Goal: Task Accomplishment & Management: Manage account settings

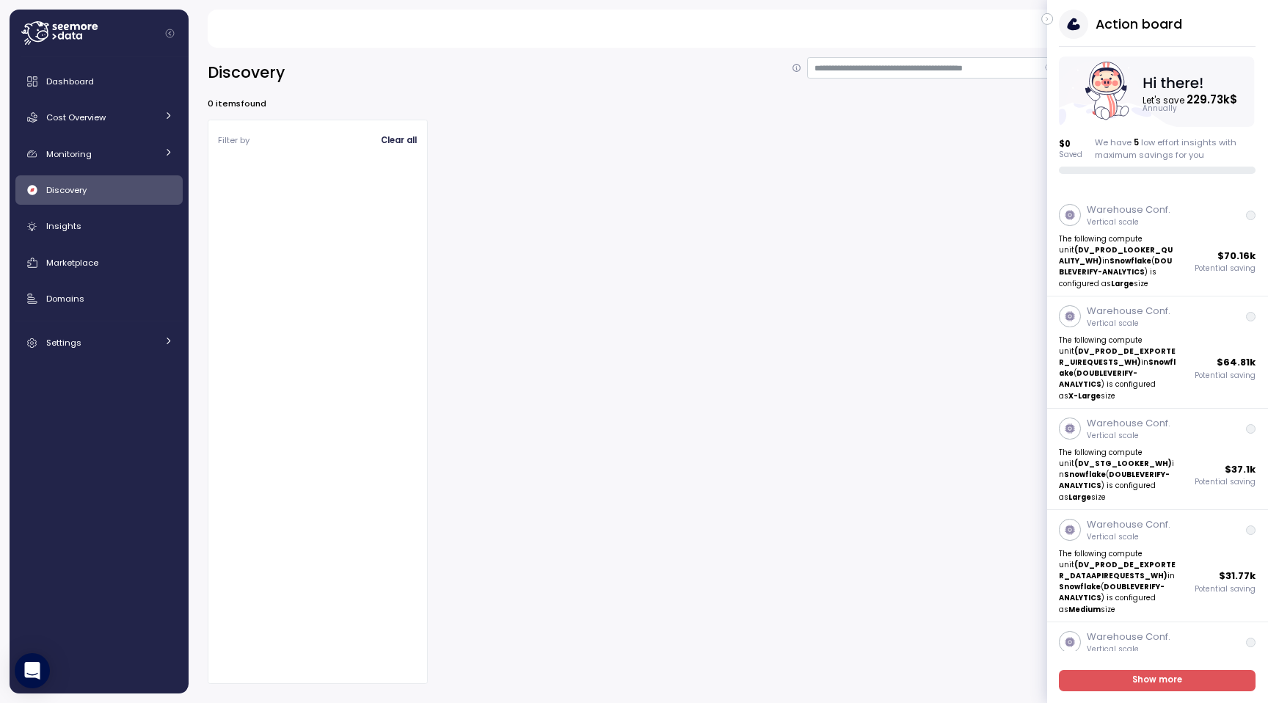
click at [918, 54] on div "Discovery 0 items found Filter by Clear all" at bounding box center [729, 370] width 1080 height 665
click at [1049, 20] on icon "button" at bounding box center [1047, 19] width 7 height 18
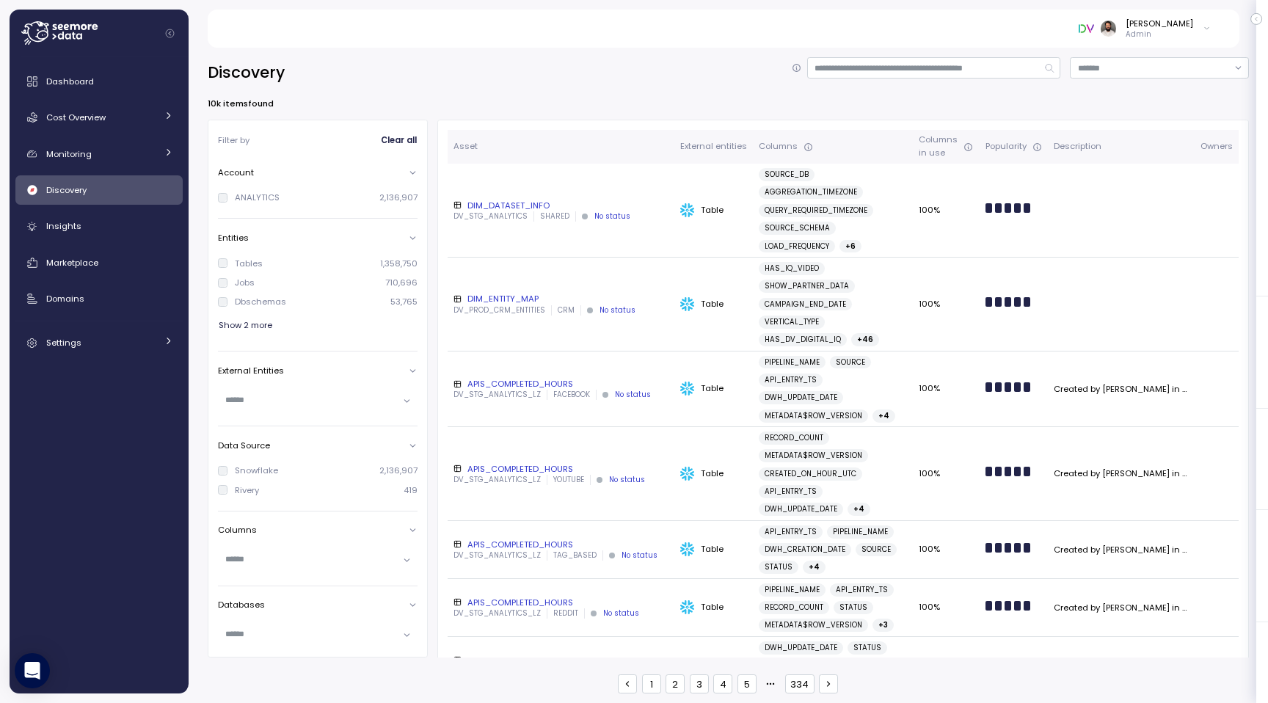
click at [1256, 20] on icon "button" at bounding box center [1256, 19] width 7 height 18
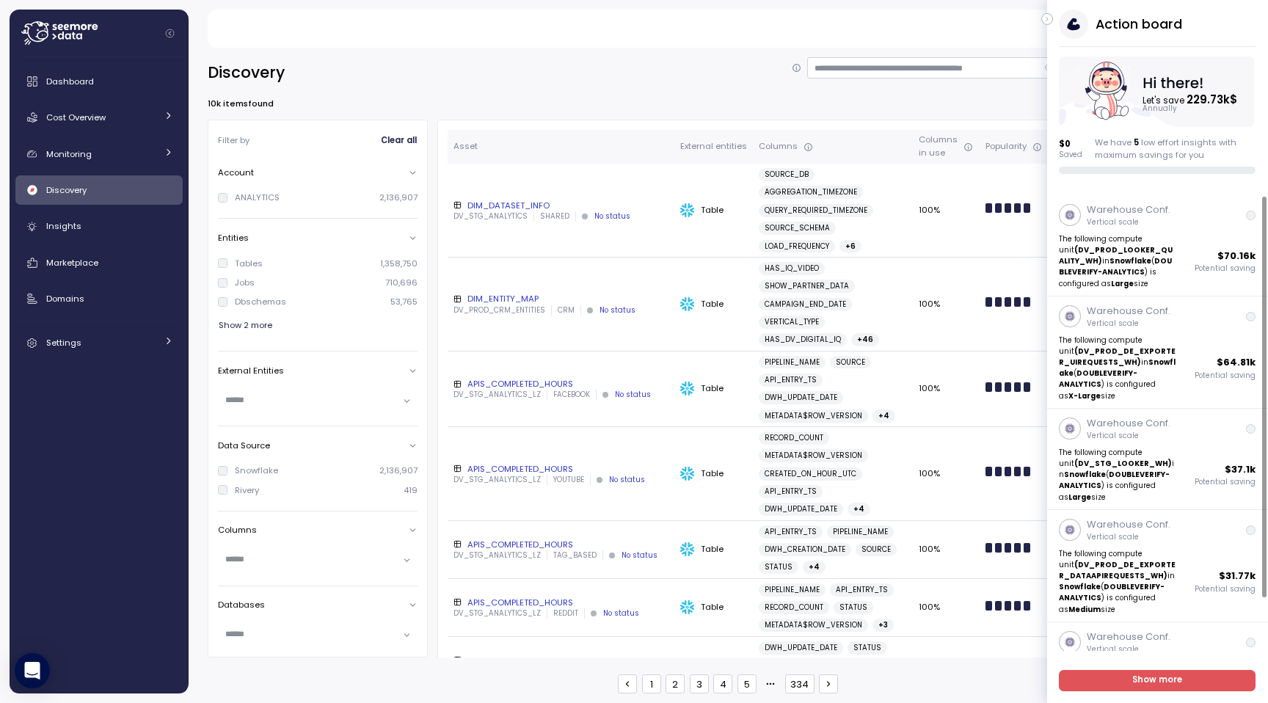
click at [1045, 23] on icon "button" at bounding box center [1047, 19] width 7 height 18
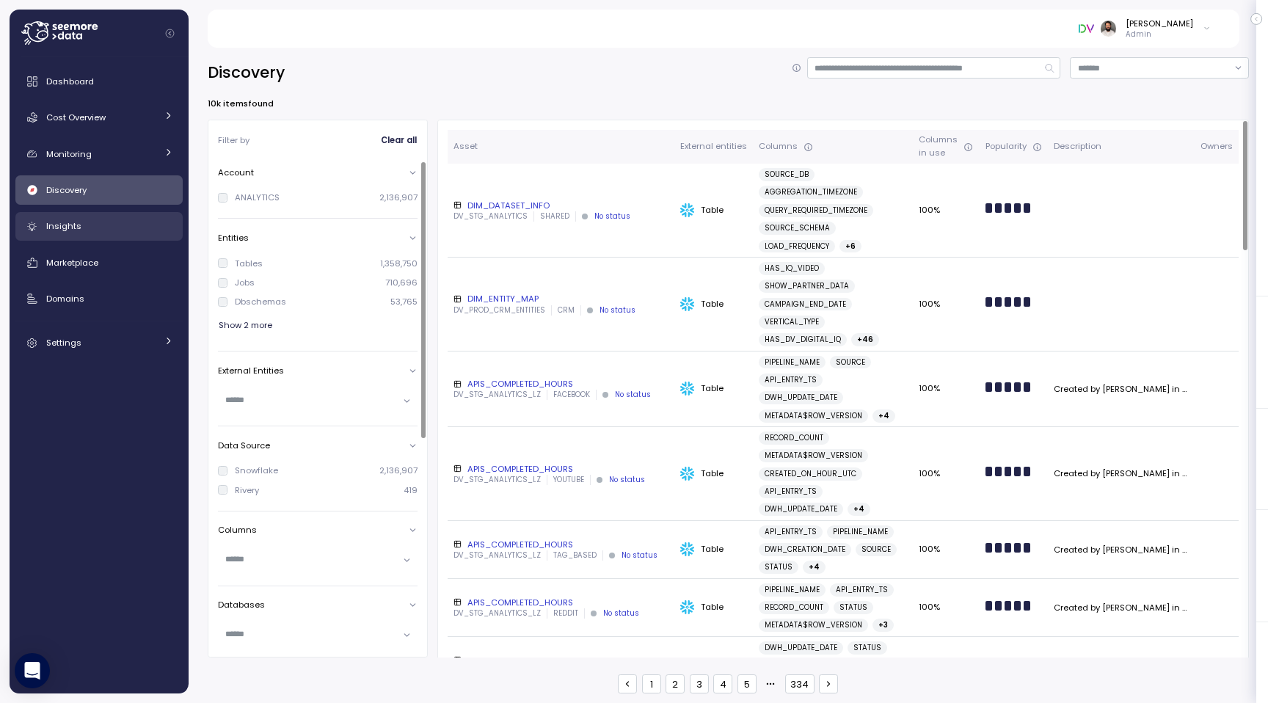
click at [116, 219] on div "Insights" at bounding box center [109, 226] width 127 height 15
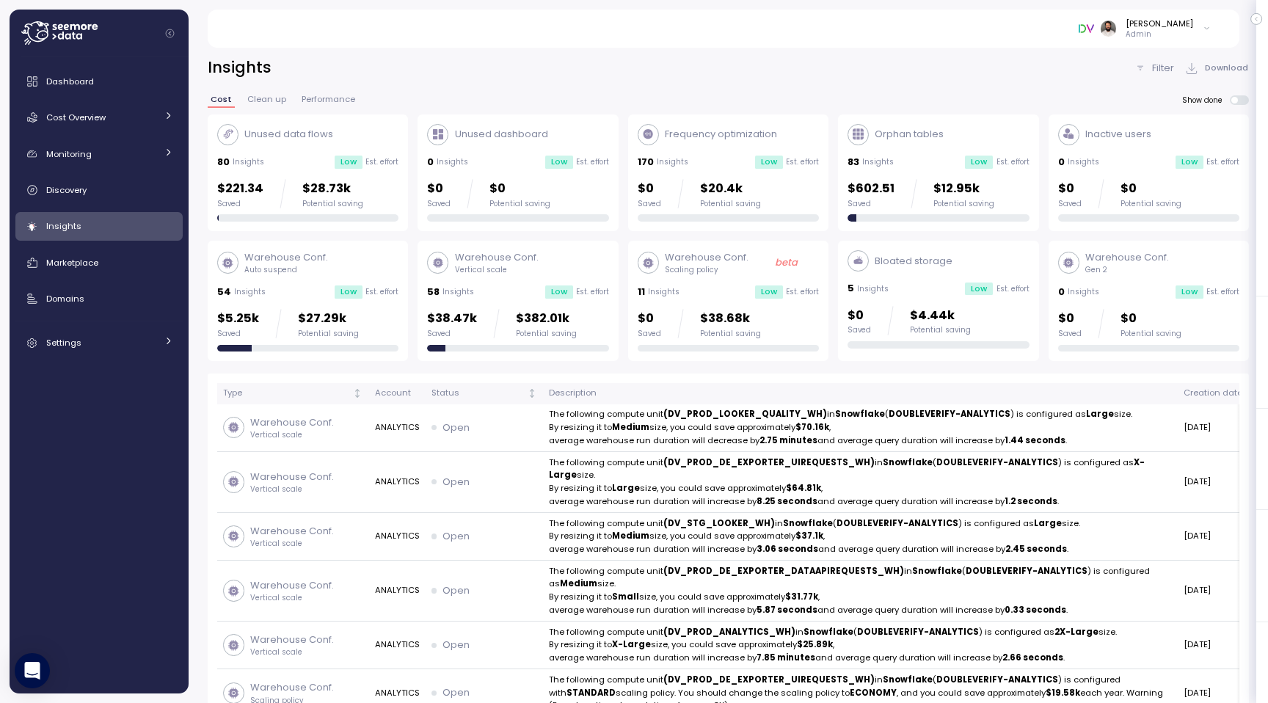
click at [714, 283] on div "Warehouse Conf. Scaling policy beta 11 Insights Low Est. effort $0 Saved $38.68…" at bounding box center [728, 300] width 181 height 101
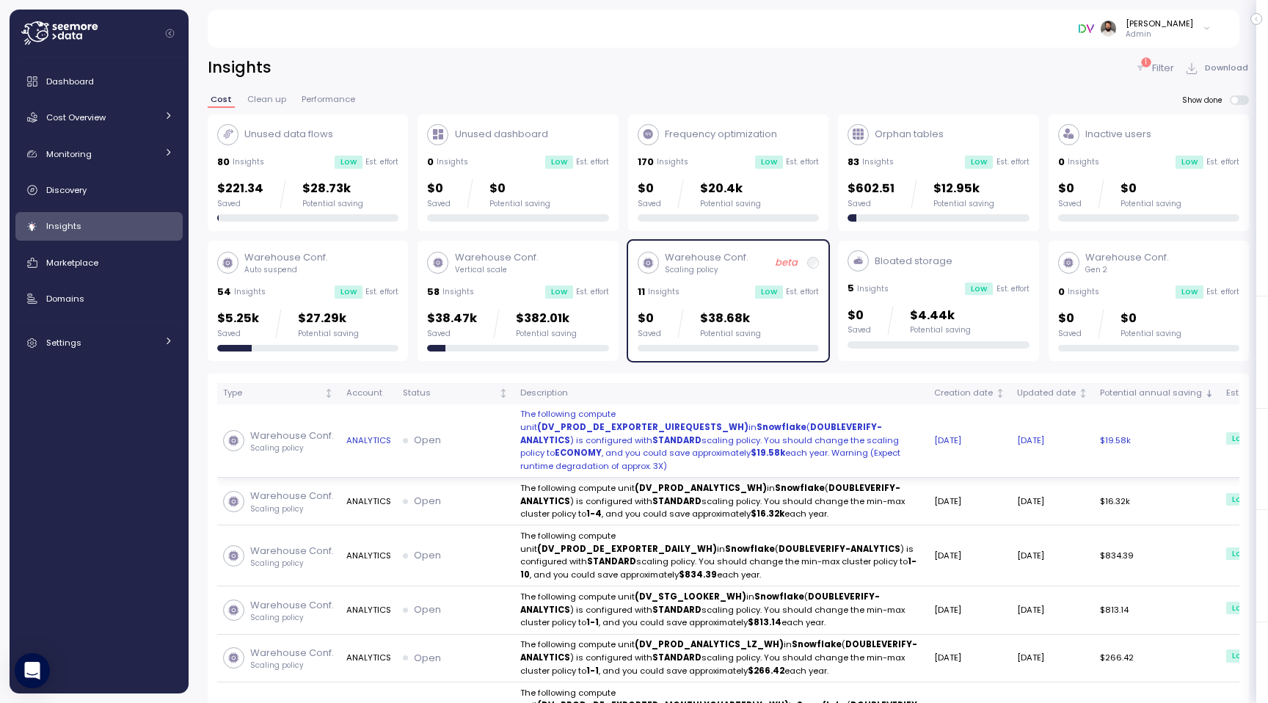
click at [708, 440] on p "The following compute unit (DV_PROD_DE_EXPORTER_UIREQUESTS_WH) in Snowflake ( D…" at bounding box center [721, 440] width 402 height 65
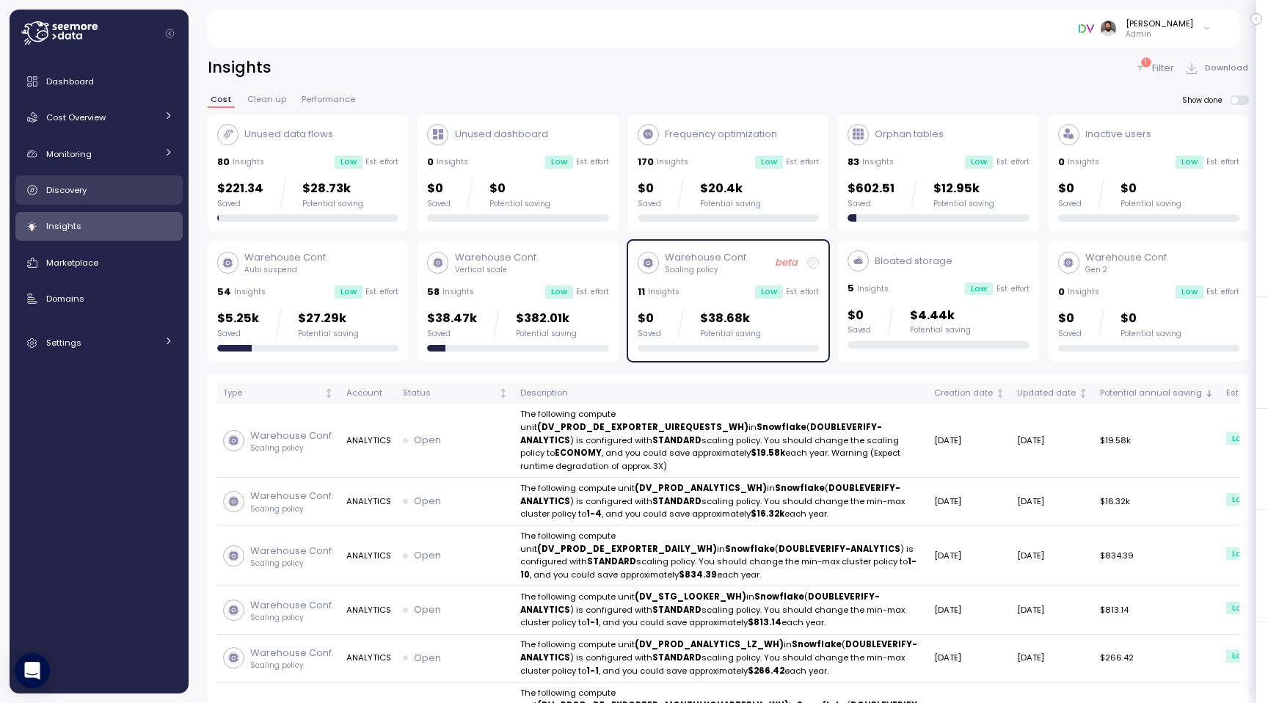
click at [123, 193] on div "Discovery" at bounding box center [109, 190] width 127 height 15
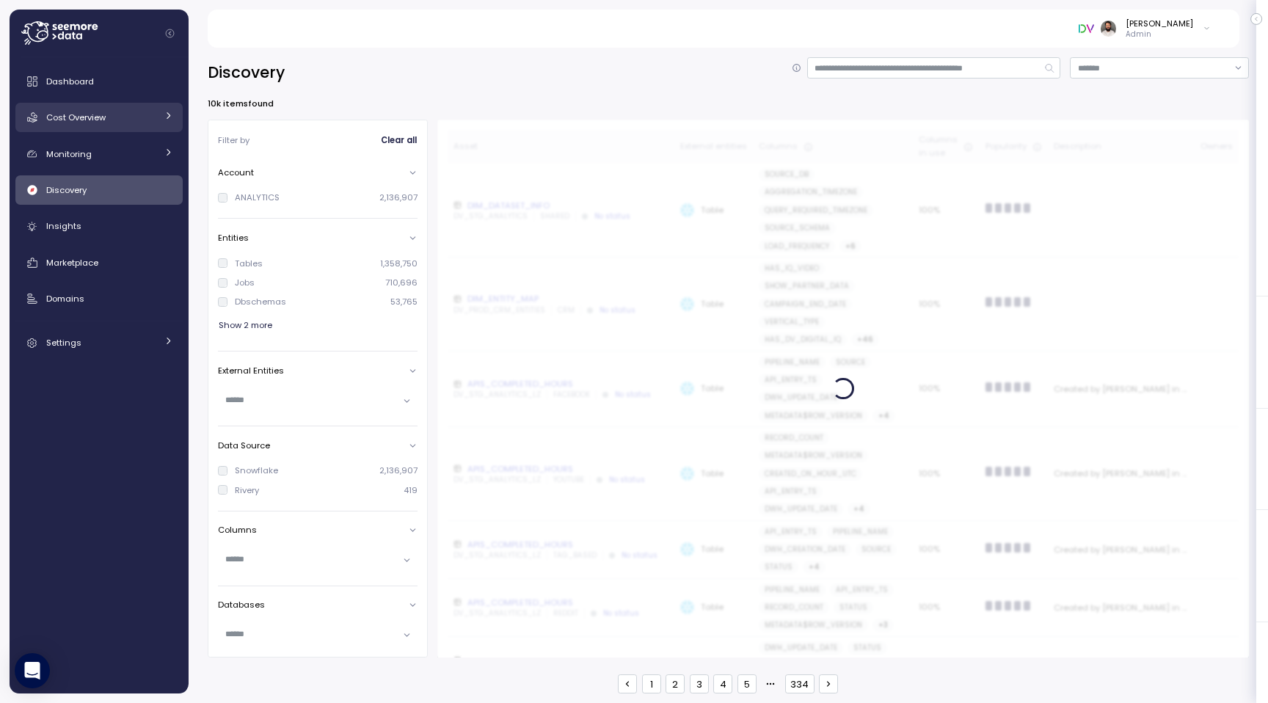
click at [134, 119] on div "Cost Overview" at bounding box center [101, 117] width 110 height 15
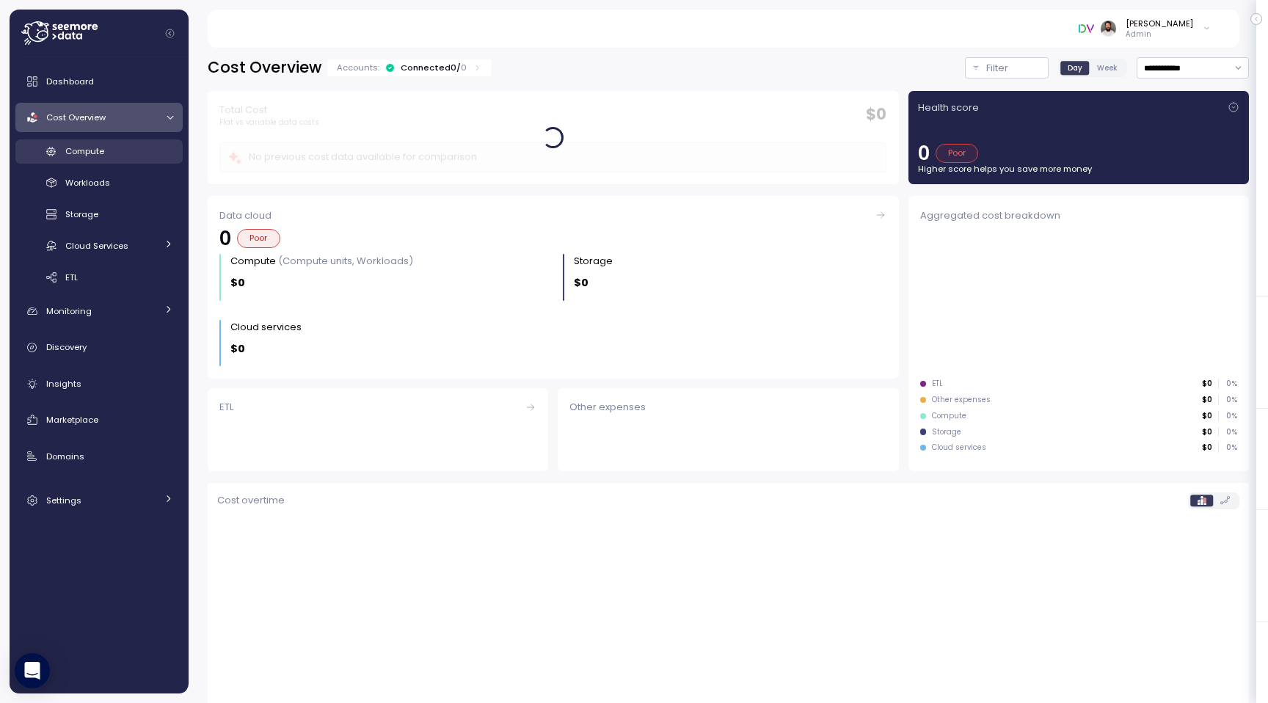
click at [139, 149] on div "Compute" at bounding box center [119, 151] width 108 height 15
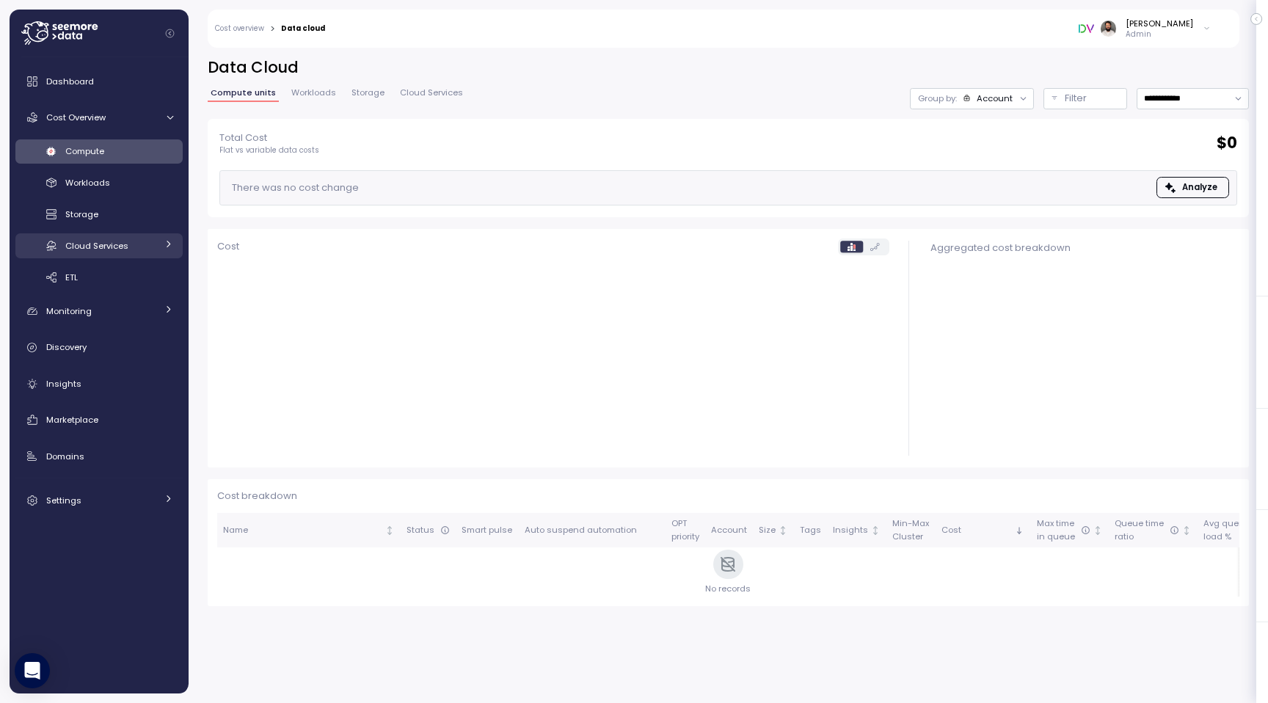
click at [135, 242] on div "Cloud Services" at bounding box center [110, 246] width 91 height 15
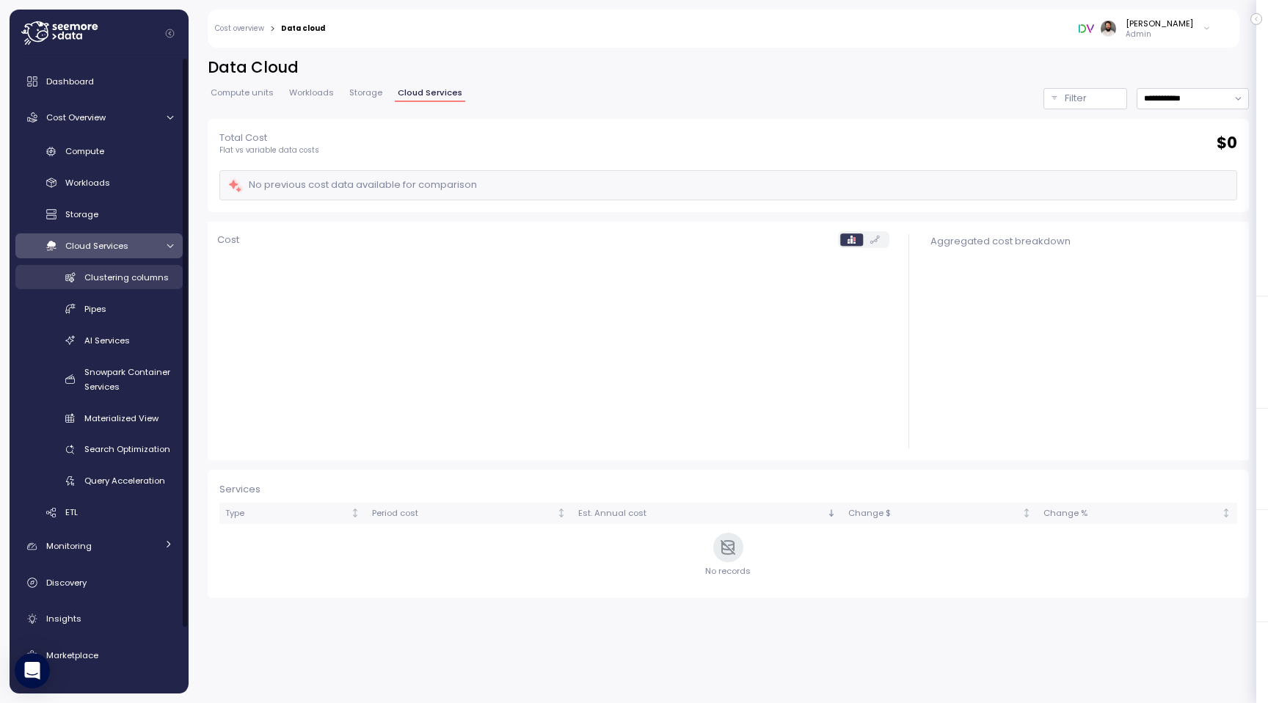
click at [159, 274] on span "Clustering columns" at bounding box center [126, 278] width 84 height 12
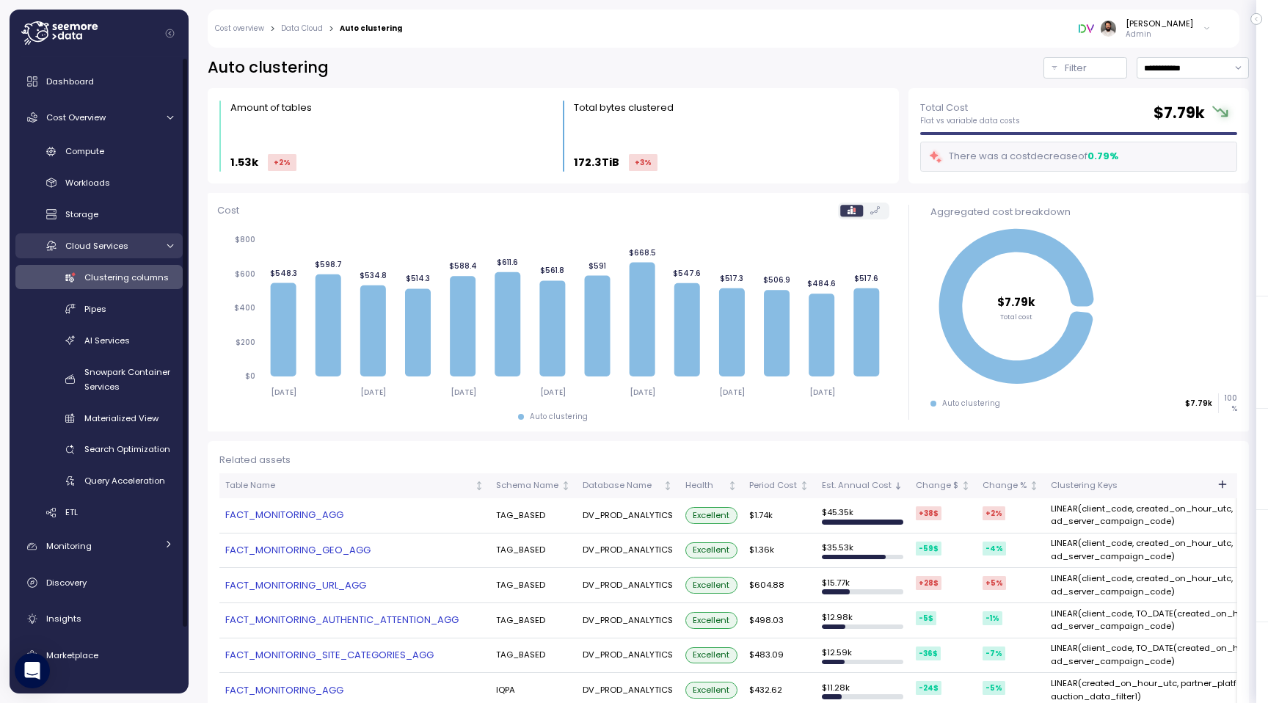
click at [128, 249] on div "Cloud Services" at bounding box center [110, 246] width 91 height 15
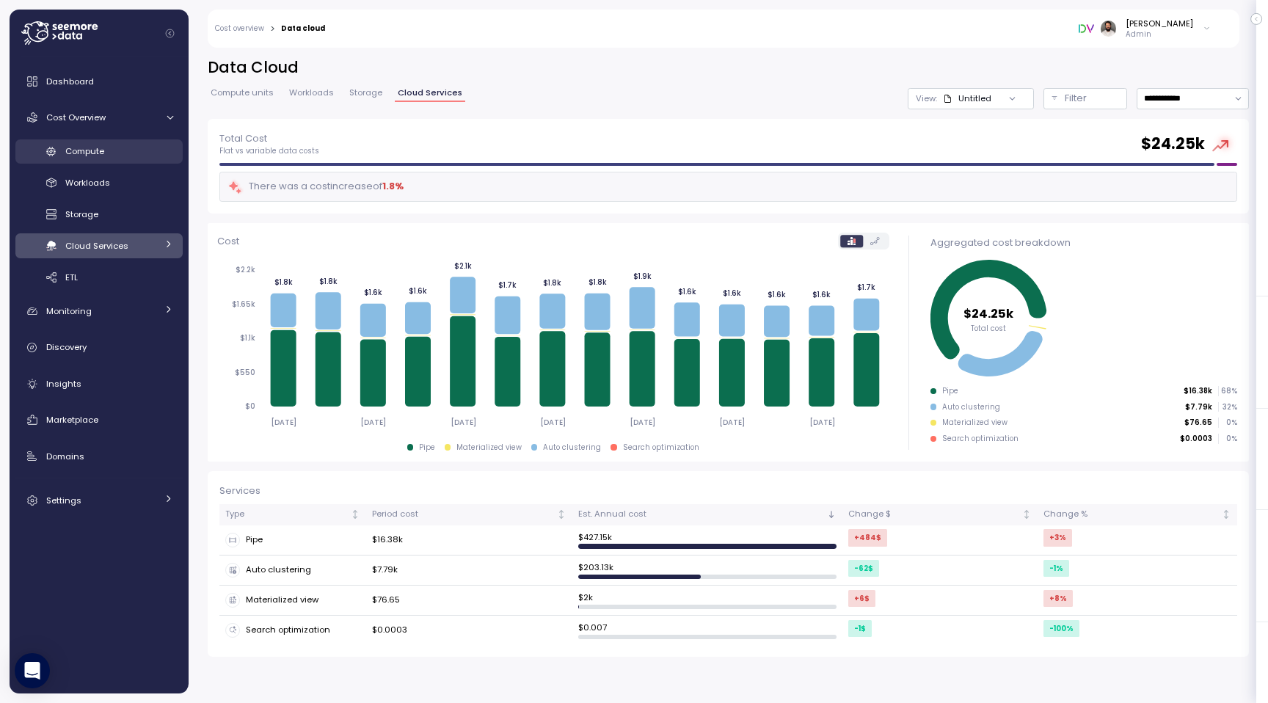
click at [141, 159] on div "Compute" at bounding box center [119, 151] width 108 height 15
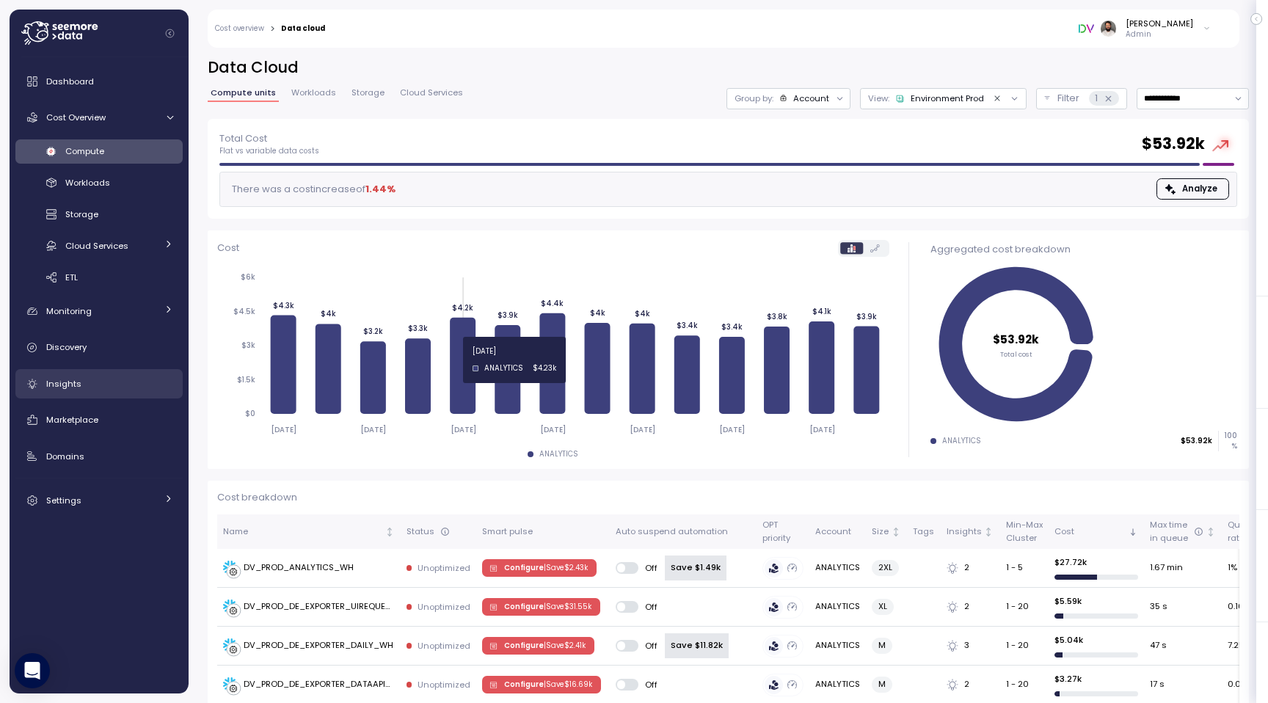
click at [94, 376] on div "Insights" at bounding box center [109, 383] width 127 height 15
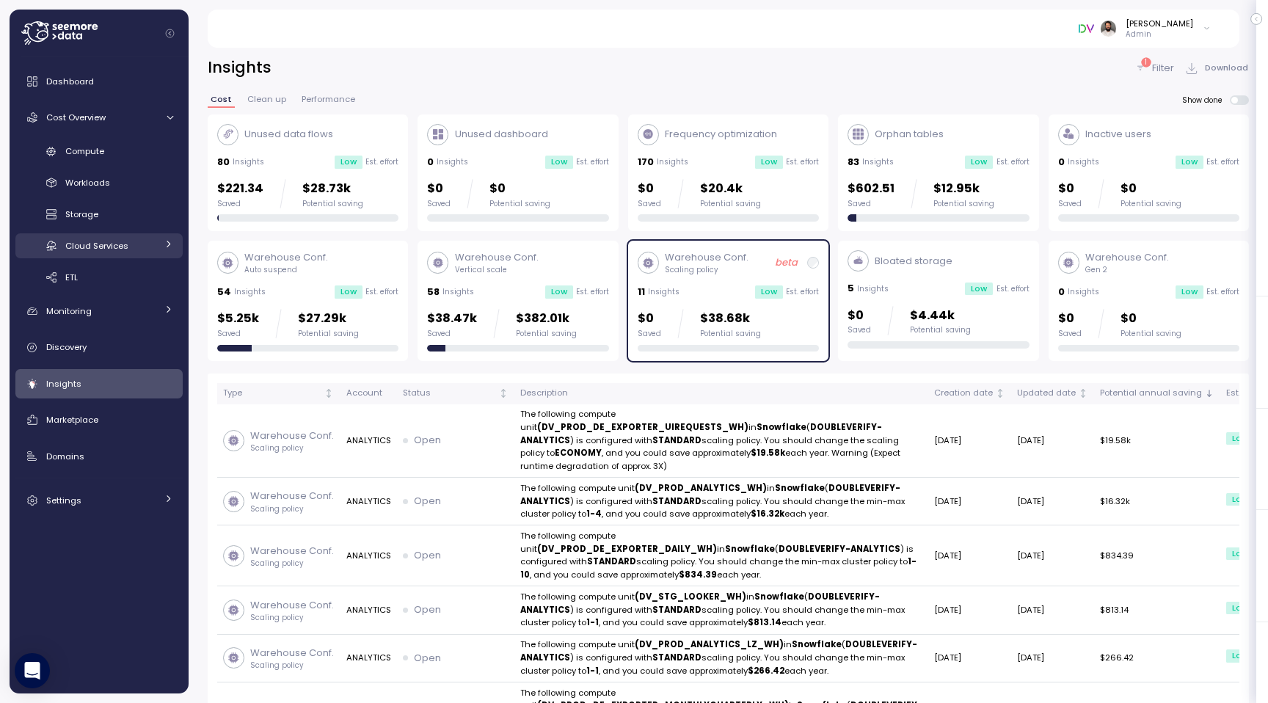
click at [110, 234] on link "Cloud Services" at bounding box center [98, 245] width 167 height 24
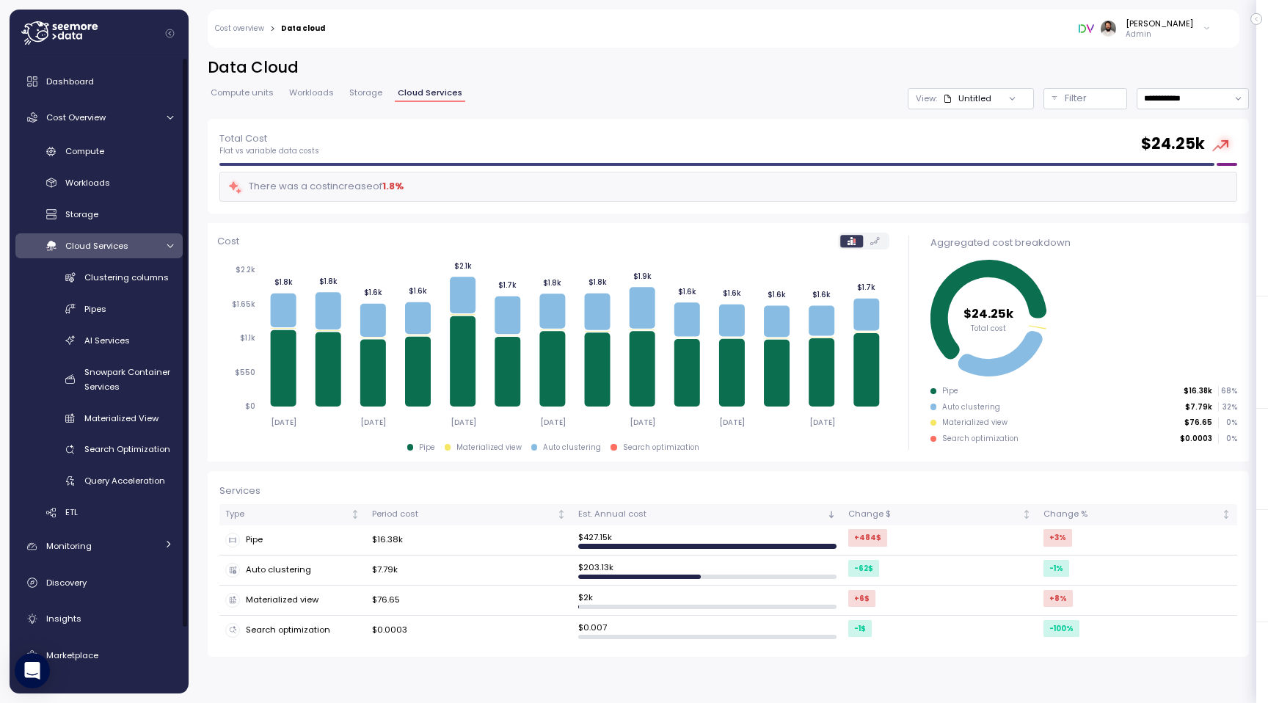
click at [128, 264] on div "Compute Workloads Storage Cloud Services Clustering columns Pipes AI Services S…" at bounding box center [98, 331] width 167 height 385
click at [128, 273] on span "Clustering columns" at bounding box center [126, 278] width 84 height 12
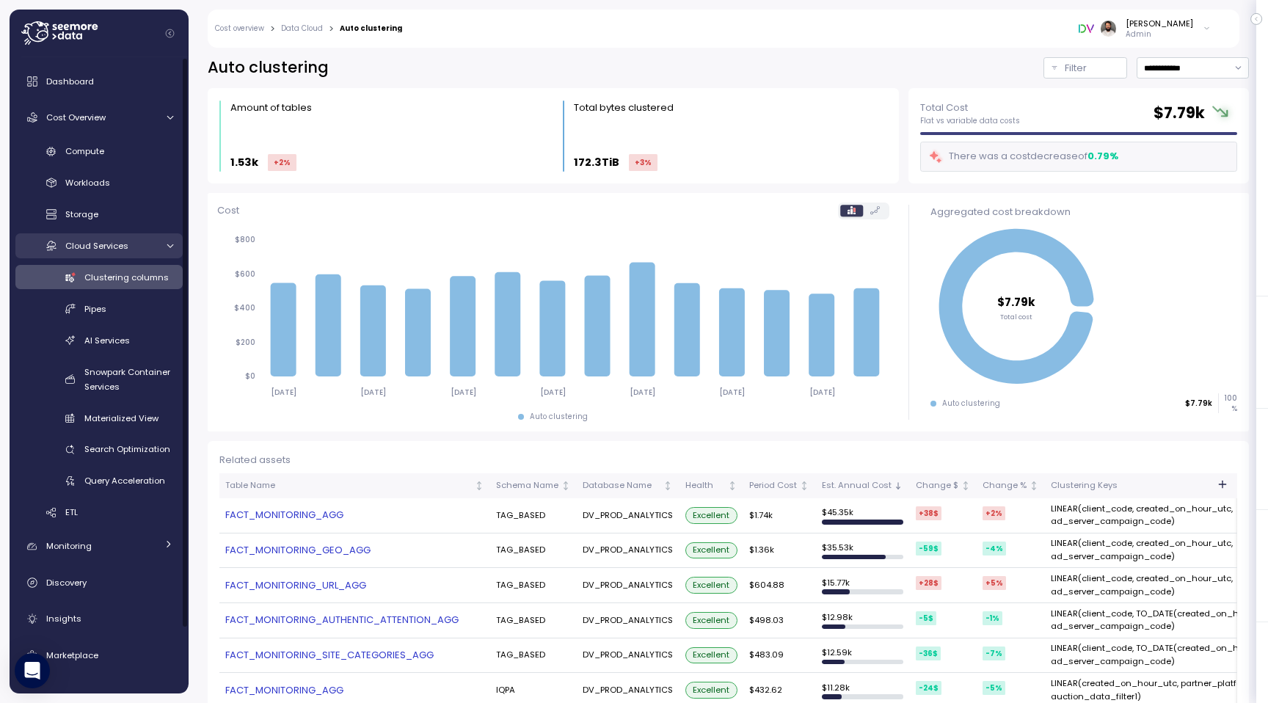
click at [107, 250] on span "Cloud Services" at bounding box center [96, 246] width 63 height 12
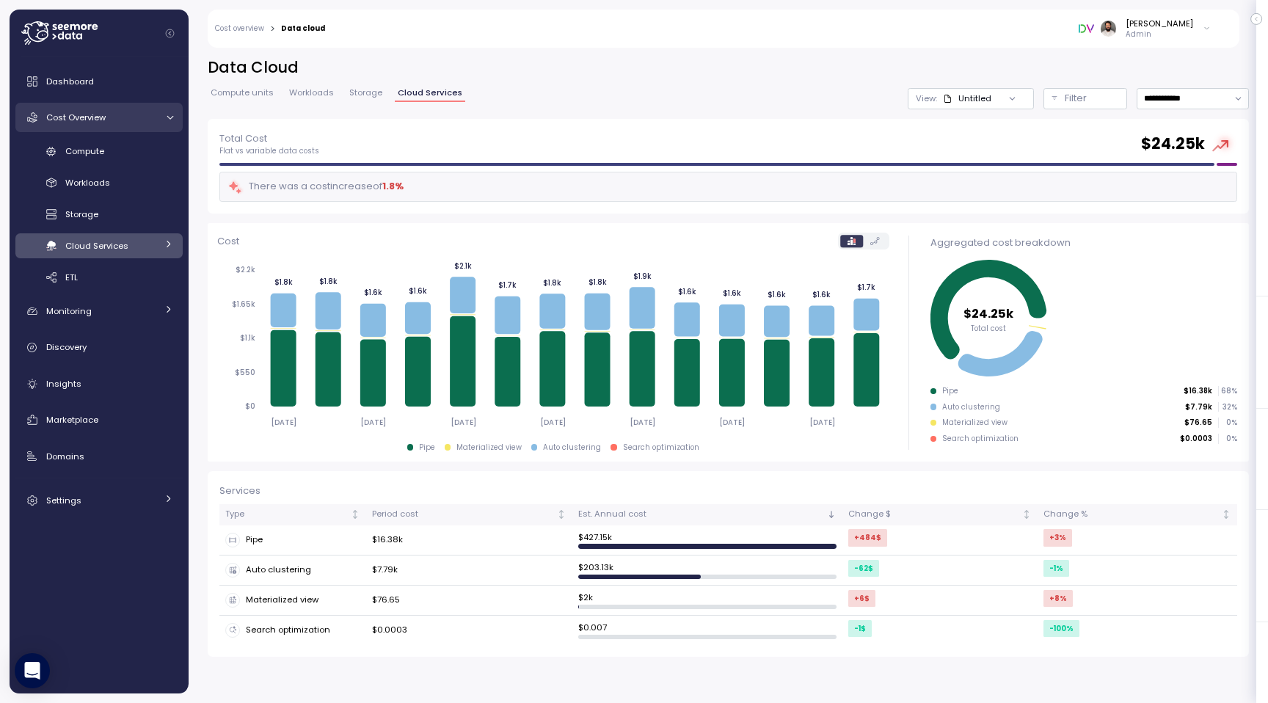
click at [136, 116] on div "Cost Overview" at bounding box center [101, 117] width 110 height 15
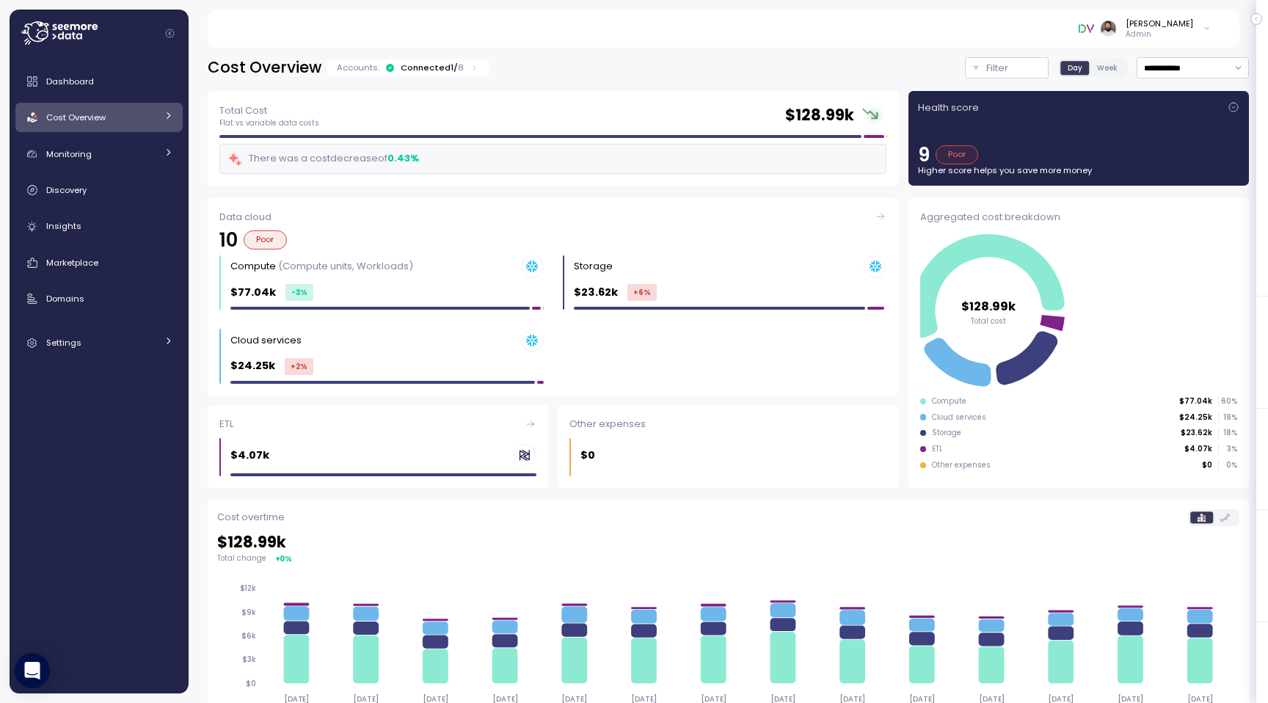
click at [136, 116] on div "Cost Overview" at bounding box center [101, 117] width 110 height 15
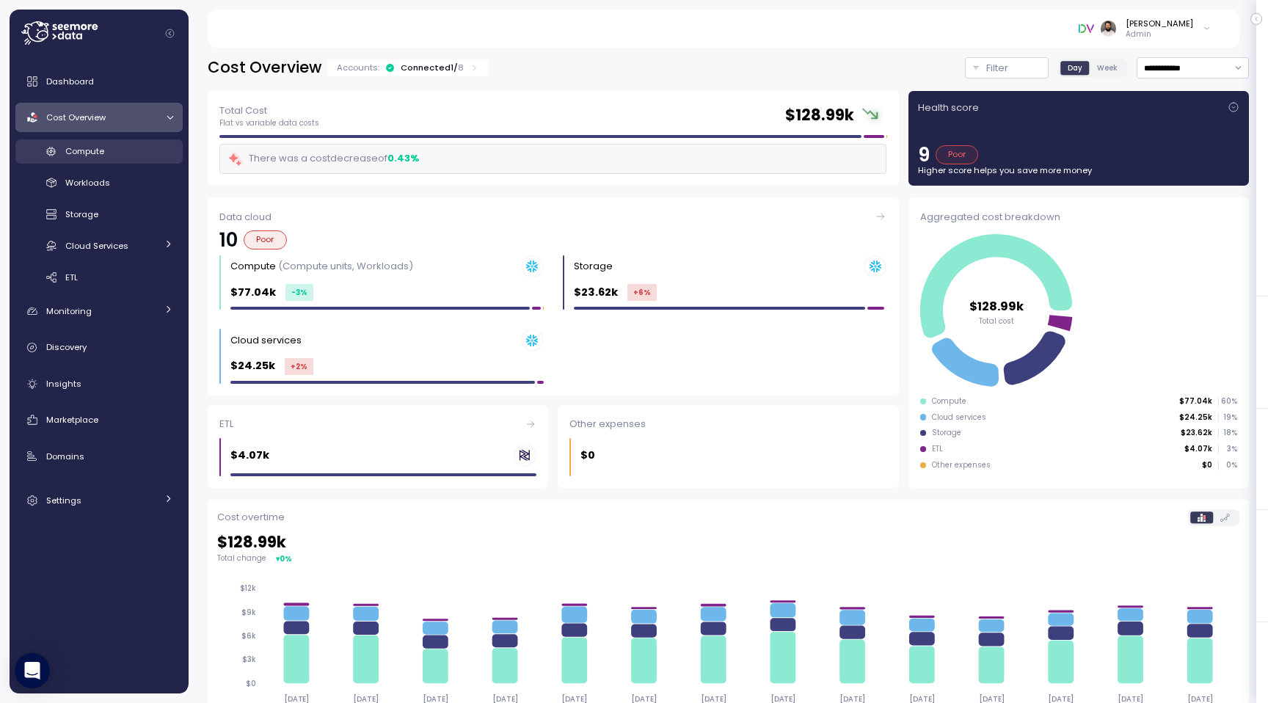
click at [131, 147] on div "Compute" at bounding box center [119, 151] width 108 height 15
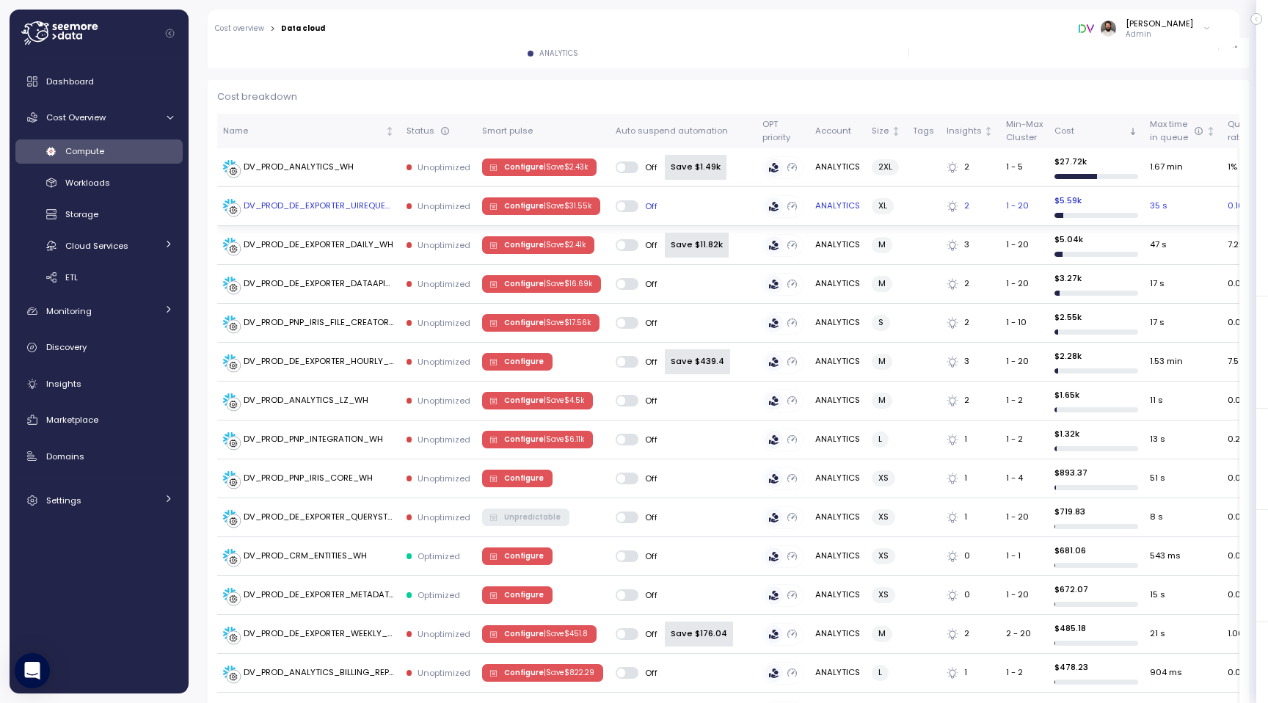
scroll to position [404, 0]
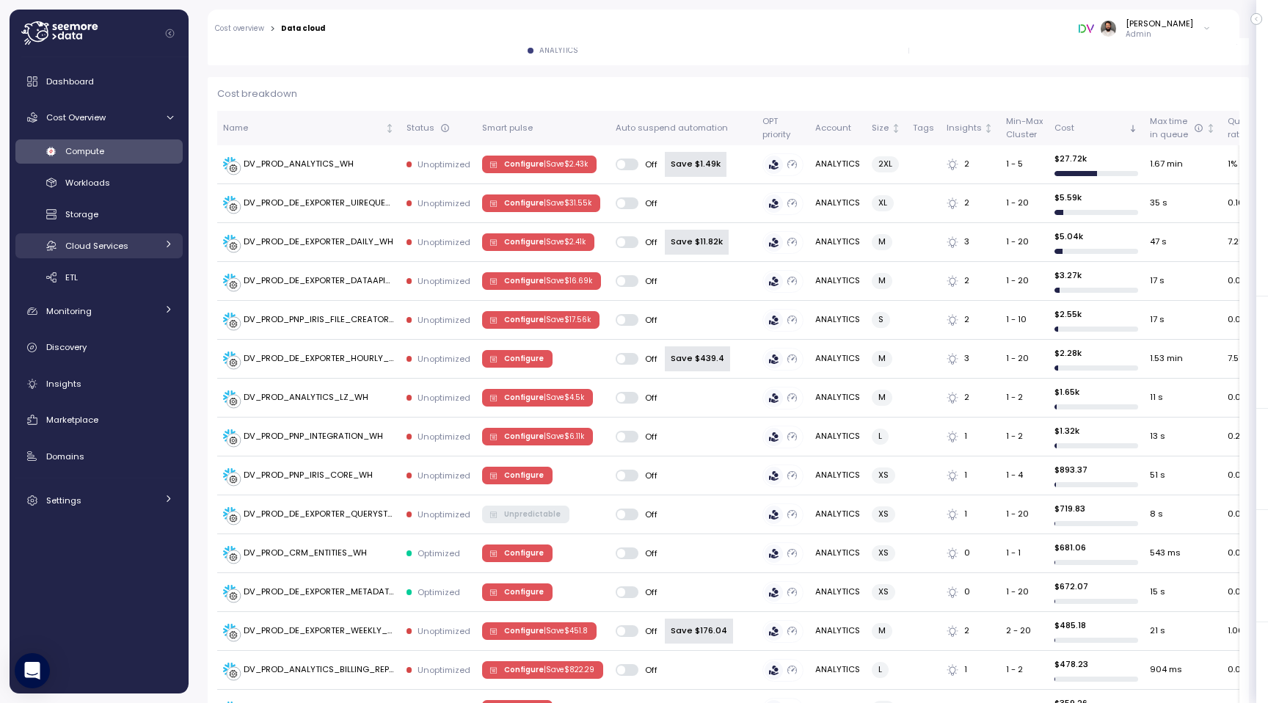
click at [120, 246] on span "Cloud Services" at bounding box center [96, 246] width 63 height 12
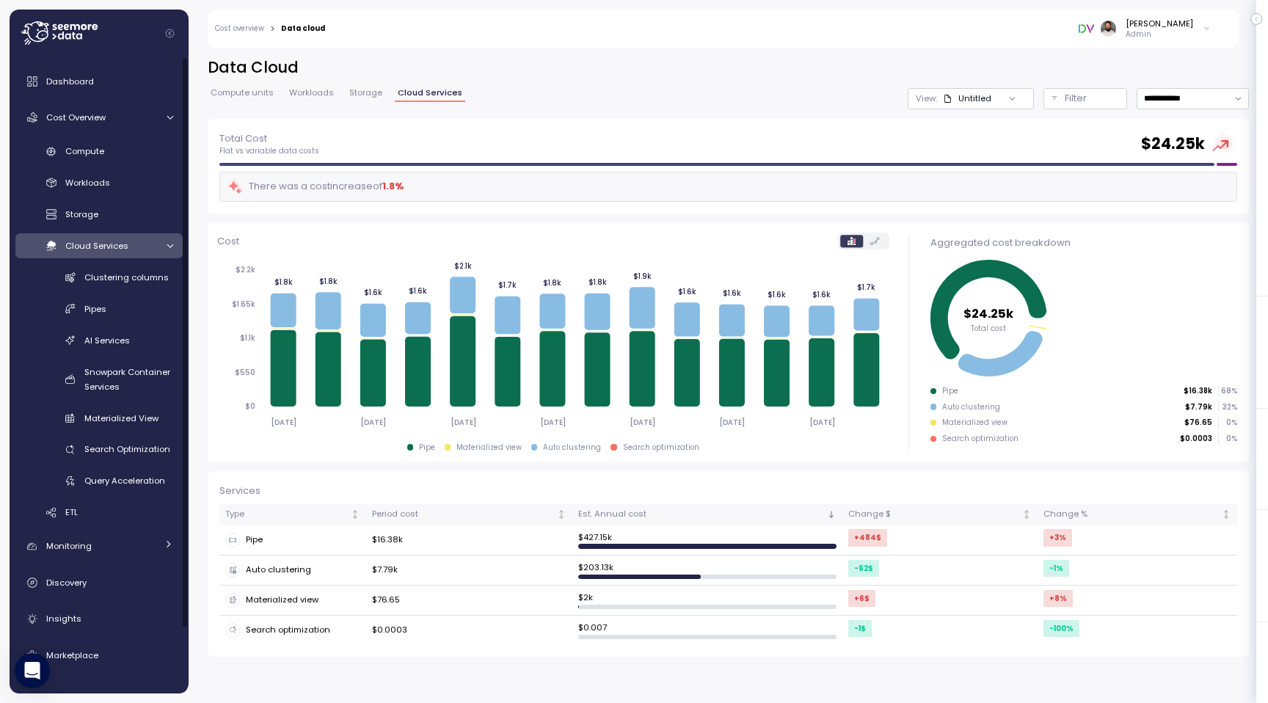
click at [120, 246] on span "Cloud Services" at bounding box center [96, 246] width 63 height 12
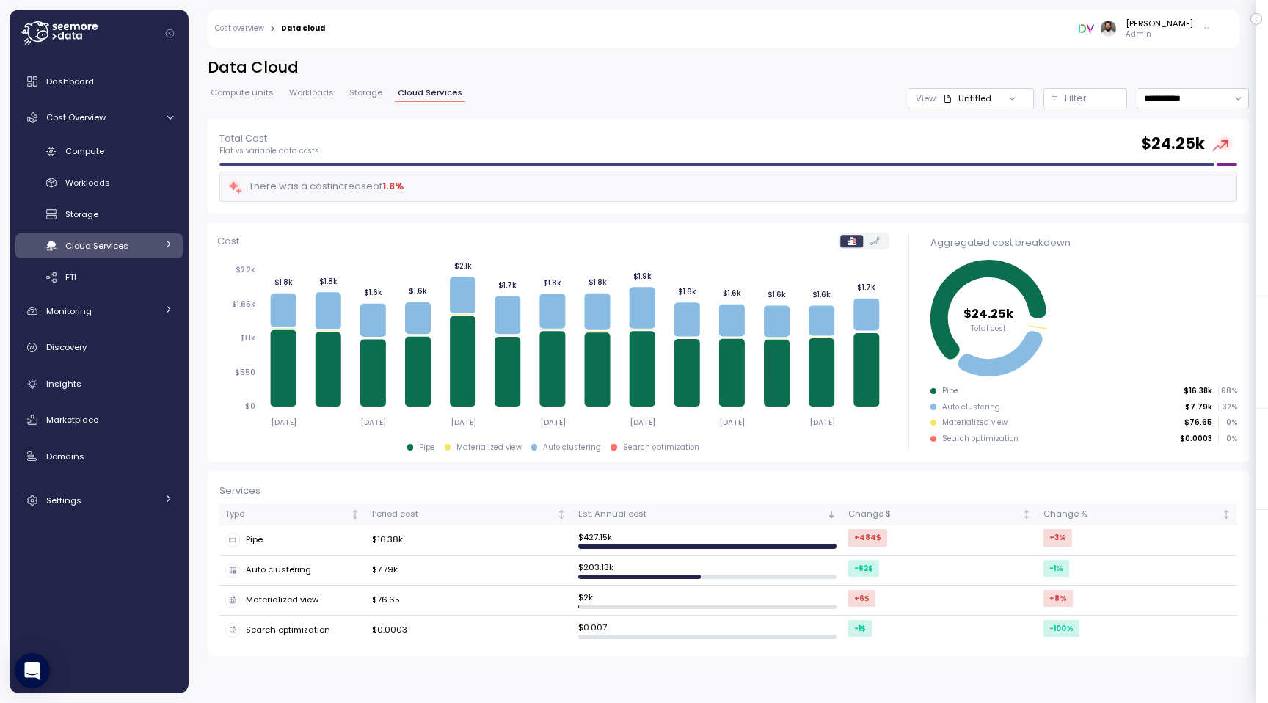
click at [120, 246] on span "Cloud Services" at bounding box center [96, 246] width 63 height 12
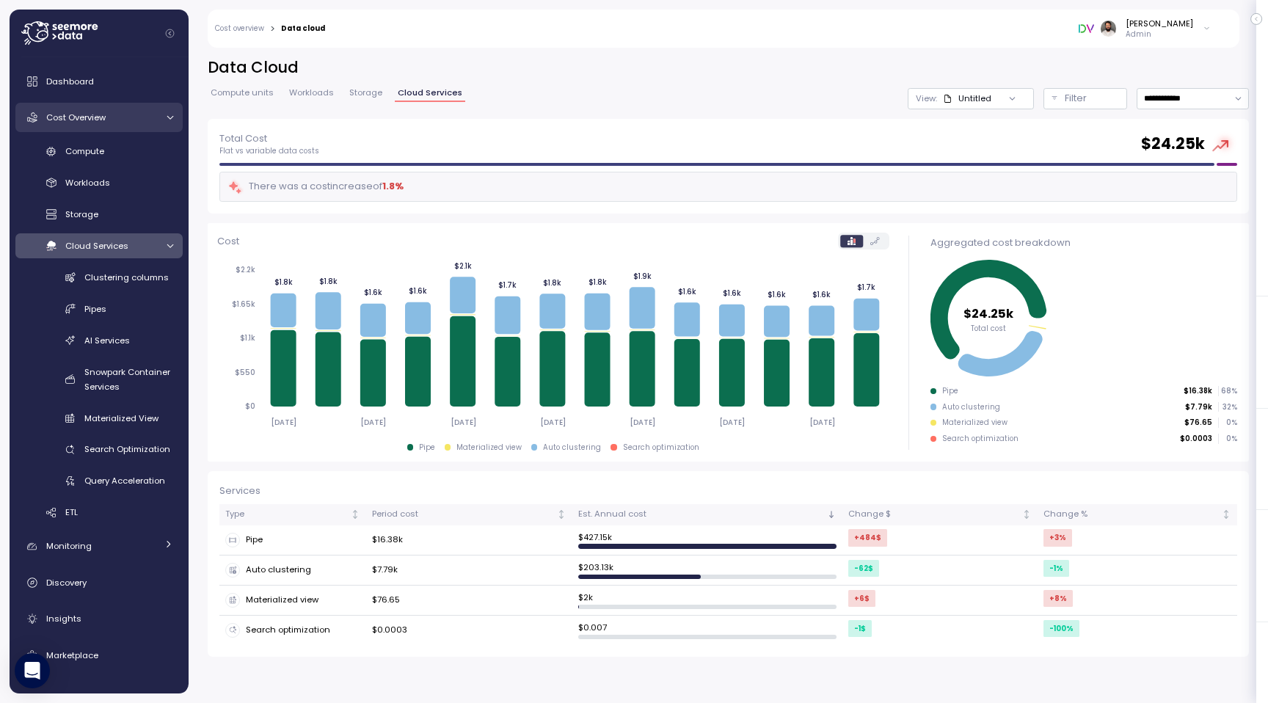
click at [101, 120] on span "Cost Overview" at bounding box center [75, 118] width 59 height 12
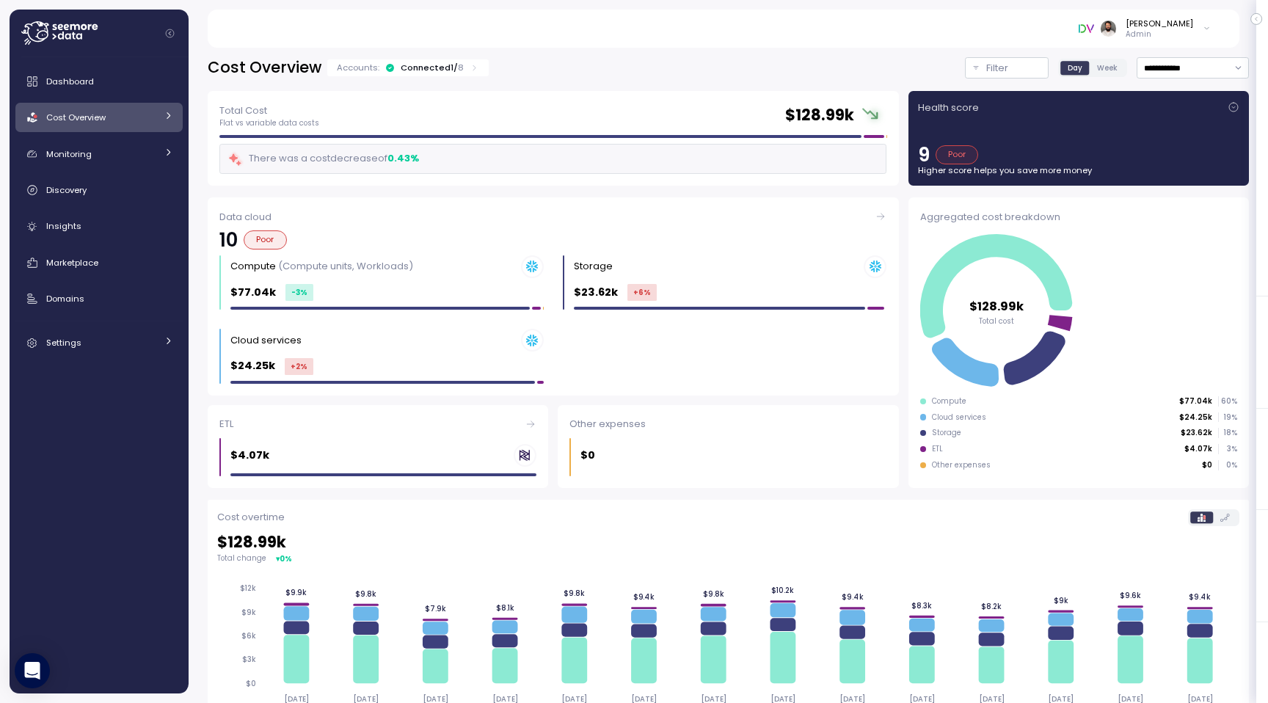
click at [123, 119] on div "Cost Overview" at bounding box center [101, 117] width 110 height 15
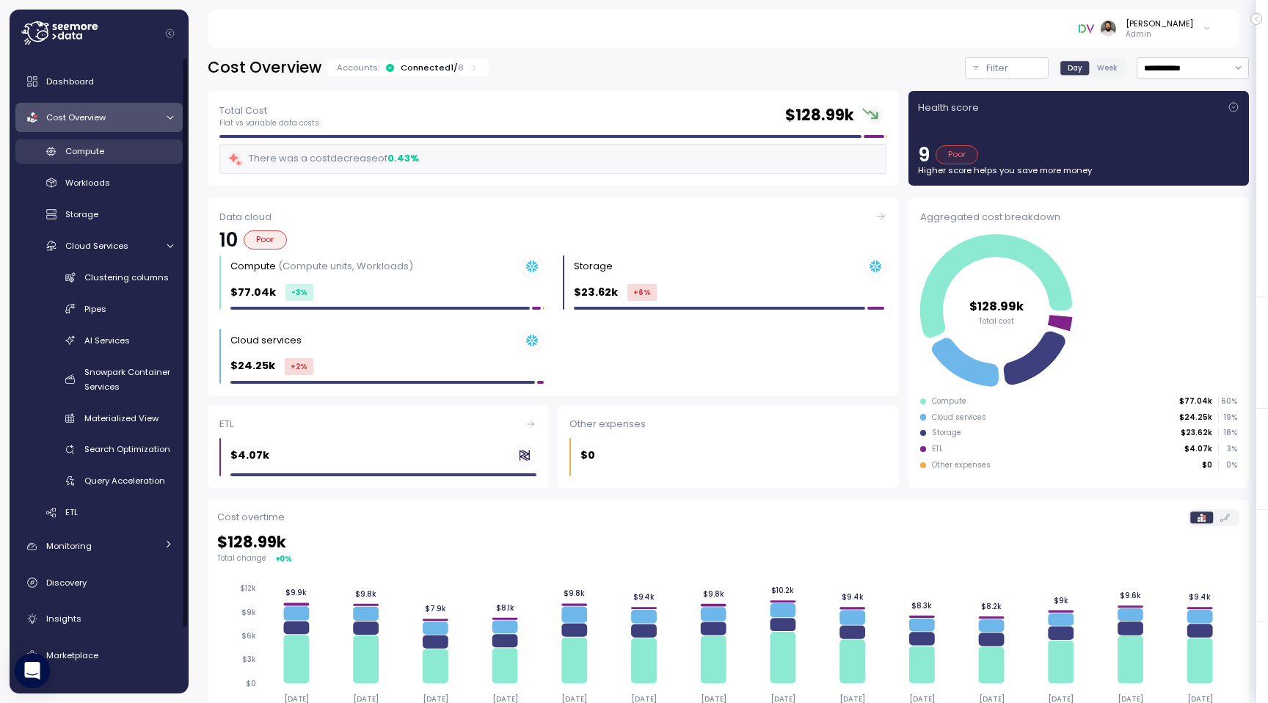
click at [98, 159] on div "Compute" at bounding box center [119, 151] width 108 height 15
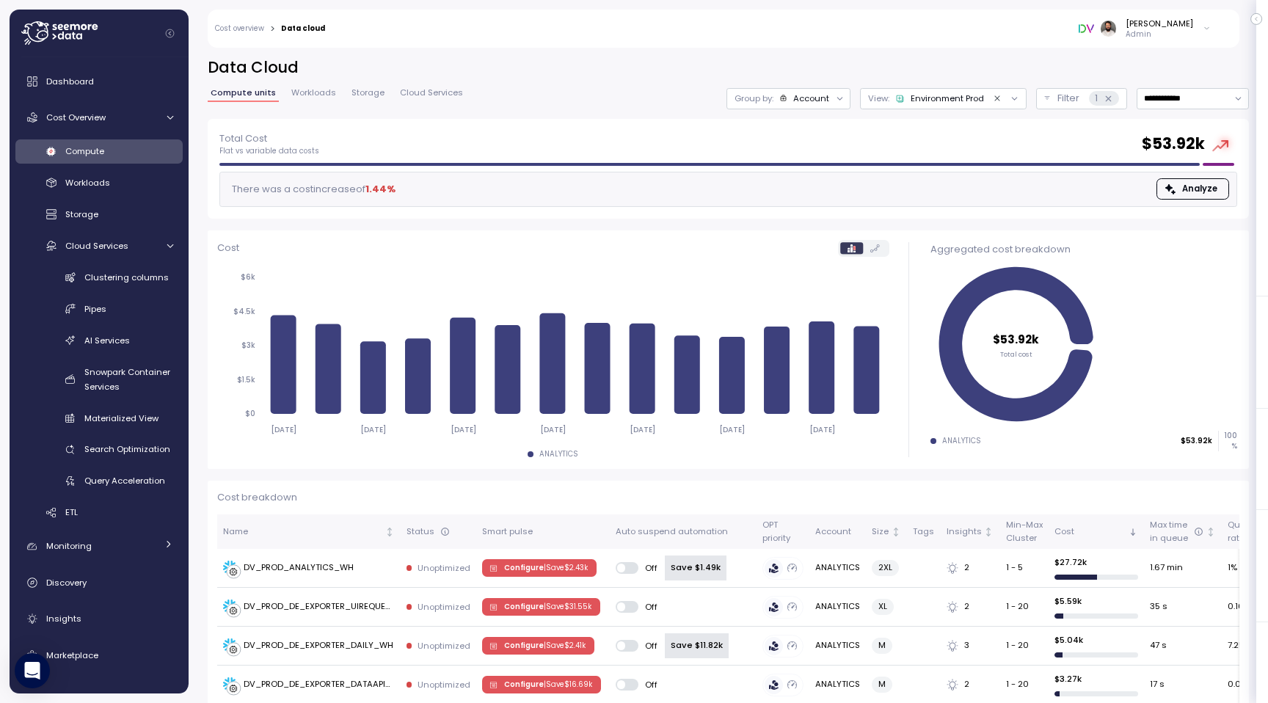
click at [821, 105] on div "Group by: Account" at bounding box center [789, 98] width 124 height 21
click at [809, 170] on div "Compute unit" at bounding box center [788, 180] width 100 height 25
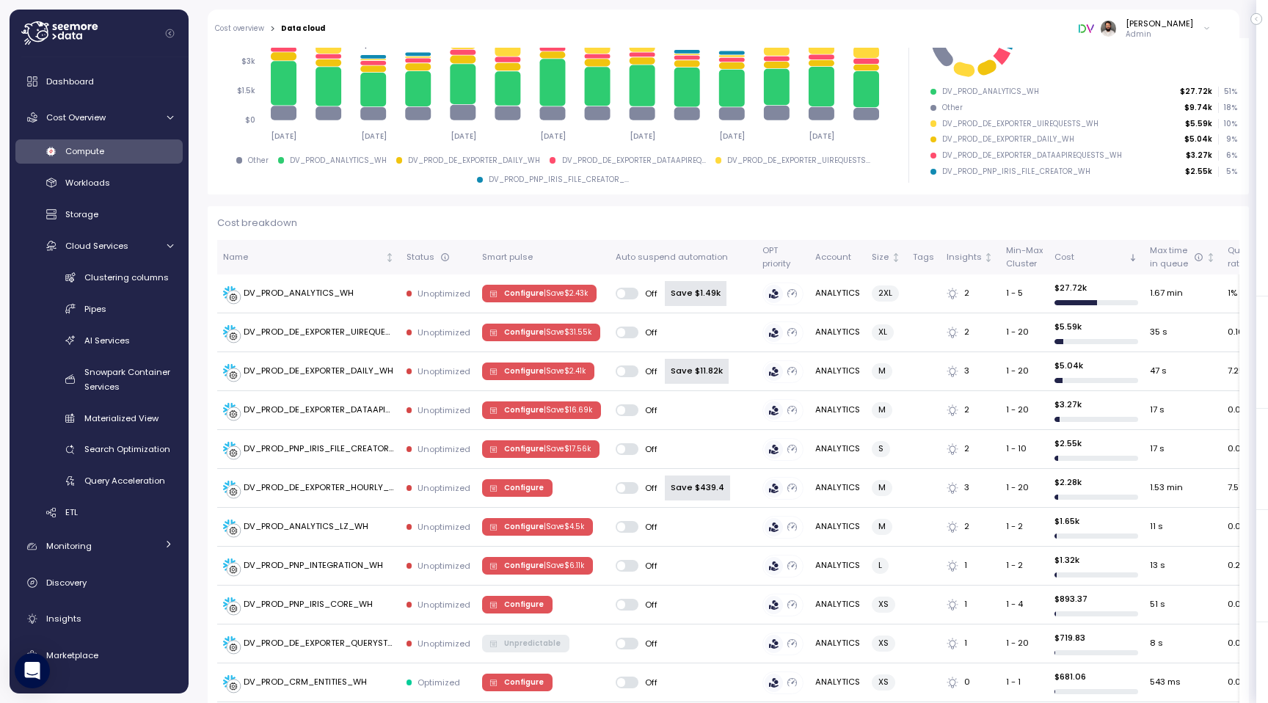
scroll to position [276, 0]
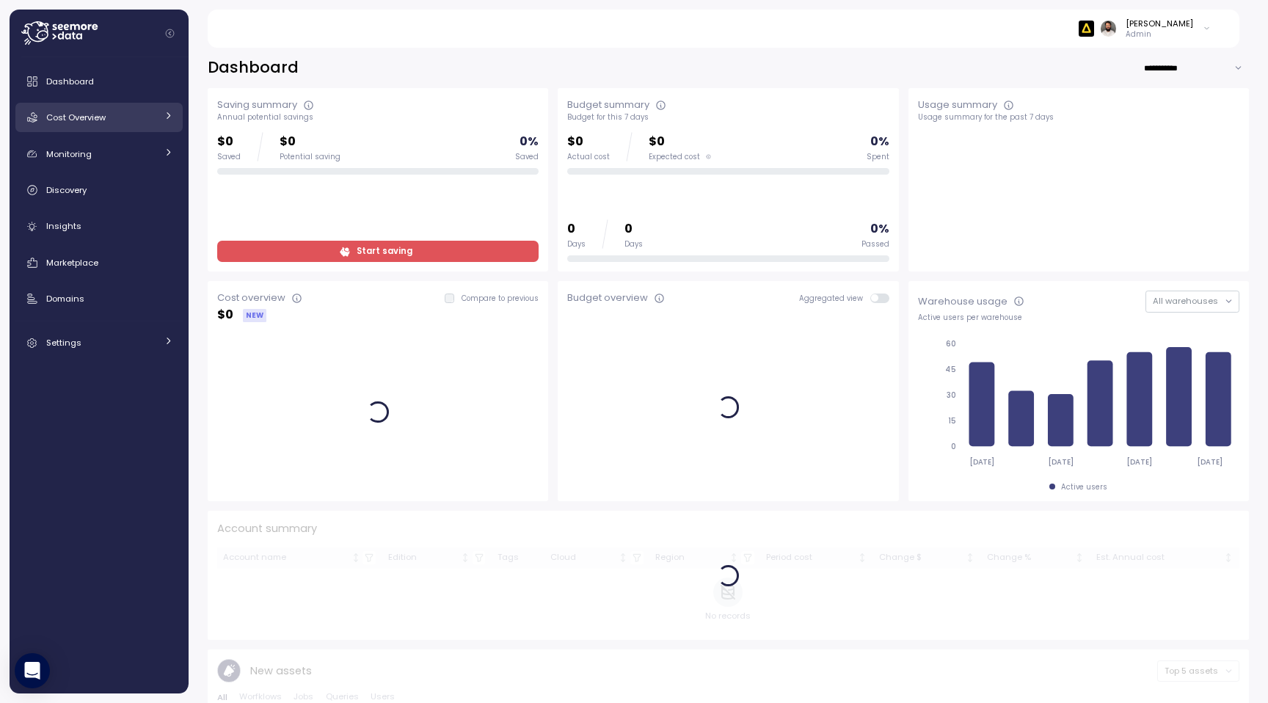
click at [134, 115] on div "Cost Overview" at bounding box center [101, 117] width 110 height 15
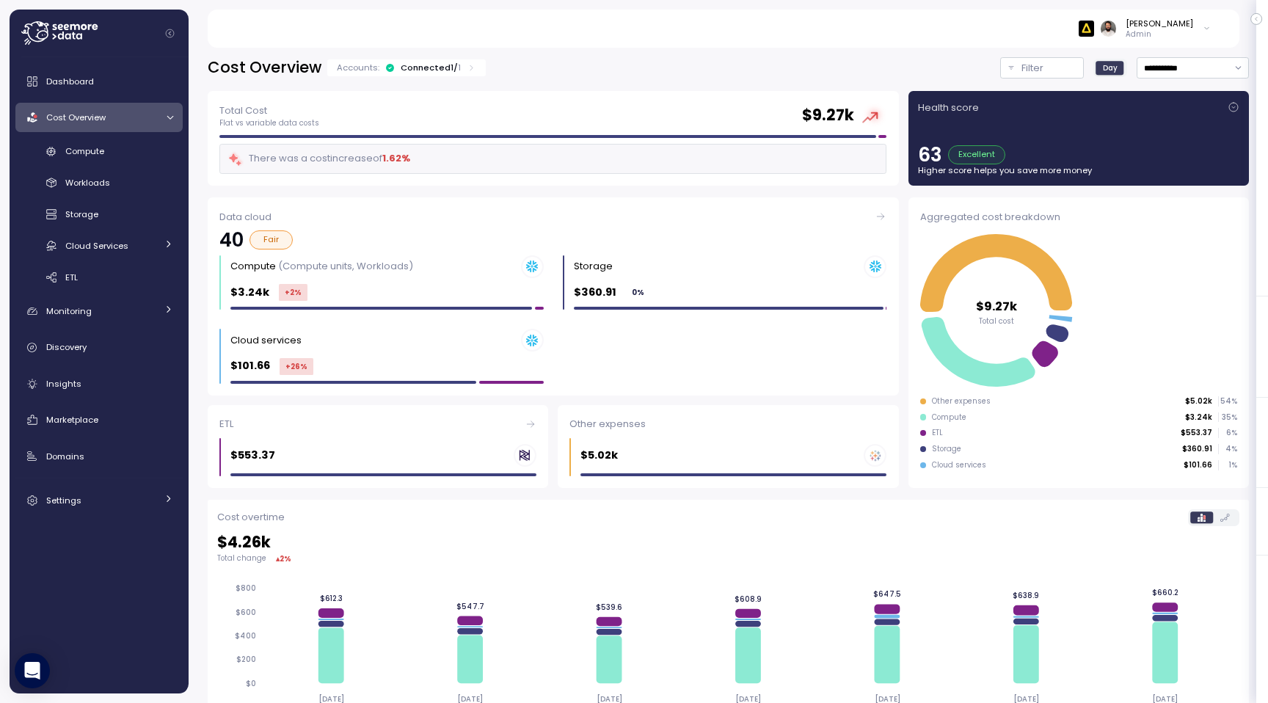
click at [132, 164] on div "Compute Workloads Storage Cloud Services Clustering columns Pipes AI Services S…" at bounding box center [98, 214] width 167 height 150
click at [108, 153] on div "Compute" at bounding box center [119, 151] width 108 height 15
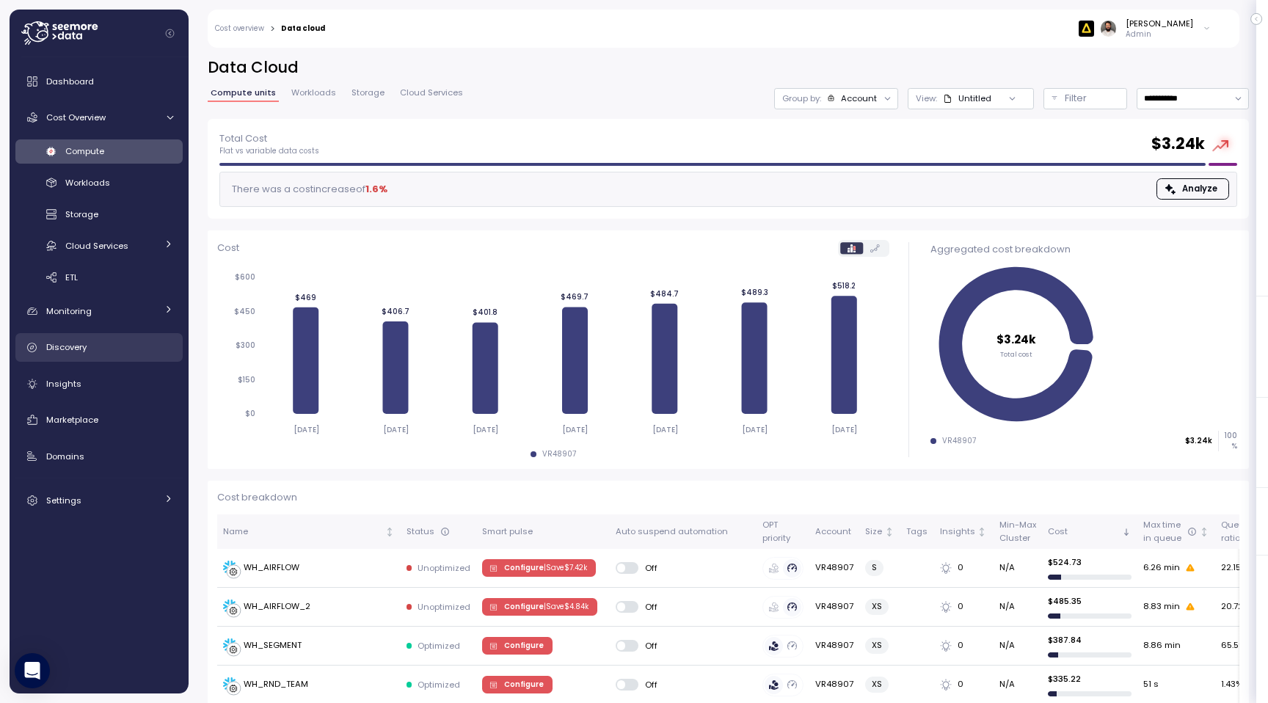
click at [105, 341] on div "Discovery" at bounding box center [109, 347] width 127 height 15
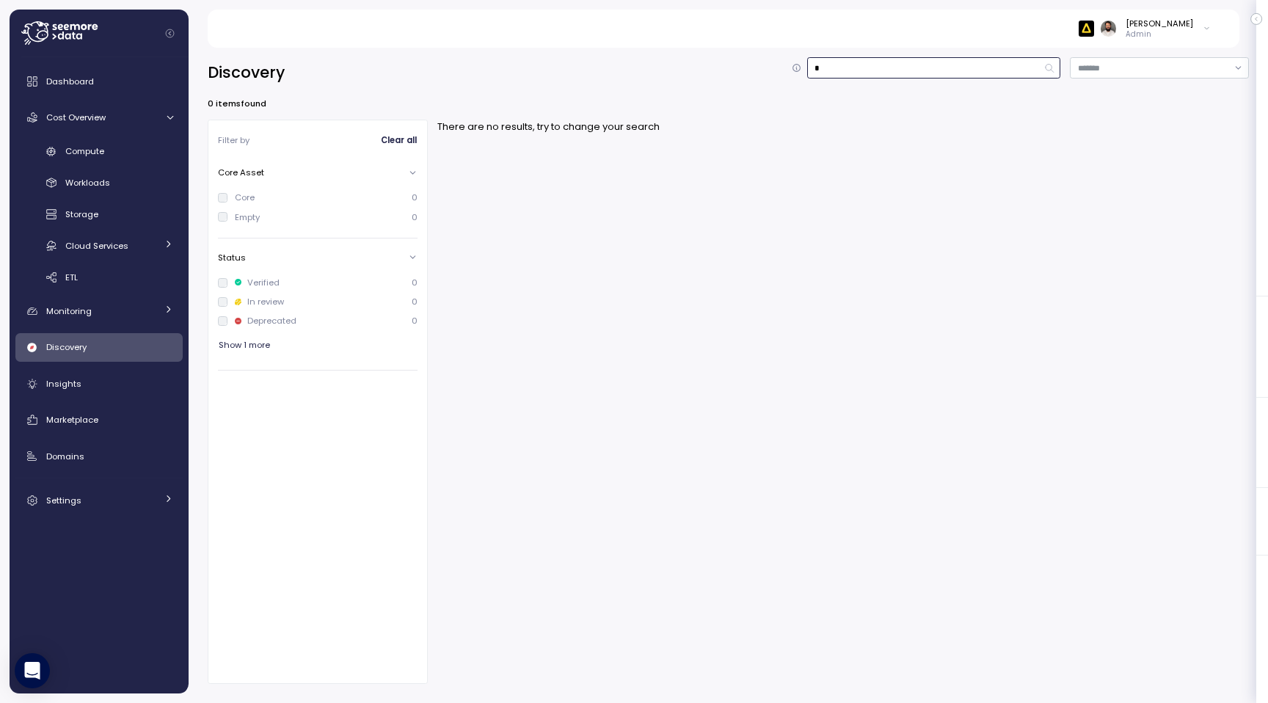
click at [851, 65] on input "*" at bounding box center [934, 67] width 254 height 21
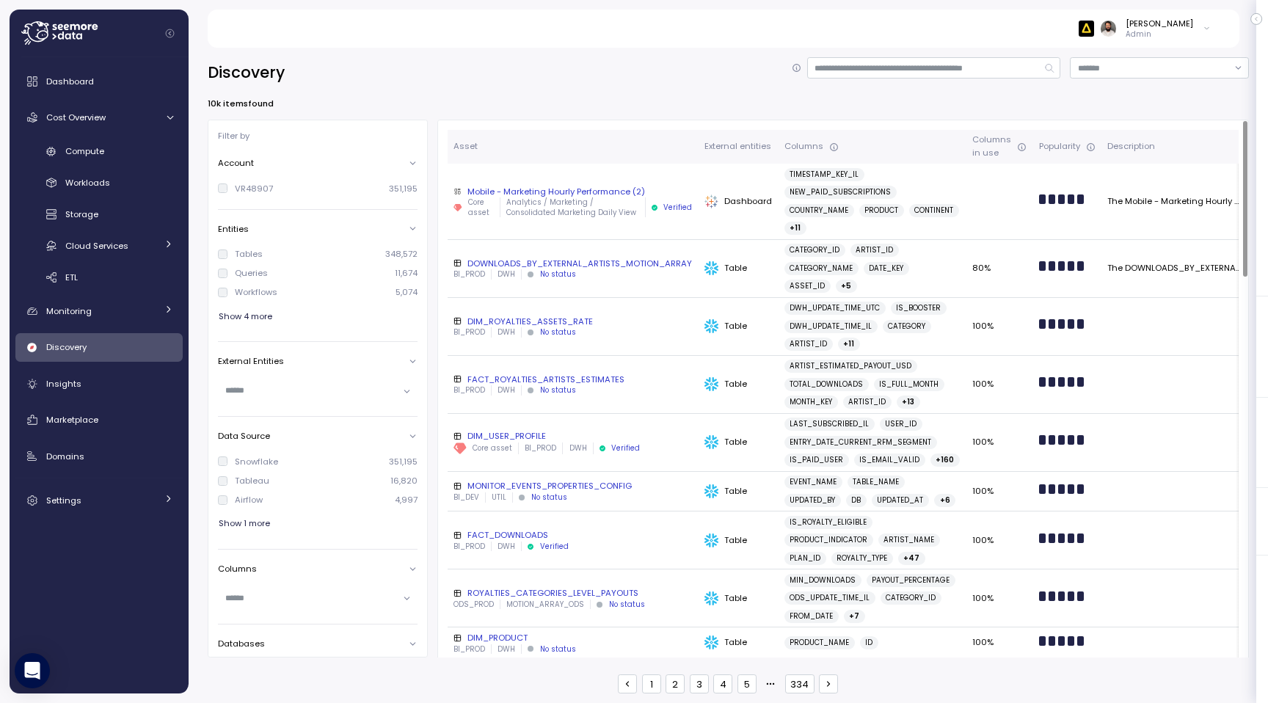
click at [669, 189] on div "Mobile - Marketing Hourly Performance (2)" at bounding box center [573, 192] width 239 height 12
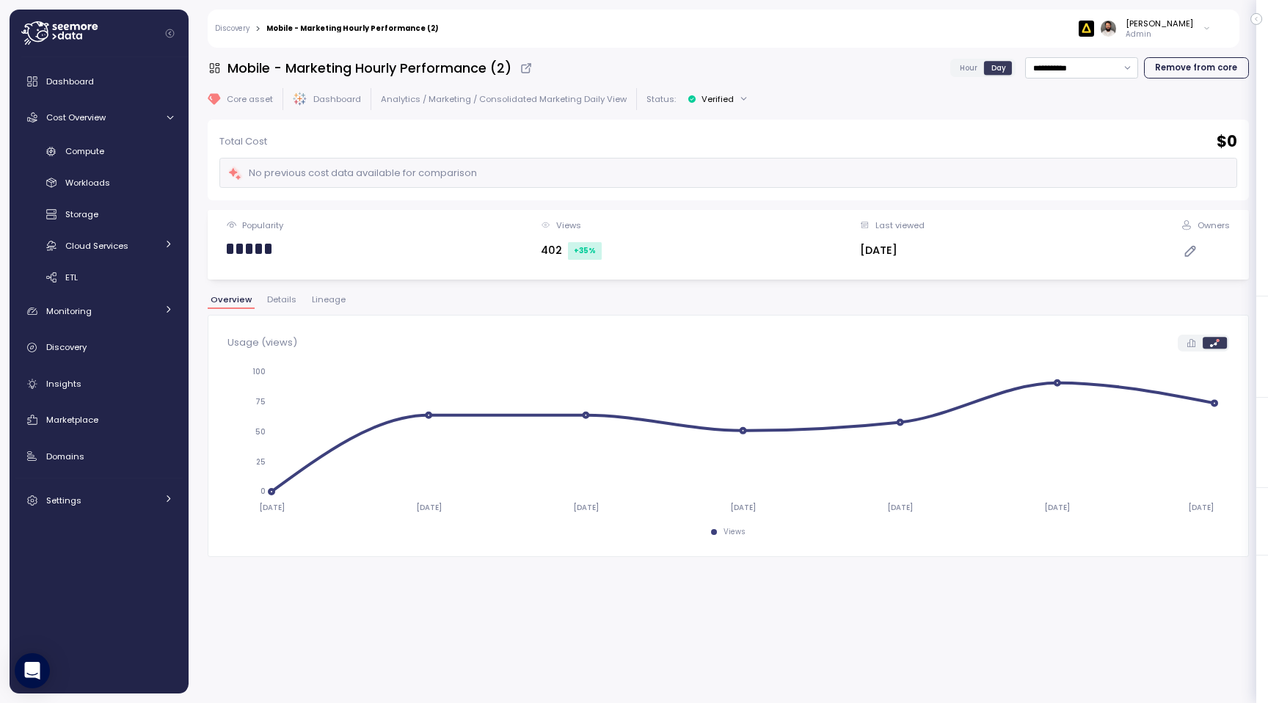
click at [312, 296] on span "Lineage" at bounding box center [329, 300] width 34 height 8
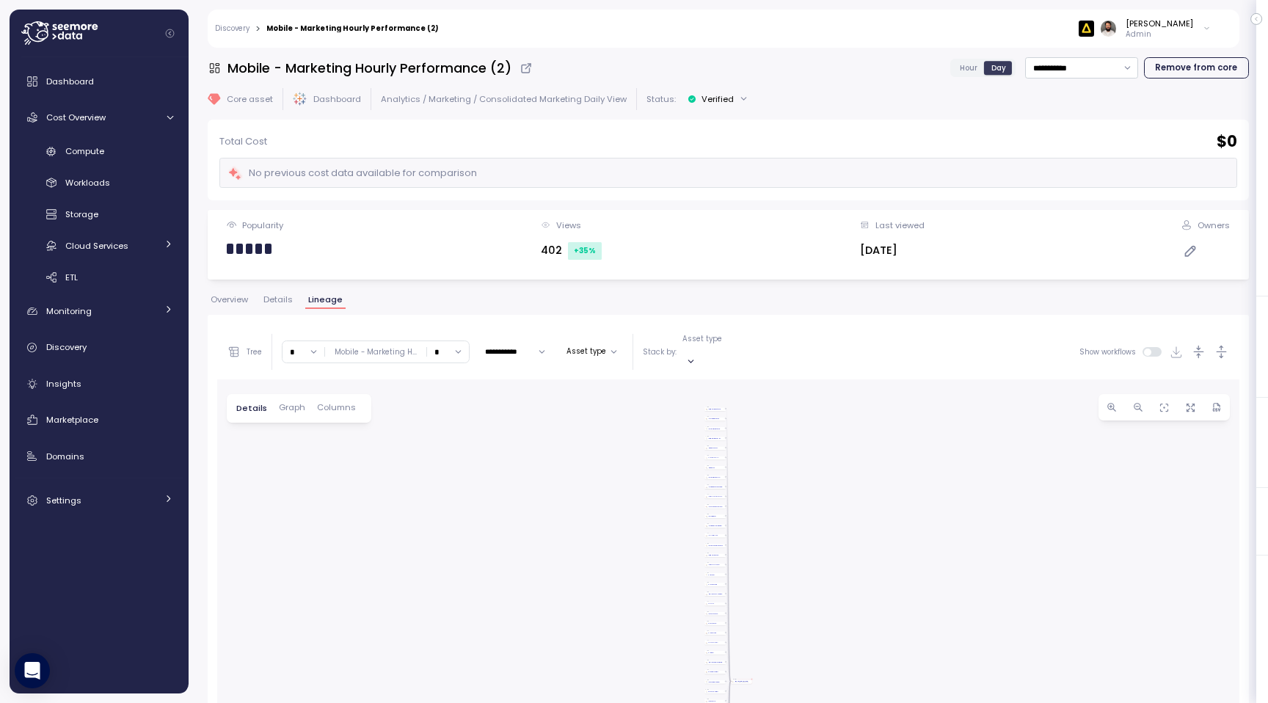
scroll to position [277, 0]
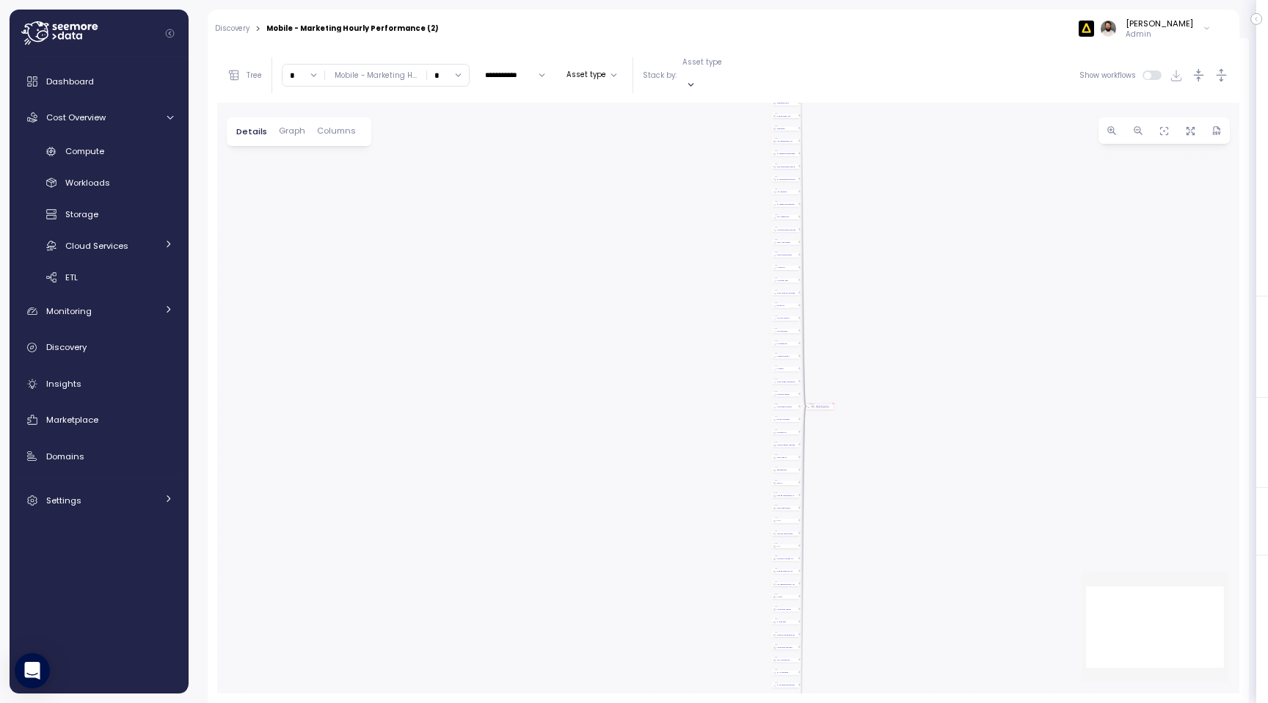
click at [694, 76] on div "Asset type" at bounding box center [715, 75] width 65 height 36
click at [699, 114] on p "Sheet" at bounding box center [708, 111] width 22 height 10
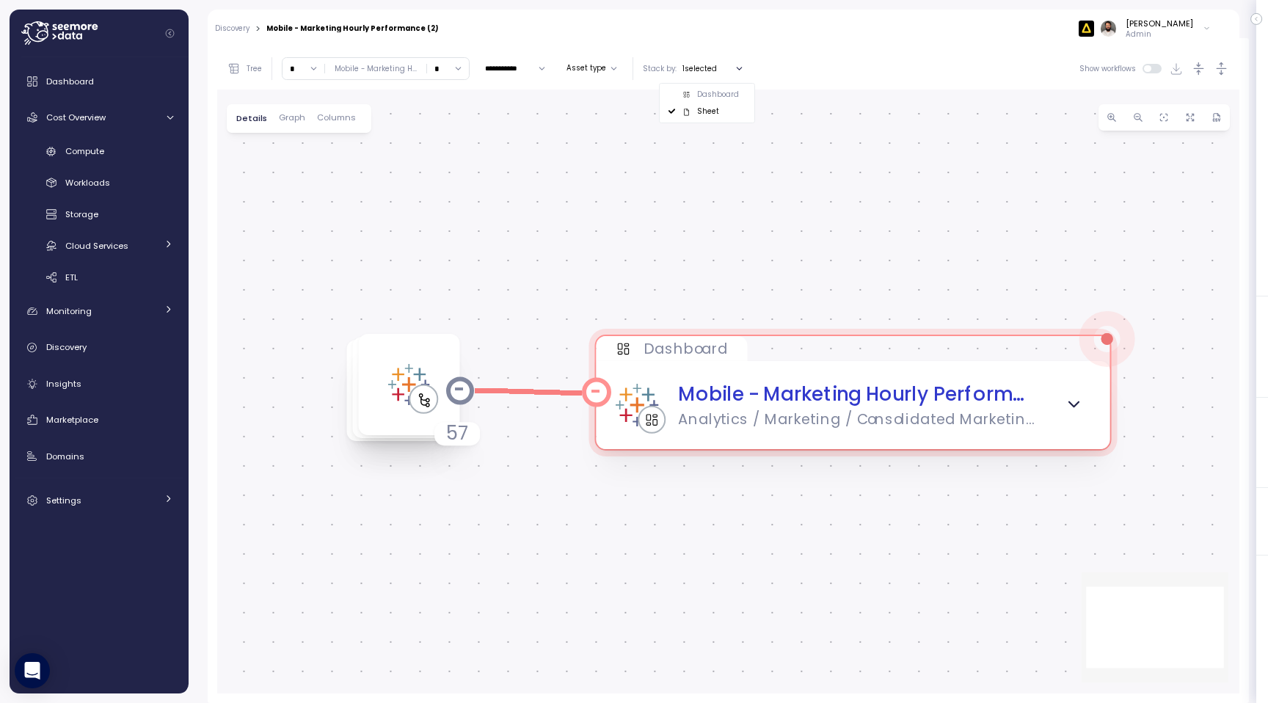
click at [1074, 404] on icon "button" at bounding box center [1074, 405] width 10 height 5
click at [1071, 410] on icon "button" at bounding box center [1074, 405] width 19 height 19
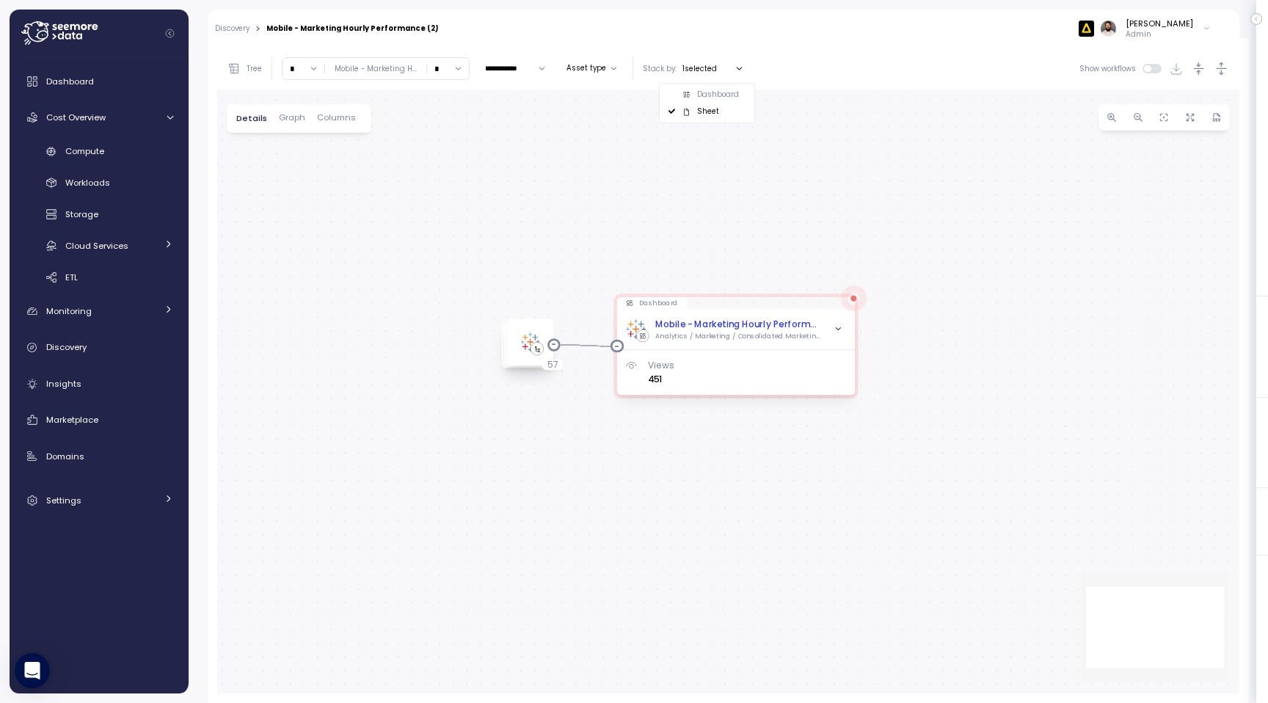
click at [310, 68] on input "*" at bounding box center [304, 68] width 42 height 21
type input "*"
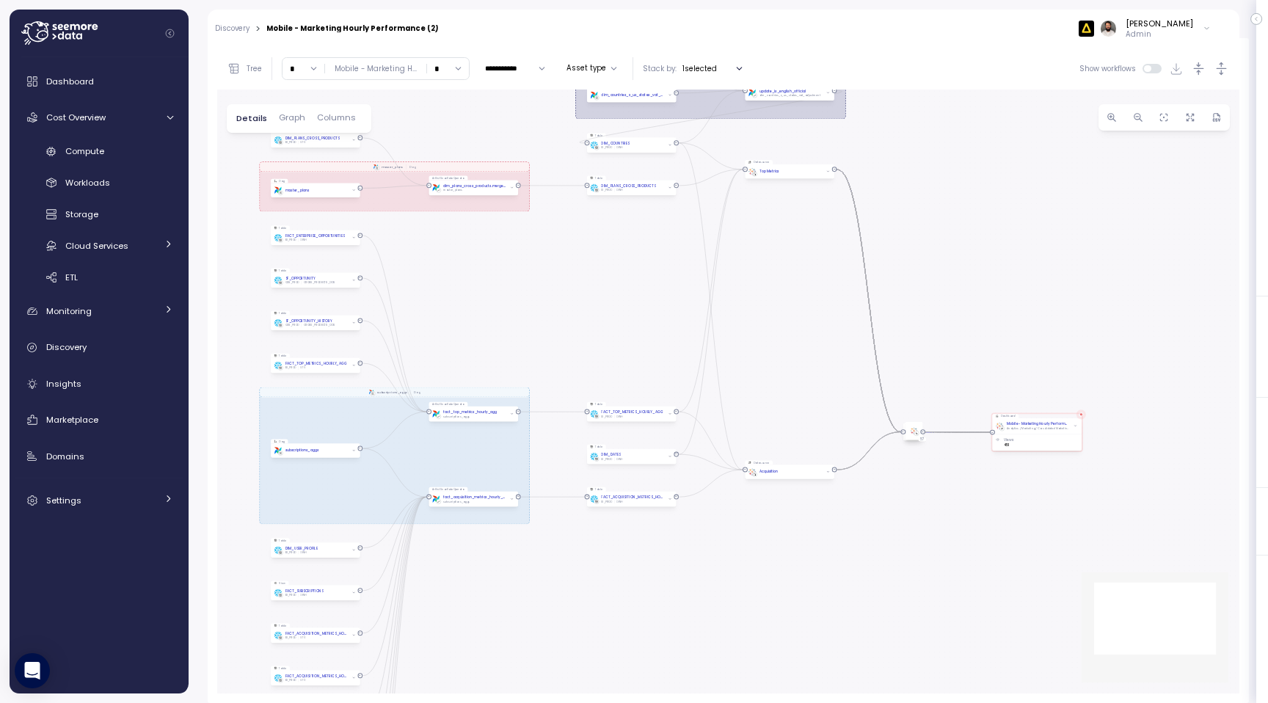
drag, startPoint x: 683, startPoint y: 302, endPoint x: 586, endPoint y: 349, distance: 107.0
click at [586, 350] on div "dim_countries_x_us_states_vat_adjustment Dag subscriptions_aggs Dag master_plan…" at bounding box center [728, 392] width 1022 height 604
click at [555, 463] on div "dim_countries_x_us_states_vat_adjustment Dag subscriptions_aggs Dag master_plan…" at bounding box center [728, 392] width 1022 height 604
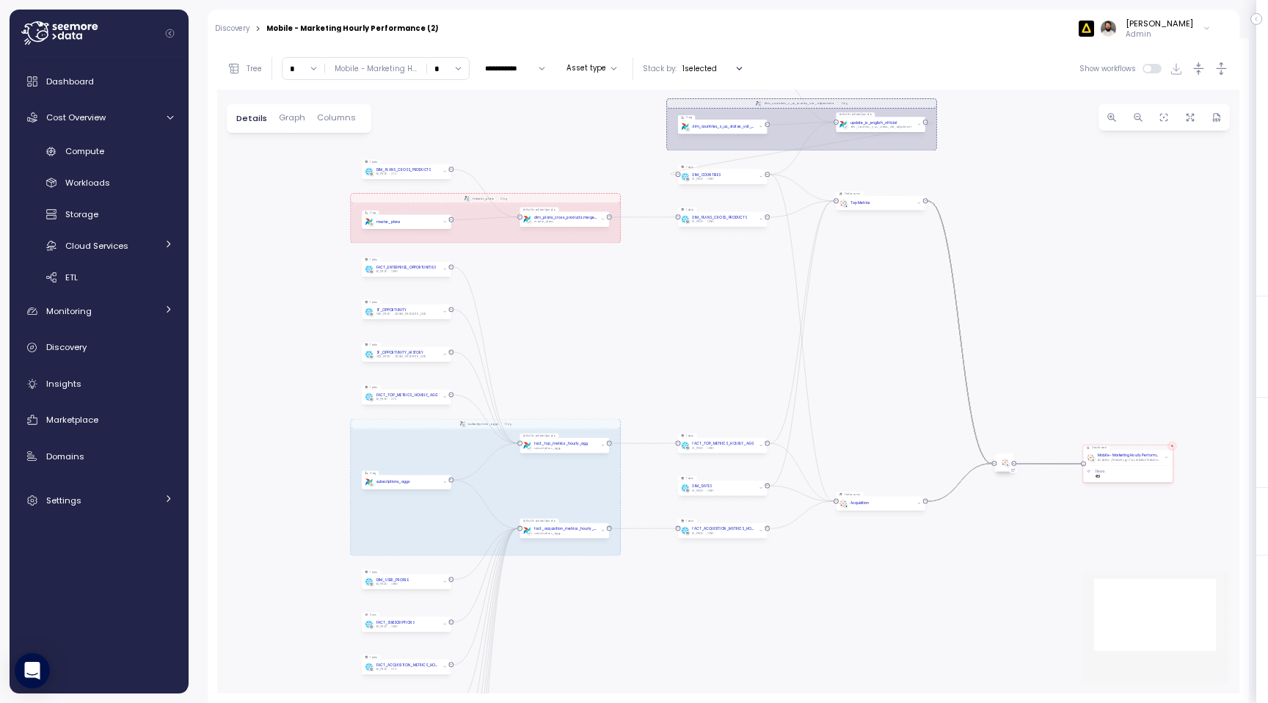
drag, startPoint x: 581, startPoint y: 336, endPoint x: 674, endPoint y: 359, distance: 95.2
click at [674, 359] on div "dim_countries_x_us_states_vat_adjustment Dag subscriptions_aggs Dag master_plan…" at bounding box center [728, 392] width 1022 height 604
click at [294, 119] on span "Graph" at bounding box center [292, 118] width 26 height 8
click at [1219, 76] on button "button" at bounding box center [1221, 68] width 17 height 17
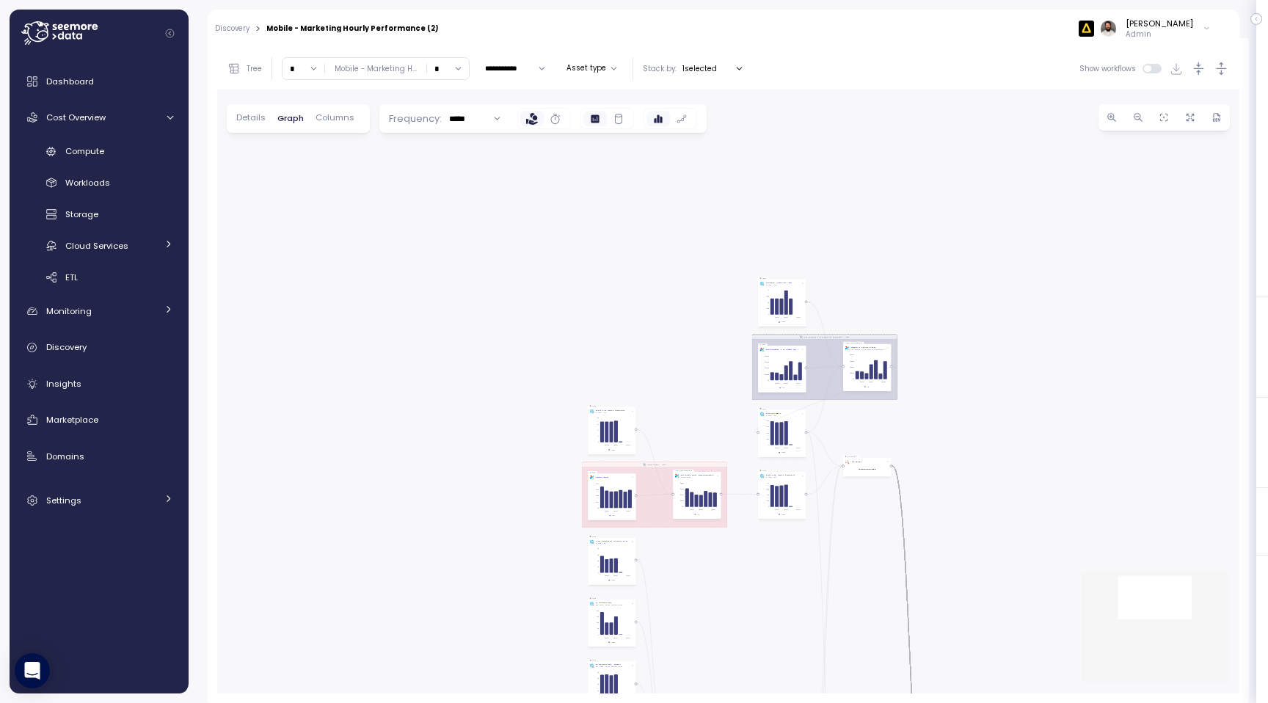
click at [470, 107] on div "Frequency: ***** Hourly Daily" at bounding box center [542, 118] width 327 height 29
click at [470, 110] on input "*****" at bounding box center [474, 118] width 65 height 21
click at [474, 142] on div "Hourly" at bounding box center [480, 148] width 26 height 12
type input "******"
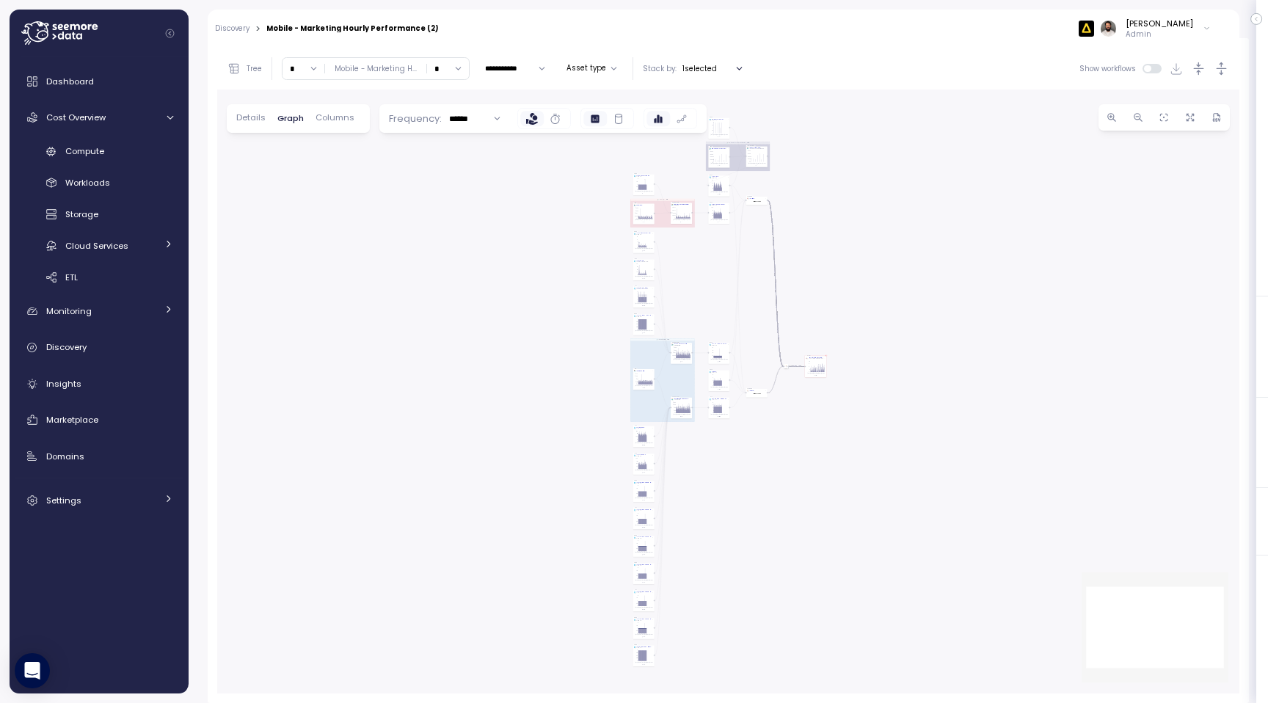
drag, startPoint x: 473, startPoint y: 616, endPoint x: 473, endPoint y: 421, distance: 195.2
click at [473, 425] on div "dim_countries_x_us_states_vat_adjustment Dag subscriptions_aggs Dag master_plan…" at bounding box center [728, 392] width 1022 height 604
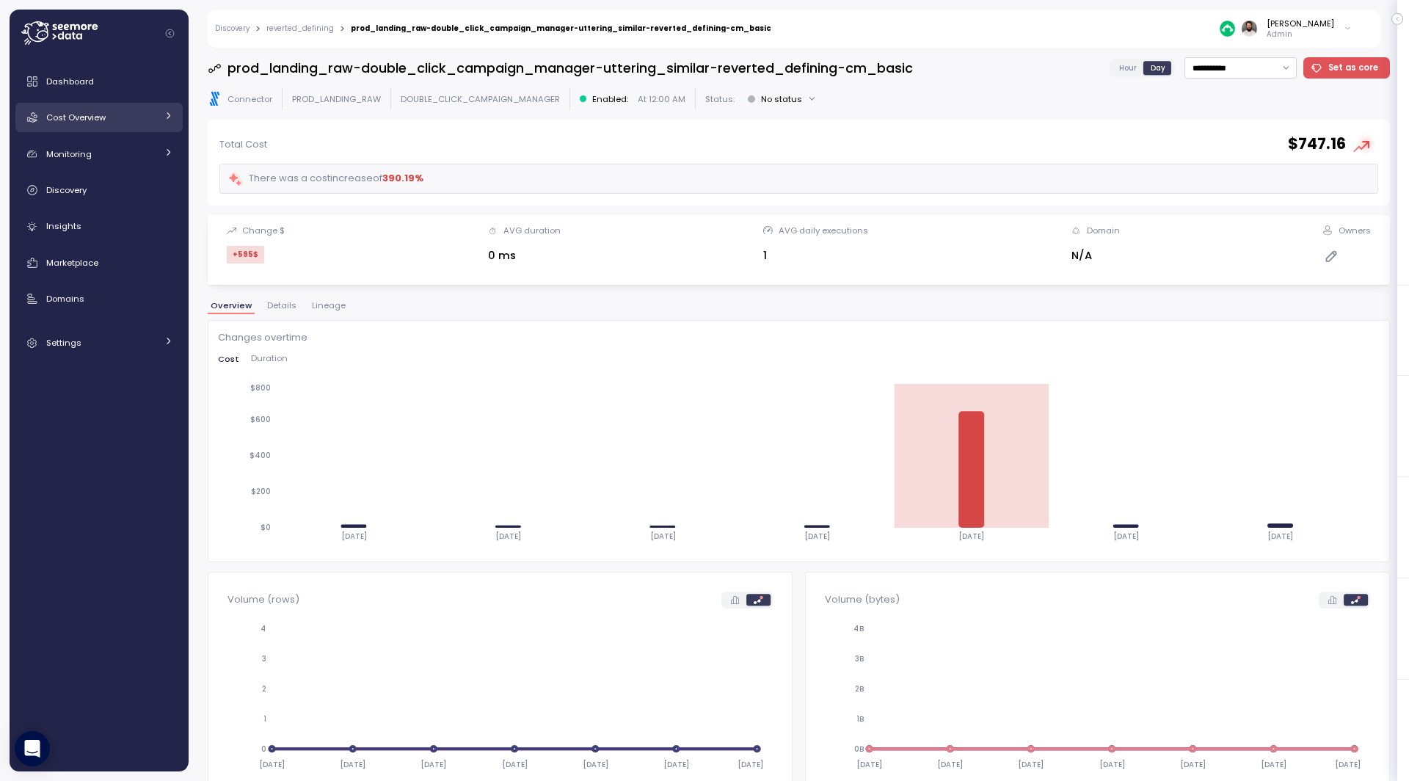
click at [128, 120] on div "Cost Overview" at bounding box center [101, 117] width 110 height 15
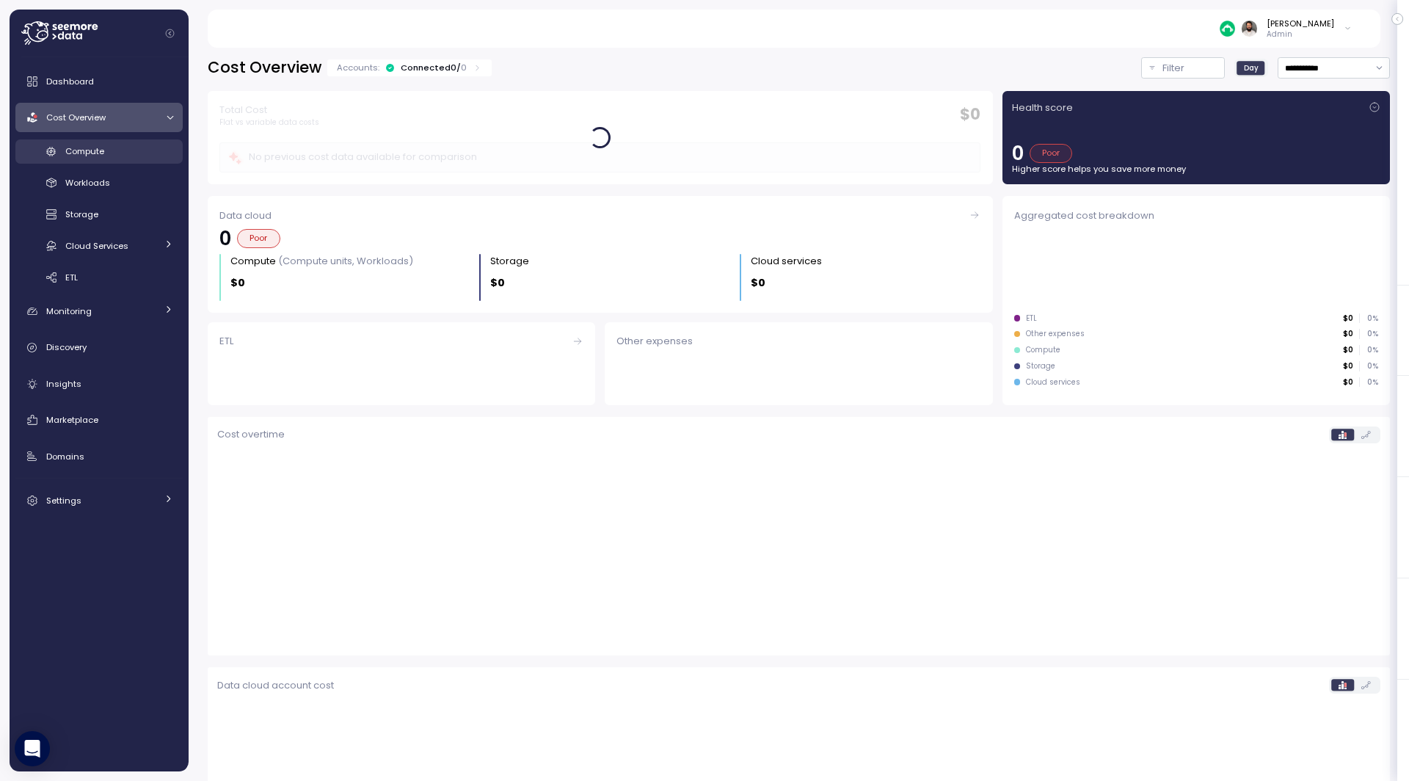
click at [123, 148] on div "Compute" at bounding box center [119, 151] width 108 height 15
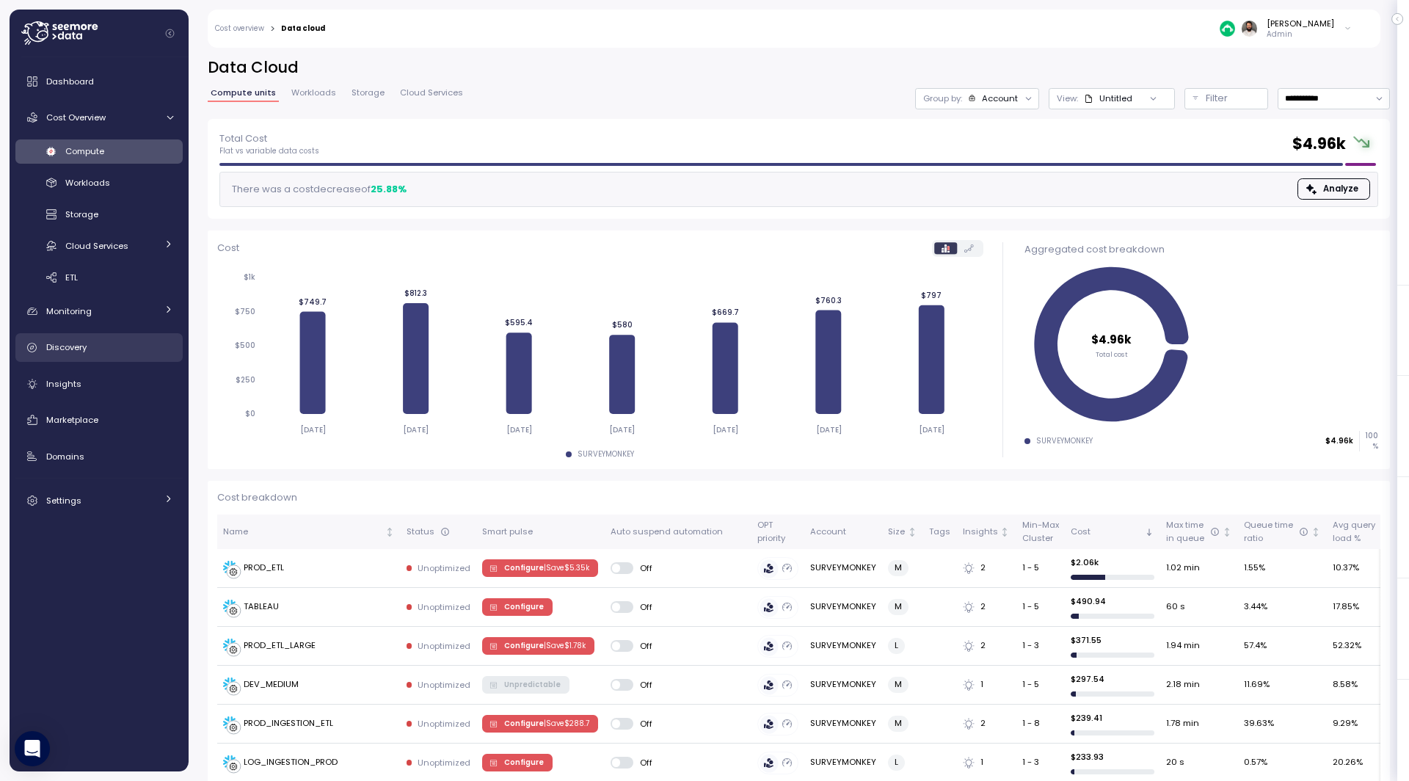
click at [117, 338] on link "Discovery" at bounding box center [98, 347] width 167 height 29
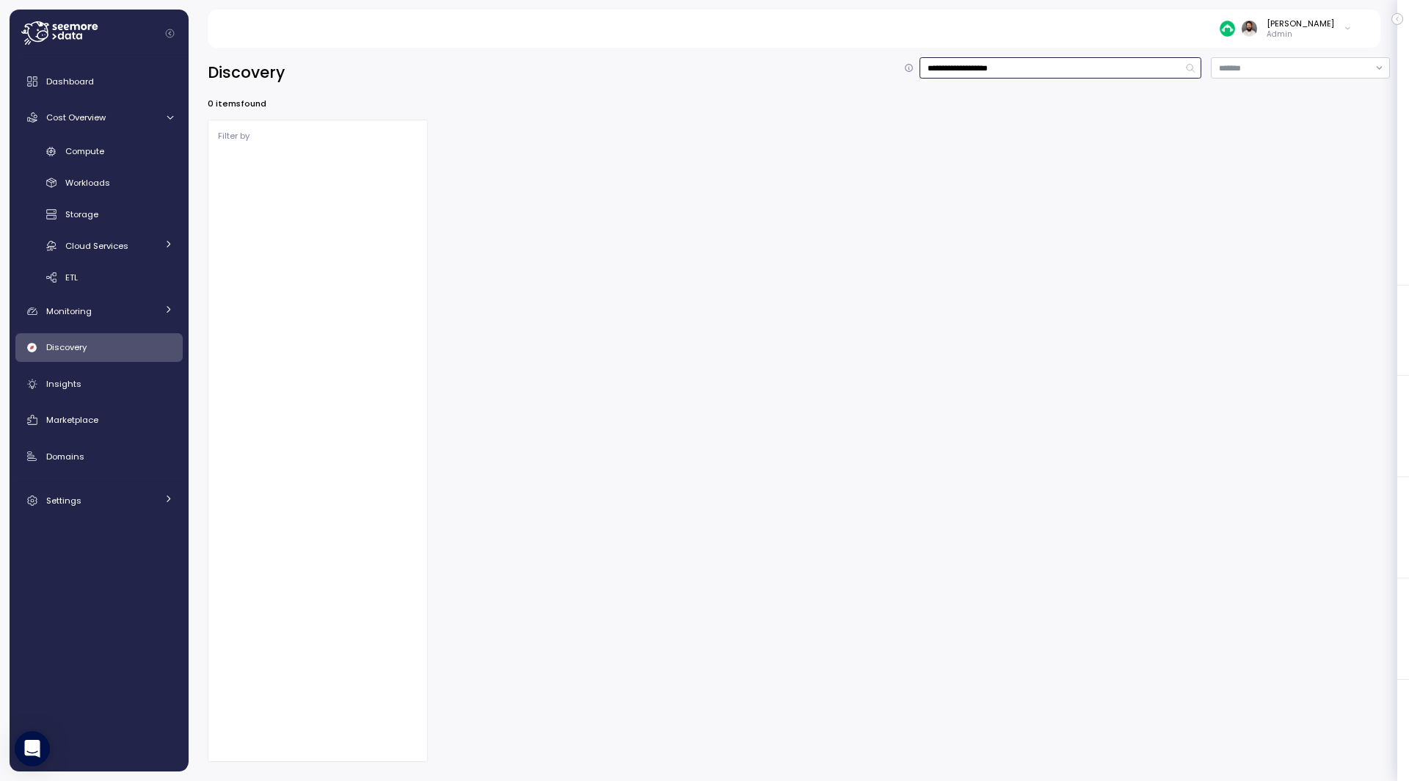
click at [990, 62] on input "**********" at bounding box center [1061, 67] width 282 height 21
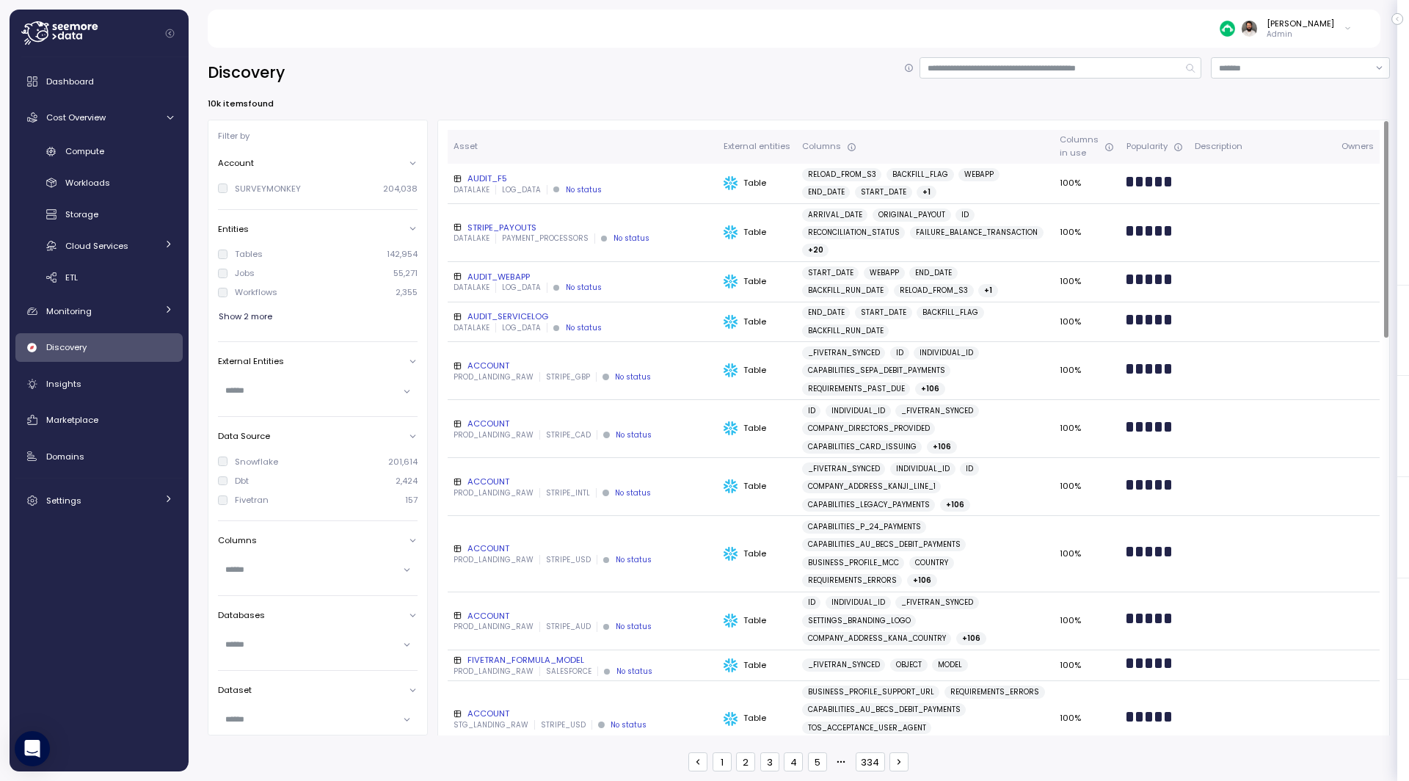
click at [620, 222] on div "STRIPE_PAYOUTS" at bounding box center [583, 228] width 258 height 12
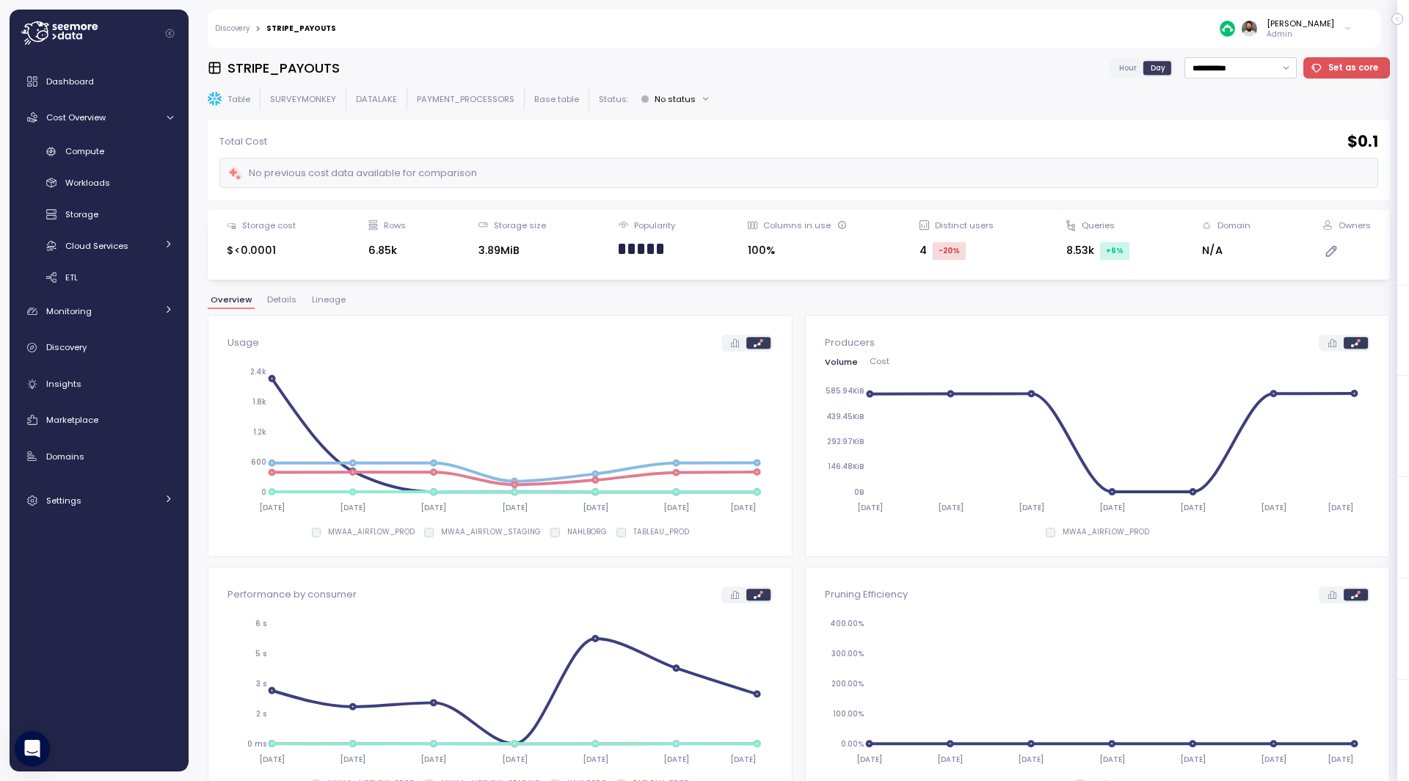
click at [317, 296] on span "Lineage" at bounding box center [329, 300] width 34 height 8
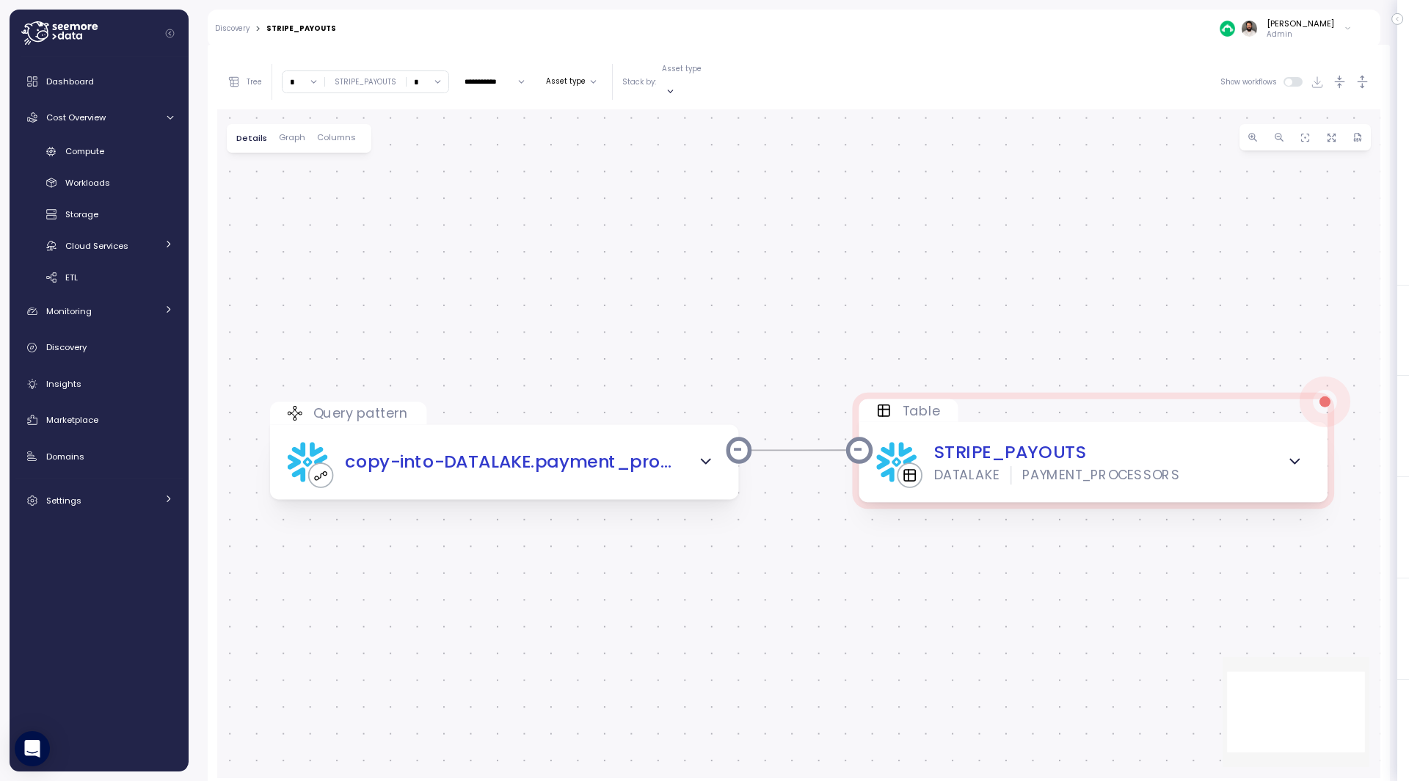
scroll to position [275, 0]
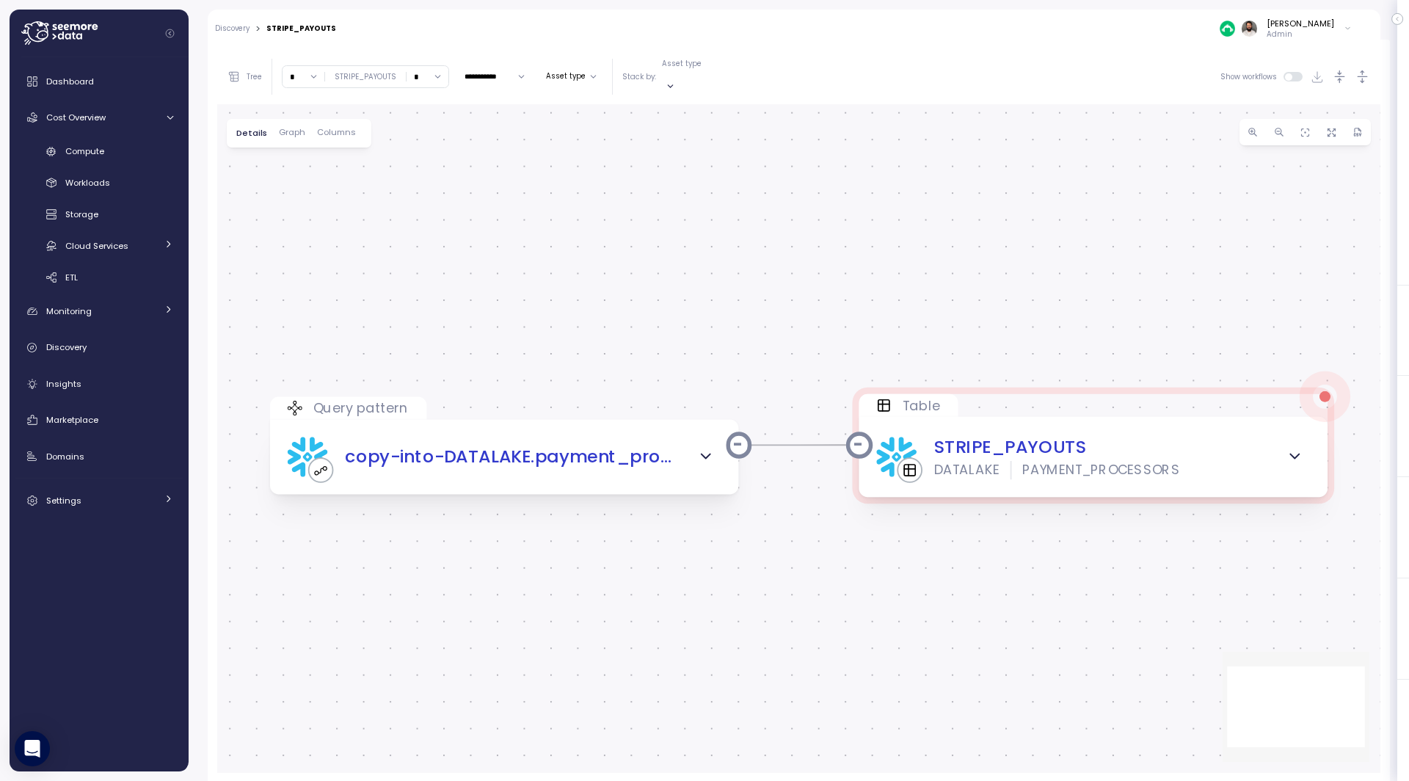
click at [296, 66] on input "*" at bounding box center [304, 76] width 42 height 21
click at [293, 186] on div "4" at bounding box center [302, 195] width 35 height 19
type input "*"
click at [426, 66] on input "*" at bounding box center [428, 76] width 42 height 21
type input "*"
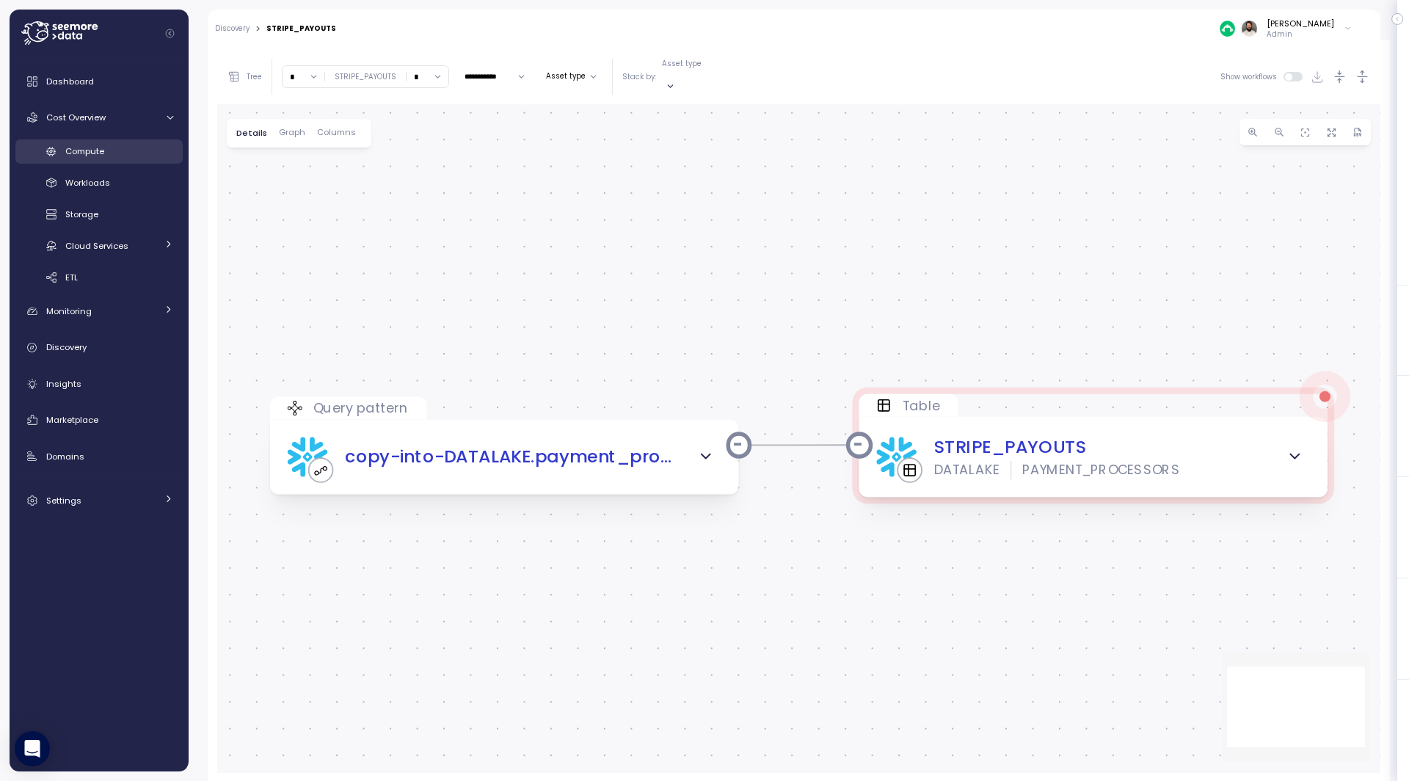
click at [117, 145] on div "Compute" at bounding box center [119, 151] width 108 height 15
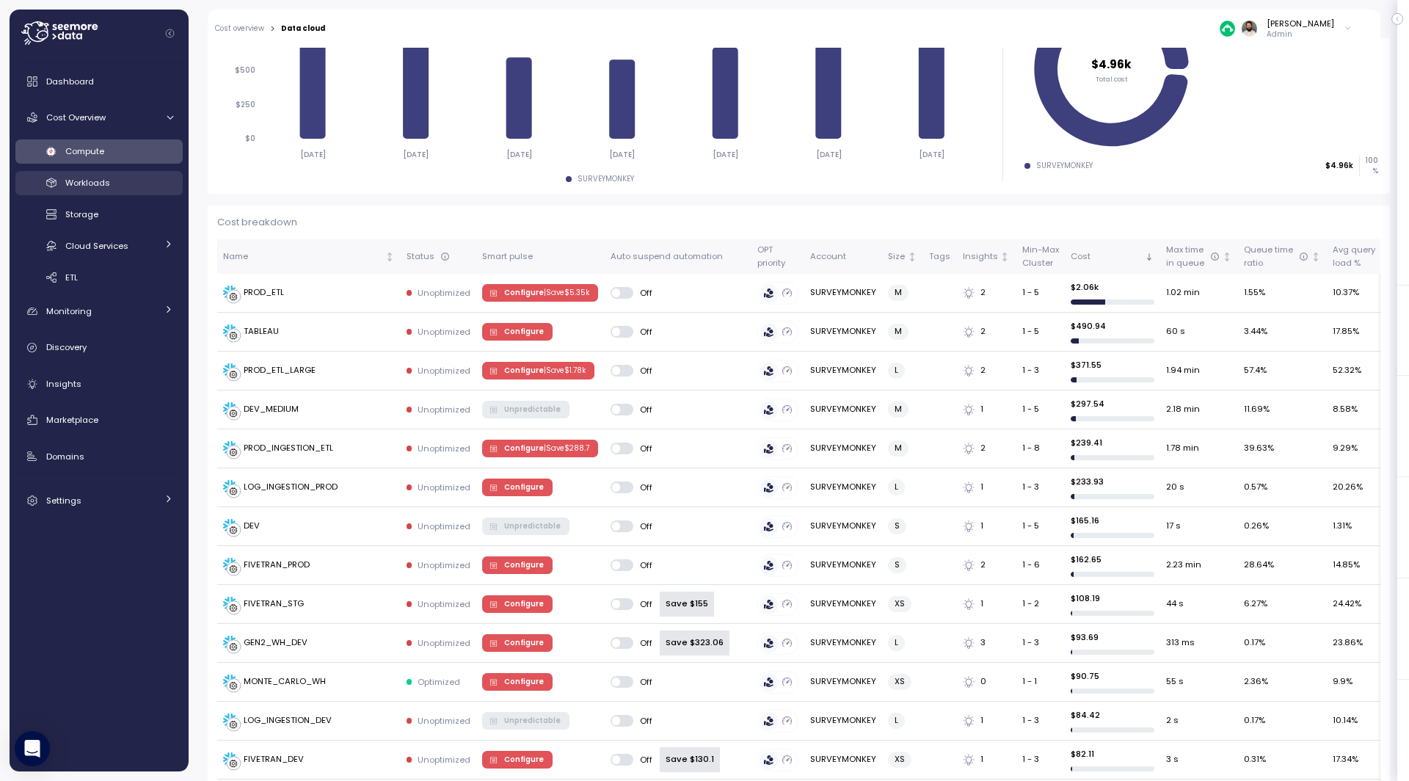
click at [103, 187] on span "Workloads" at bounding box center [87, 183] width 45 height 12
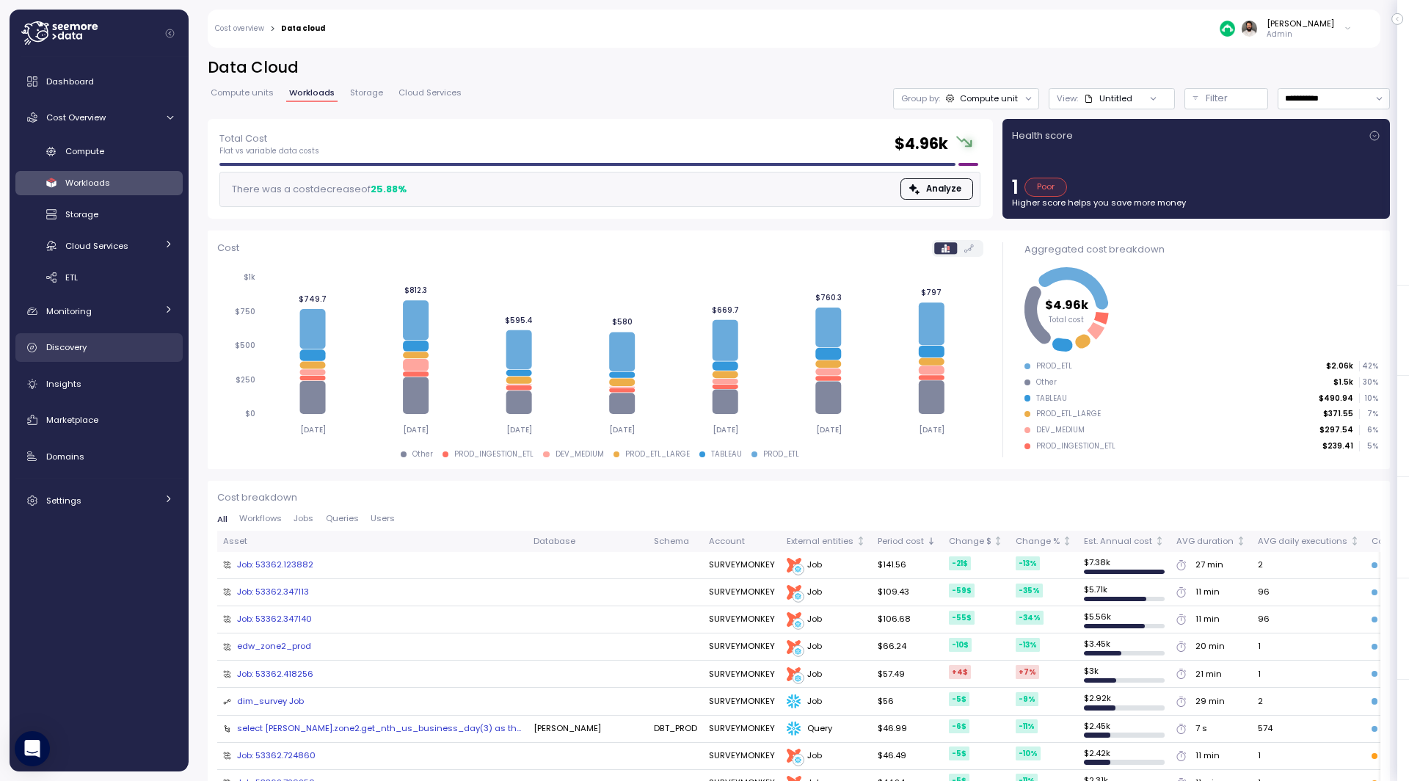
click at [98, 343] on div "Discovery" at bounding box center [109, 347] width 127 height 15
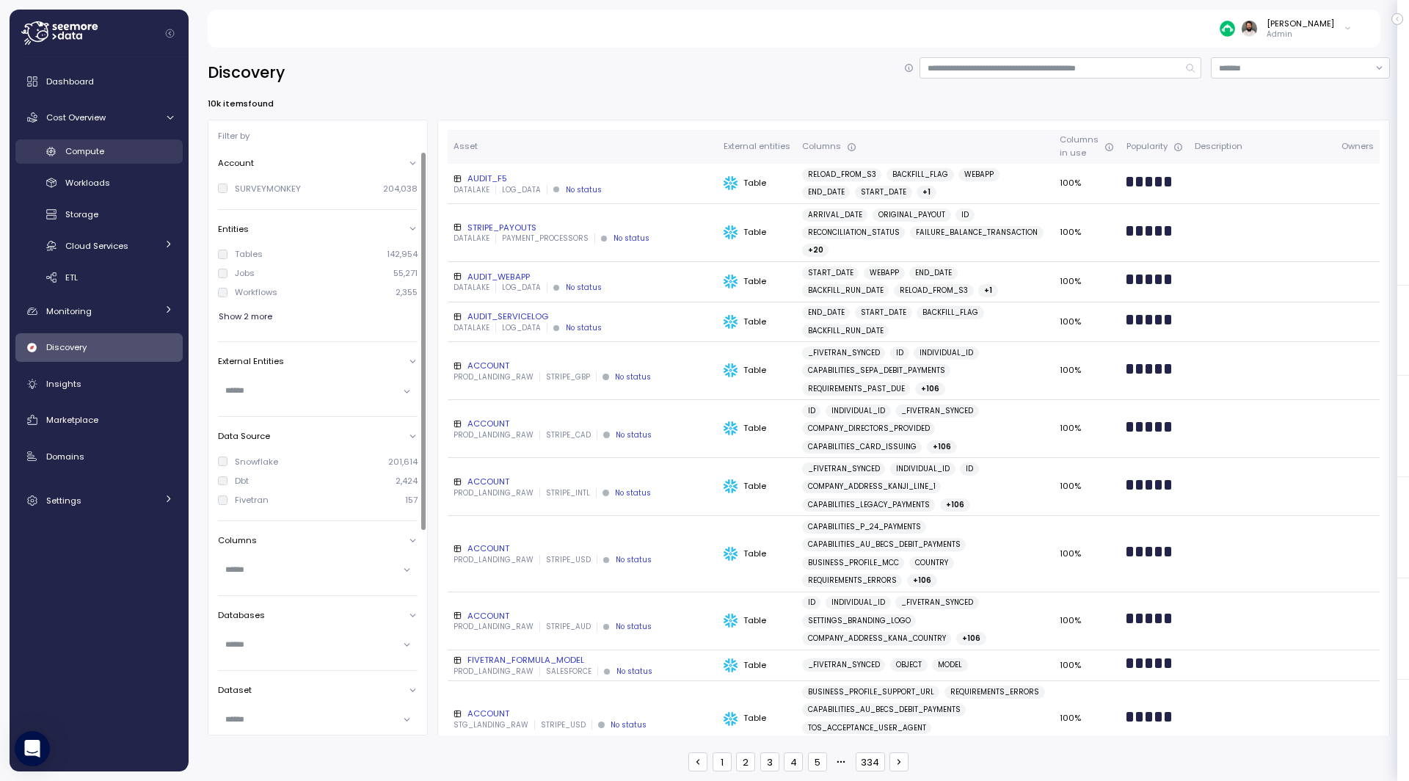
click at [94, 157] on div "Compute" at bounding box center [119, 151] width 108 height 15
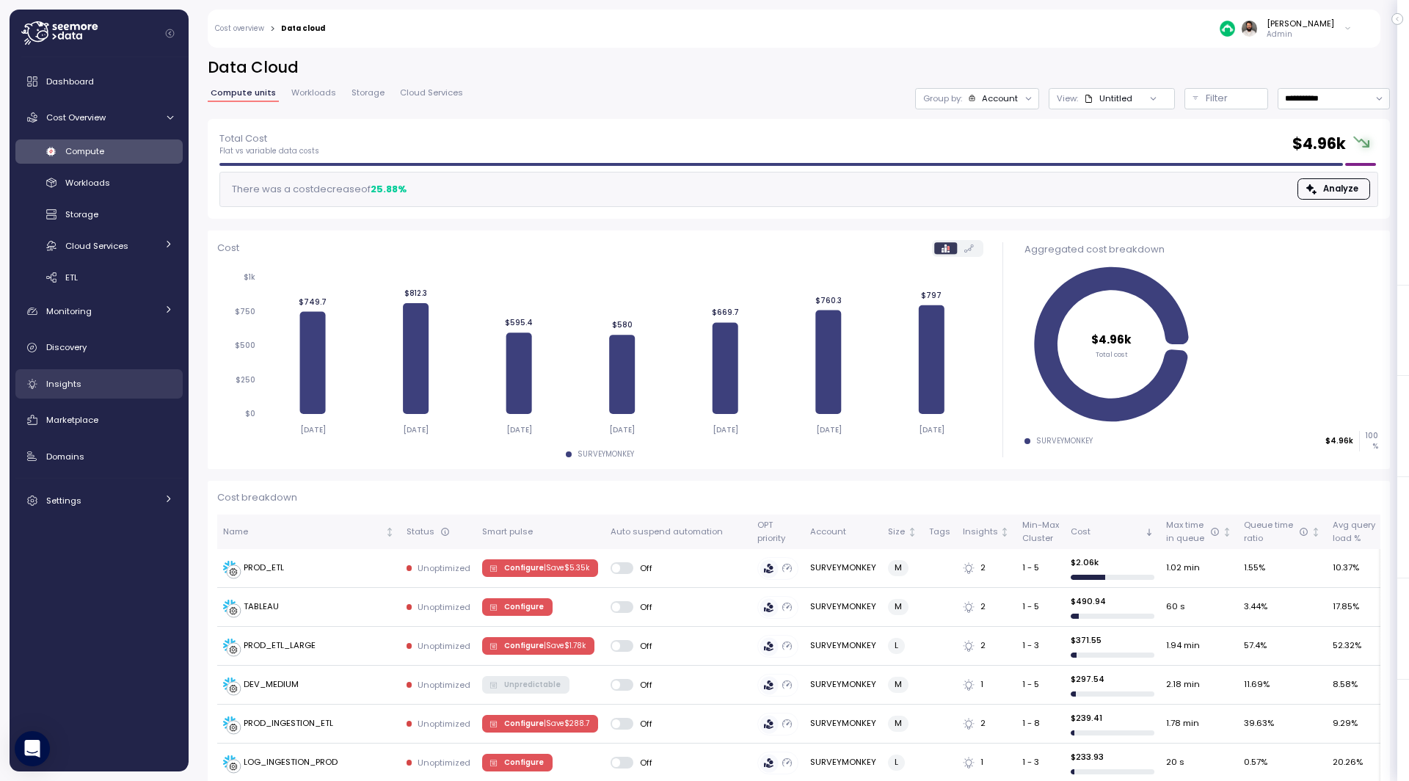
click at [108, 378] on div "Insights" at bounding box center [109, 383] width 127 height 15
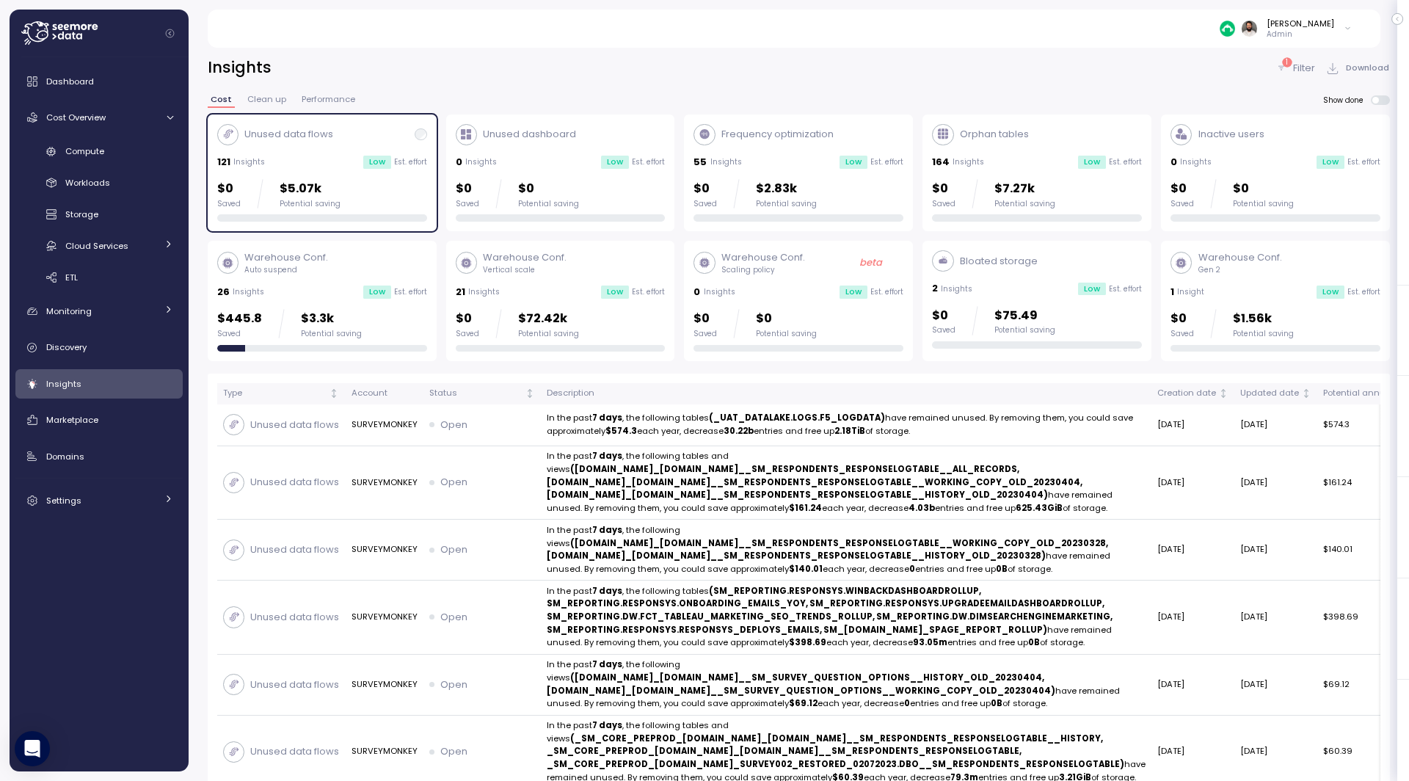
click at [1254, 313] on p "$1.56k" at bounding box center [1263, 319] width 61 height 20
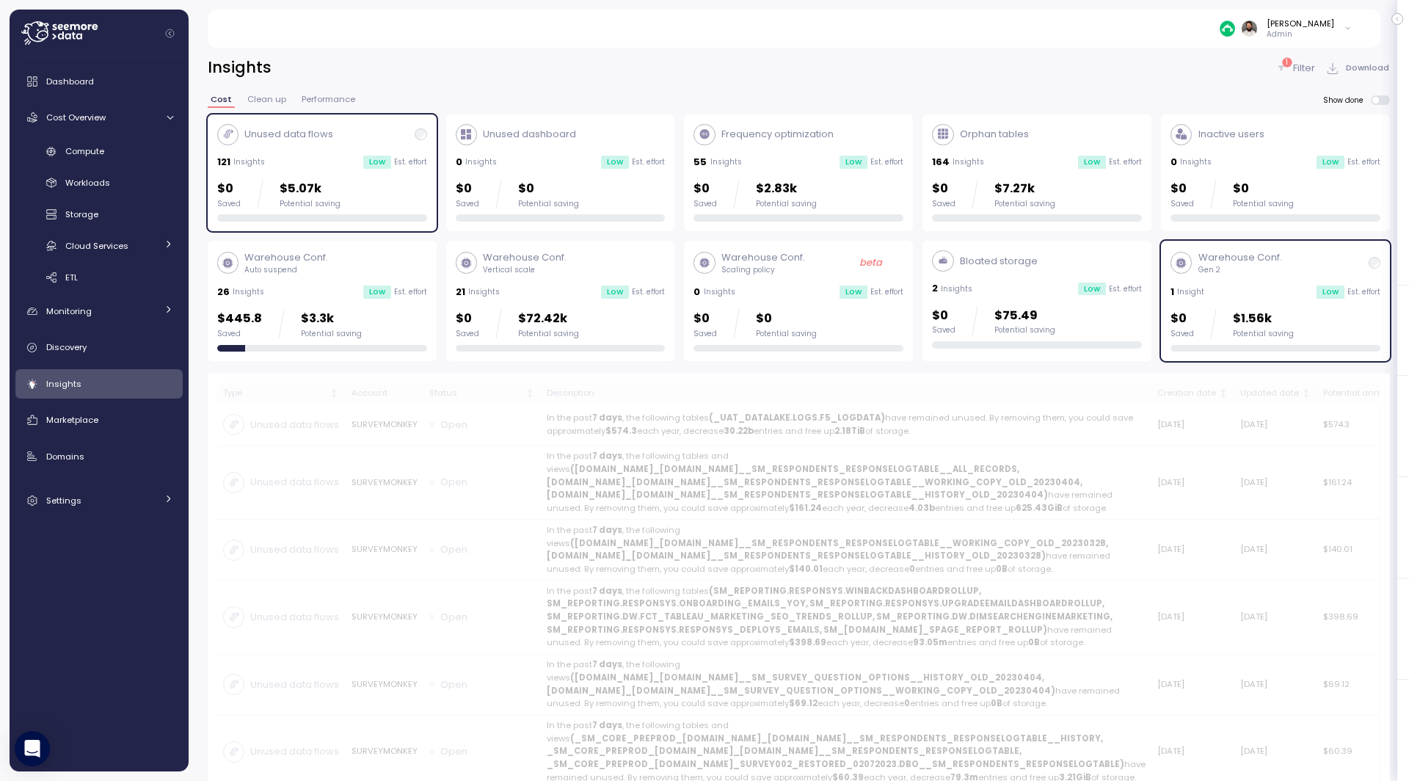
click at [1254, 296] on div "1 Insight Low Est. effort" at bounding box center [1276, 292] width 210 height 15
click at [1251, 285] on div "1 Insight Low Est. effort" at bounding box center [1276, 292] width 210 height 15
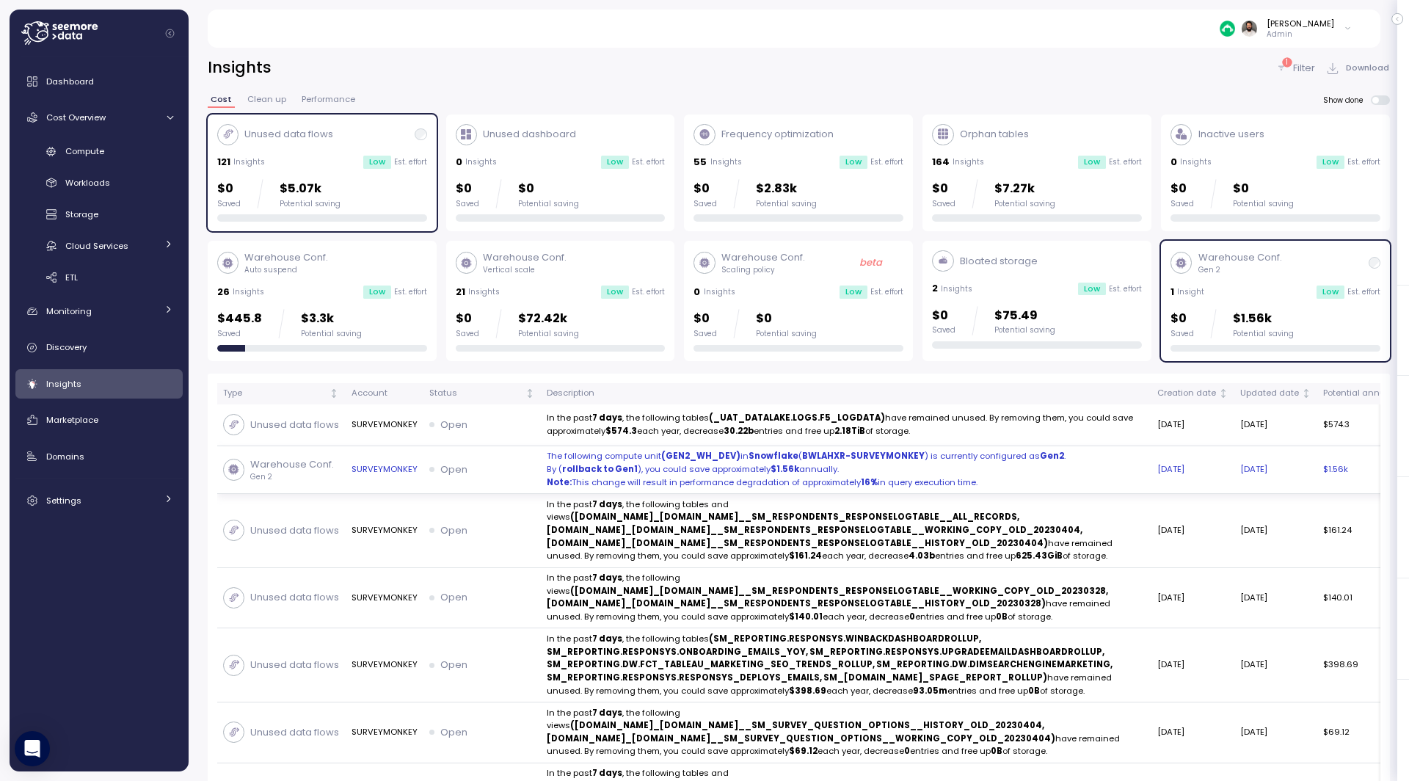
click at [1014, 473] on p "By ( rollback to Gen1 ), you could save approximately $1.56k annually." at bounding box center [846, 469] width 599 height 13
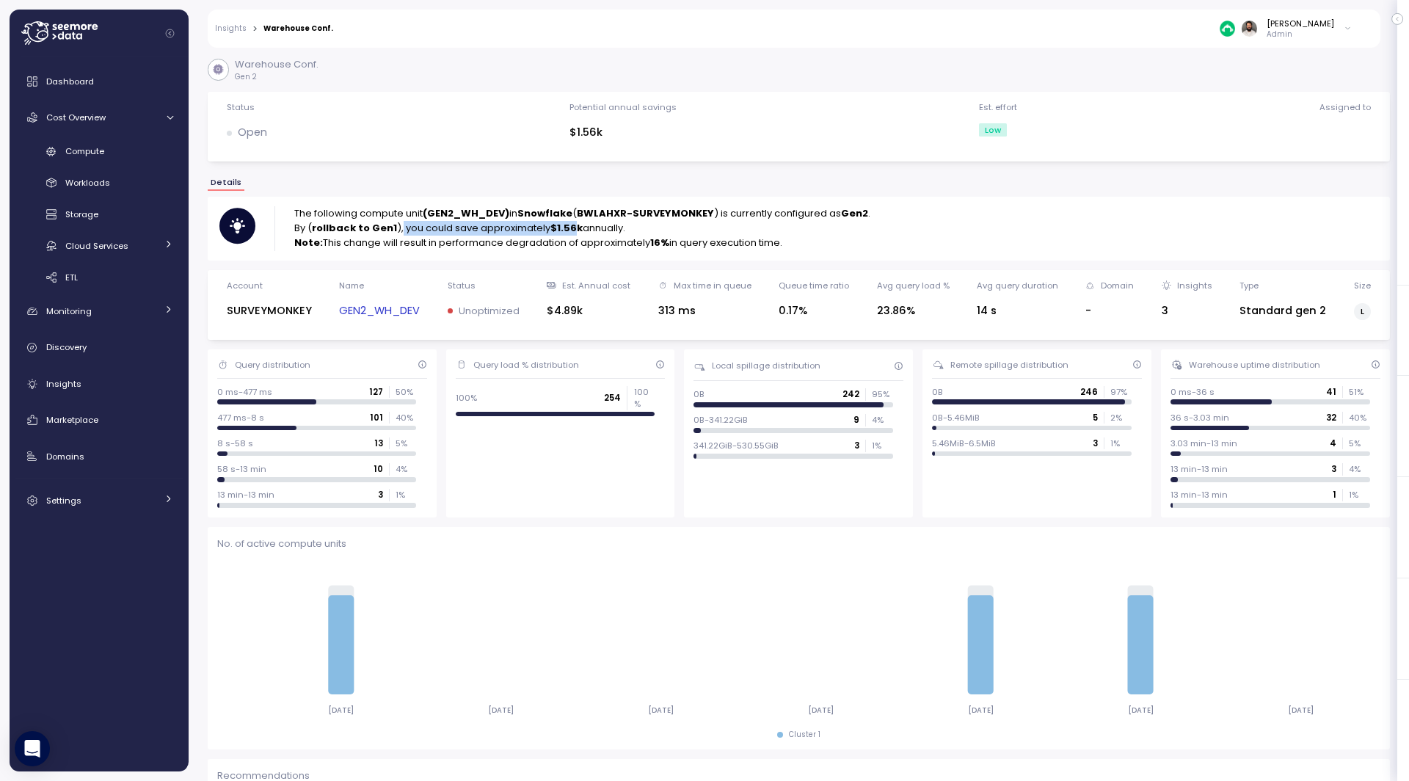
drag, startPoint x: 396, startPoint y: 228, endPoint x: 572, endPoint y: 222, distance: 175.5
click at [572, 222] on p "By ( rollback to Gen1 ), you could save approximately $1.56k annually." at bounding box center [582, 228] width 576 height 15
drag, startPoint x: 322, startPoint y: 244, endPoint x: 384, endPoint y: 243, distance: 61.7
click at [384, 243] on p "Note: This change will result in performance degradation of approximately 16% i…" at bounding box center [582, 243] width 576 height 15
click at [685, 245] on p "Note: This change will result in performance degradation of approximately 16% i…" at bounding box center [582, 243] width 576 height 15
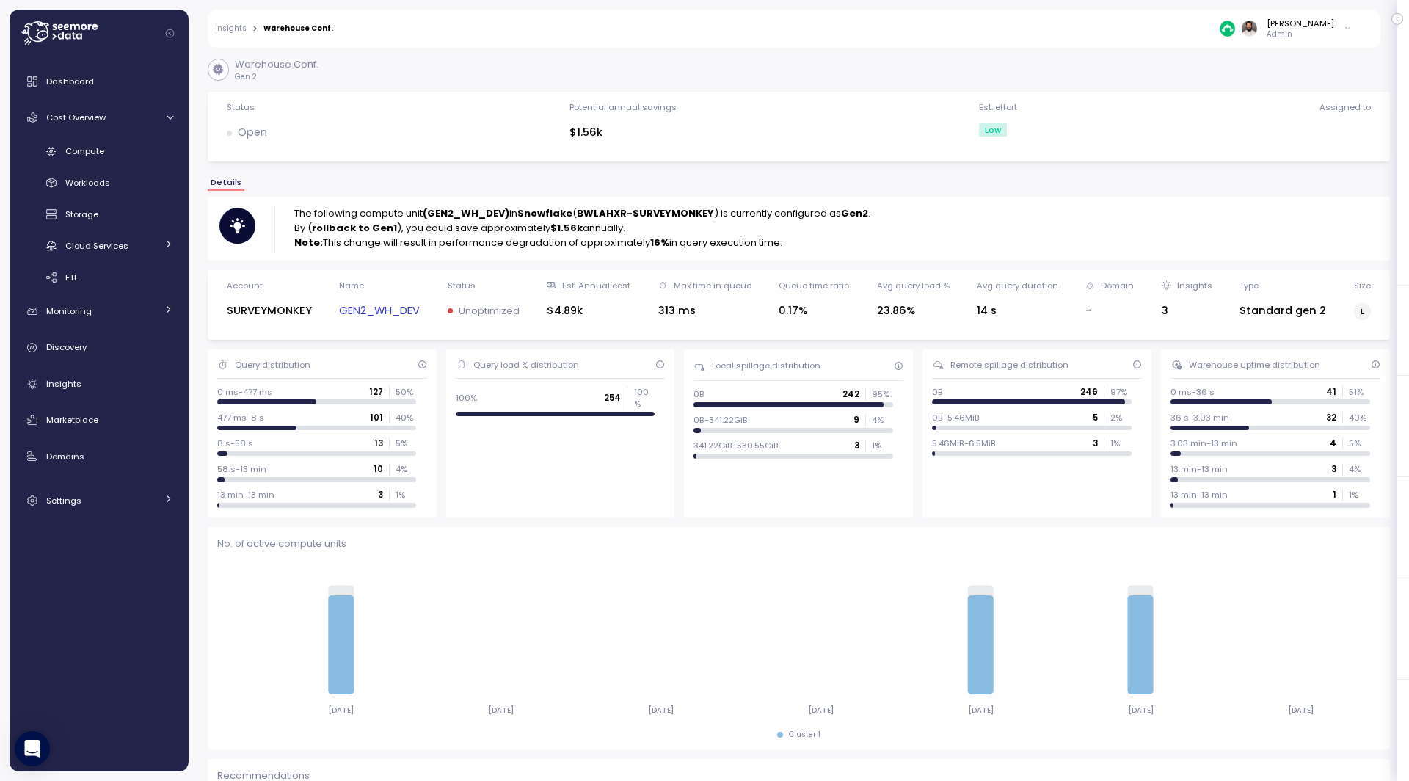
drag, startPoint x: 649, startPoint y: 246, endPoint x: 666, endPoint y: 246, distance: 17.6
click at [666, 246] on p "Note: This change will result in performance degradation of approximately 16% i…" at bounding box center [582, 243] width 576 height 15
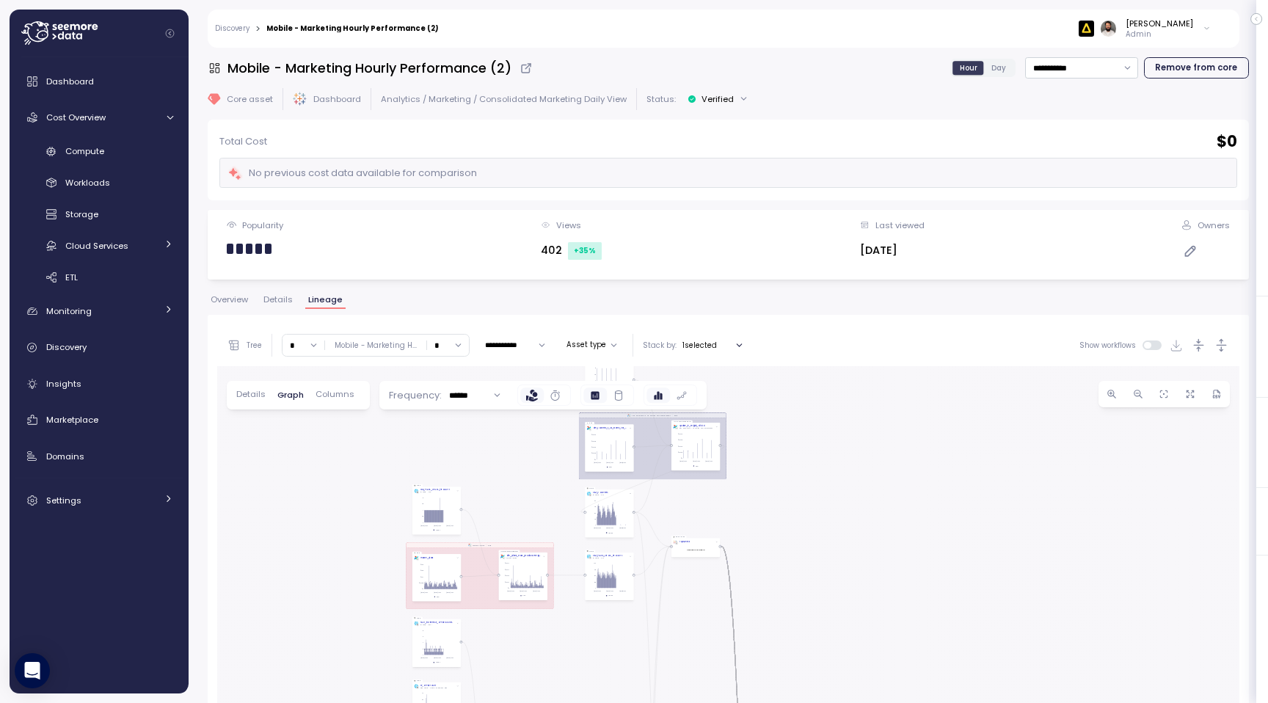
scroll to position [277, 0]
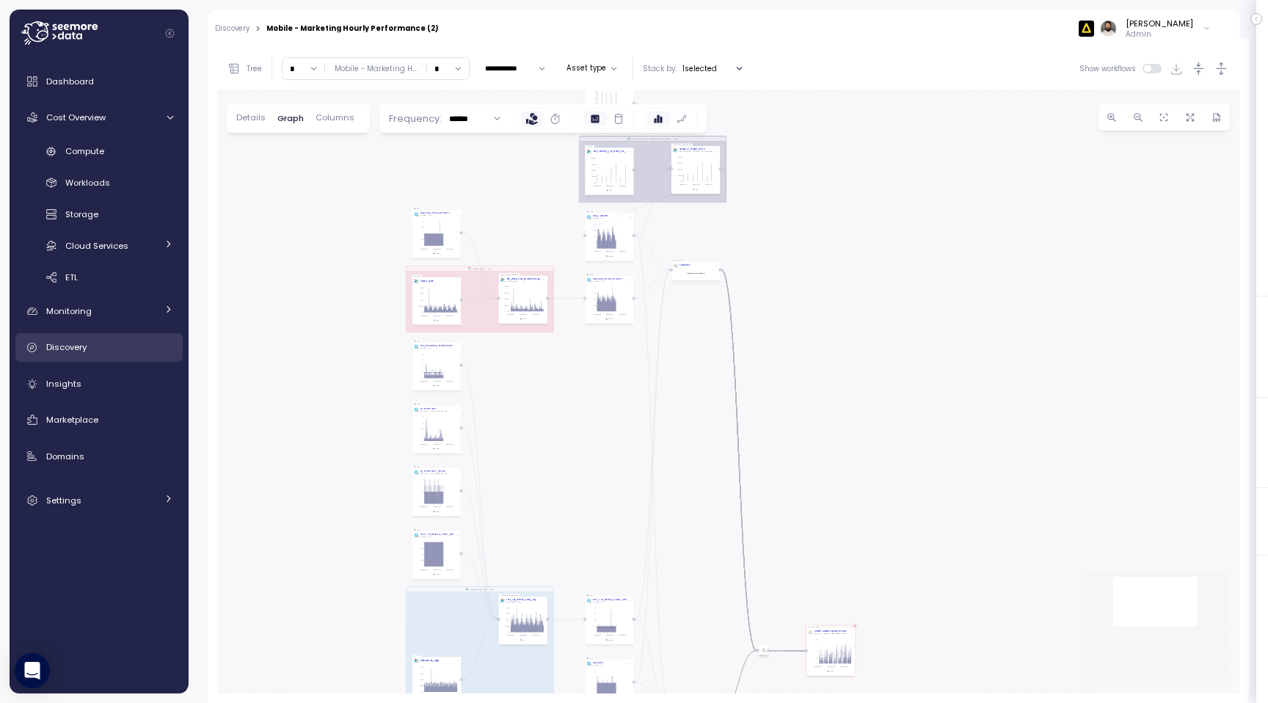
click at [84, 345] on span "Discovery" at bounding box center [66, 347] width 40 height 12
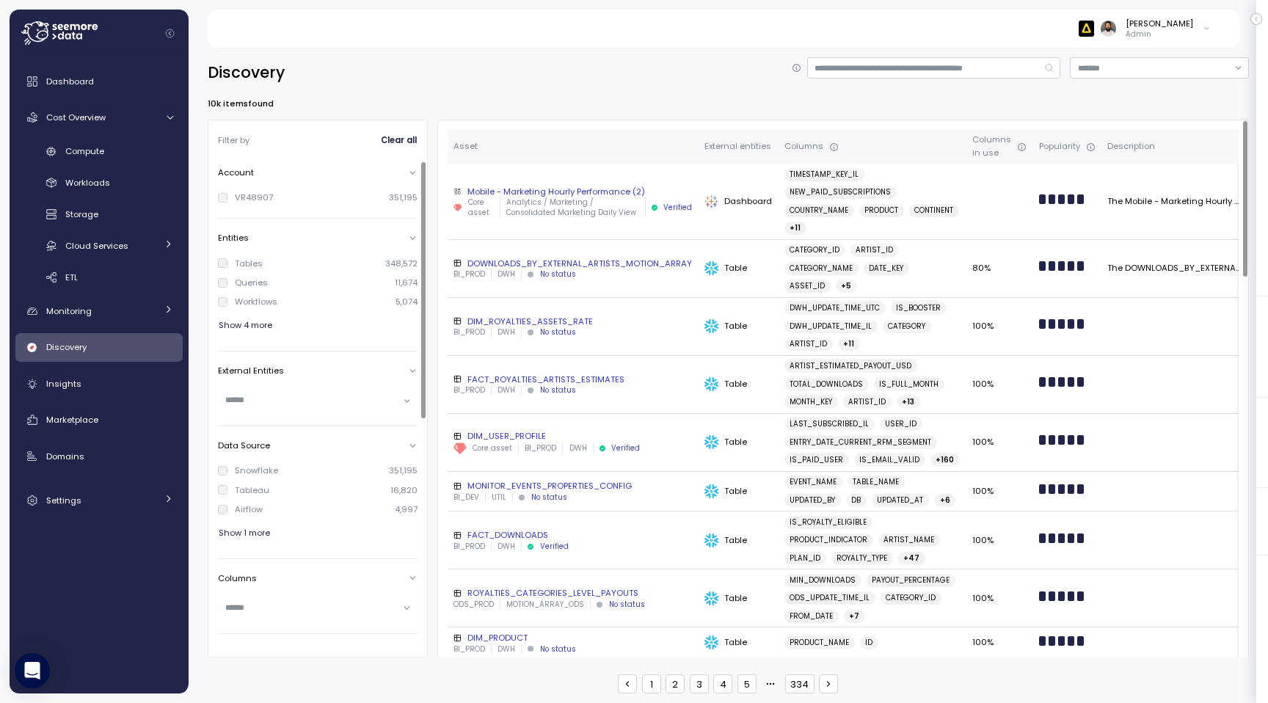
click at [265, 394] on input "text" at bounding box center [311, 399] width 172 height 13
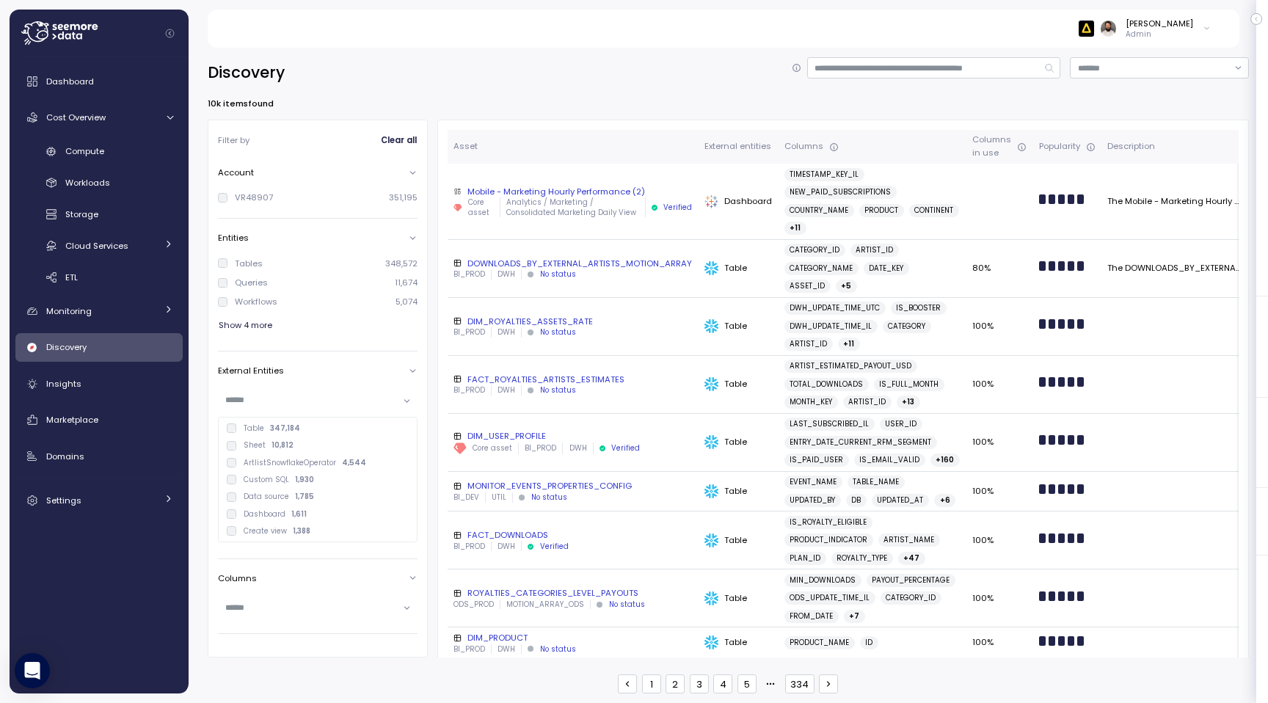
click at [266, 520] on div "Dashboard 1,611" at bounding box center [318, 514] width 194 height 17
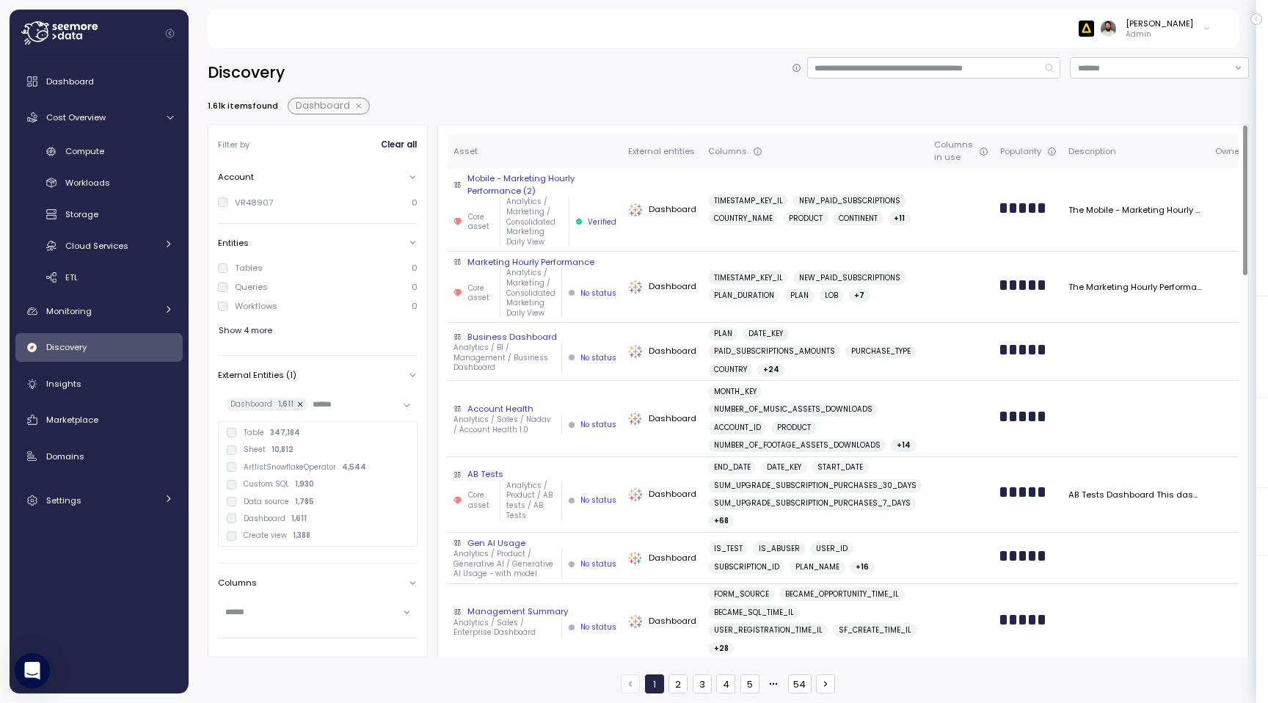
click at [583, 184] on div "Mobile - Marketing Hourly Performance (2)" at bounding box center [535, 184] width 163 height 24
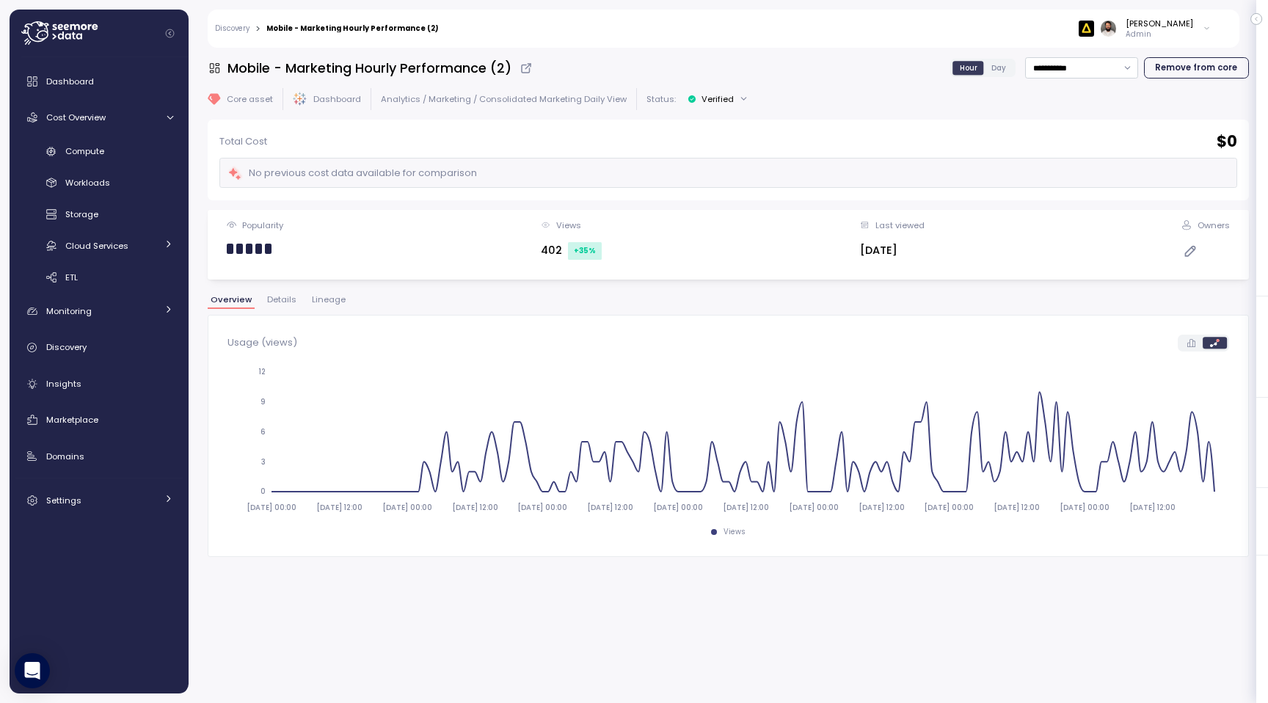
click at [324, 304] on span "Lineage" at bounding box center [329, 300] width 34 height 8
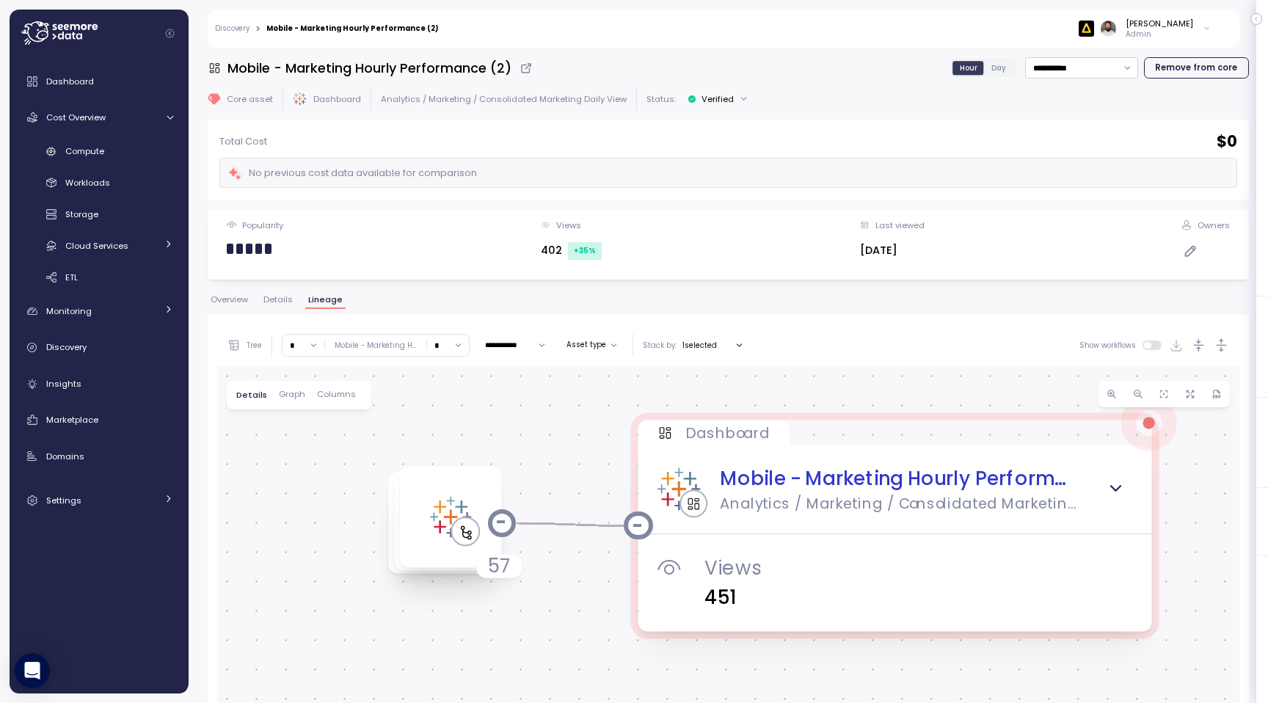
drag, startPoint x: 671, startPoint y: 552, endPoint x: 720, endPoint y: 393, distance: 166.7
click at [720, 392] on div "Dashboard Mobile - Marketing Hourly Performance (2) Analytics / Marketing / Con…" at bounding box center [728, 668] width 1022 height 604
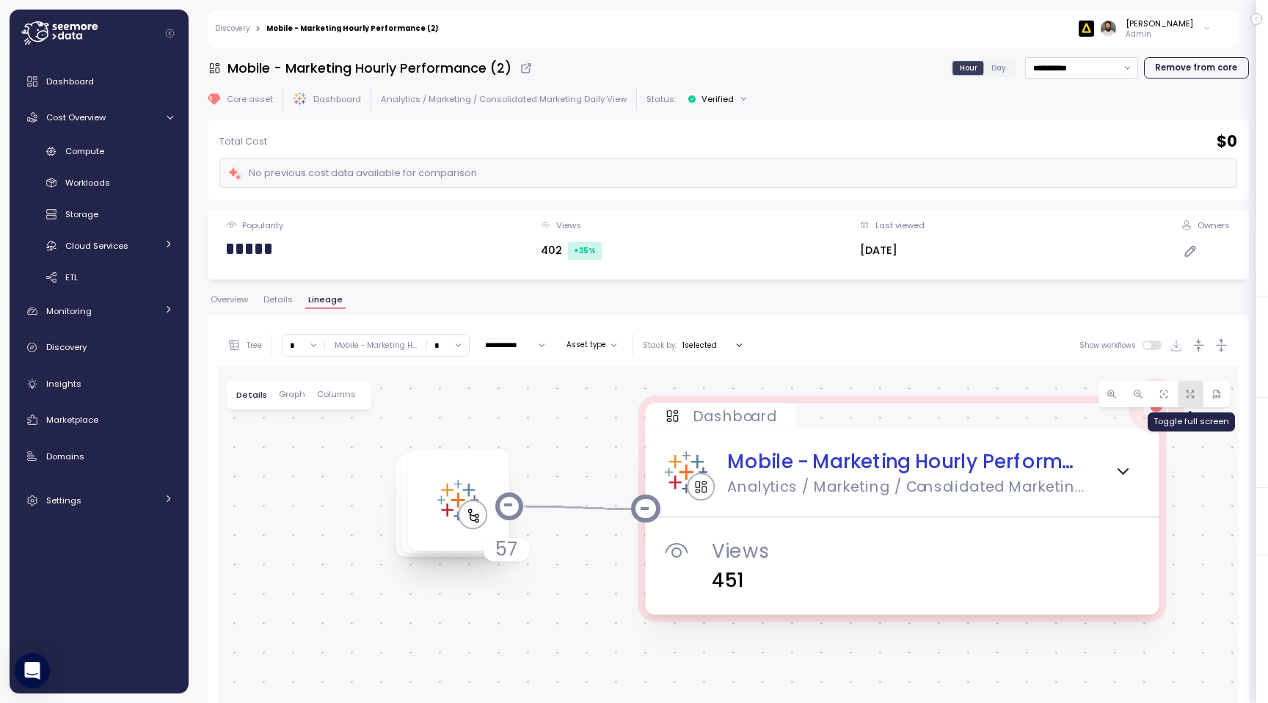
click at [1186, 393] on icon "button" at bounding box center [1190, 394] width 11 height 11
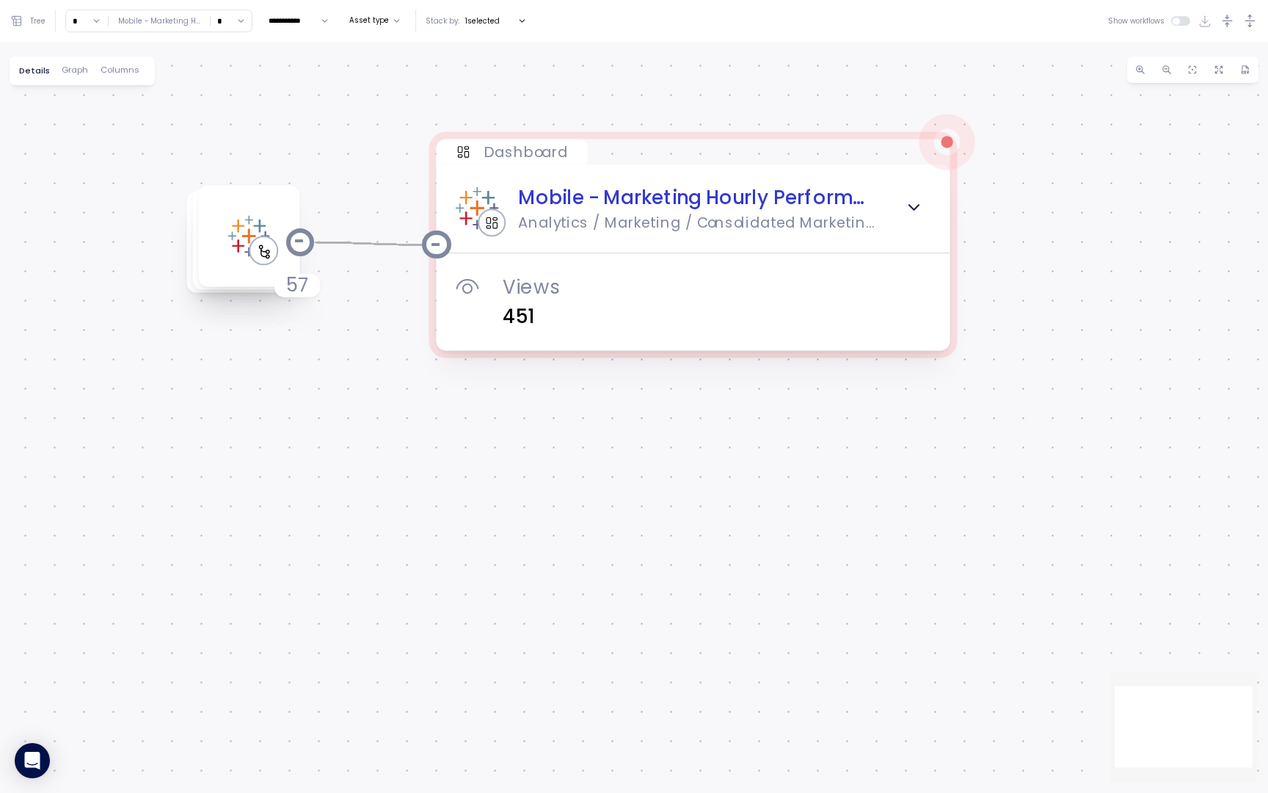
drag, startPoint x: 582, startPoint y: 467, endPoint x: 600, endPoint y: 583, distance: 118.0
click at [600, 583] on div "Dashboard Mobile - Marketing Hourly Performance (2) Analytics / Marketing / Con…" at bounding box center [634, 417] width 1268 height 751
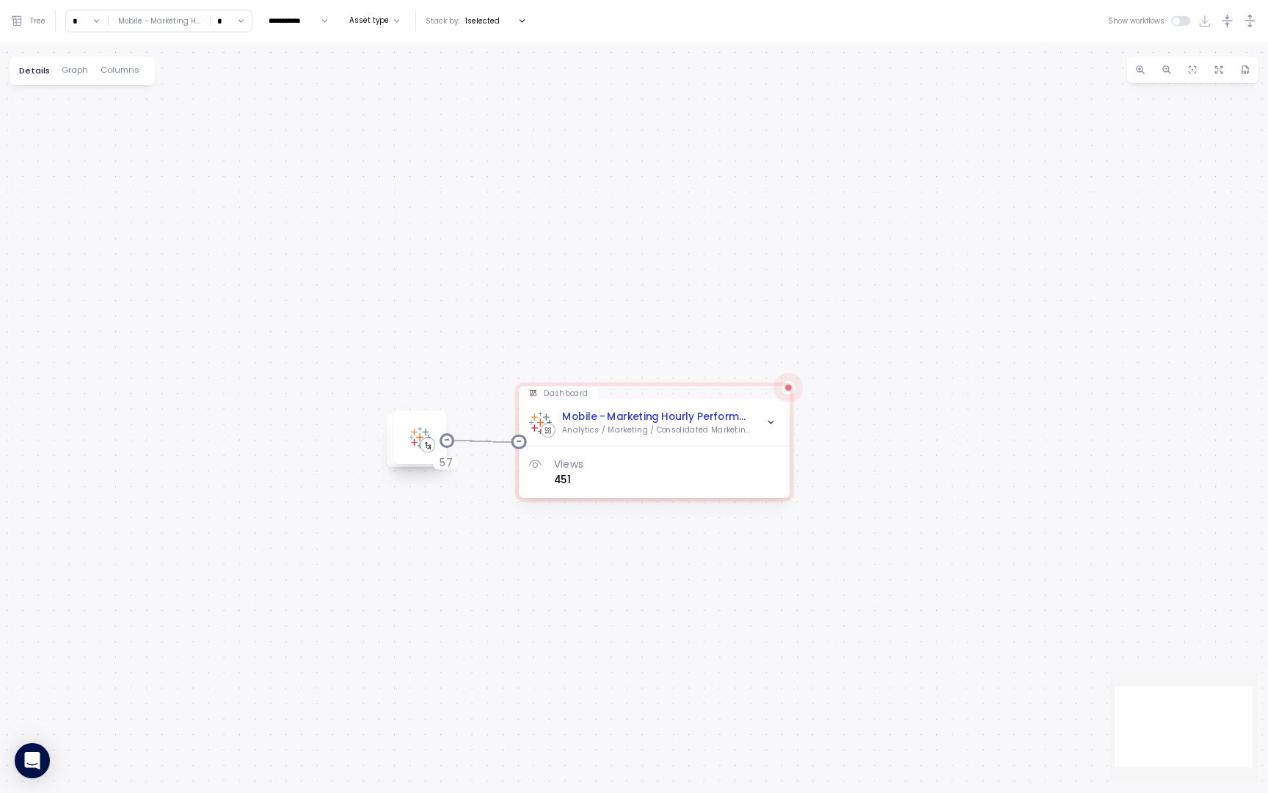
click at [95, 24] on input "*" at bounding box center [87, 20] width 42 height 21
click at [84, 146] on div "4" at bounding box center [86, 147] width 22 height 12
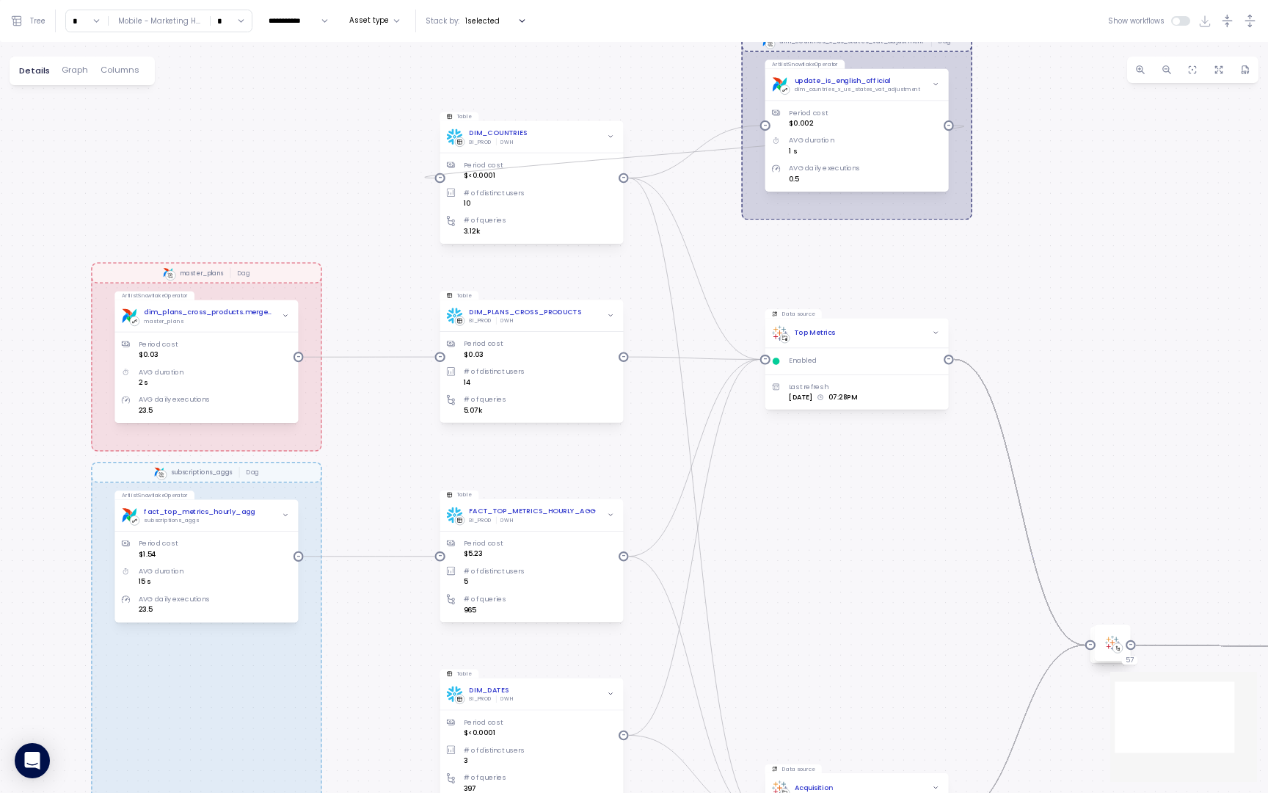
drag, startPoint x: 621, startPoint y: 421, endPoint x: 759, endPoint y: 537, distance: 180.7
click at [760, 537] on div "dim_countries_x_us_states_vat_adjustment Dag subscriptions_aggs Dag master_plan…" at bounding box center [634, 417] width 1268 height 751
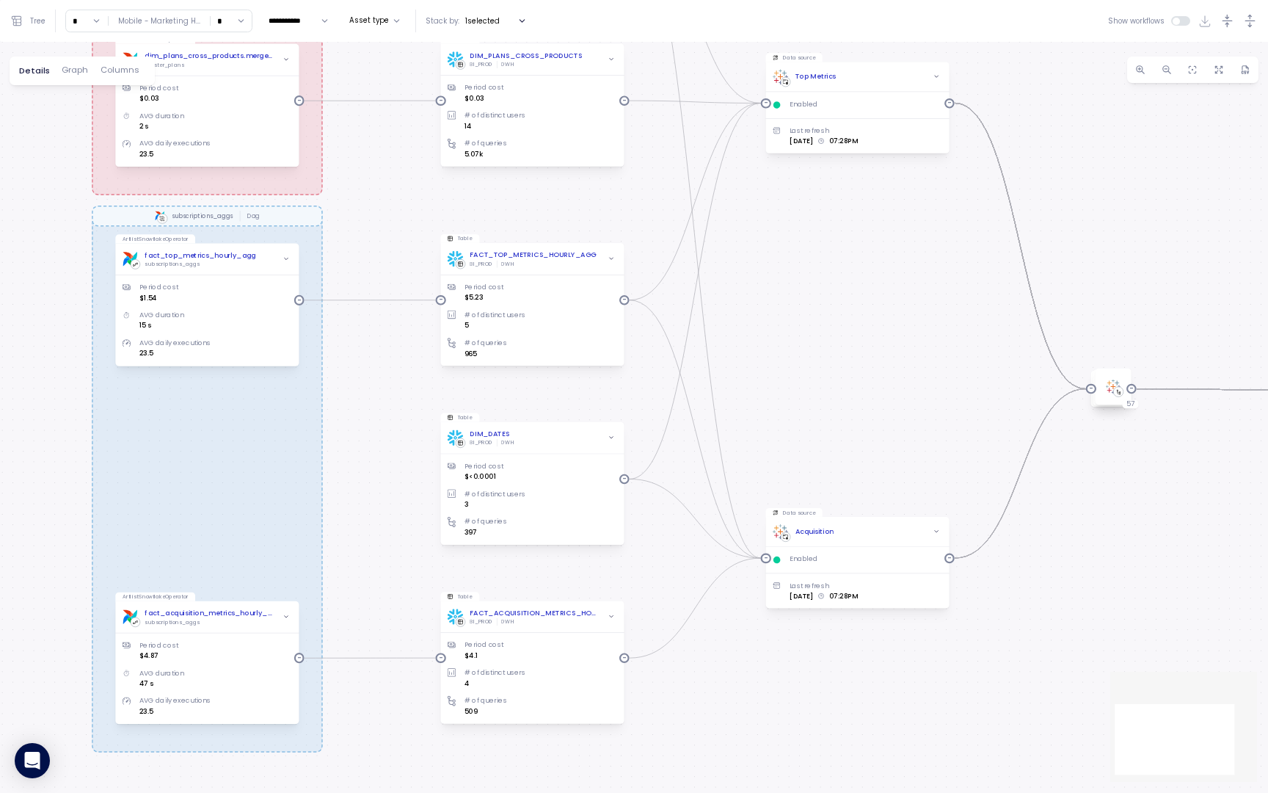
drag, startPoint x: 440, startPoint y: 473, endPoint x: 440, endPoint y: 216, distance: 257.6
click at [440, 216] on div "dim_countries_x_us_states_vat_adjustment Dag subscriptions_aggs Dag master_plan…" at bounding box center [634, 417] width 1268 height 751
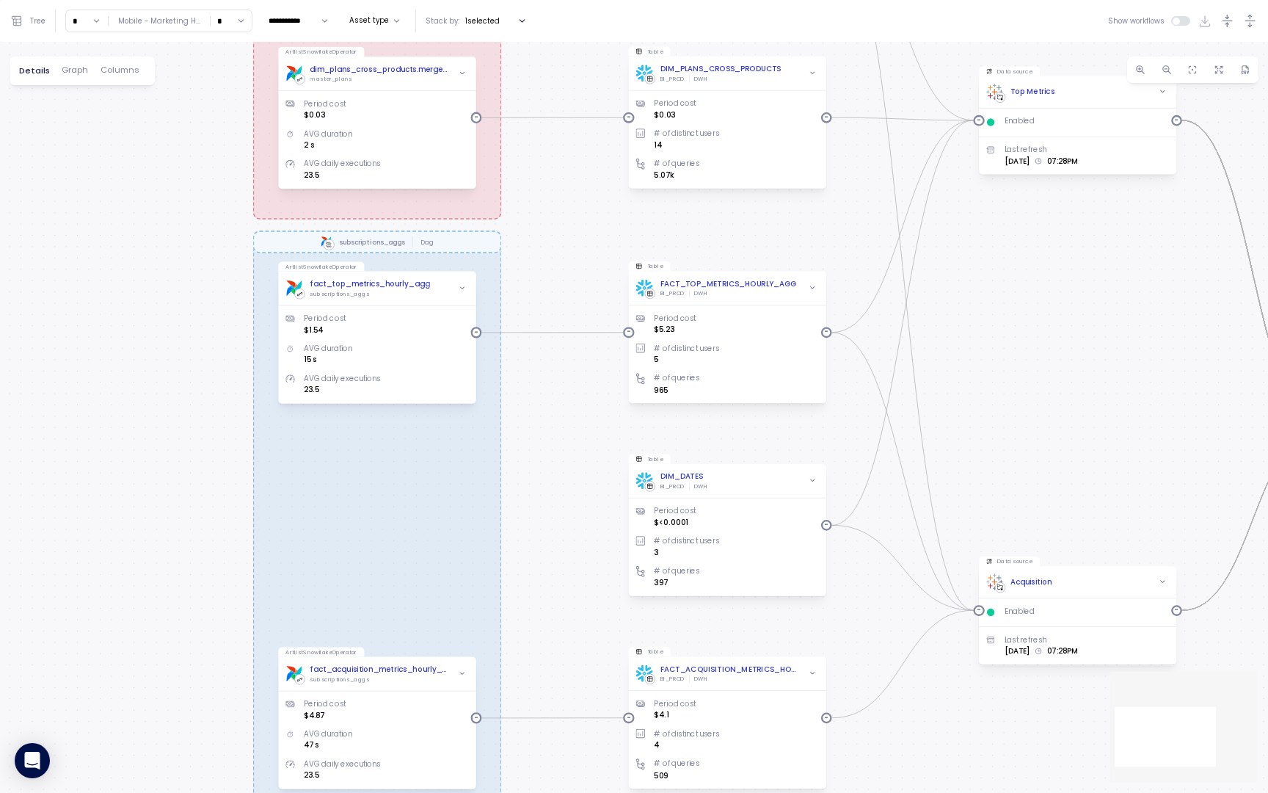
drag, startPoint x: 349, startPoint y: 410, endPoint x: 600, endPoint y: 417, distance: 251.8
click at [597, 415] on div "dim_countries_x_us_states_vat_adjustment Dag subscriptions_aggs Dag master_plan…" at bounding box center [634, 417] width 1268 height 751
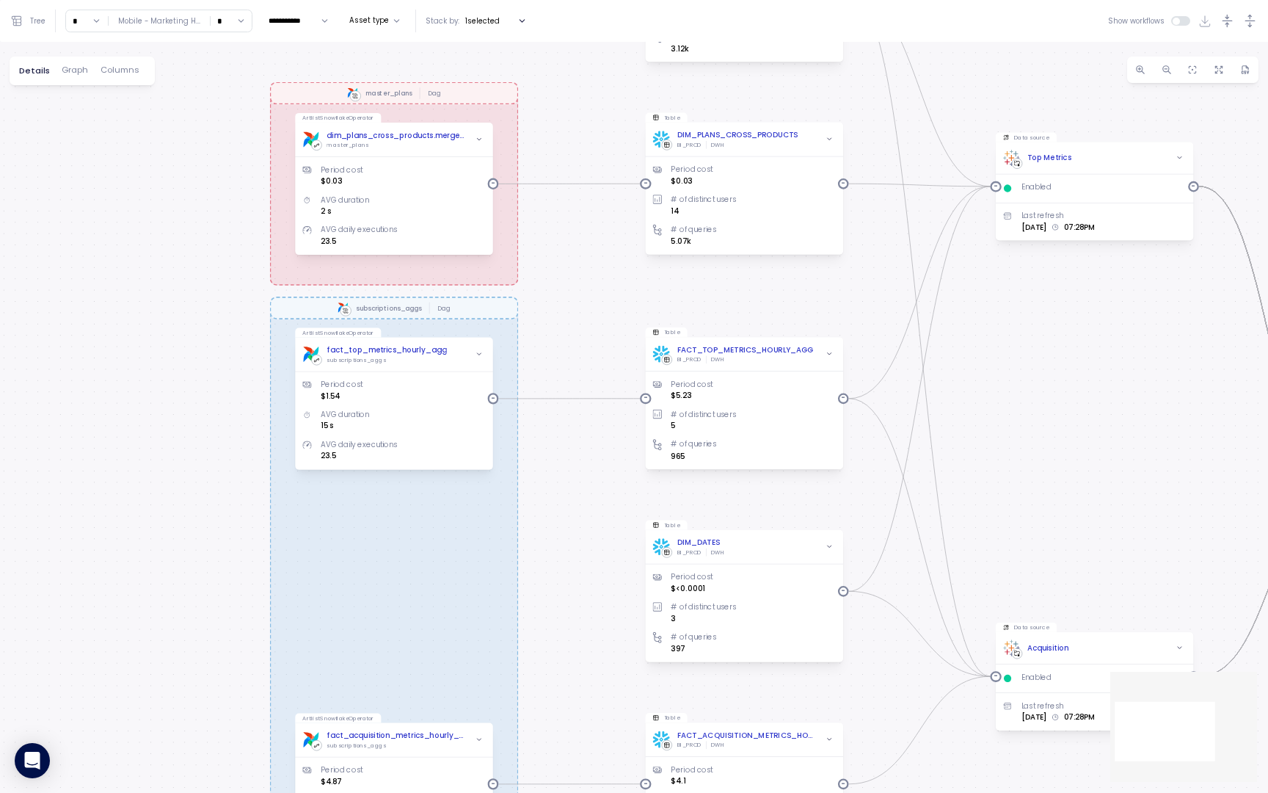
drag, startPoint x: 211, startPoint y: 538, endPoint x: 211, endPoint y: 570, distance: 32.3
click at [211, 569] on div "dim_countries_x_us_states_vat_adjustment Dag subscriptions_aggs Dag master_plan…" at bounding box center [634, 417] width 1268 height 751
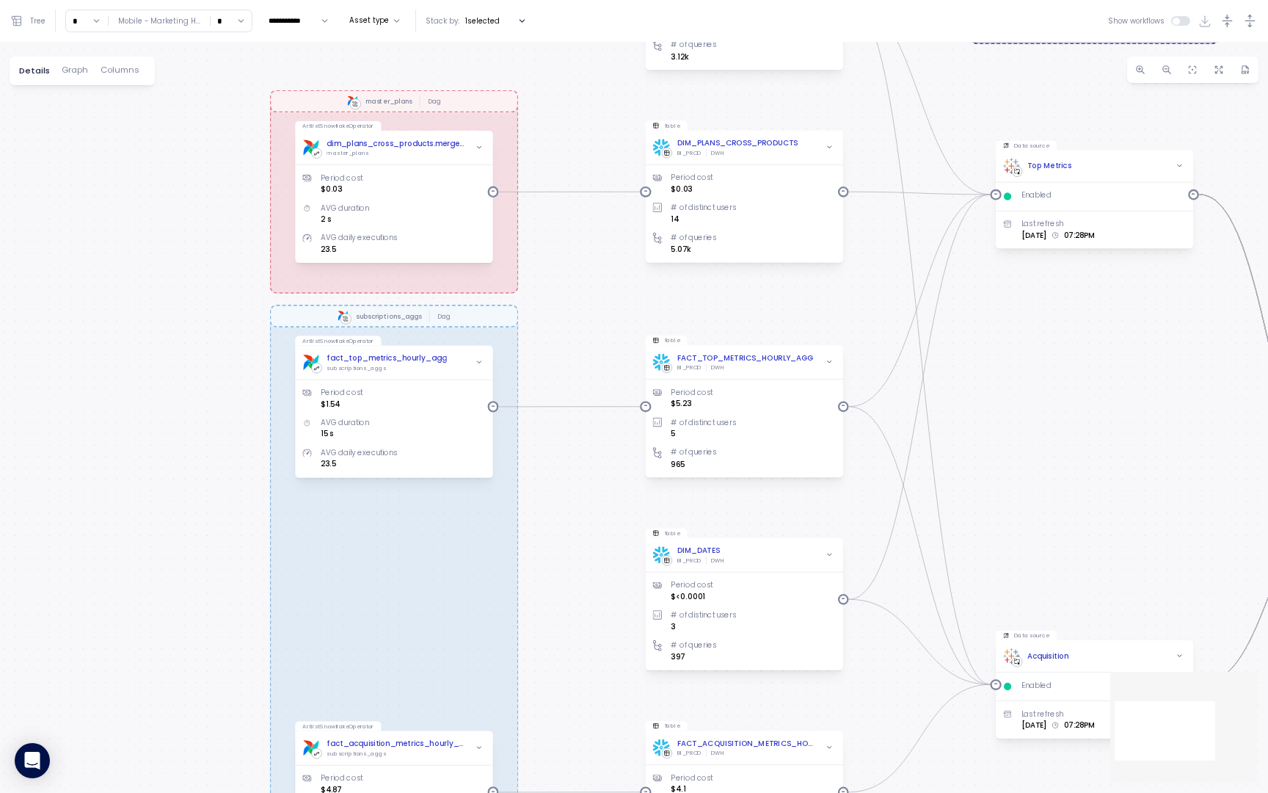
click at [86, 16] on input "*" at bounding box center [87, 20] width 42 height 21
click at [84, 162] on div "5" at bounding box center [86, 166] width 22 height 12
type input "*"
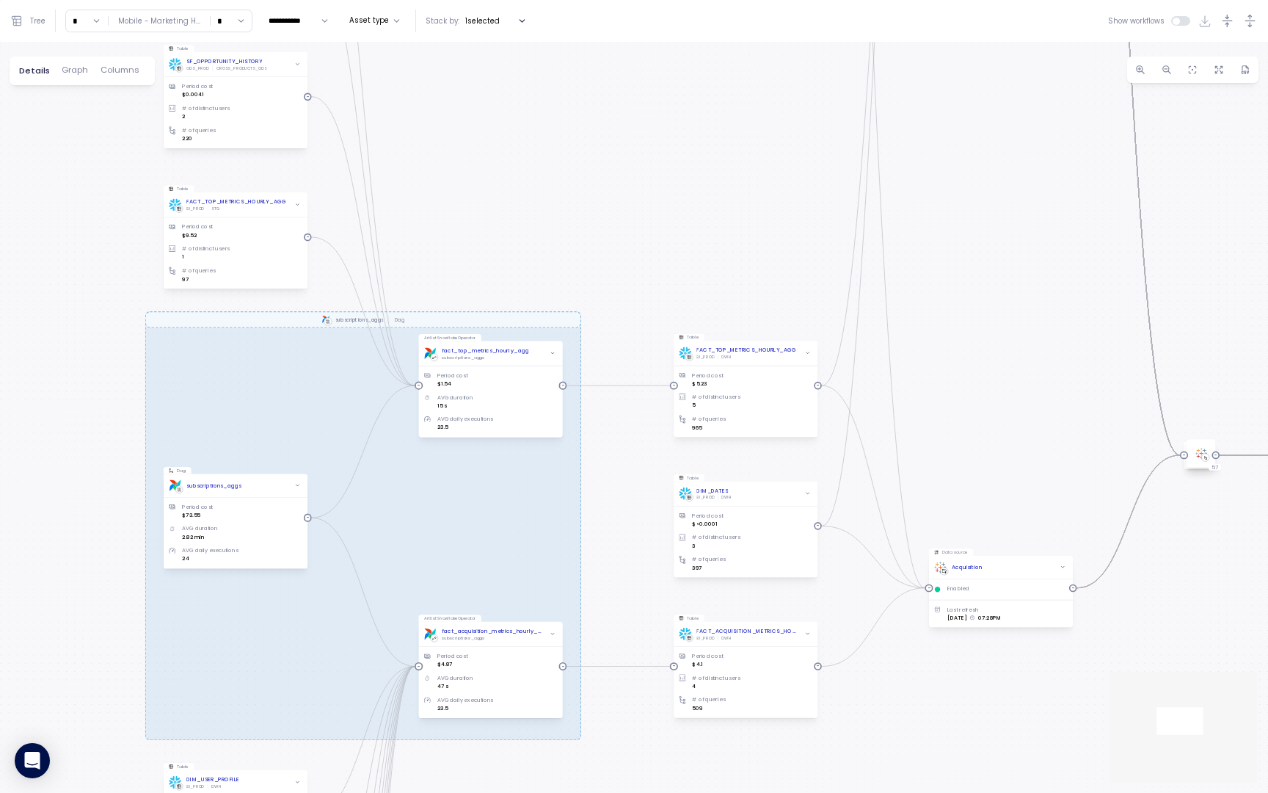
drag, startPoint x: 674, startPoint y: 308, endPoint x: 603, endPoint y: 512, distance: 216.3
click at [603, 512] on div "dim_countries_x_us_states_vat_adjustment Dag subscriptions_aggs Dag master_plan…" at bounding box center [634, 417] width 1268 height 751
click at [80, 74] on span "Graph" at bounding box center [75, 70] width 26 height 8
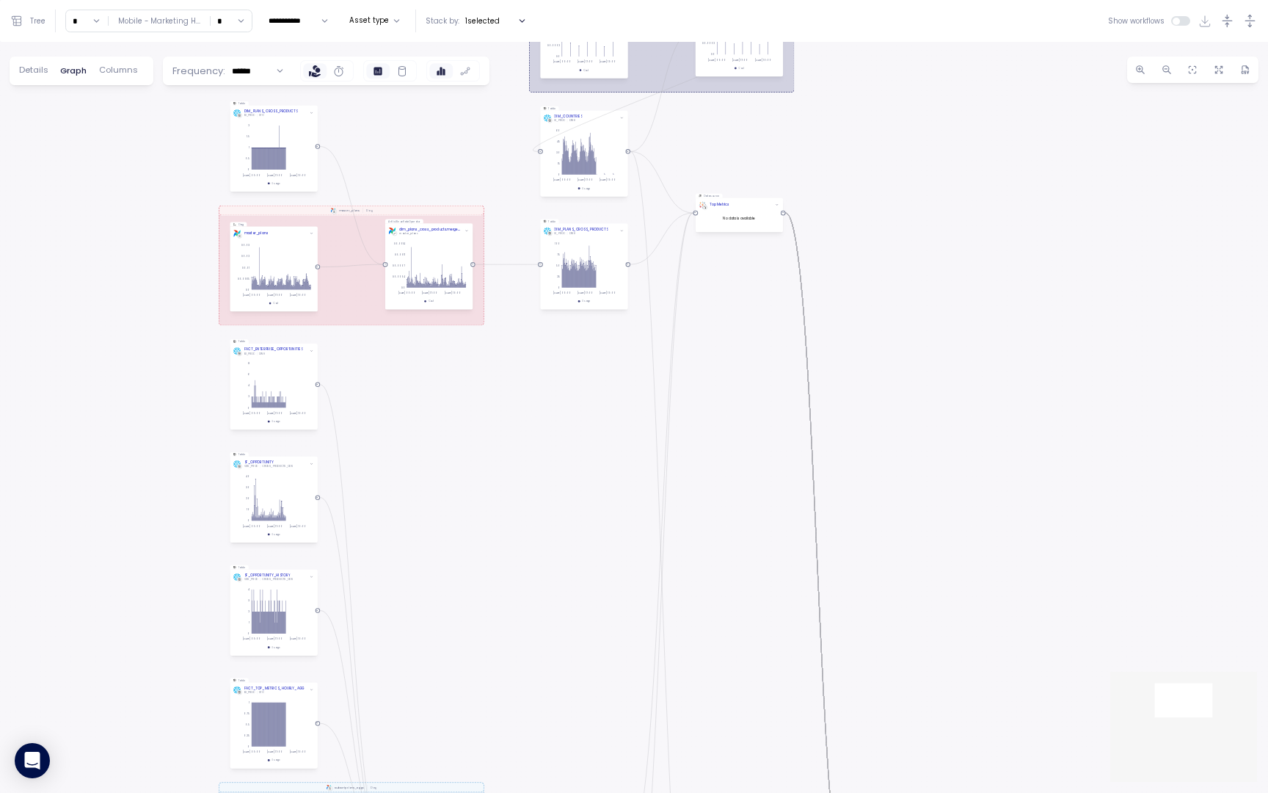
drag, startPoint x: 437, startPoint y: 421, endPoint x: 405, endPoint y: 606, distance: 187.7
click at [405, 606] on div "dim_countries_x_us_states_vat_adjustment Dag subscriptions_aggs Dag master_plan…" at bounding box center [634, 417] width 1268 height 751
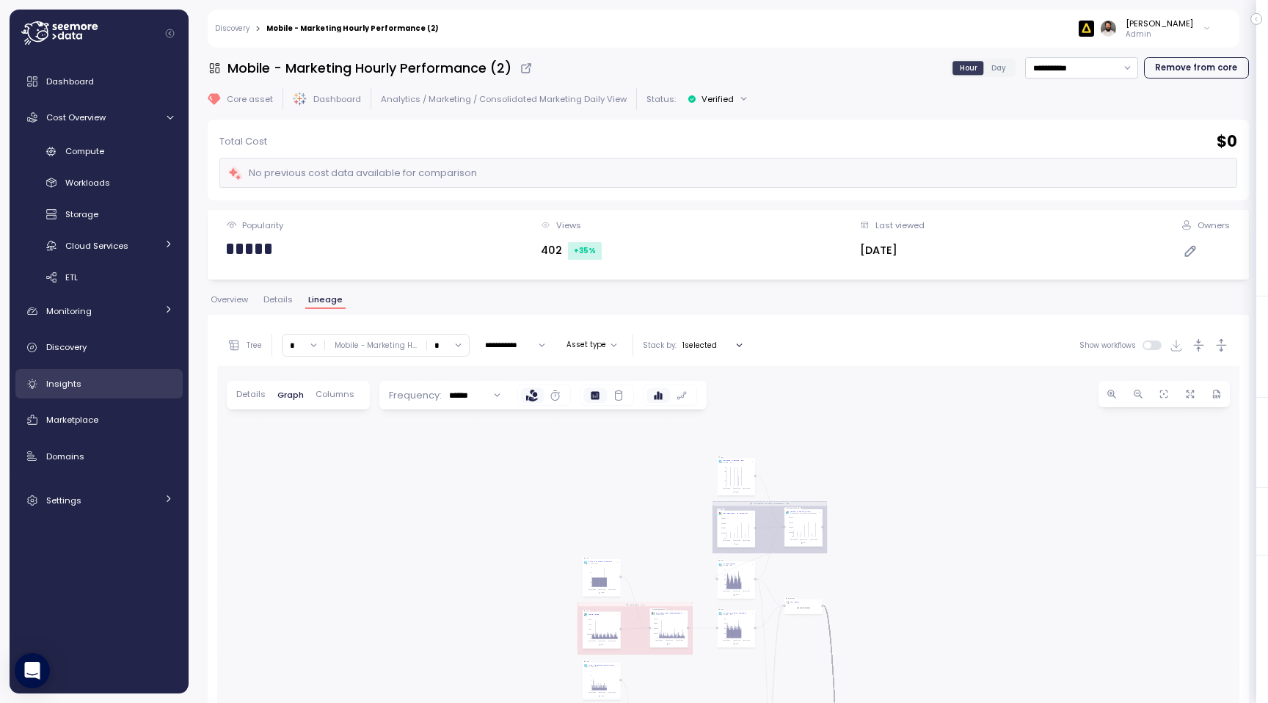
click at [144, 379] on div "Insights" at bounding box center [109, 383] width 127 height 15
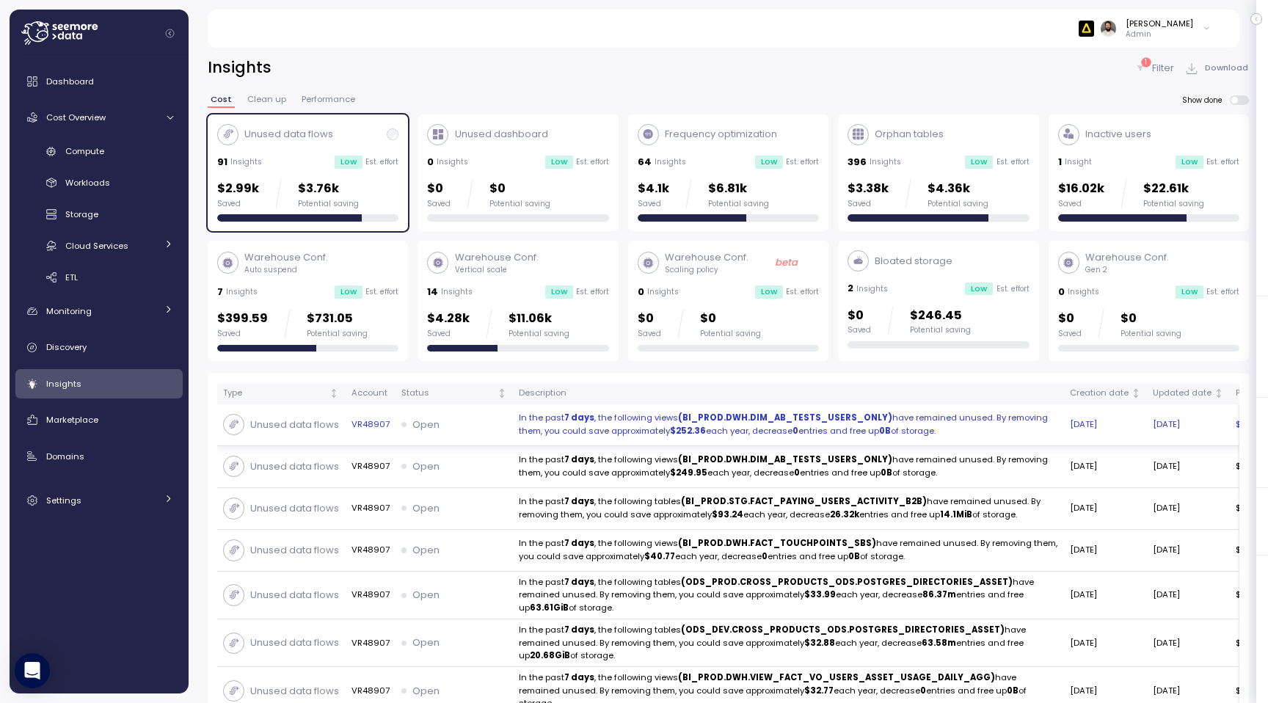
click at [359, 411] on td "VR48907" at bounding box center [370, 425] width 50 height 42
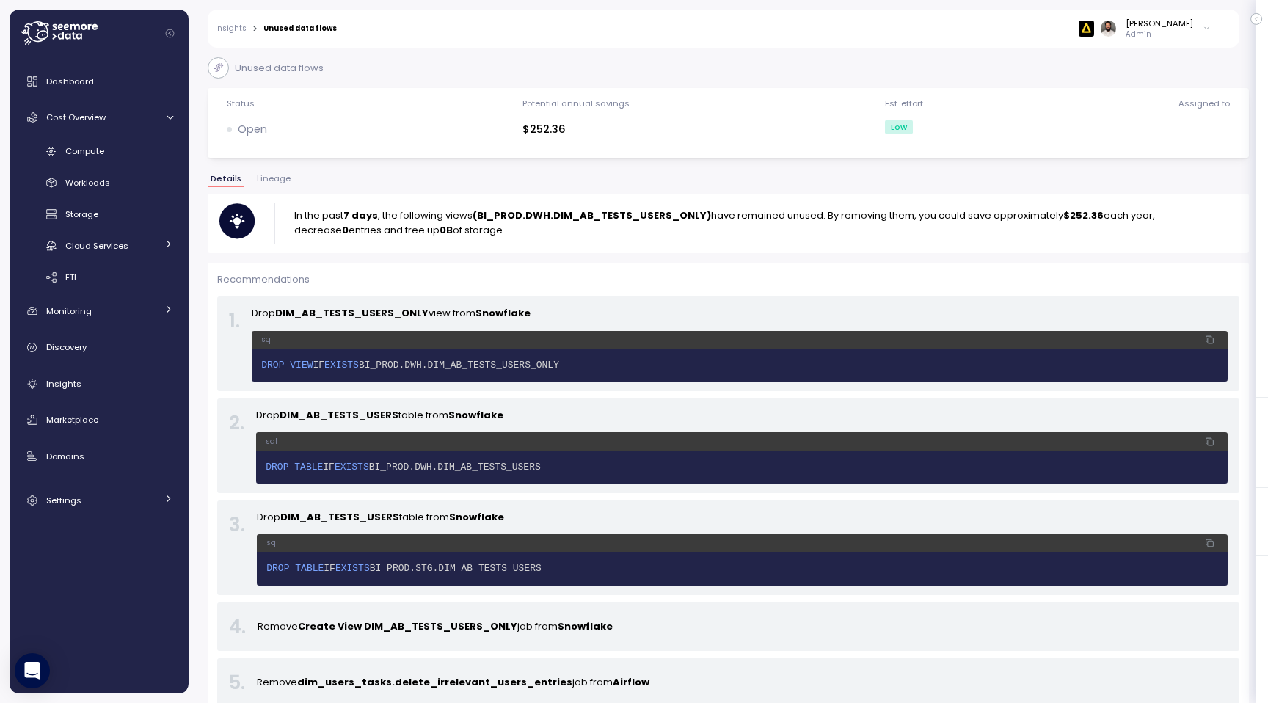
click at [277, 180] on span "Lineage" at bounding box center [274, 179] width 34 height 8
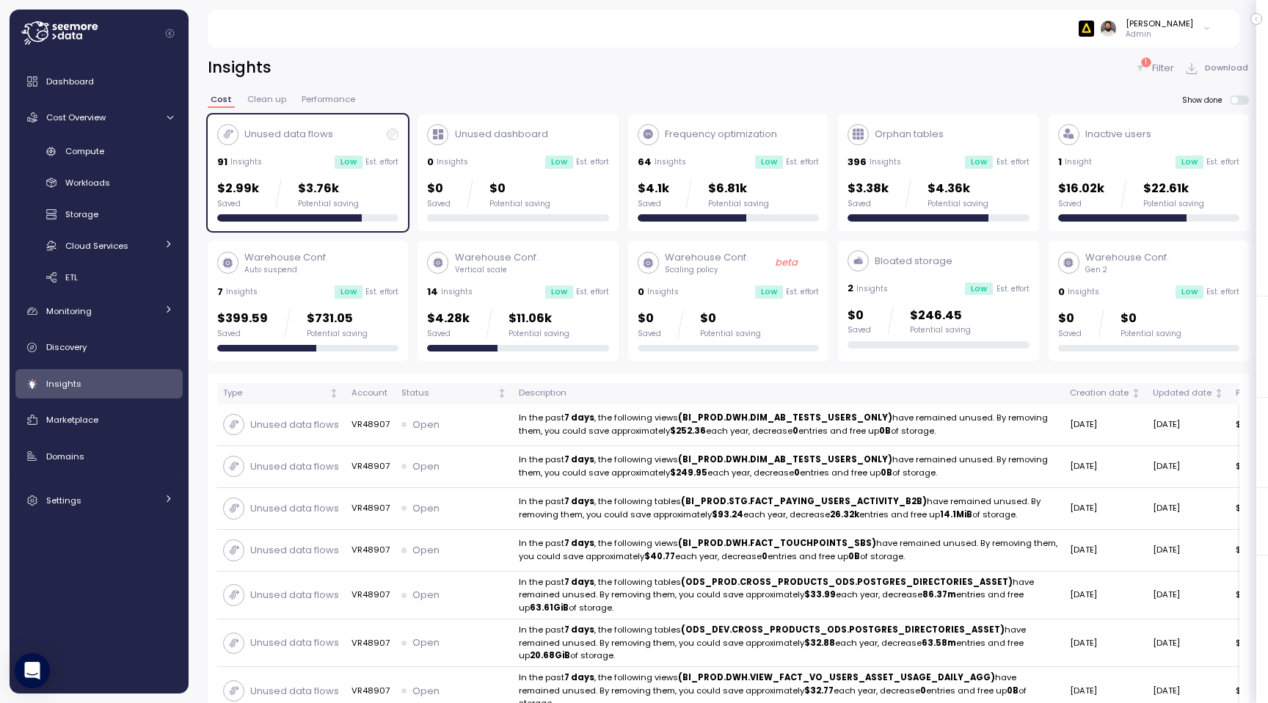
click at [385, 164] on p "Est. effort" at bounding box center [381, 162] width 33 height 10
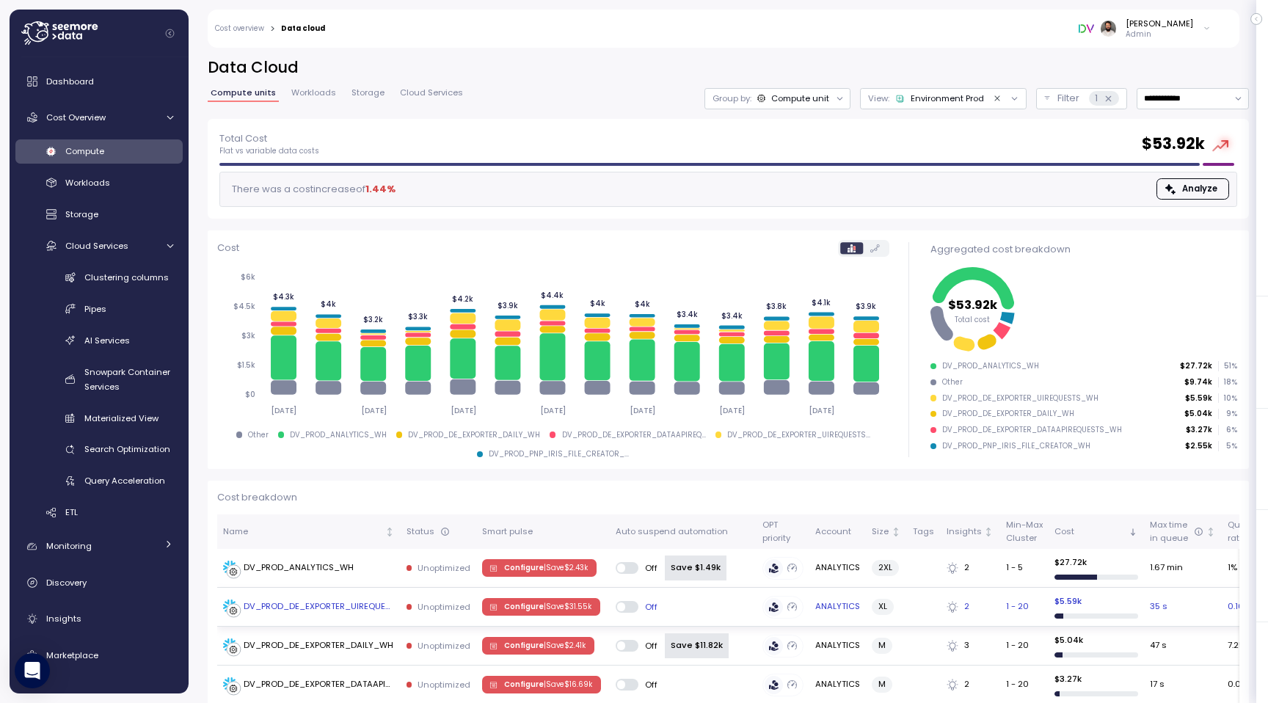
scroll to position [276, 0]
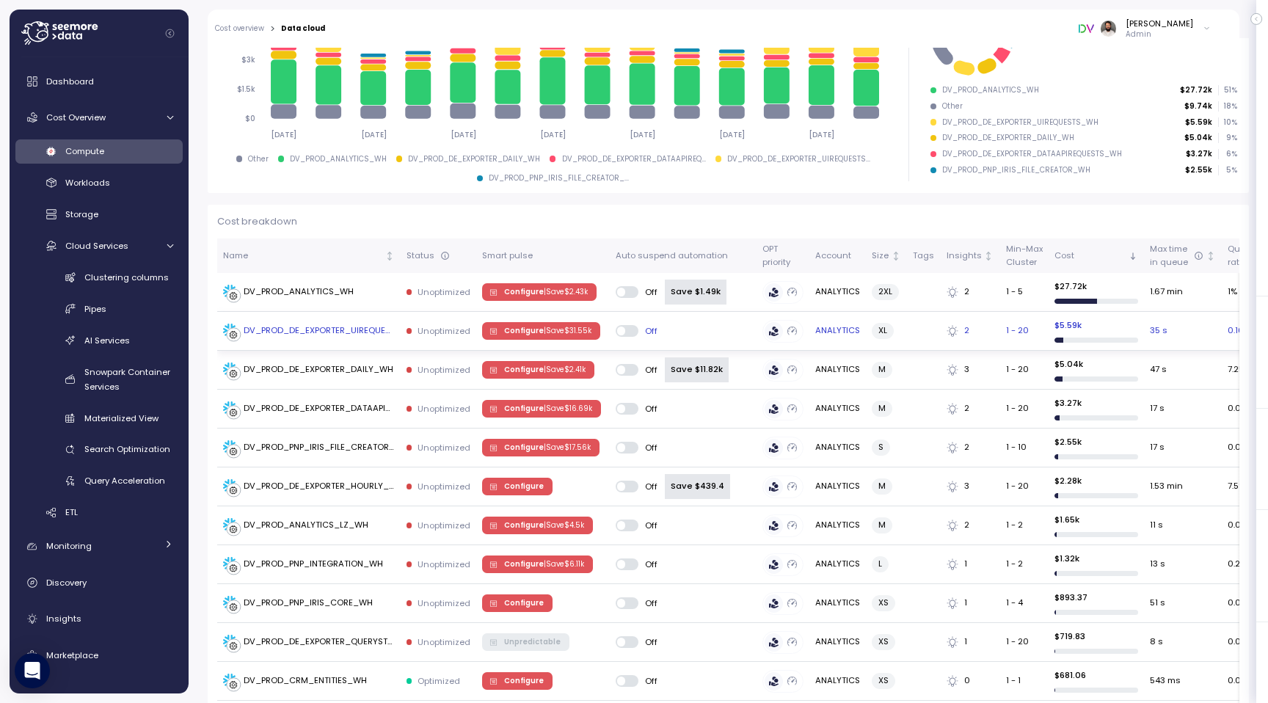
click at [550, 333] on p "| Save $ 31.55k" at bounding box center [568, 331] width 48 height 10
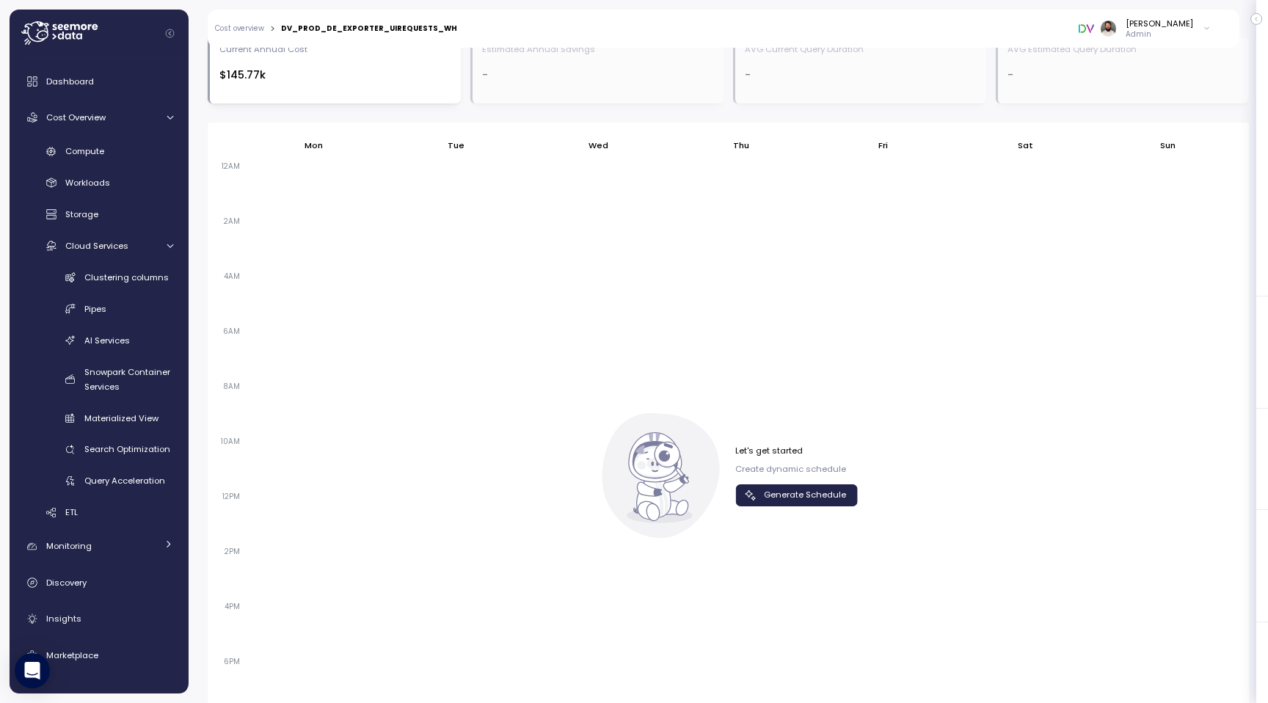
scroll to position [846, 0]
click at [792, 498] on span "Generate Schedule" at bounding box center [805, 501] width 82 height 20
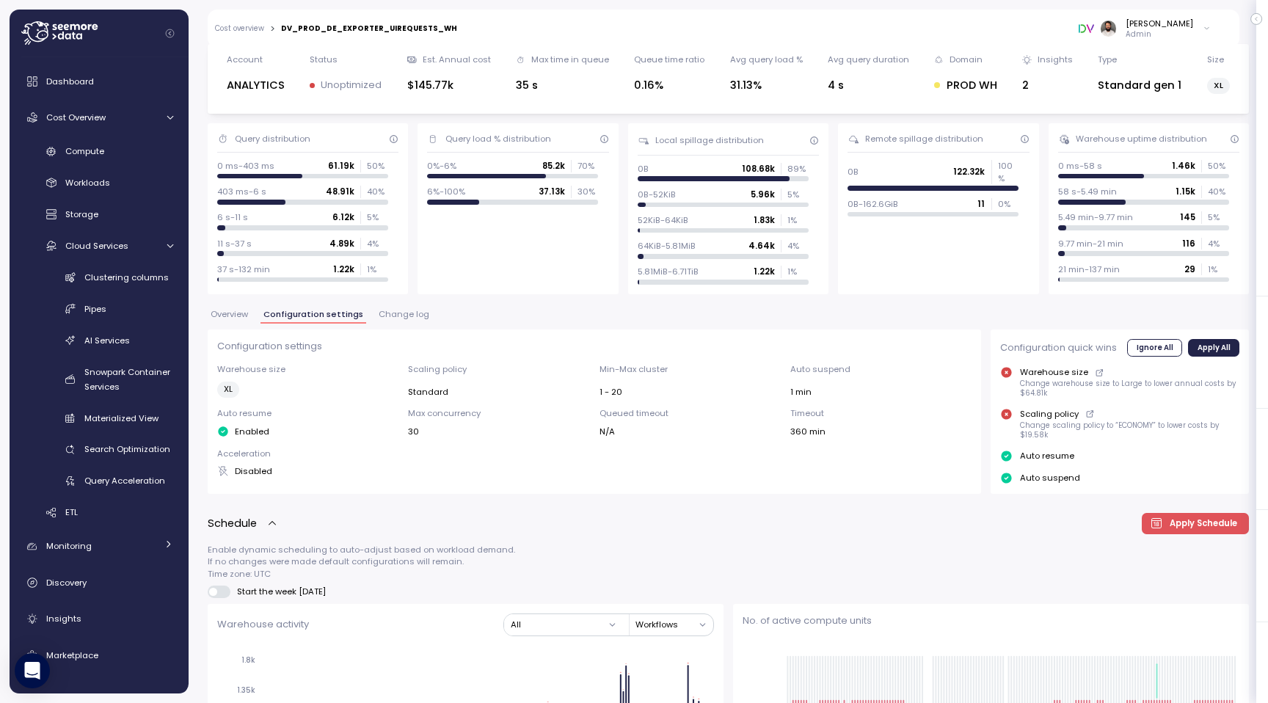
scroll to position [0, 0]
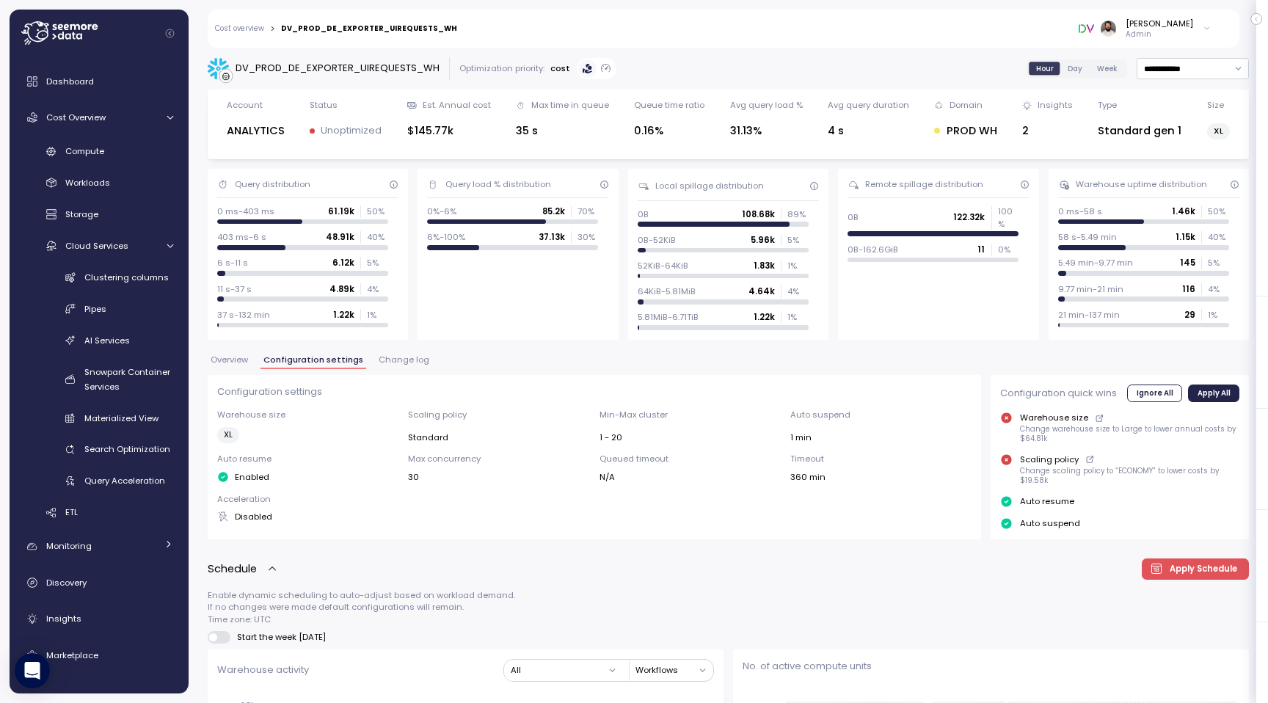
click at [418, 363] on span "Change log" at bounding box center [404, 360] width 51 height 8
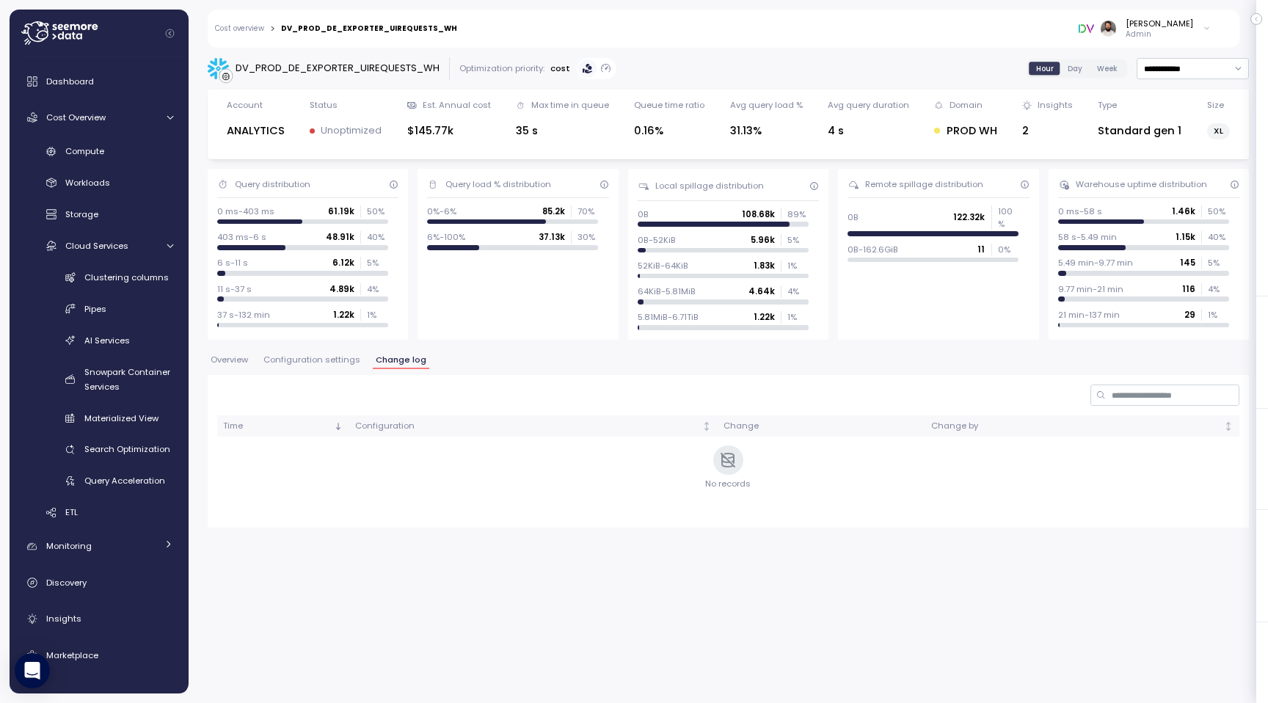
click at [351, 358] on span "Configuration settings" at bounding box center [311, 360] width 97 height 8
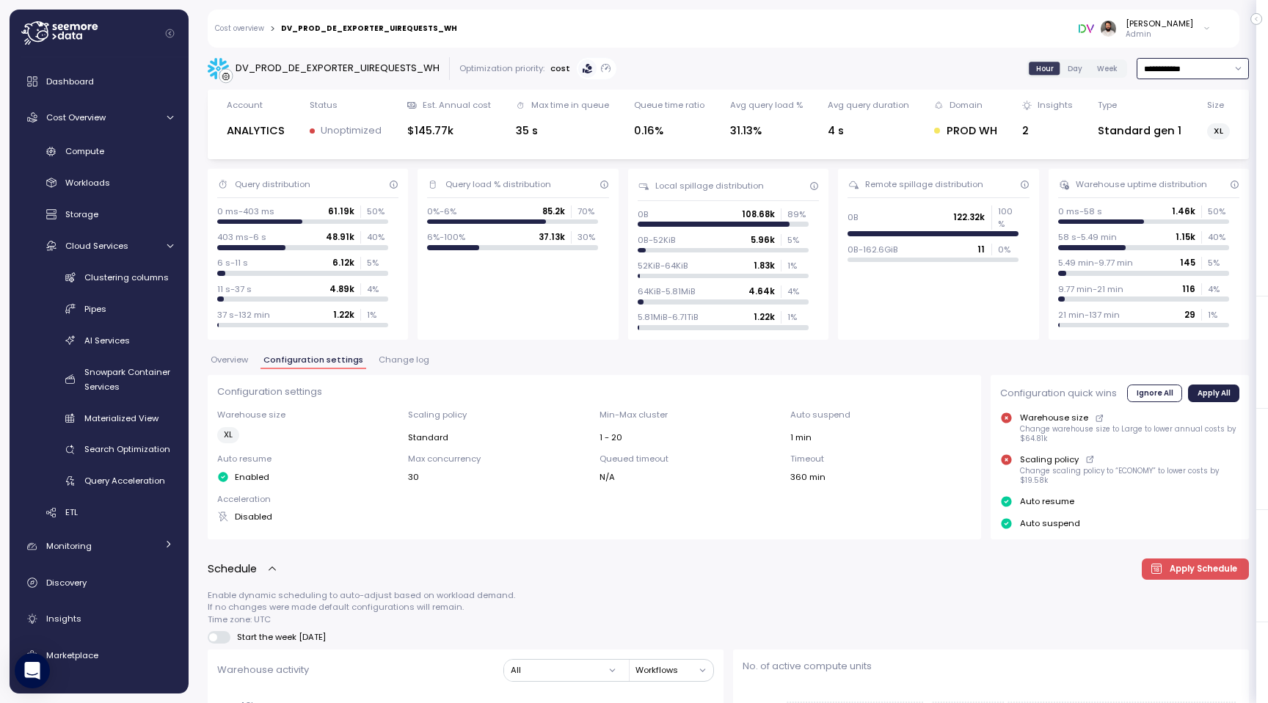
click at [1171, 73] on input "**********" at bounding box center [1193, 68] width 112 height 21
click at [1170, 179] on div "Last 30 days" at bounding box center [1188, 175] width 54 height 12
type input "**********"
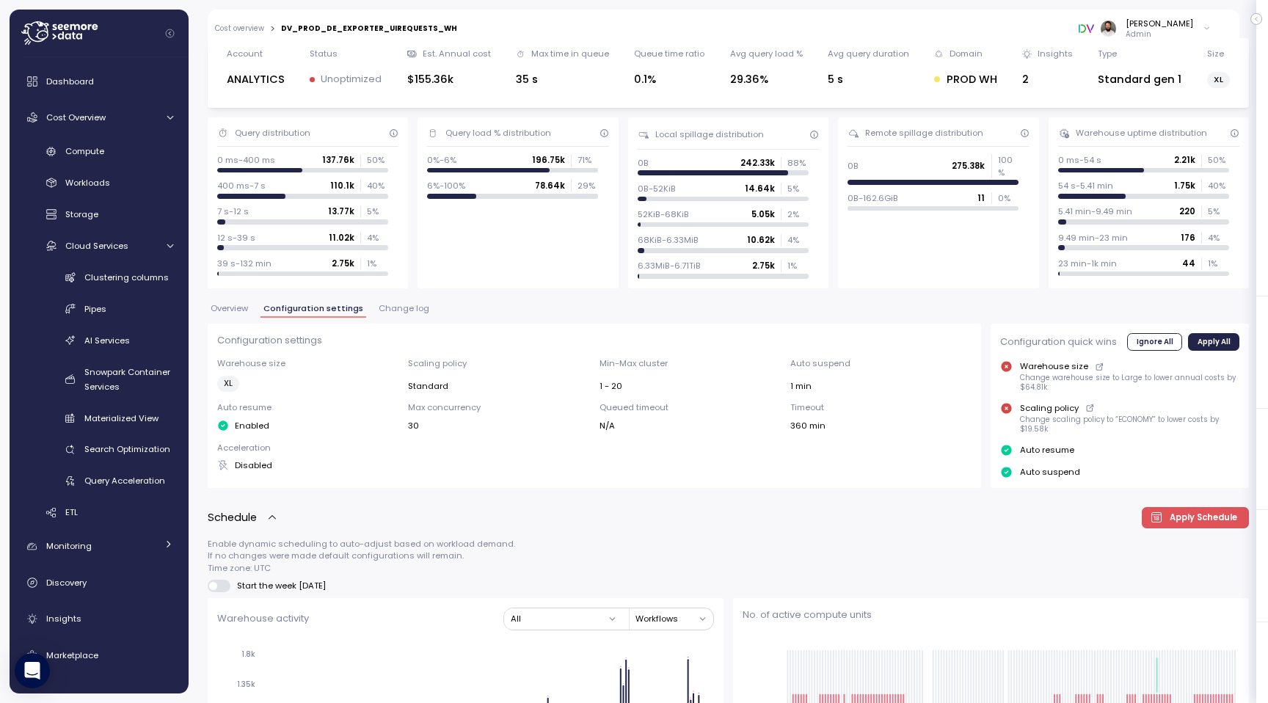
scroll to position [79, 0]
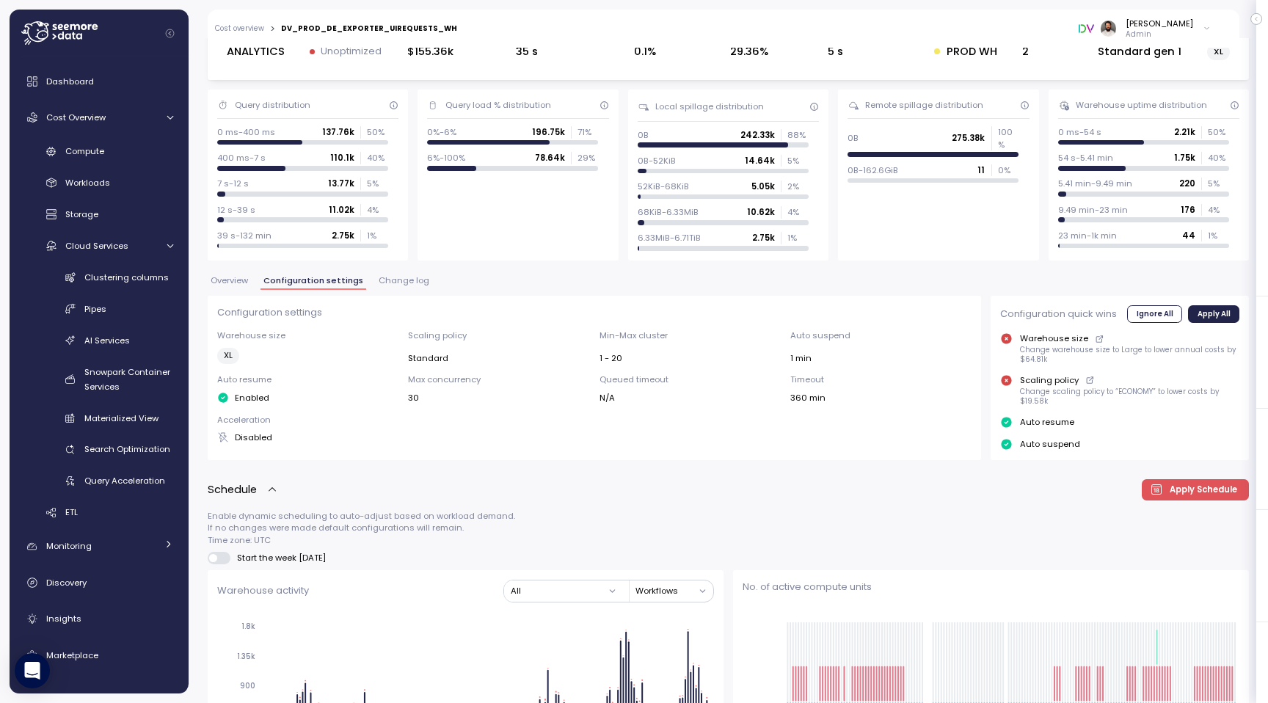
click at [252, 279] on div "Overview Configuration settings Change log" at bounding box center [728, 286] width 1041 height 19
click at [241, 280] on span "Overview" at bounding box center [229, 281] width 37 height 8
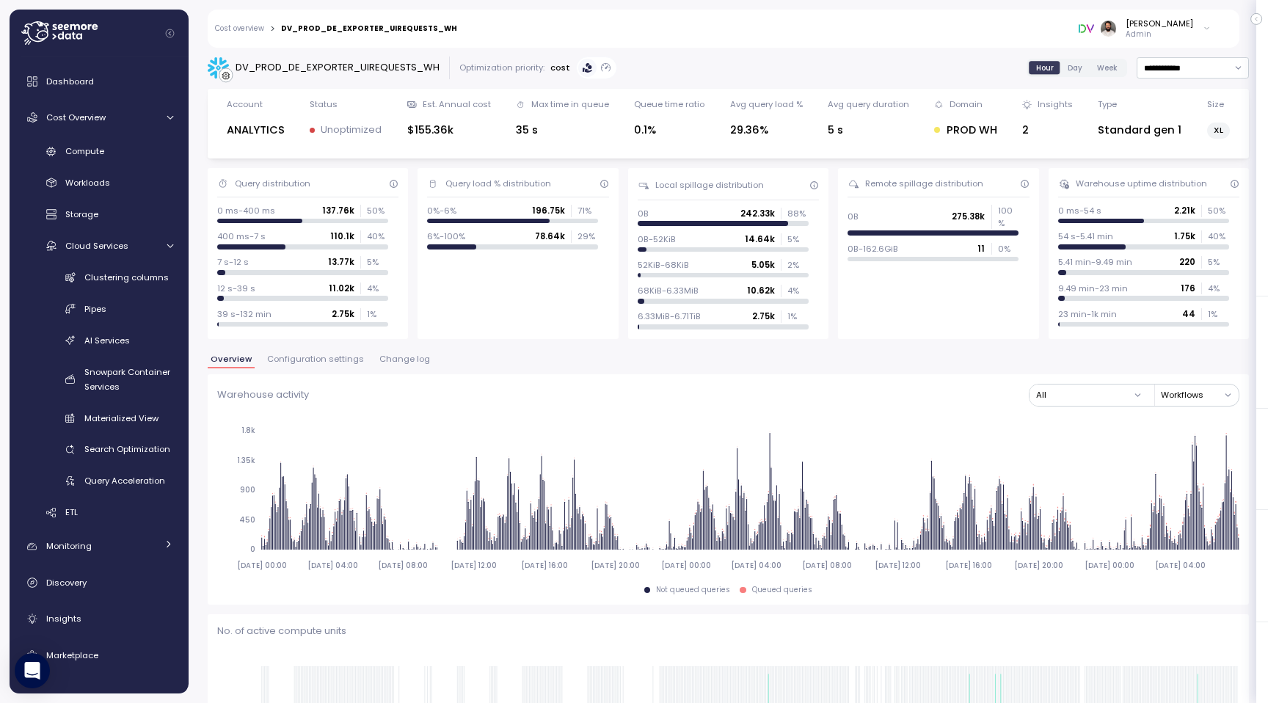
scroll to position [29, 0]
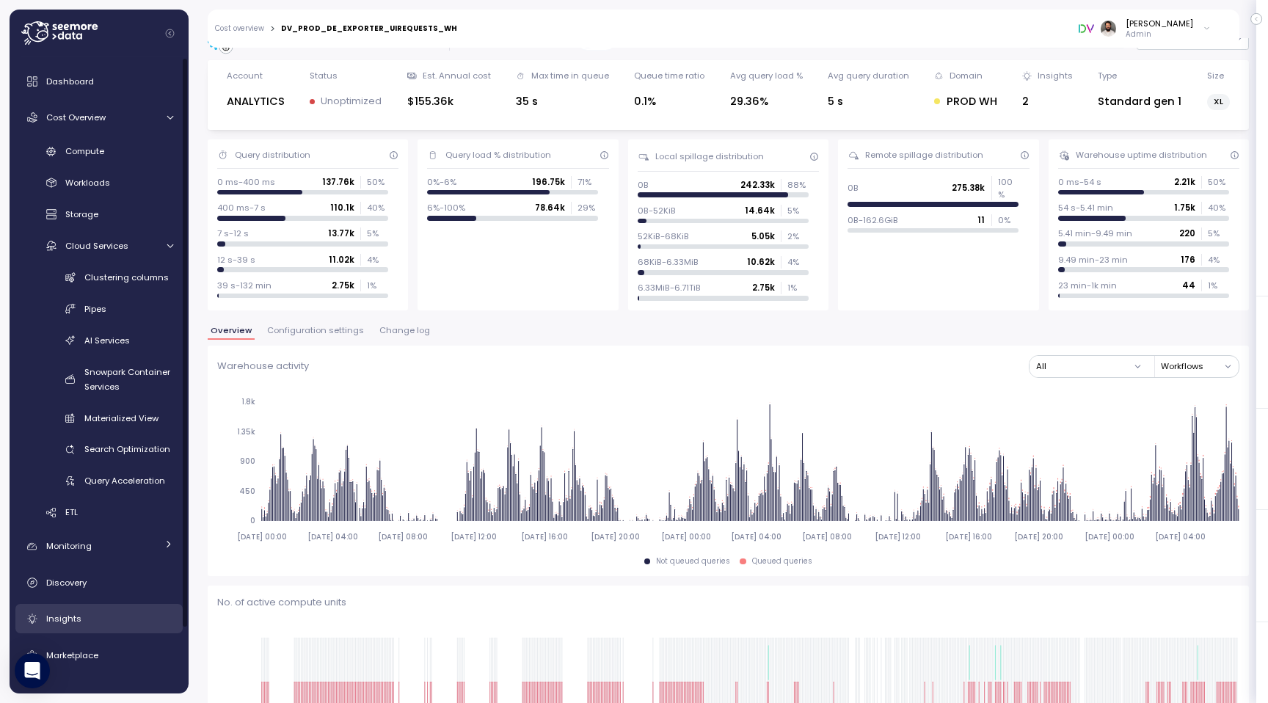
click at [79, 618] on div "Insights" at bounding box center [109, 618] width 127 height 15
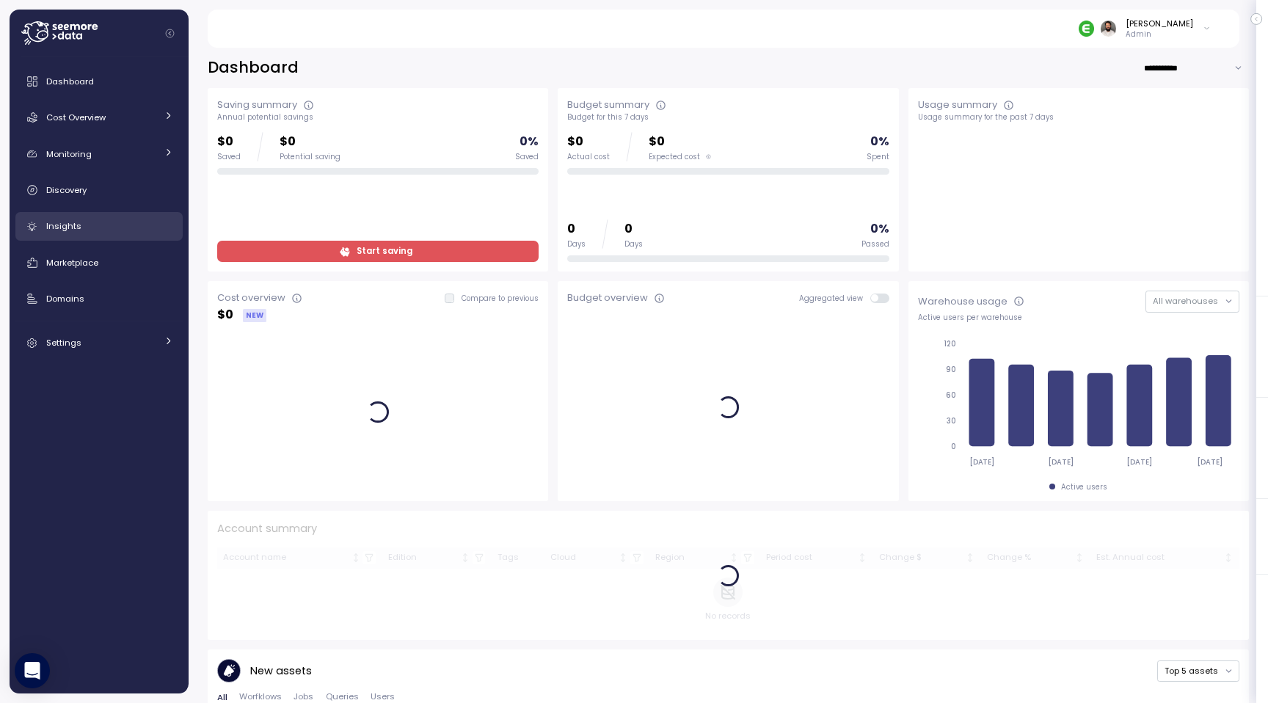
click at [90, 239] on link "Insights" at bounding box center [98, 226] width 167 height 29
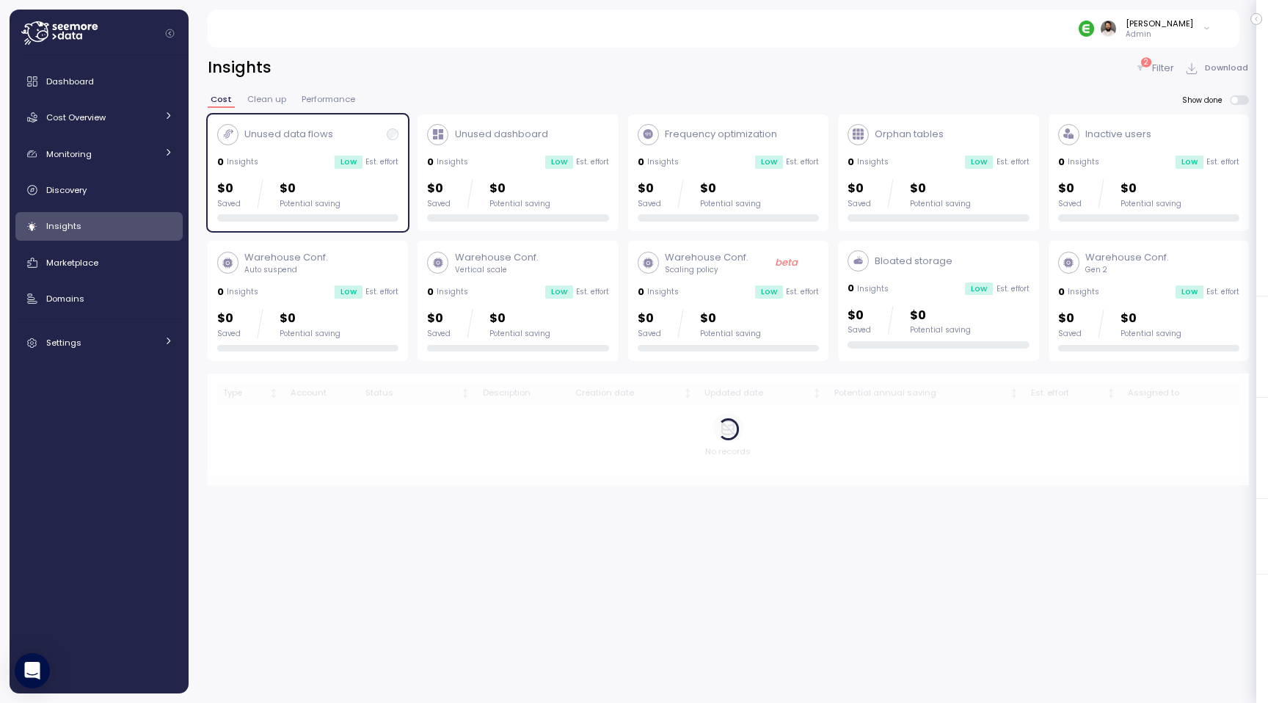
click at [1108, 280] on div "Warehouse Conf. Gen 2 0 Insights Low Est. effort $0 Saved $0 Potential saving" at bounding box center [1148, 300] width 181 height 101
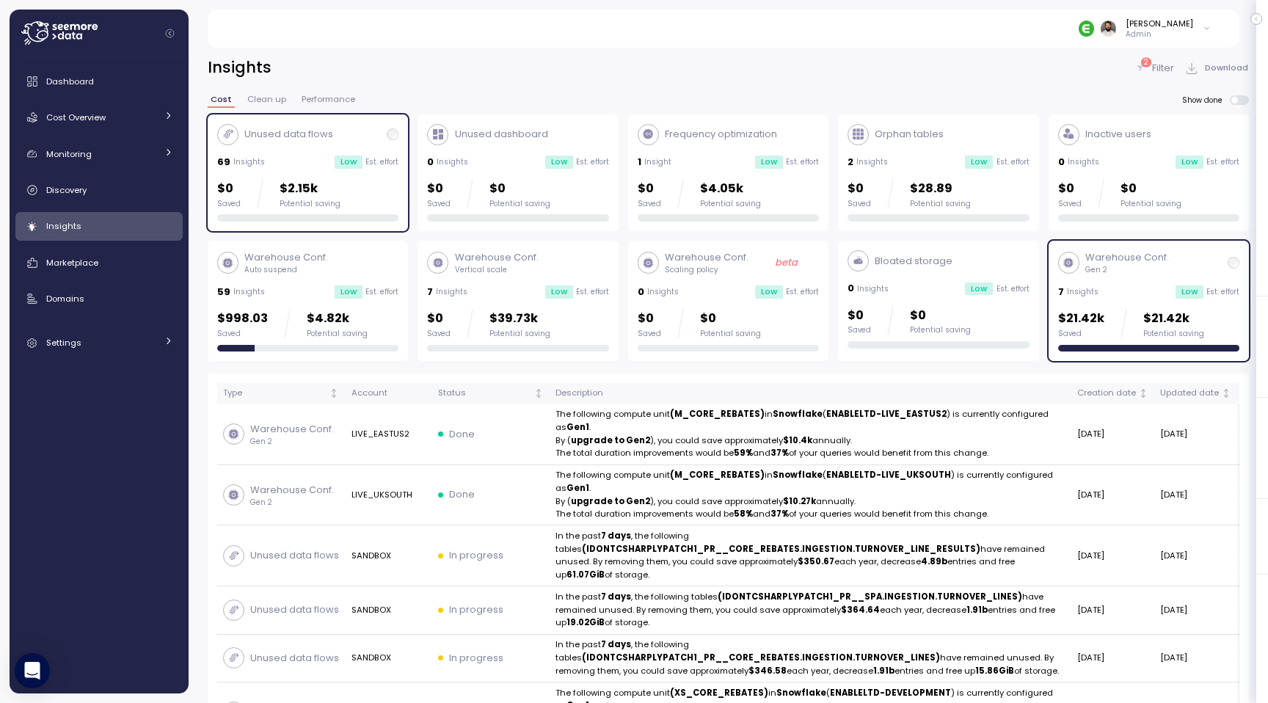
click at [341, 152] on div "Unused data flows 69 Insights Low Est. effort $0 Saved $2.15k Potential saving" at bounding box center [307, 173] width 181 height 98
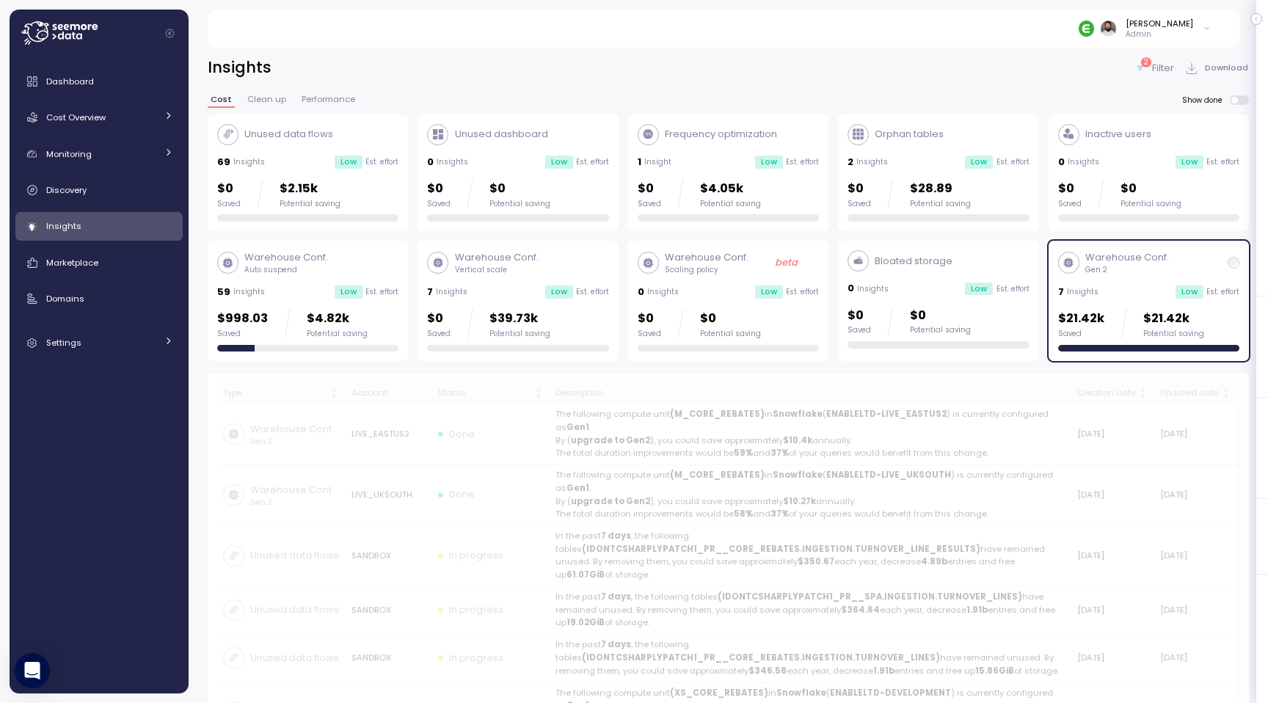
scroll to position [22, 0]
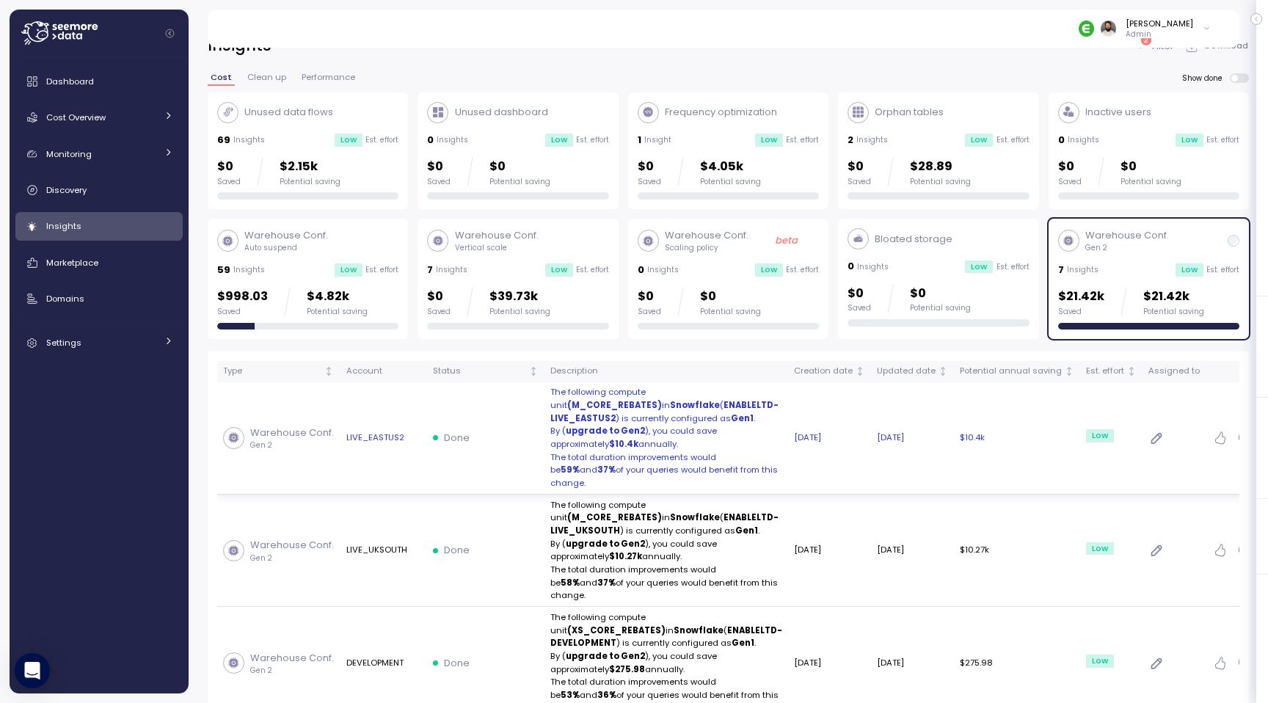
click at [518, 417] on td "Done" at bounding box center [485, 438] width 117 height 112
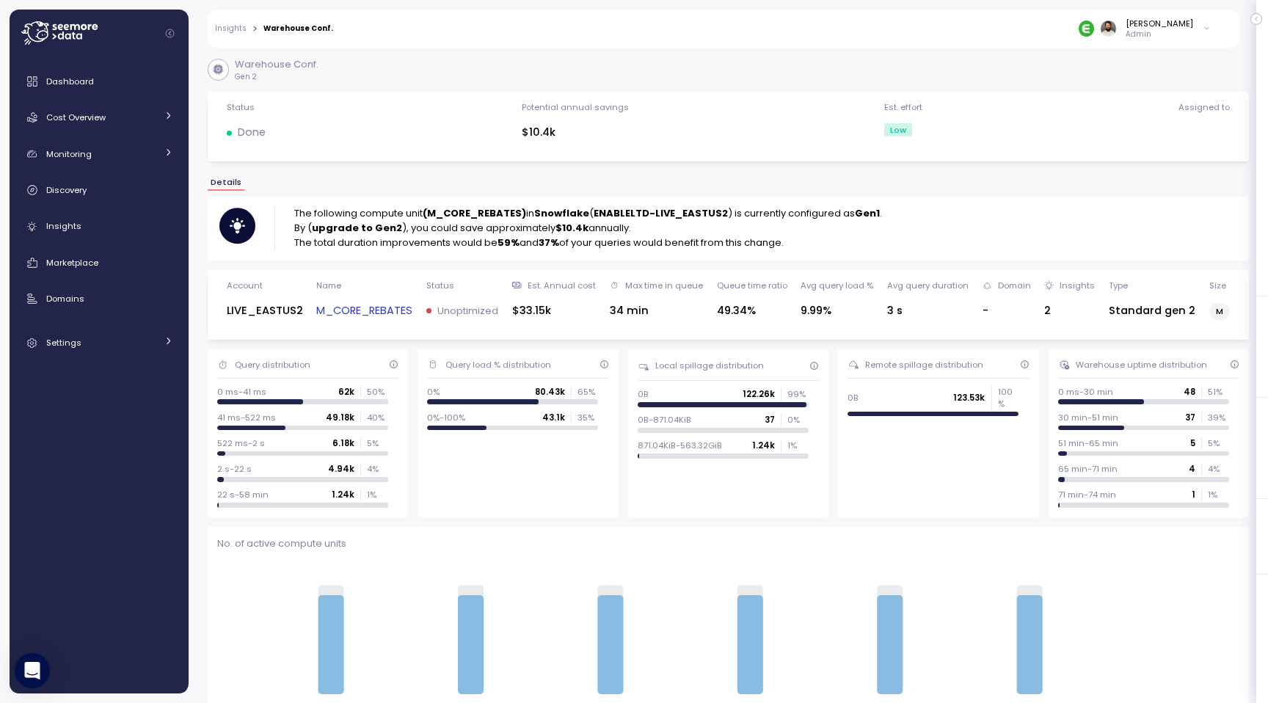
drag, startPoint x: 293, startPoint y: 245, endPoint x: 791, endPoint y: 238, distance: 498.4
click at [791, 238] on div "The following compute unit (M_CORE_REBATES) in Snowflake ( ENABLELTD-LIVE_EASTU…" at bounding box center [728, 228] width 1018 height 44
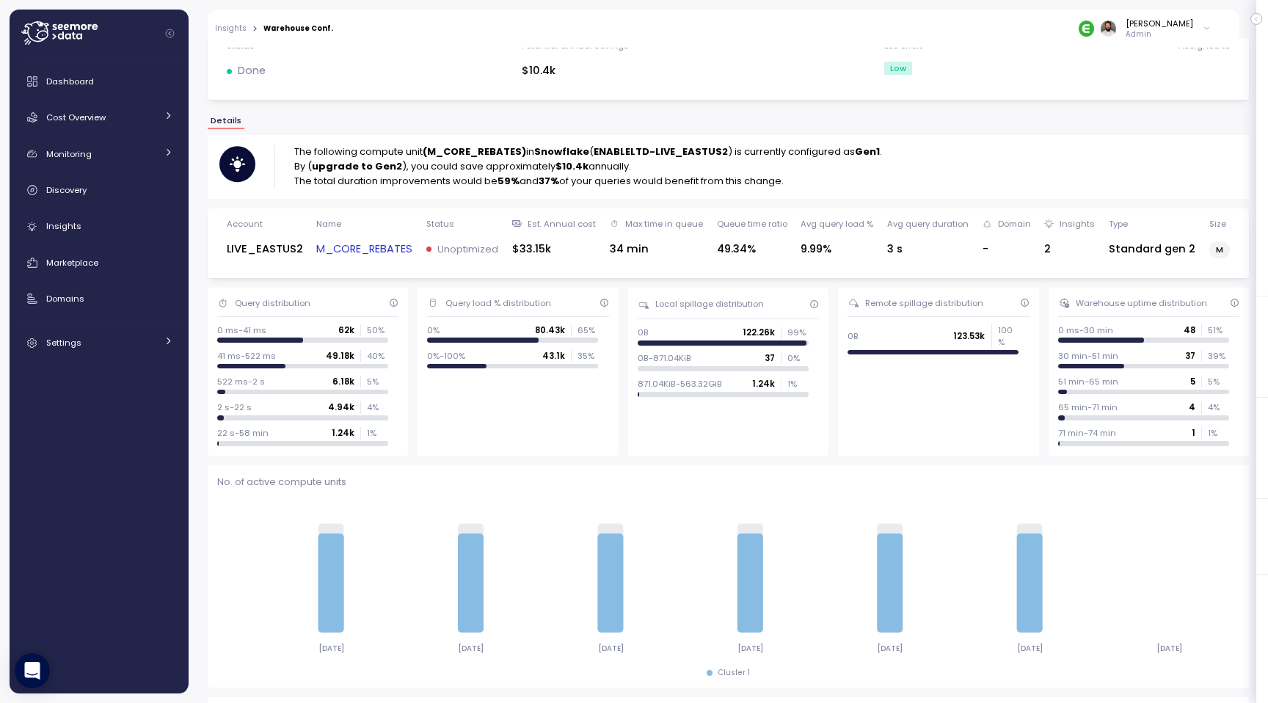
scroll to position [62, 0]
drag, startPoint x: 732, startPoint y: 152, endPoint x: 845, endPoint y: 160, distance: 113.3
click at [845, 160] on div "The following compute unit (M_CORE_REBATES) in Snowflake ( ENABLELTD-LIVE_EASTU…" at bounding box center [588, 166] width 588 height 44
click at [766, 156] on p "The following compute unit (M_CORE_REBATES) in Snowflake ( ENABLELTD-LIVE_EASTU…" at bounding box center [588, 151] width 588 height 15
drag, startPoint x: 332, startPoint y: 167, endPoint x: 396, endPoint y: 167, distance: 63.9
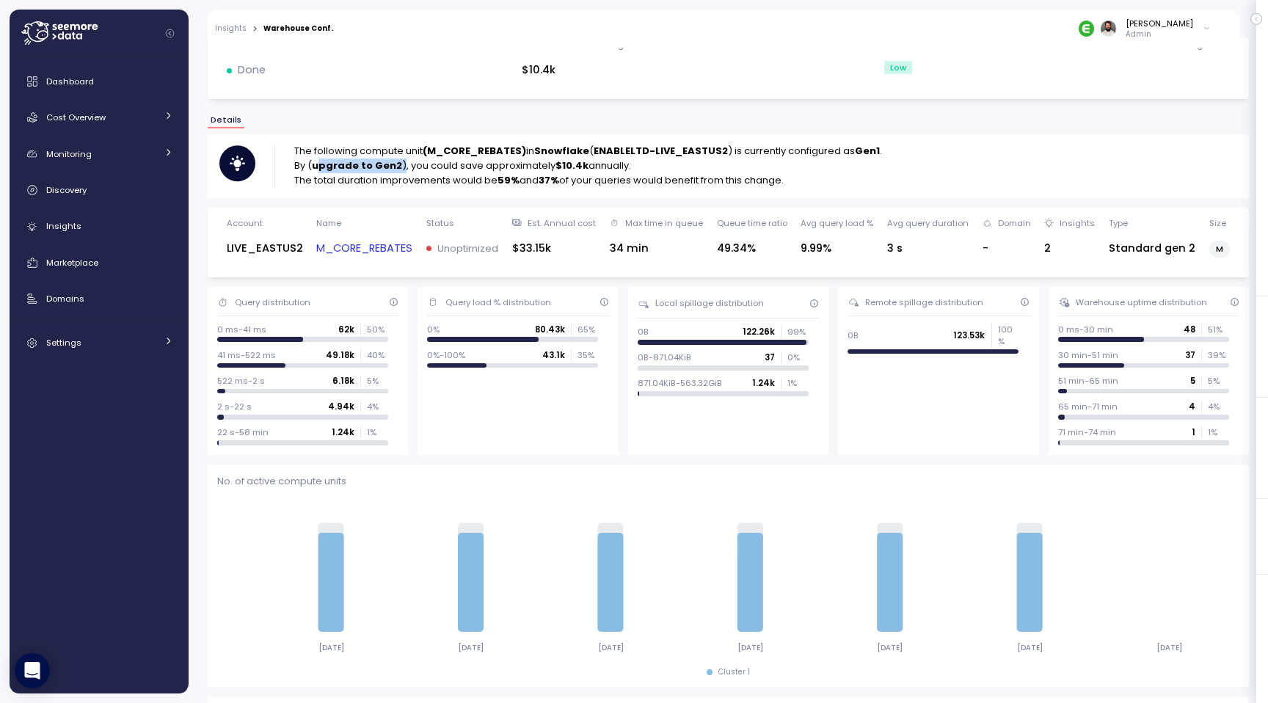
click at [396, 167] on p "By ( upgrade to Gen2 ), you could save approximately $10.4k annually." at bounding box center [588, 166] width 588 height 15
drag, startPoint x: 407, startPoint y: 170, endPoint x: 635, endPoint y: 170, distance: 227.5
click at [635, 170] on p "By ( upgrade to Gen2 ), you could save approximately $10.4k annually." at bounding box center [588, 166] width 588 height 15
drag, startPoint x: 292, startPoint y: 186, endPoint x: 510, endPoint y: 189, distance: 218.0
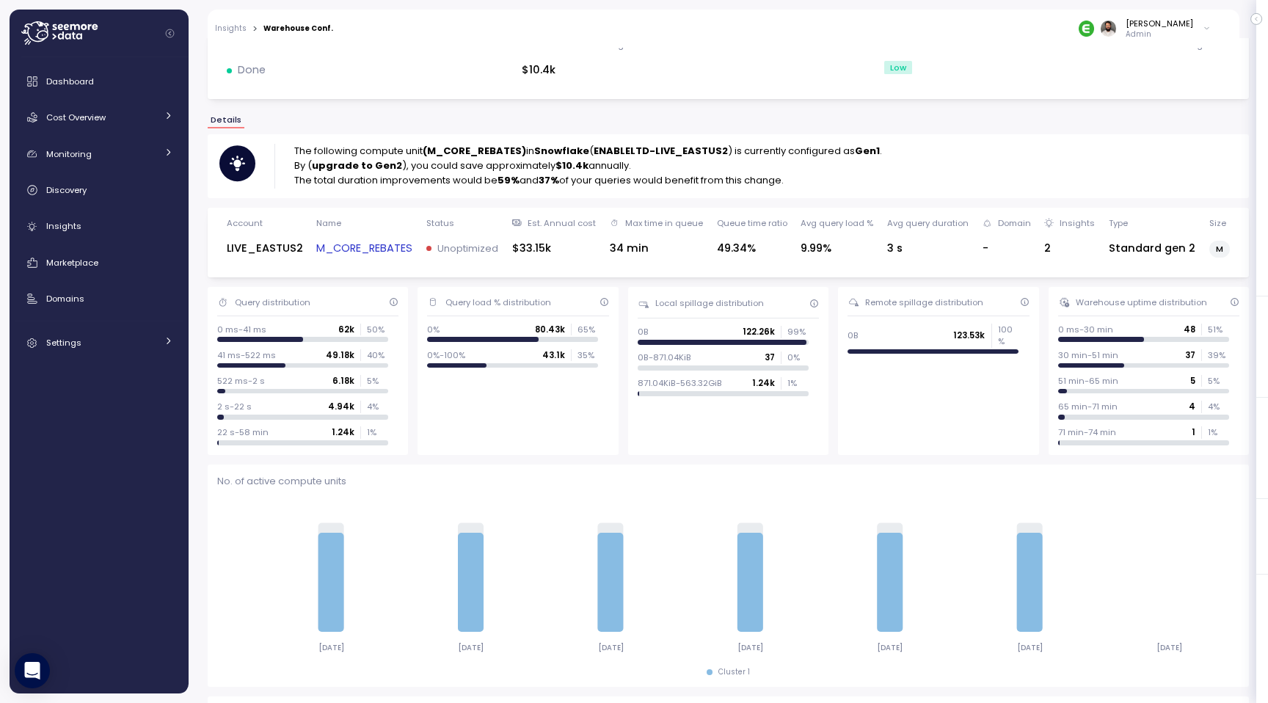
click at [511, 190] on div "The following compute unit (M_CORE_REBATES) in Snowflake ( ENABLELTD-LIVE_EASTU…" at bounding box center [728, 165] width 1041 height 63
drag, startPoint x: 537, startPoint y: 183, endPoint x: 585, endPoint y: 183, distance: 47.7
click at [585, 183] on p "The total duration improvements would be 59% and 37% of your queries would bene…" at bounding box center [588, 180] width 588 height 15
click at [386, 247] on link "M_CORE_REBATES" at bounding box center [364, 248] width 96 height 17
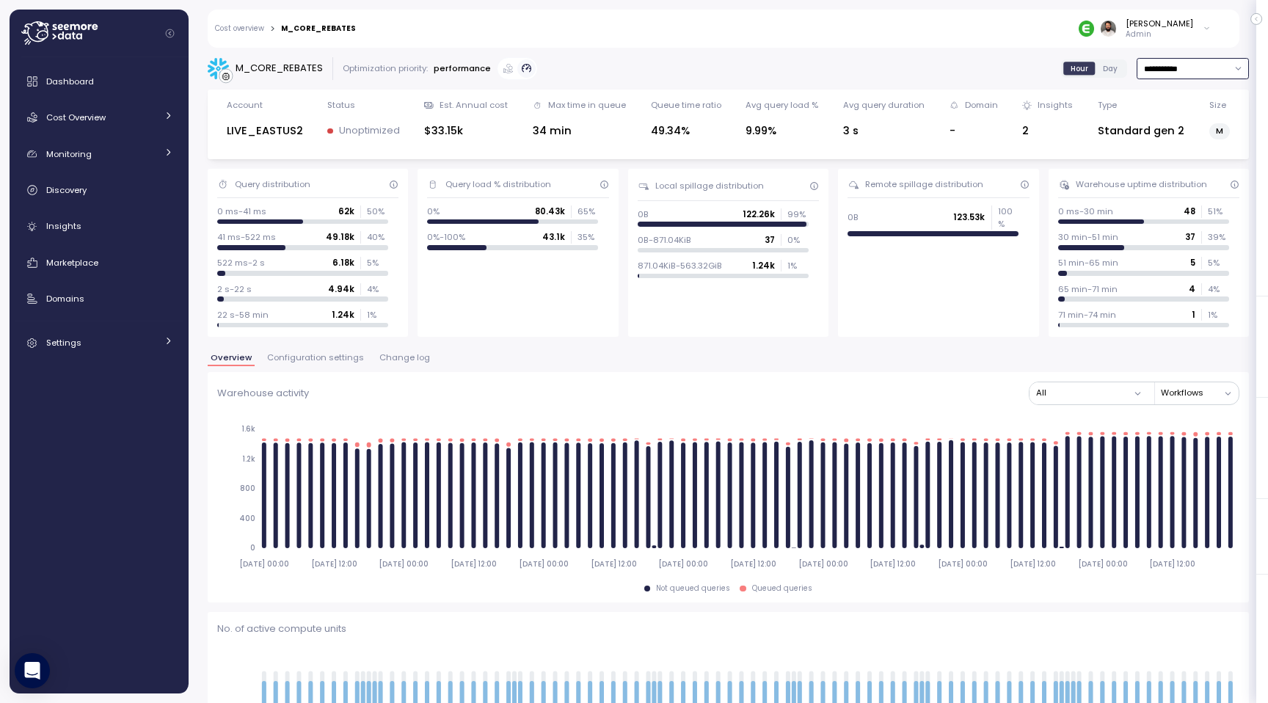
click at [1169, 73] on input "**********" at bounding box center [1193, 68] width 112 height 21
click at [1170, 115] on div "Last 3 days" at bounding box center [1185, 117] width 48 height 12
type input "**********"
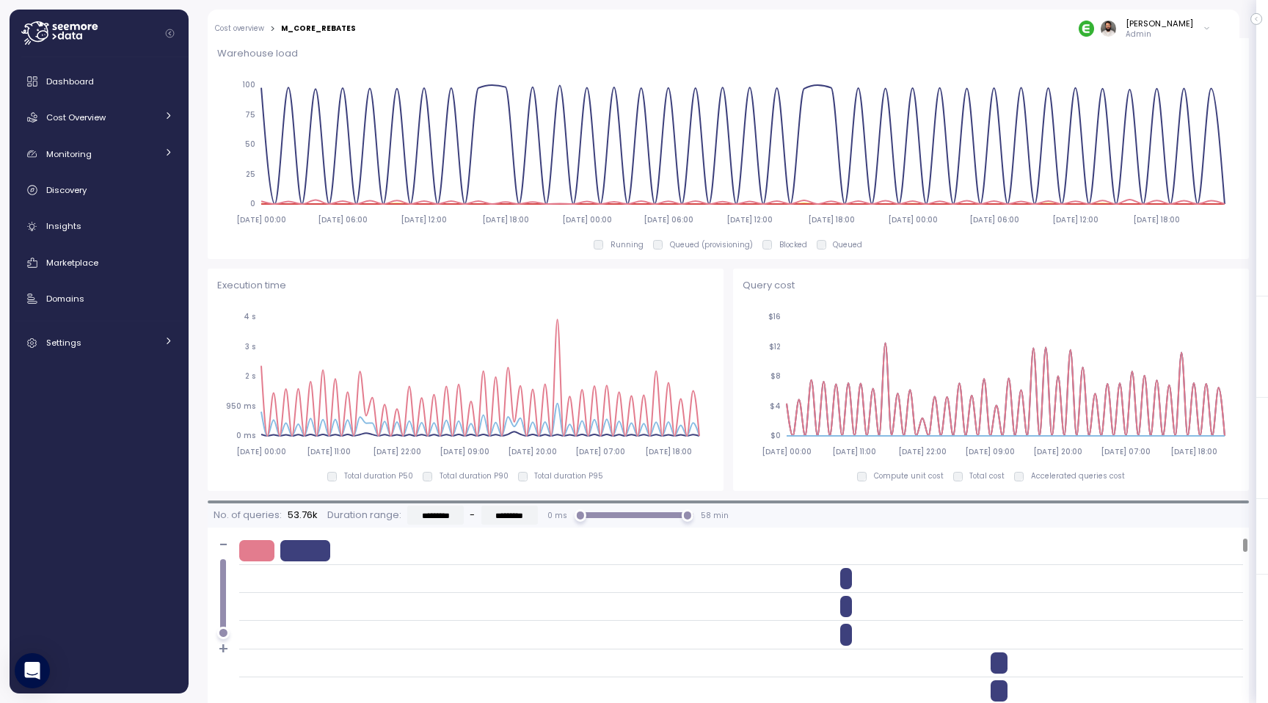
scroll to position [863, 0]
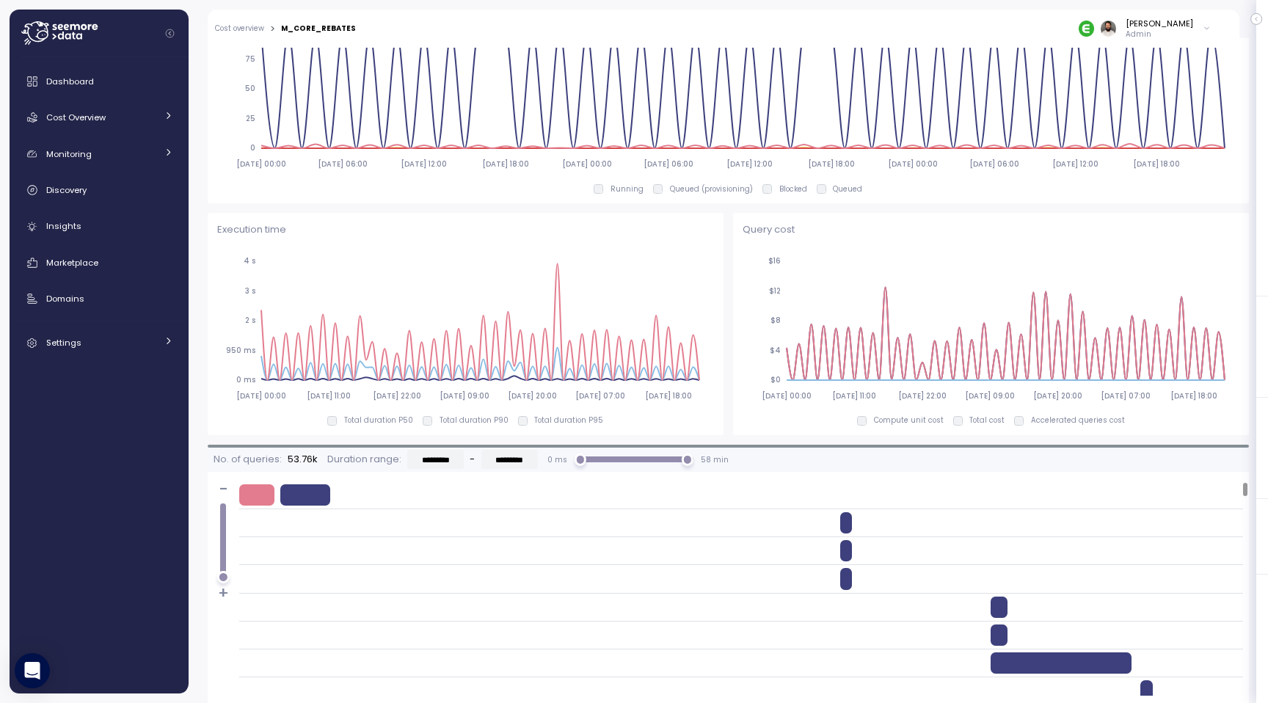
click at [470, 421] on p "Total duration P90" at bounding box center [474, 420] width 69 height 10
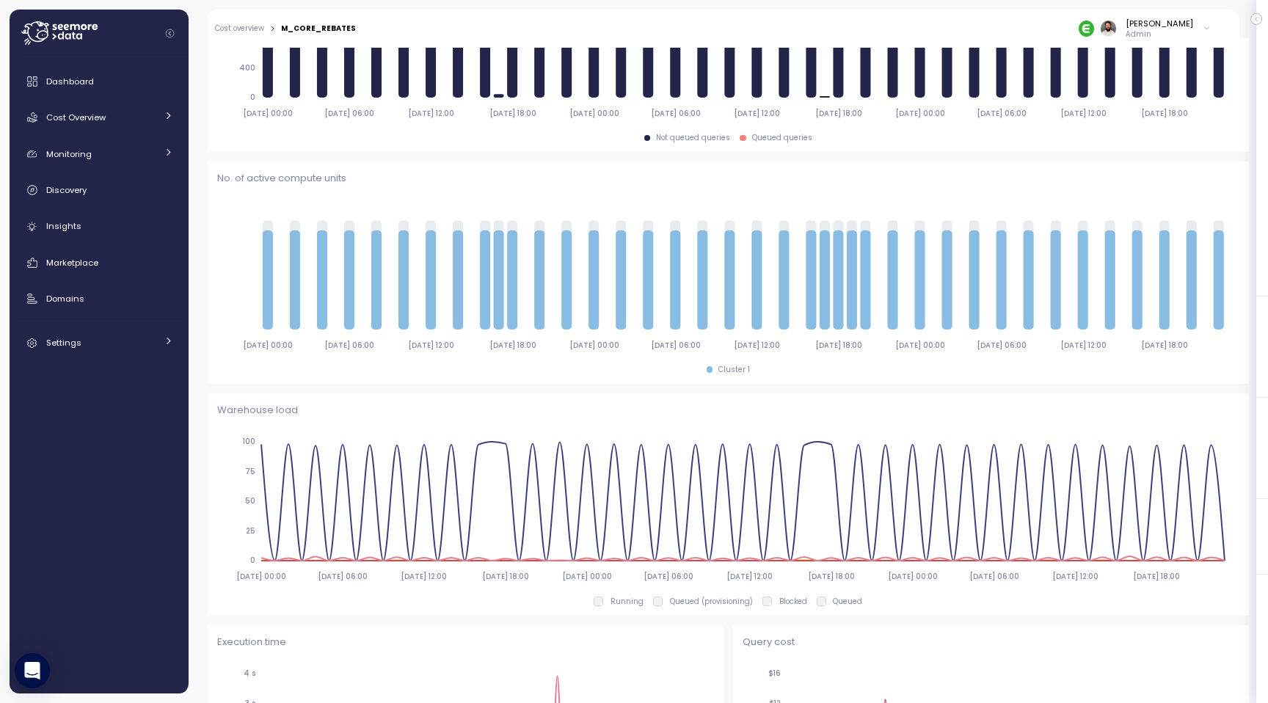
scroll to position [0, 0]
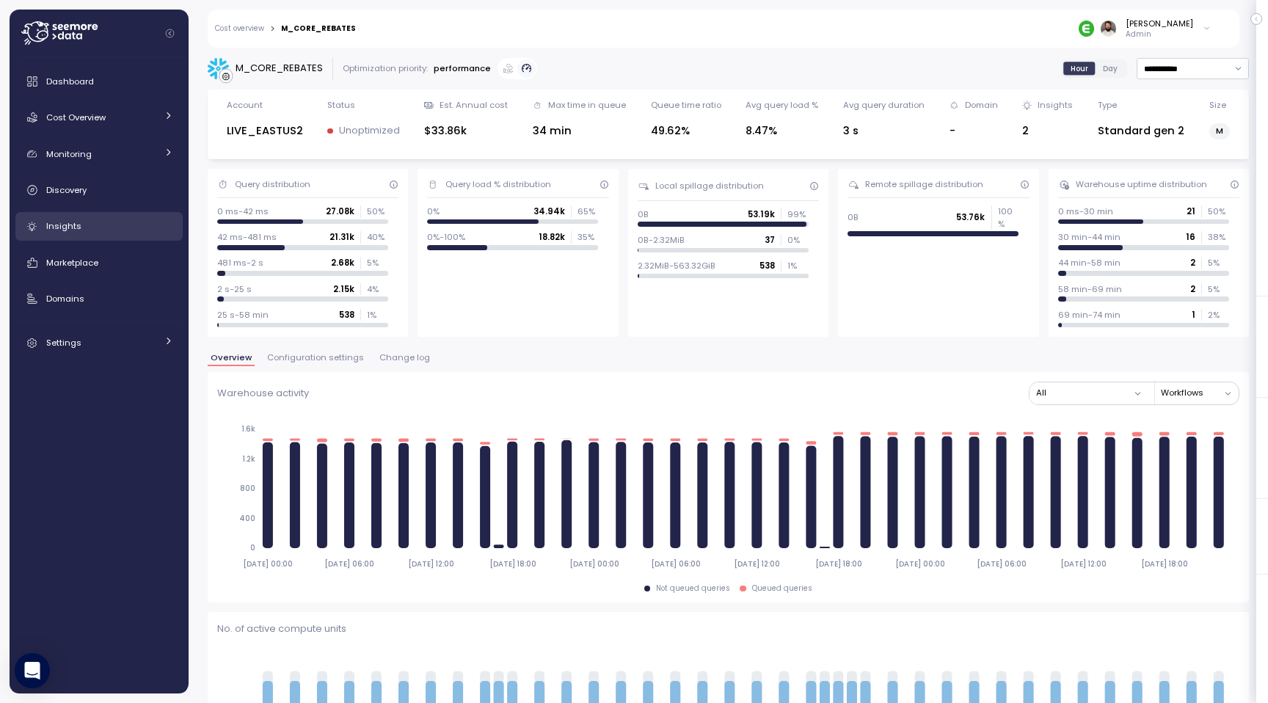
click at [89, 225] on div "Insights" at bounding box center [109, 226] width 127 height 15
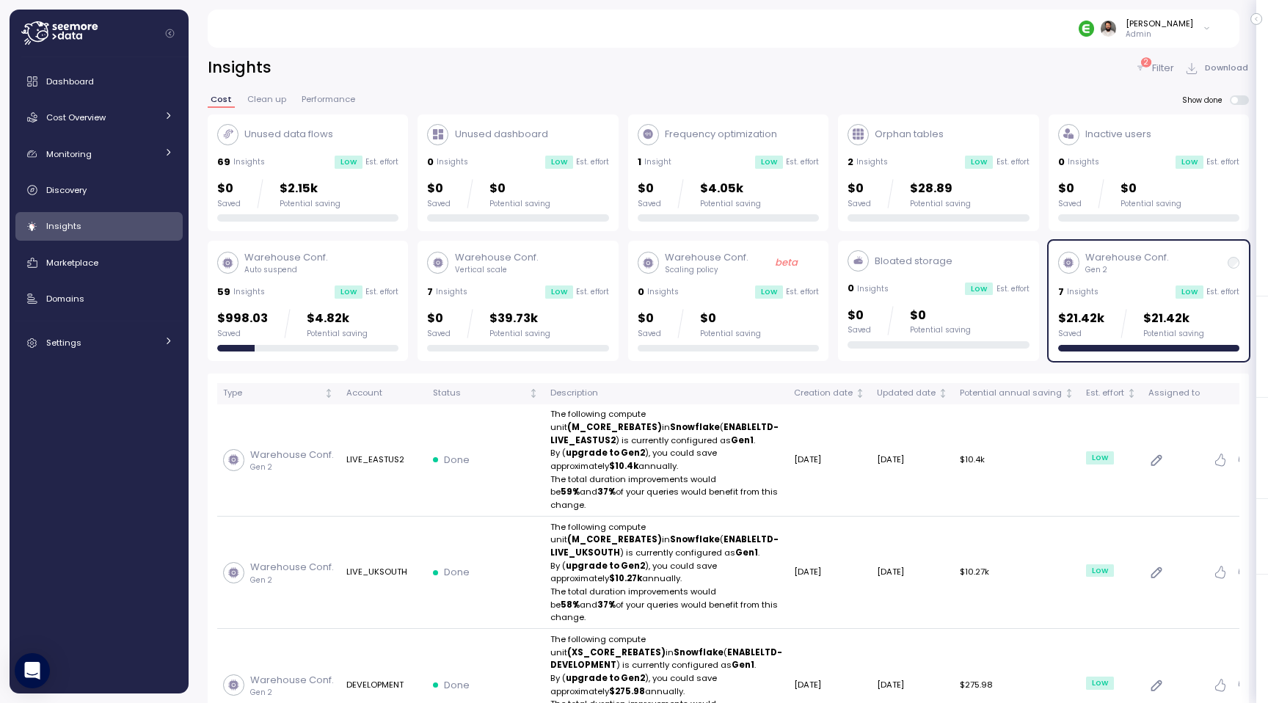
click at [534, 297] on div "7 Insights Low Est. effort" at bounding box center [517, 292] width 181 height 15
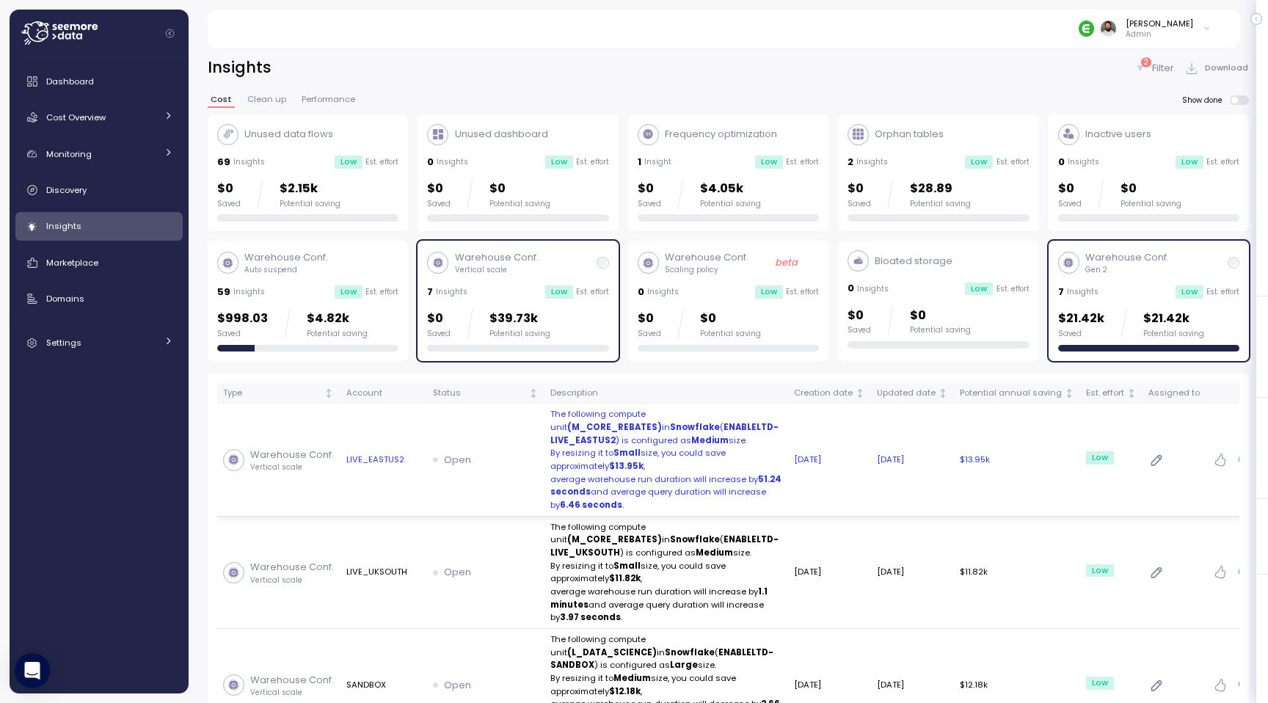
click at [507, 429] on td "Open" at bounding box center [485, 460] width 117 height 112
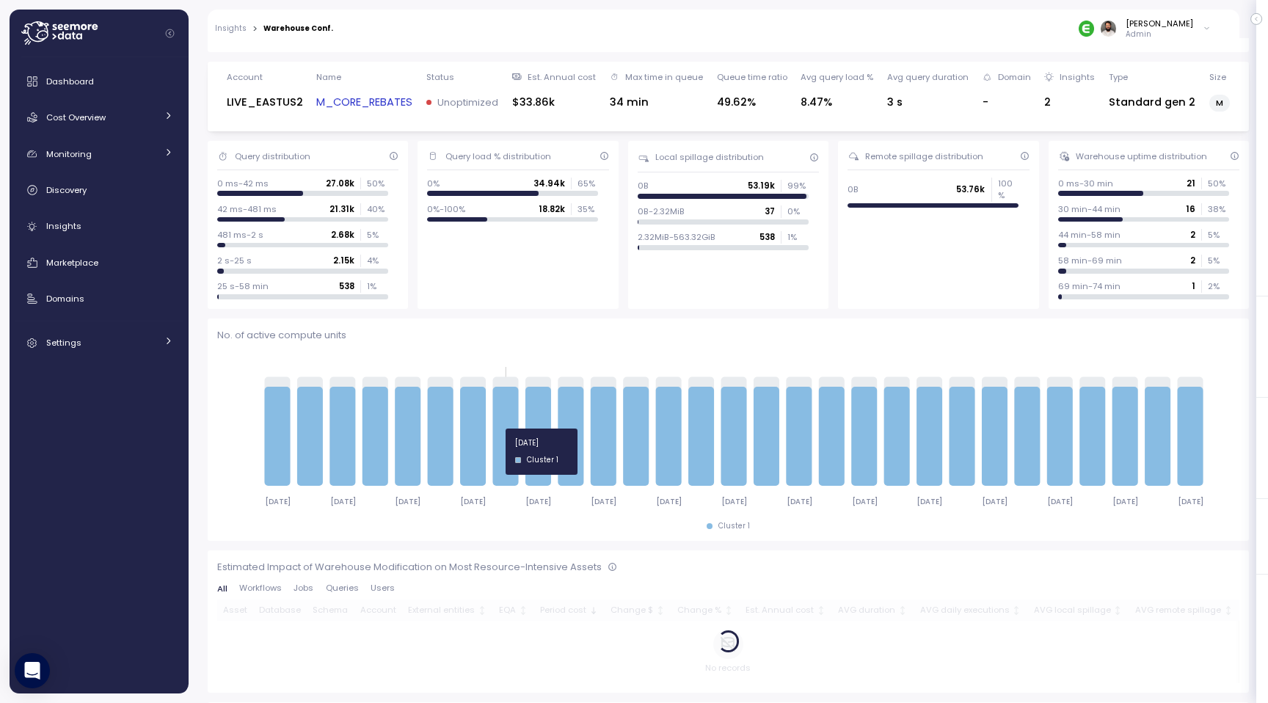
scroll to position [354, 0]
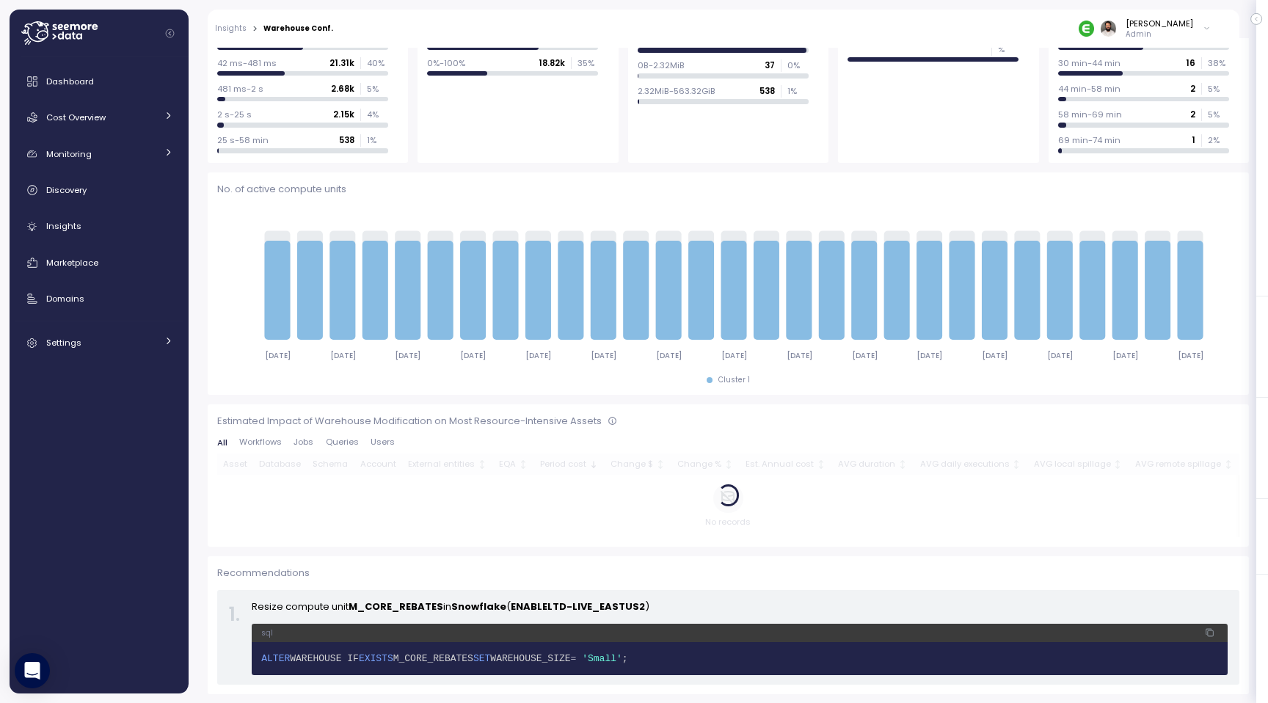
click at [341, 439] on span "Queries" at bounding box center [342, 442] width 33 height 8
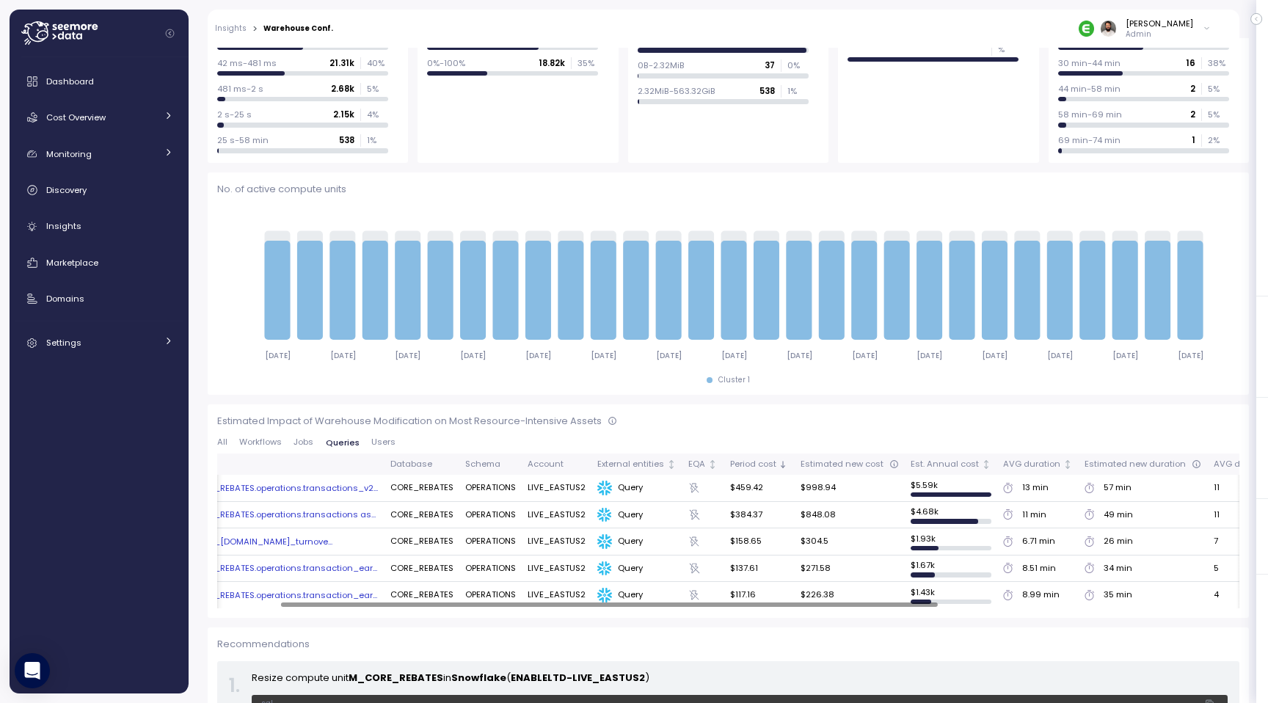
scroll to position [0, 97]
drag, startPoint x: 1006, startPoint y: 483, endPoint x: 1135, endPoint y: 483, distance: 129.2
click at [1136, 483] on tr "merge into CORE_REBATES.operations.transactions_v2... CORE_REBATES OPERATIONS L…" at bounding box center [923, 488] width 1606 height 27
click at [1135, 483] on div "57 min" at bounding box center [1139, 487] width 117 height 13
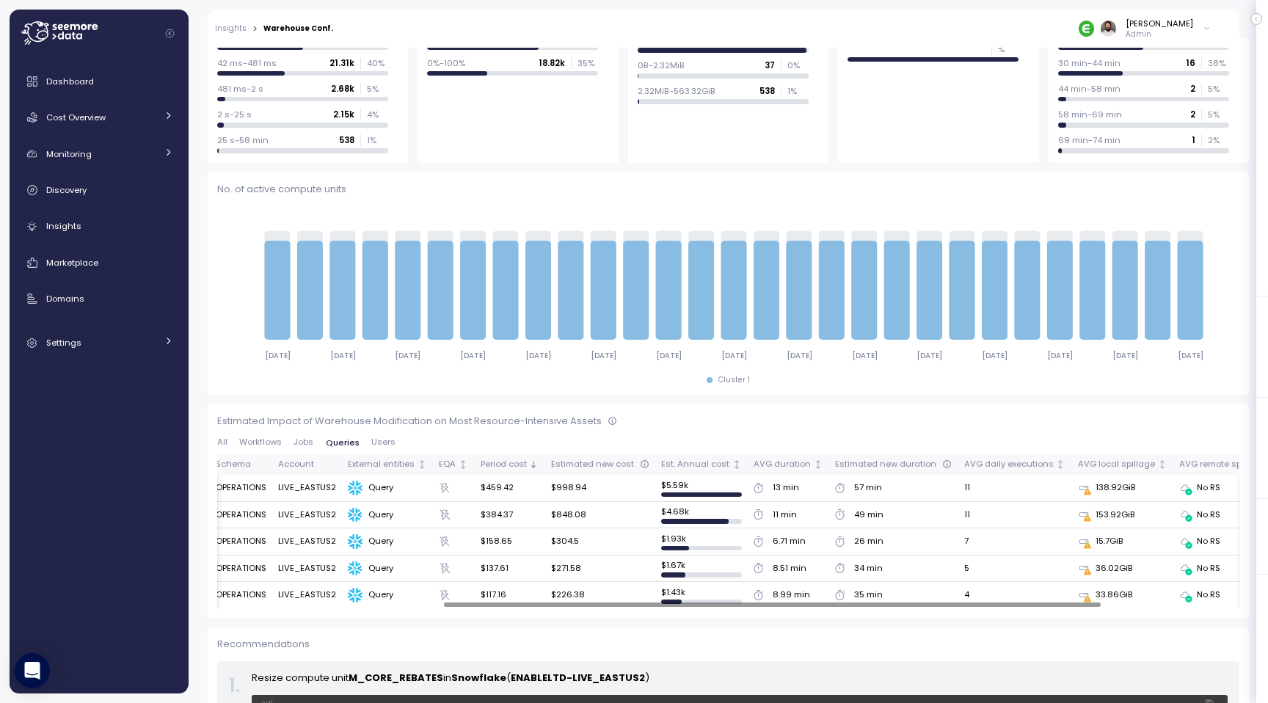
scroll to position [0, 332]
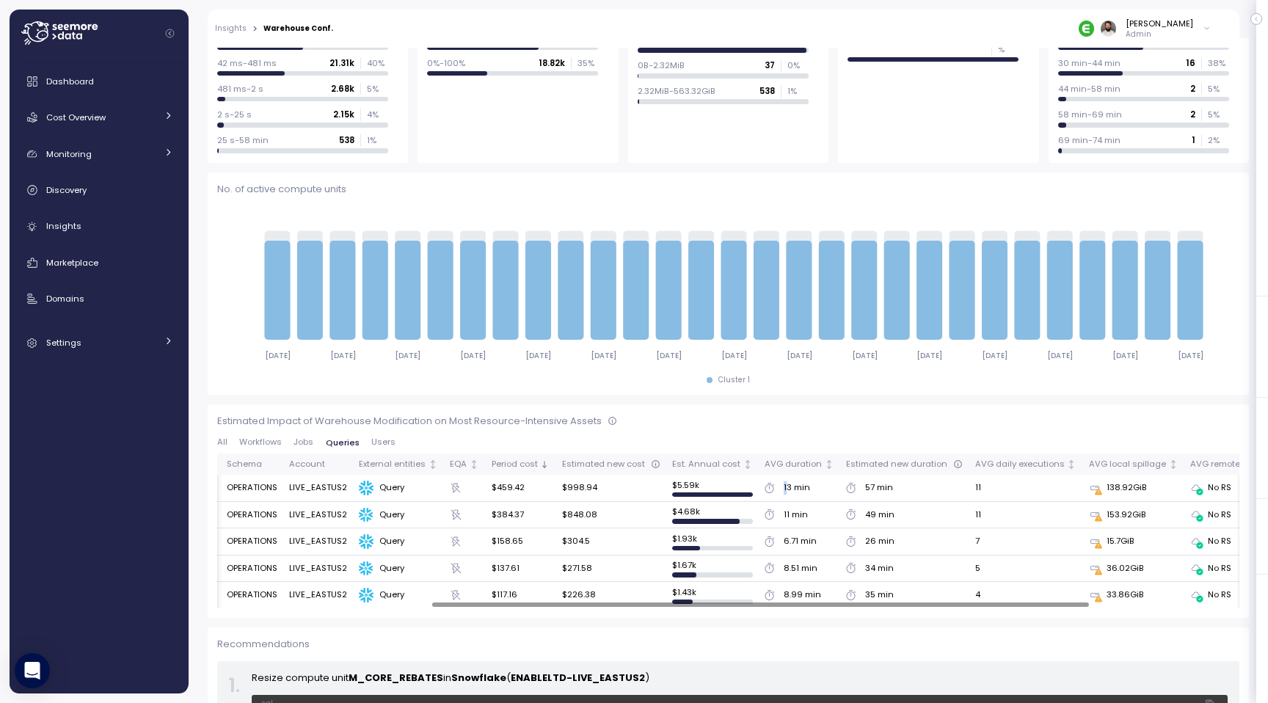
drag, startPoint x: 777, startPoint y: 490, endPoint x: 795, endPoint y: 490, distance: 17.6
click at [788, 490] on div "13 min" at bounding box center [797, 487] width 26 height 13
drag, startPoint x: 854, startPoint y: 490, endPoint x: 872, endPoint y: 490, distance: 17.6
click at [866, 490] on div "57 min" at bounding box center [904, 487] width 117 height 13
drag, startPoint x: 774, startPoint y: 487, endPoint x: 787, endPoint y: 487, distance: 12.5
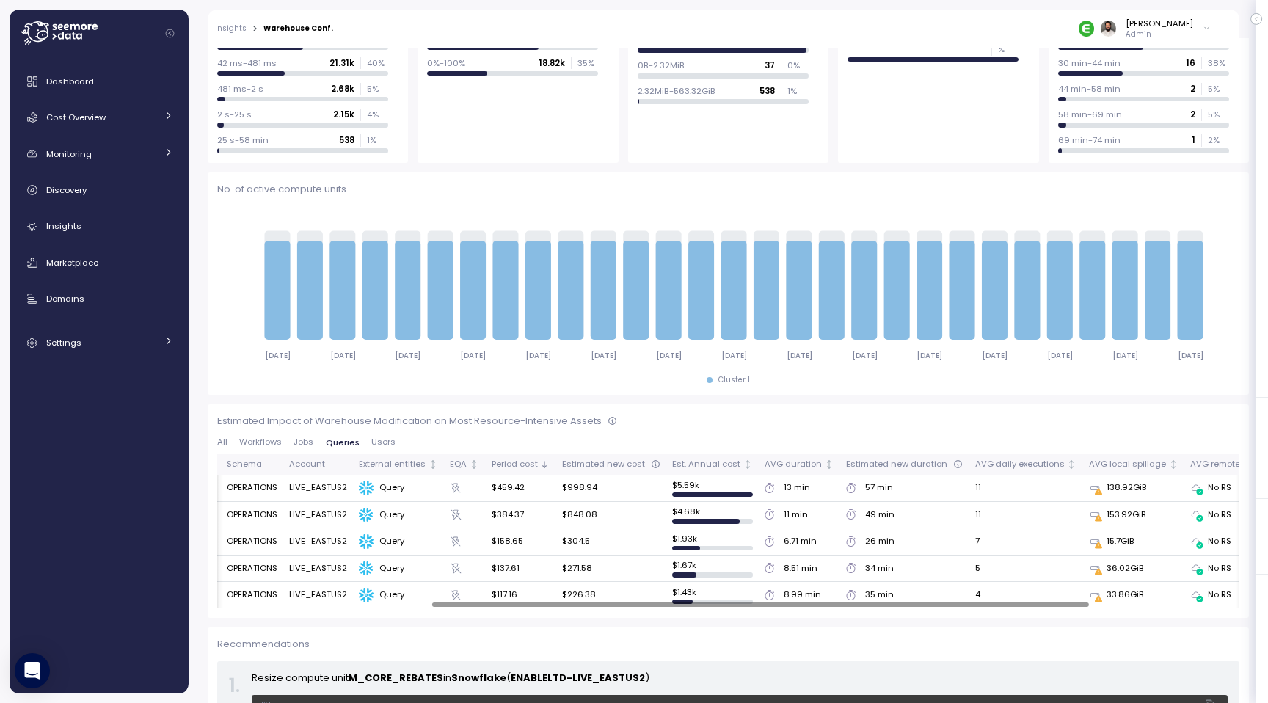
click at [774, 487] on div "13 min" at bounding box center [800, 487] width 70 height 13
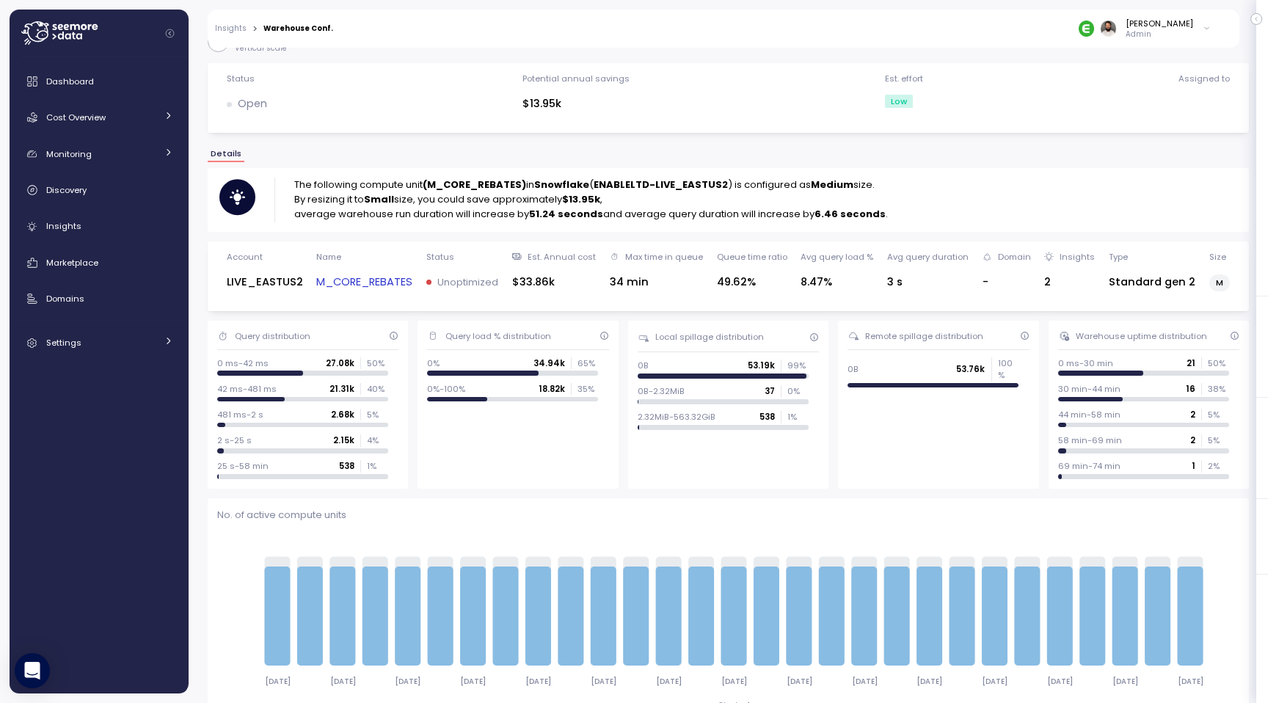
scroll to position [0, 0]
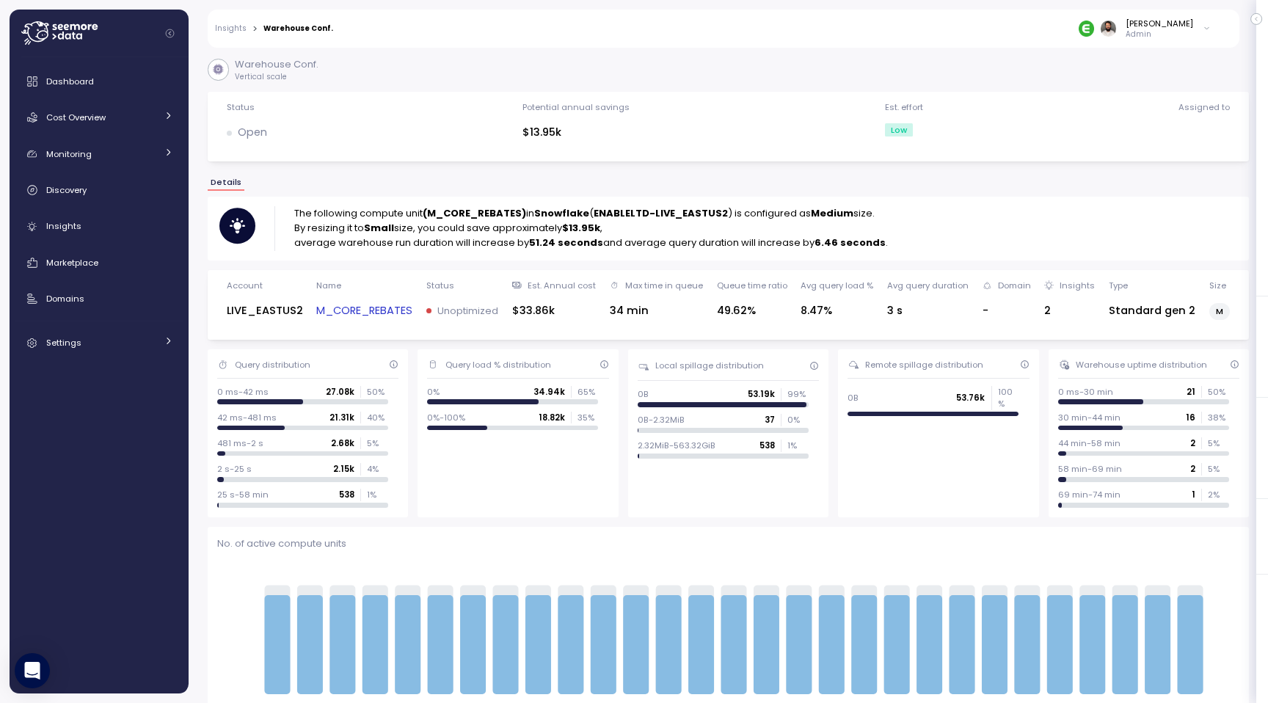
click at [824, 215] on strong "Medium" at bounding box center [832, 213] width 43 height 14
click at [376, 233] on strong "Small" at bounding box center [379, 228] width 30 height 14
drag, startPoint x: 812, startPoint y: 249, endPoint x: 866, endPoint y: 249, distance: 54.3
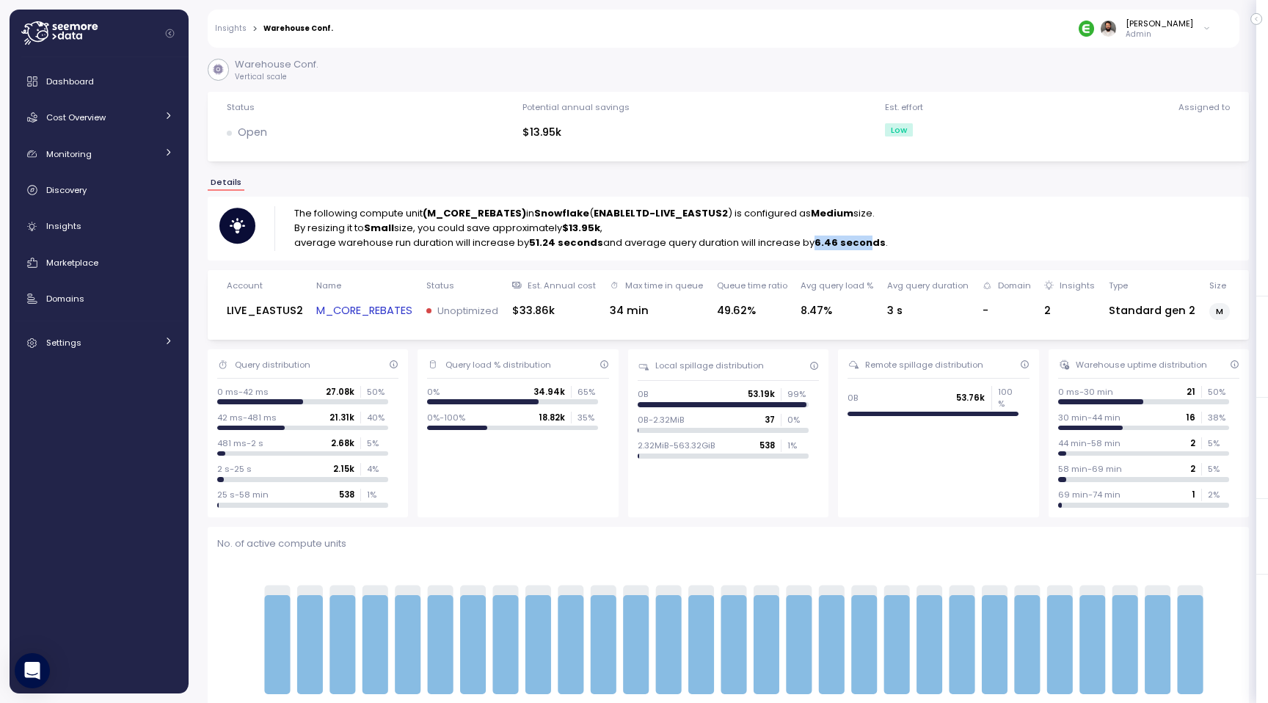
click at [866, 249] on strong "6.46 seconds" at bounding box center [850, 243] width 71 height 14
click at [131, 123] on div "Cost Overview" at bounding box center [101, 117] width 110 height 15
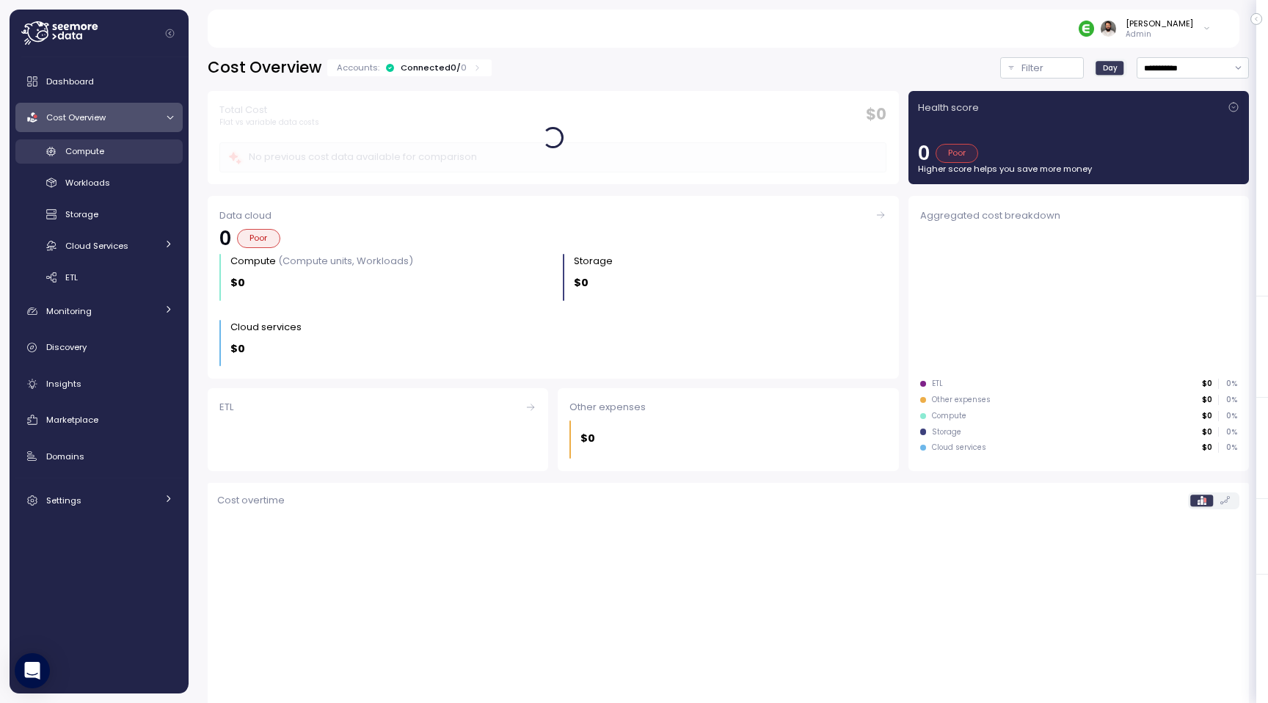
click at [119, 155] on div "Compute" at bounding box center [119, 151] width 108 height 15
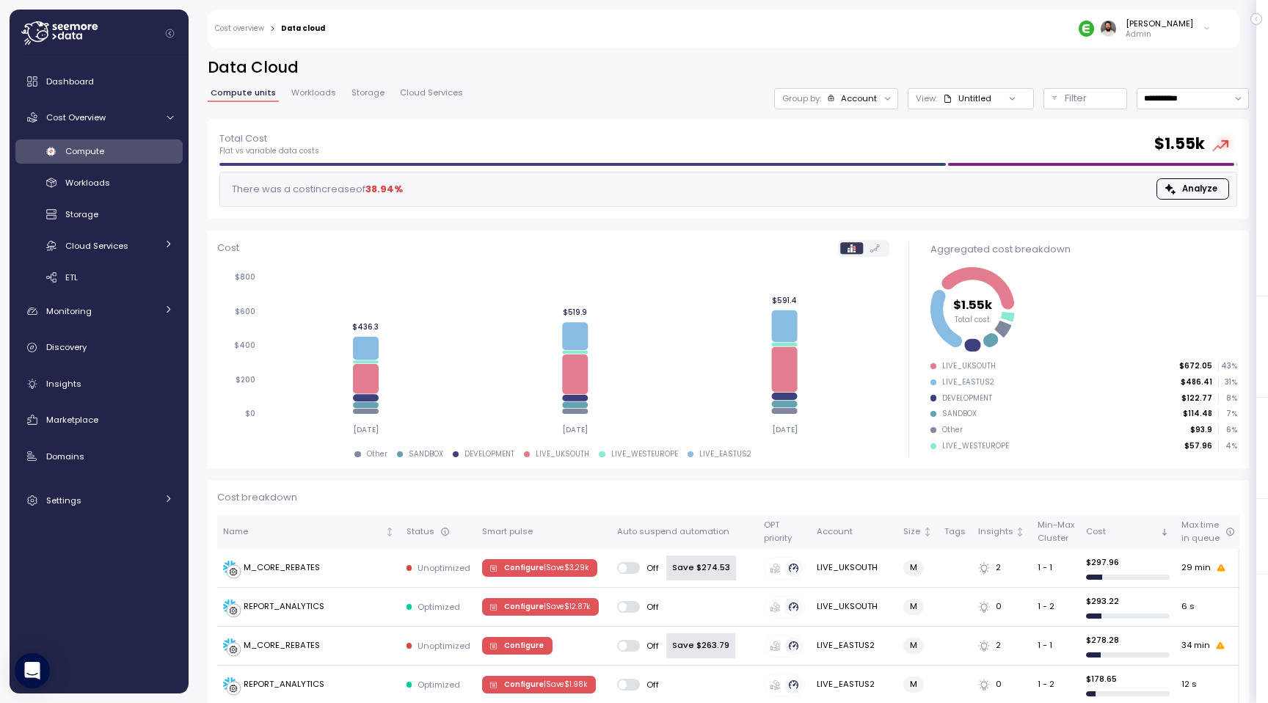
click at [413, 92] on span "Cloud Services" at bounding box center [431, 93] width 63 height 8
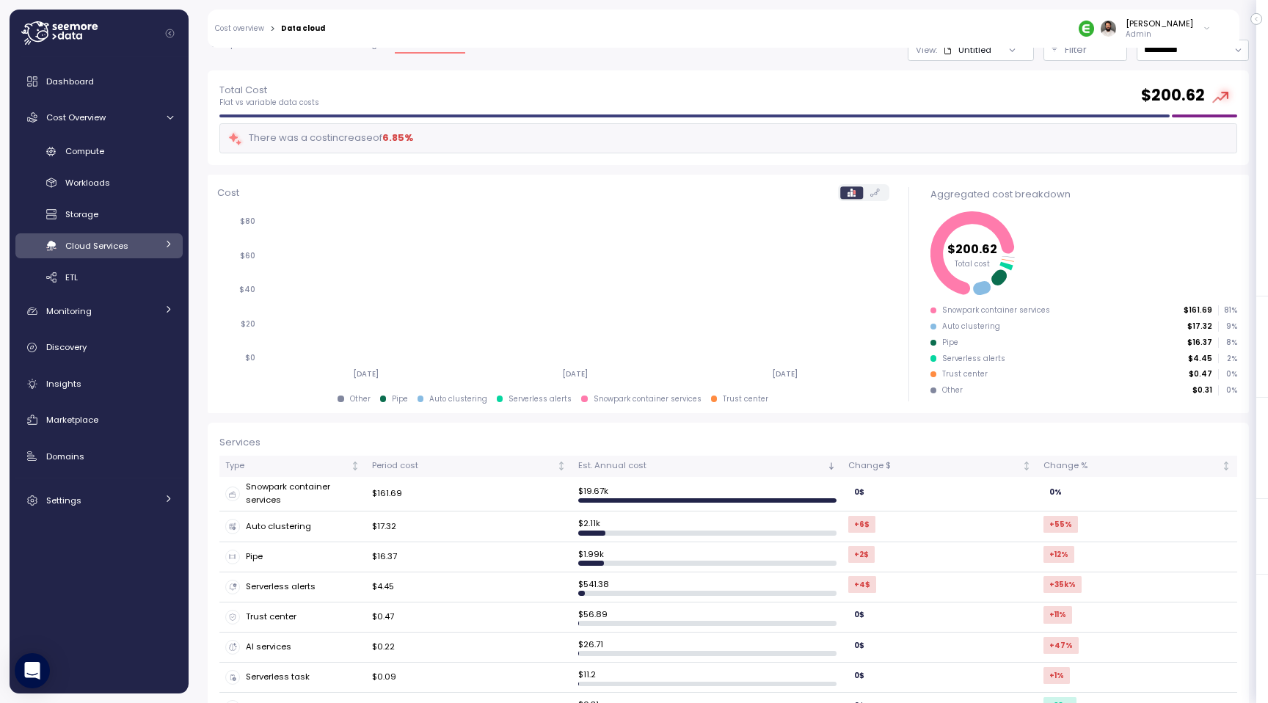
scroll to position [84, 0]
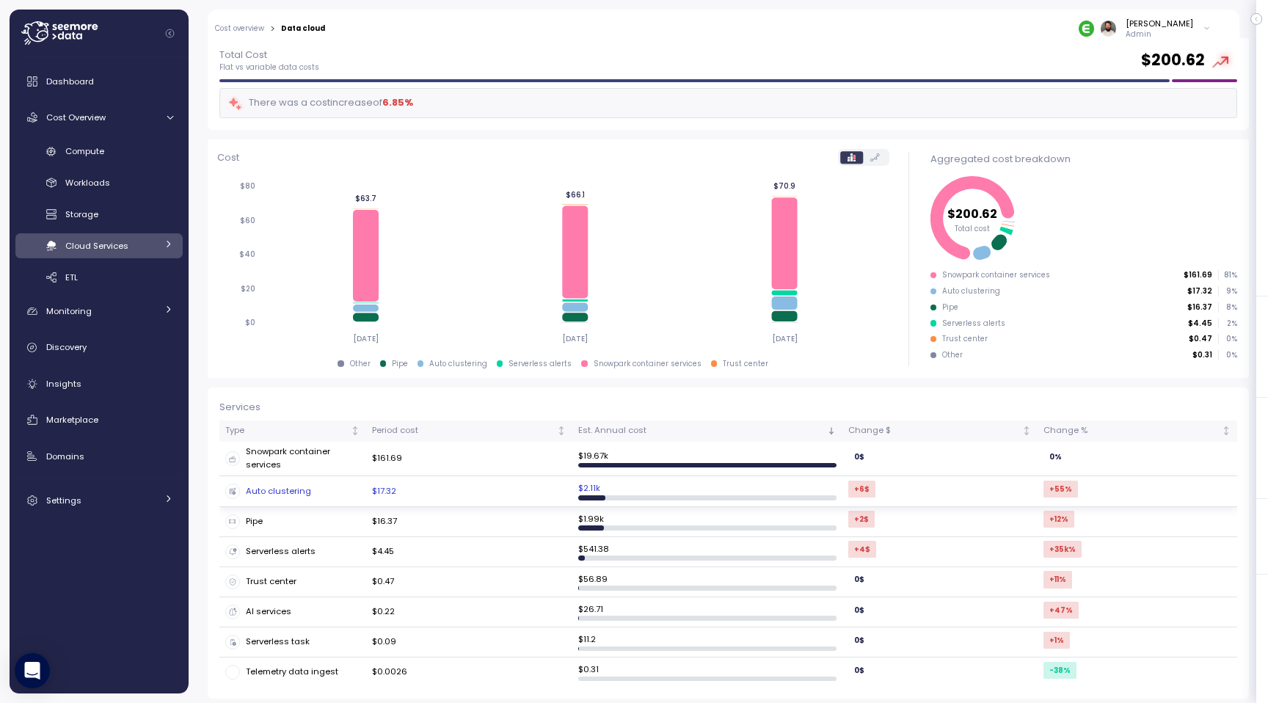
click at [438, 491] on td "$17.32" at bounding box center [469, 491] width 206 height 30
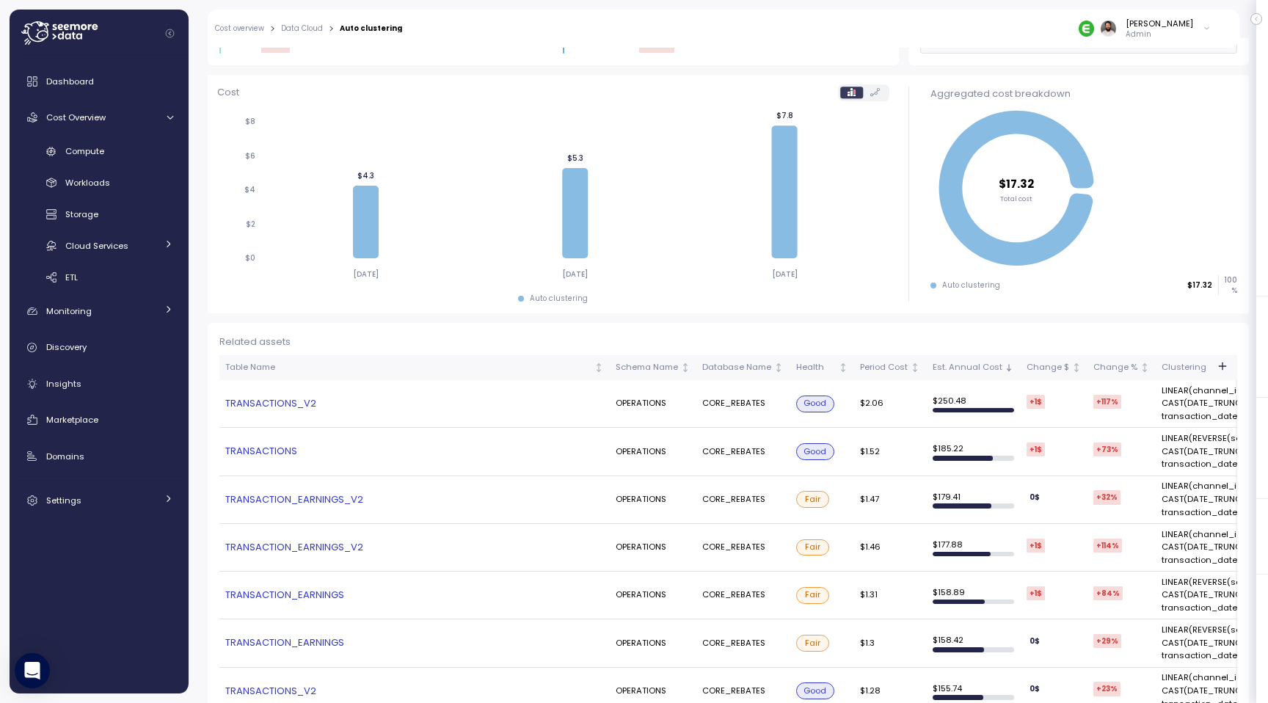
scroll to position [120, 0]
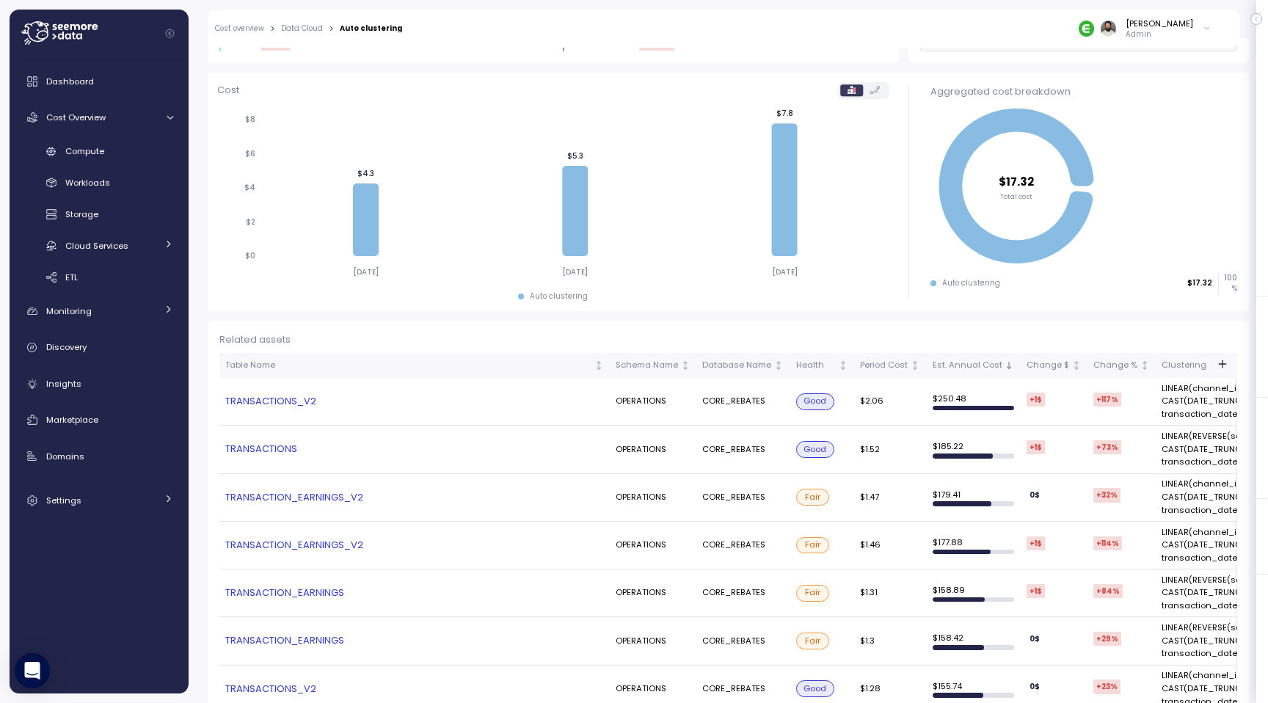
click at [288, 401] on link "TRANSACTIONS_V2" at bounding box center [414, 401] width 379 height 15
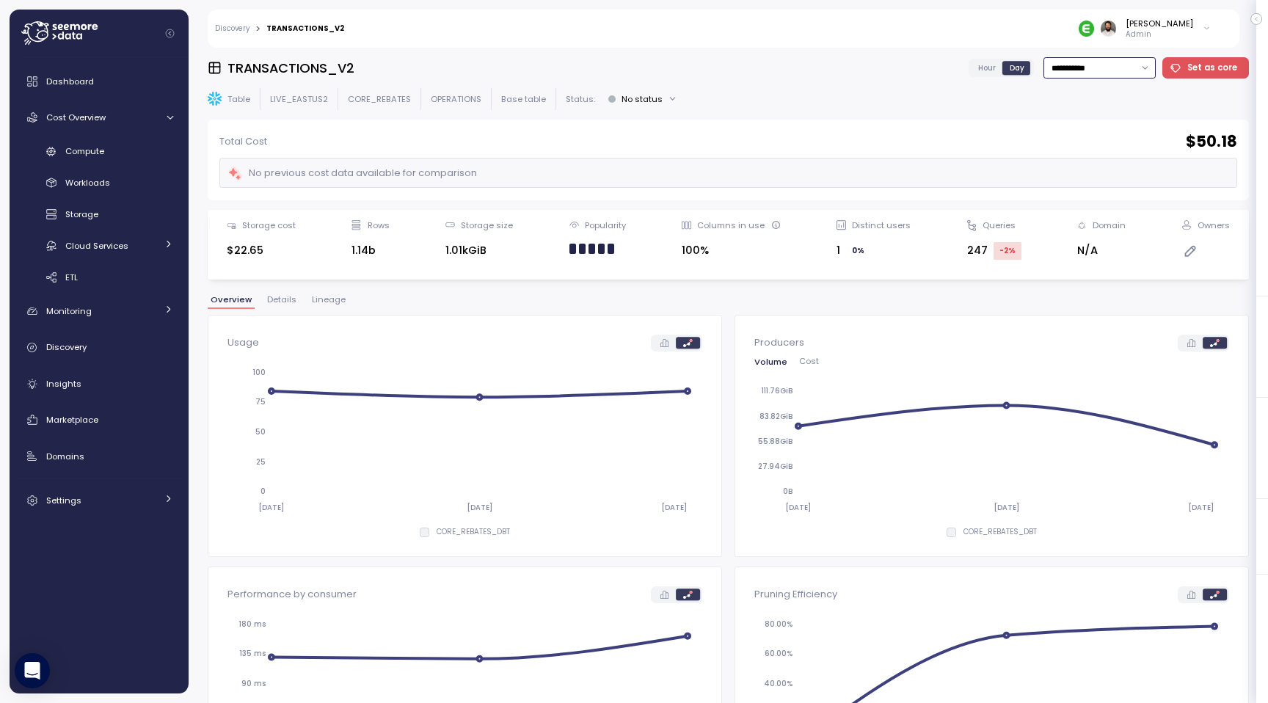
click at [1118, 78] on input "**********" at bounding box center [1100, 67] width 112 height 21
click at [1107, 131] on div "Last 7 days" at bounding box center [1096, 136] width 48 height 12
type input "**********"
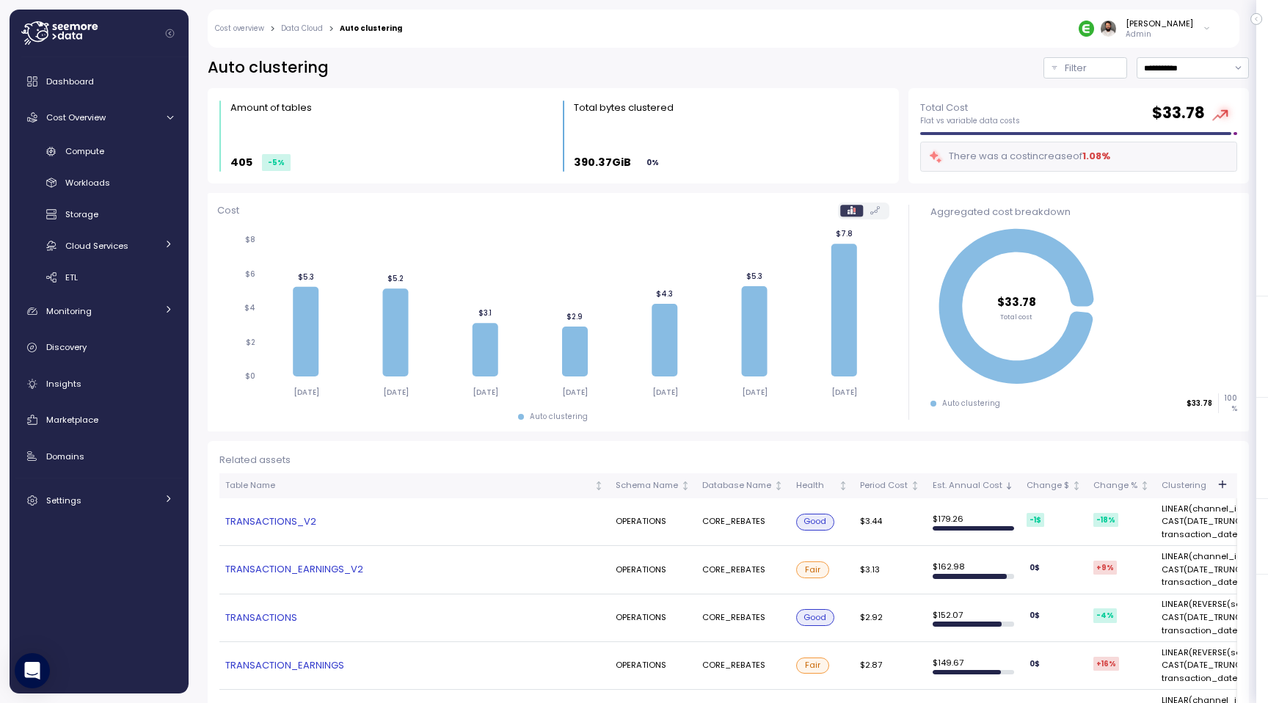
scroll to position [31, 0]
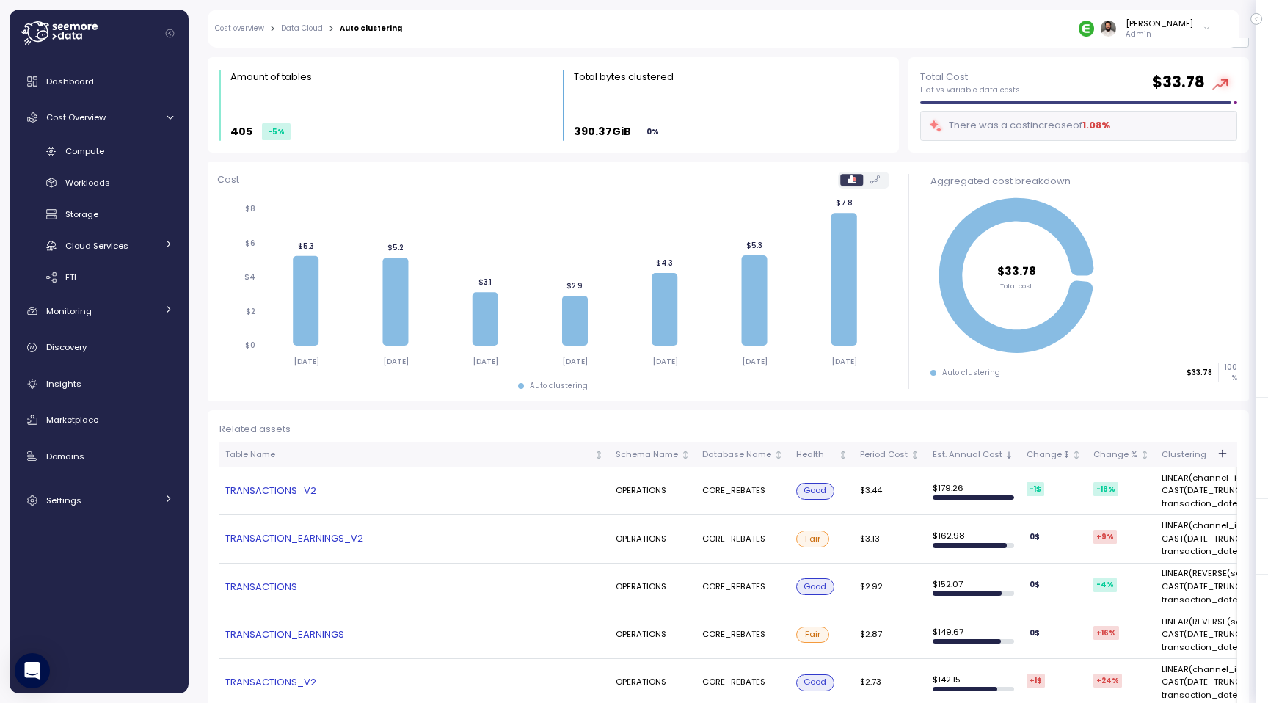
click at [313, 493] on link "TRANSACTIONS_V2" at bounding box center [414, 491] width 379 height 15
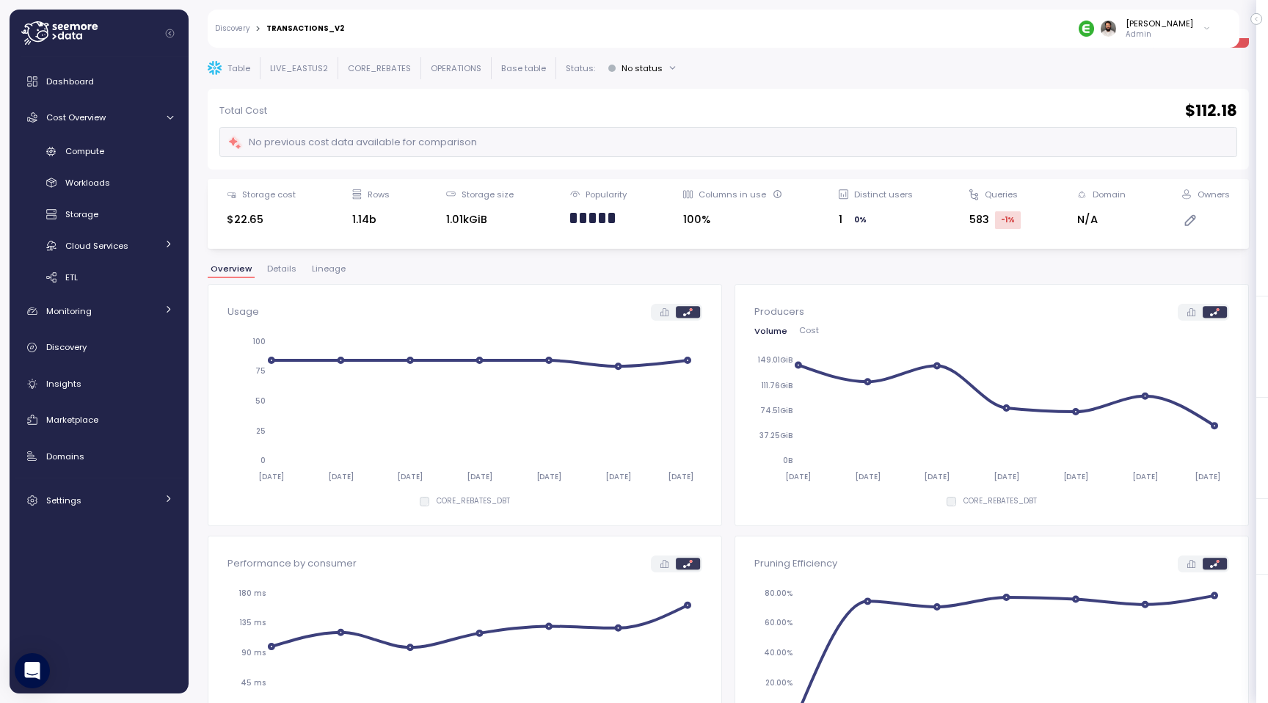
click at [274, 277] on button "Details" at bounding box center [281, 271] width 35 height 12
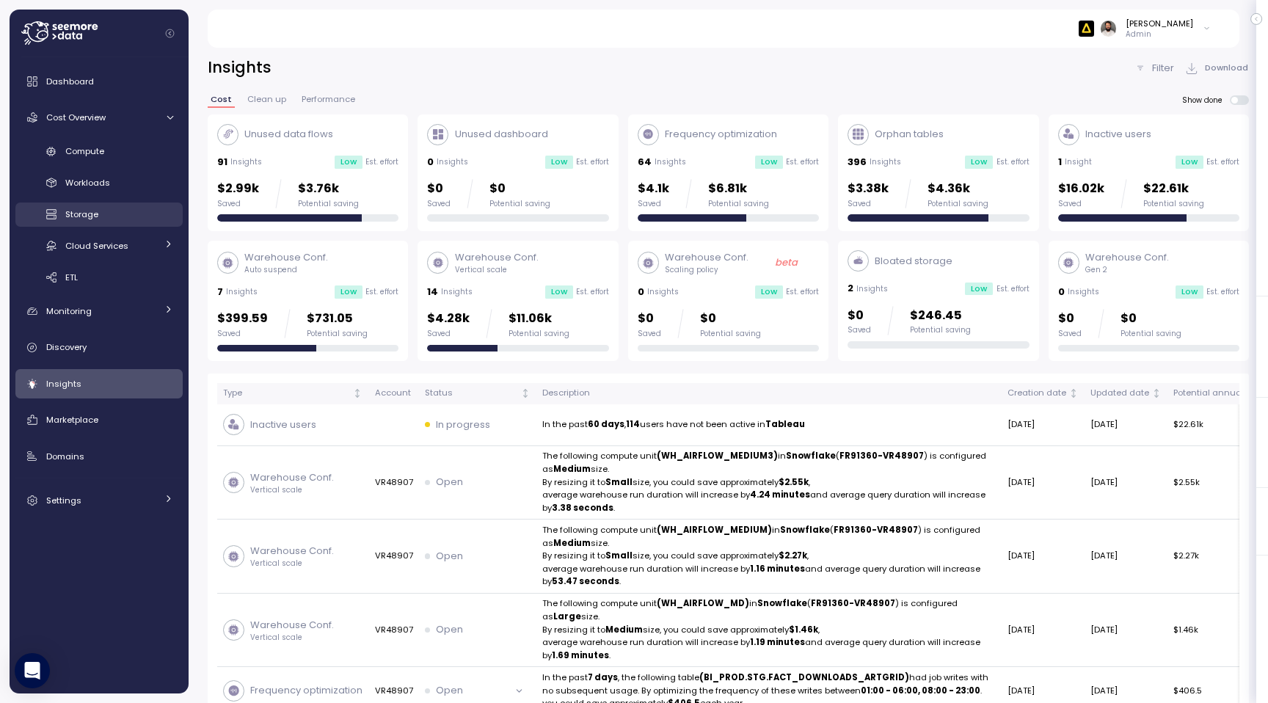
click at [124, 212] on div "Storage" at bounding box center [119, 214] width 108 height 15
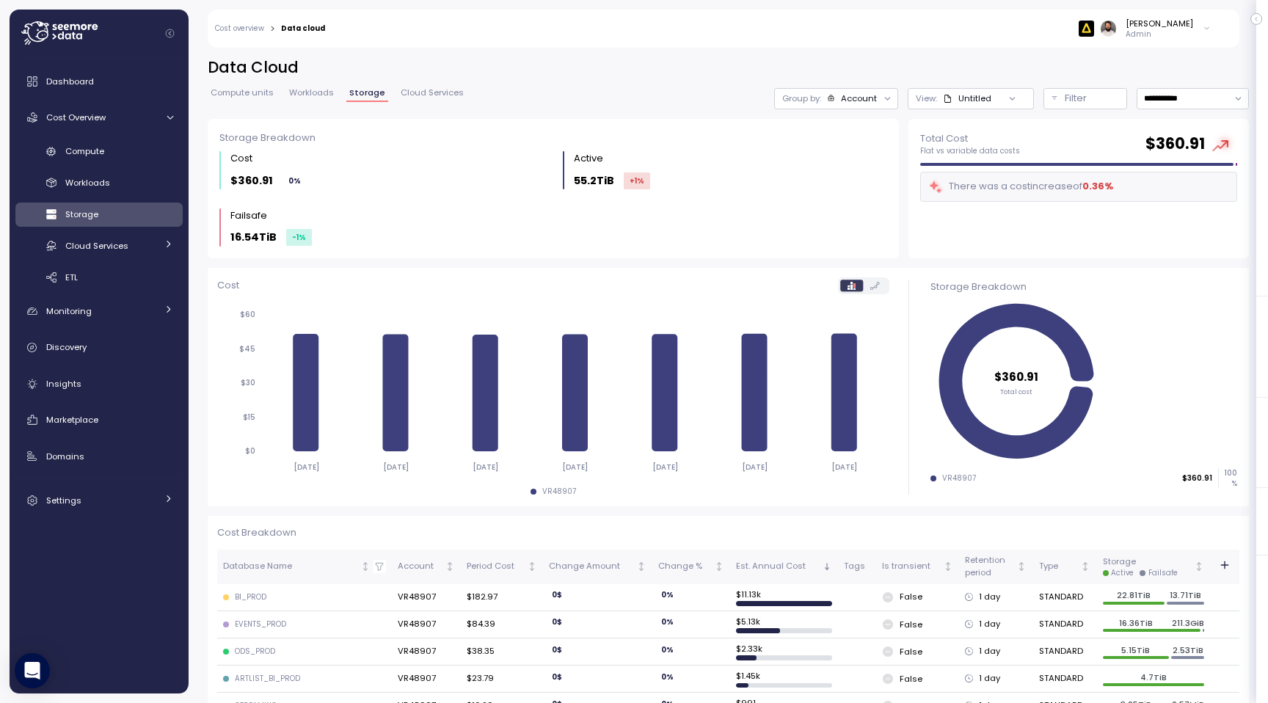
click at [879, 89] on div at bounding box center [888, 98] width 21 height 21
click at [867, 106] on div "Group by: Account" at bounding box center [836, 98] width 124 height 21
click at [850, 150] on p "Database" at bounding box center [853, 155] width 42 height 12
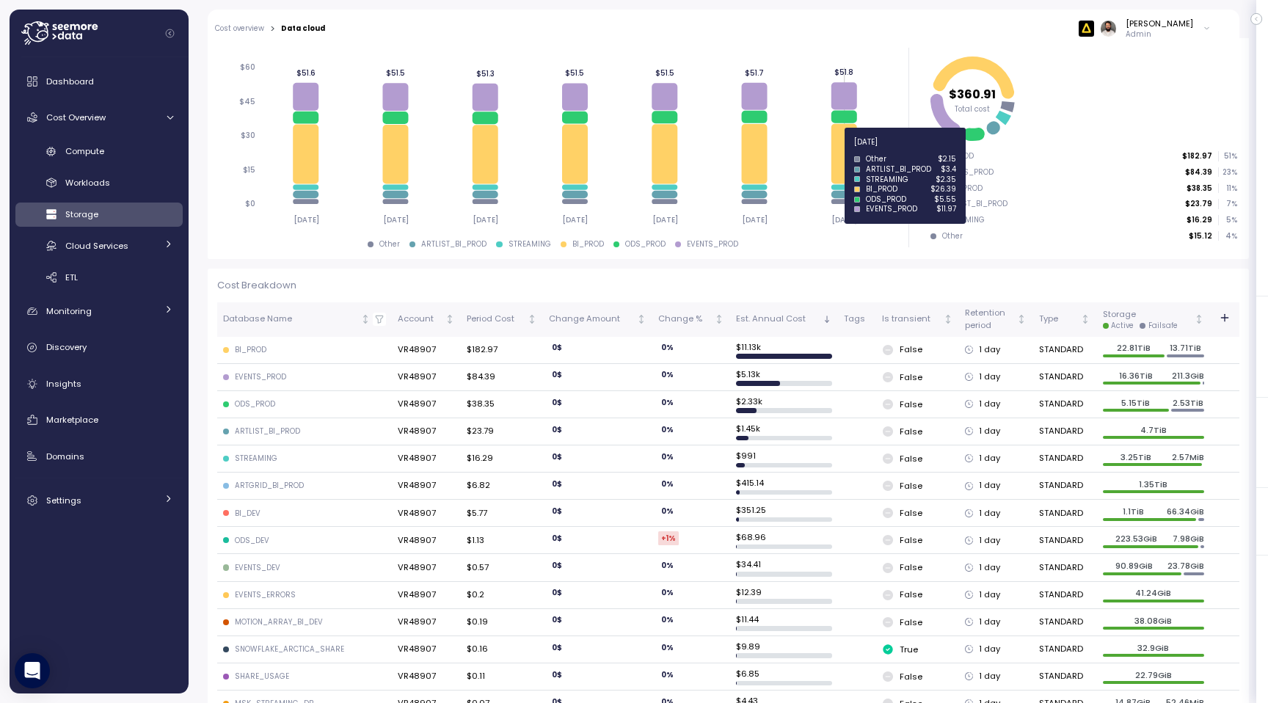
scroll to position [252, 0]
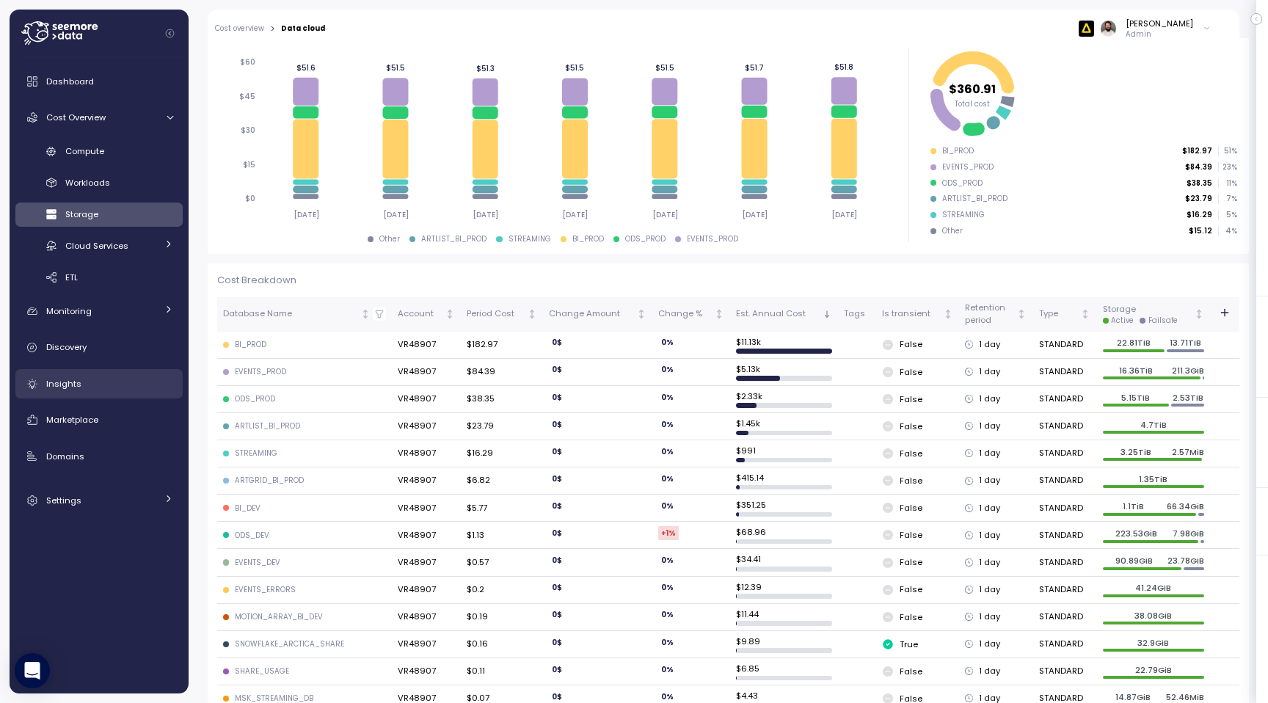
click at [139, 379] on div "Insights" at bounding box center [109, 383] width 127 height 15
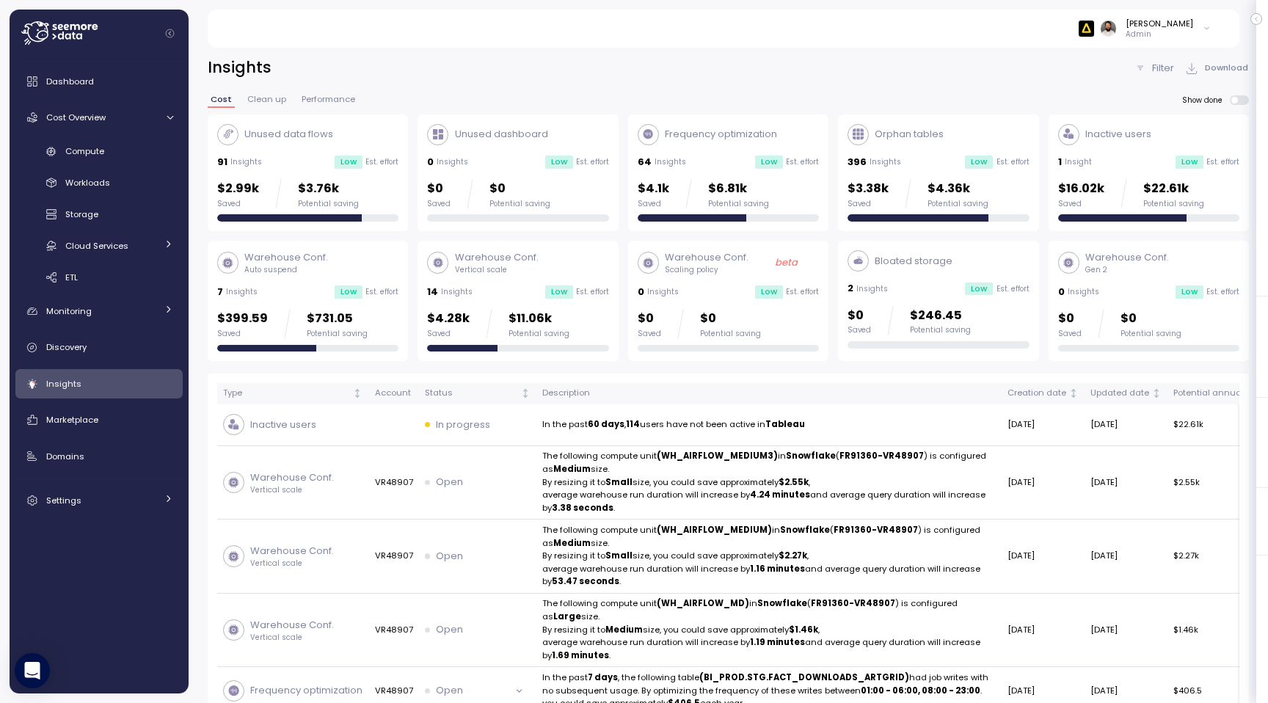
click at [341, 192] on p "$3.76k" at bounding box center [328, 189] width 61 height 20
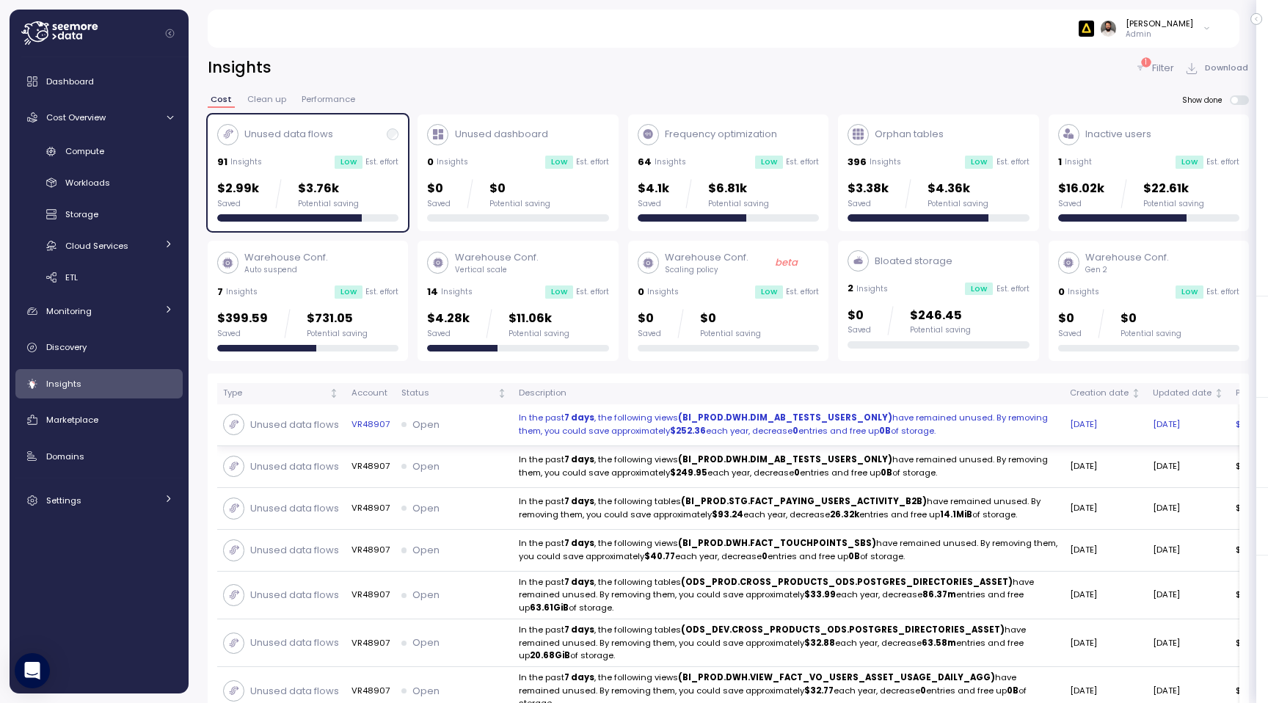
click at [513, 434] on td "In the past 7 days , the following views (BI_PROD.DWH.DIM_AB_TESTS_USERS_ONLY) …" at bounding box center [788, 425] width 551 height 42
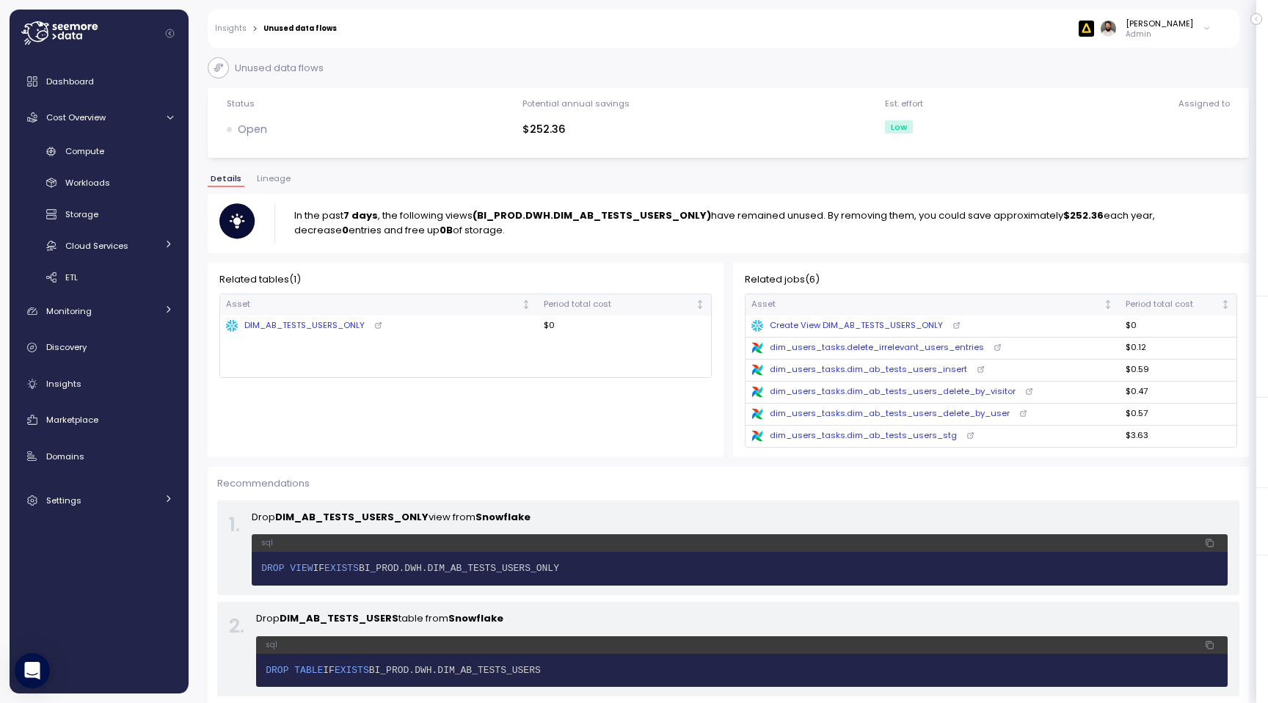
click at [285, 180] on span "Lineage" at bounding box center [274, 179] width 34 height 8
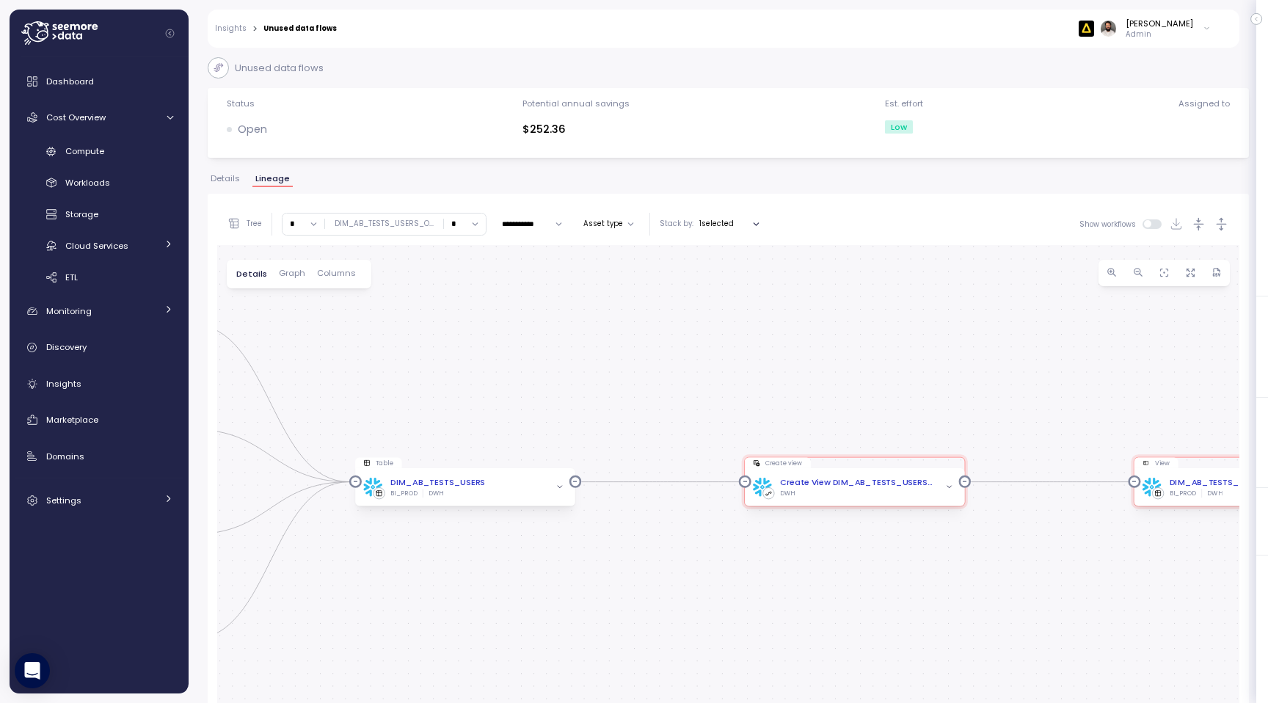
drag, startPoint x: 912, startPoint y: 566, endPoint x: 750, endPoint y: 566, distance: 161.5
click at [750, 566] on div "dim_ab_tests_users Dag Create view Create View DIM_AB_TESTS_USERS_ONLY DWH View…" at bounding box center [728, 547] width 1022 height 604
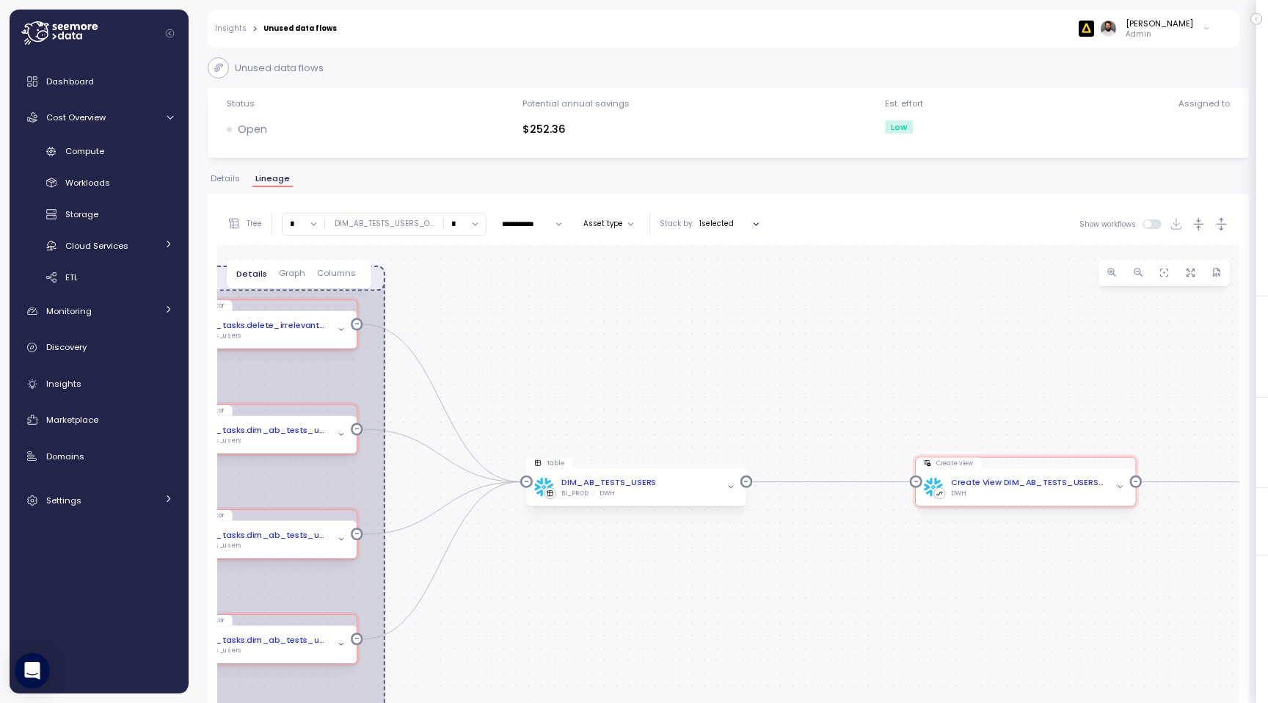
drag, startPoint x: 674, startPoint y: 568, endPoint x: 1007, endPoint y: 568, distance: 332.5
click at [1007, 568] on div "dim_ab_tests_users Dag Create view Create View DIM_AB_TESTS_USERS_ONLY DWH View…" at bounding box center [728, 547] width 1022 height 604
click at [572, 612] on div "dim_ab_tests_users Dag Create view Create View DIM_AB_TESTS_USERS_ONLY DWH View…" at bounding box center [728, 547] width 1022 height 604
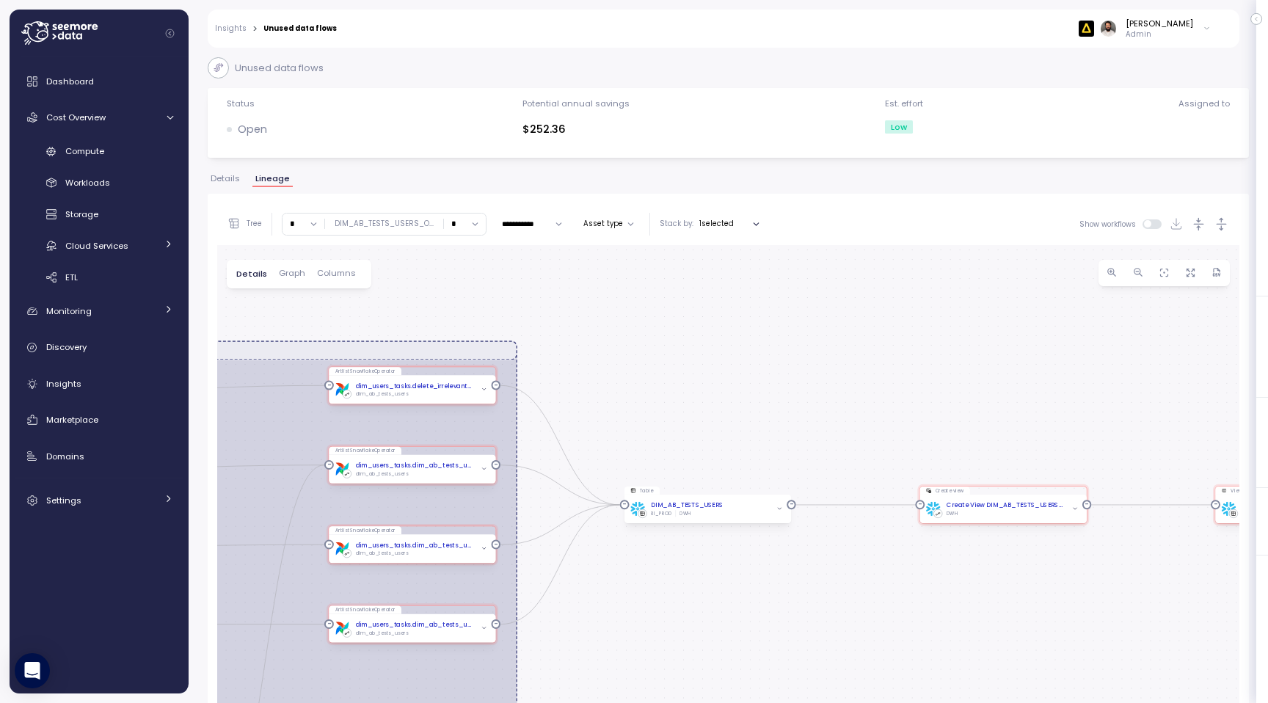
drag, startPoint x: 603, startPoint y: 609, endPoint x: 887, endPoint y: 588, distance: 284.8
click at [887, 588] on div "dim_ab_tests_users Dag Create view Create View DIM_AB_TESTS_USERS_ONLY DWH View…" at bounding box center [728, 547] width 1022 height 604
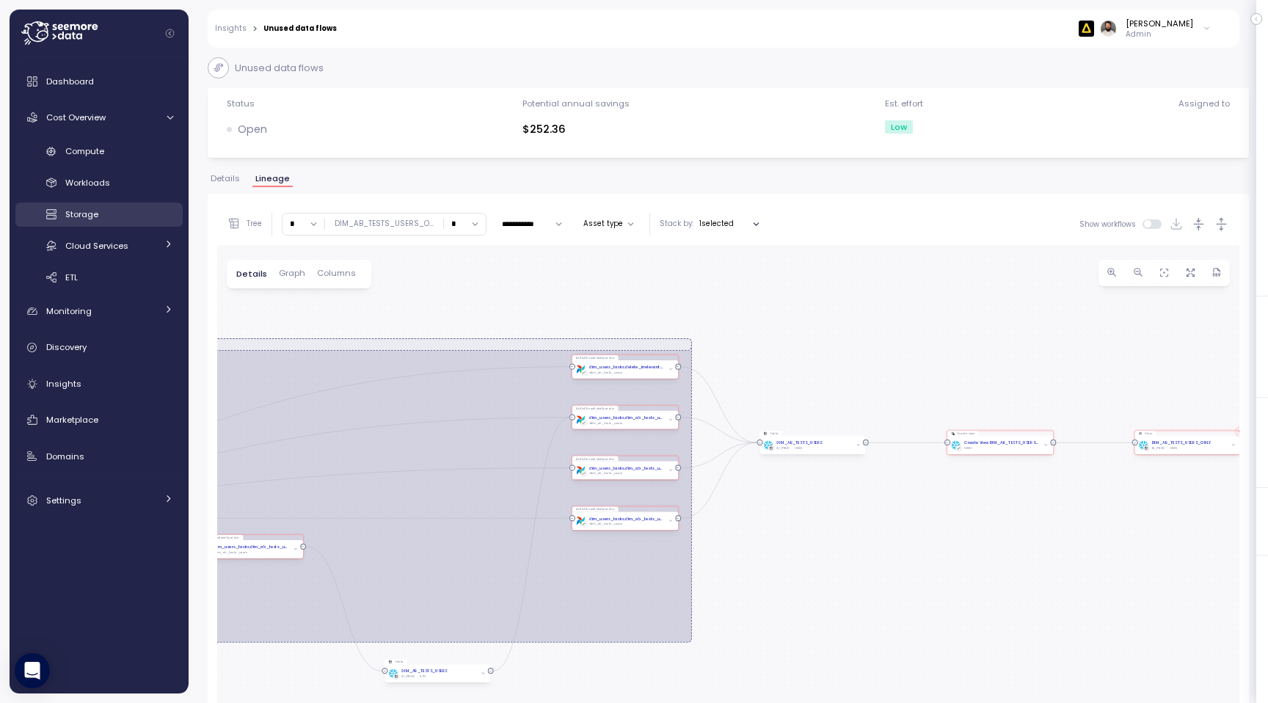
click at [123, 214] on div "Storage" at bounding box center [119, 214] width 108 height 15
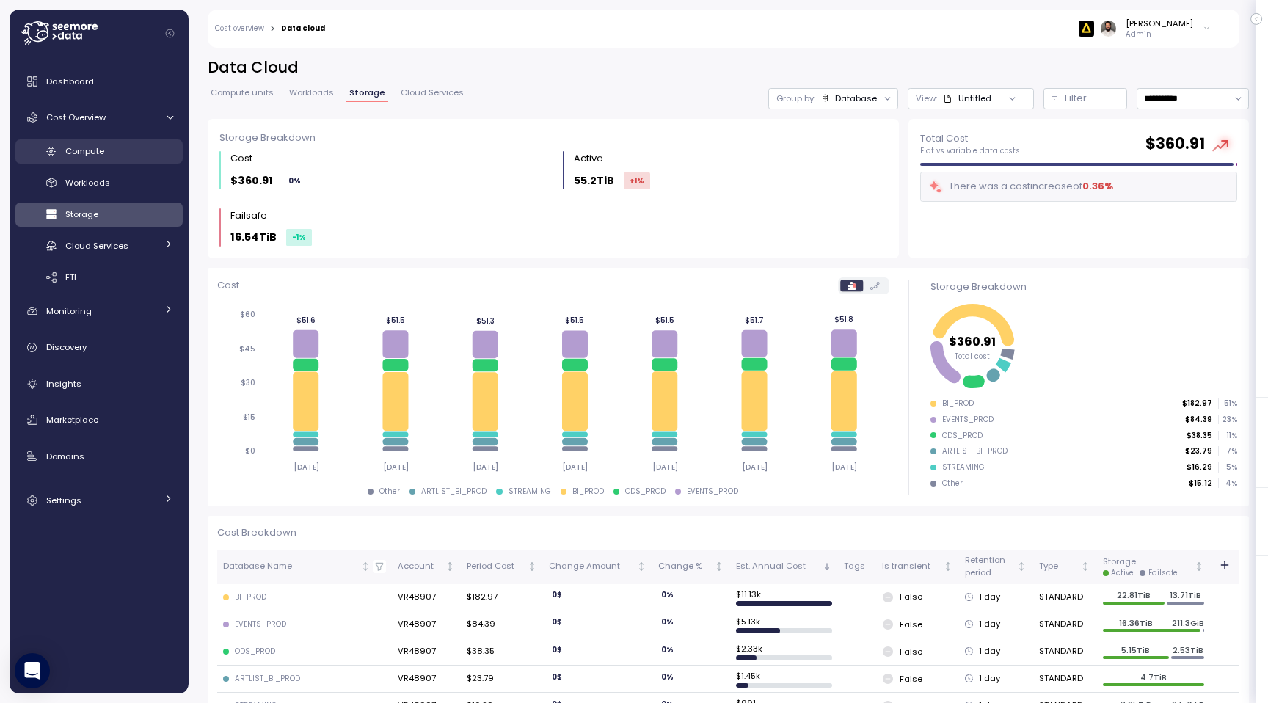
click at [130, 140] on link "Compute" at bounding box center [98, 151] width 167 height 24
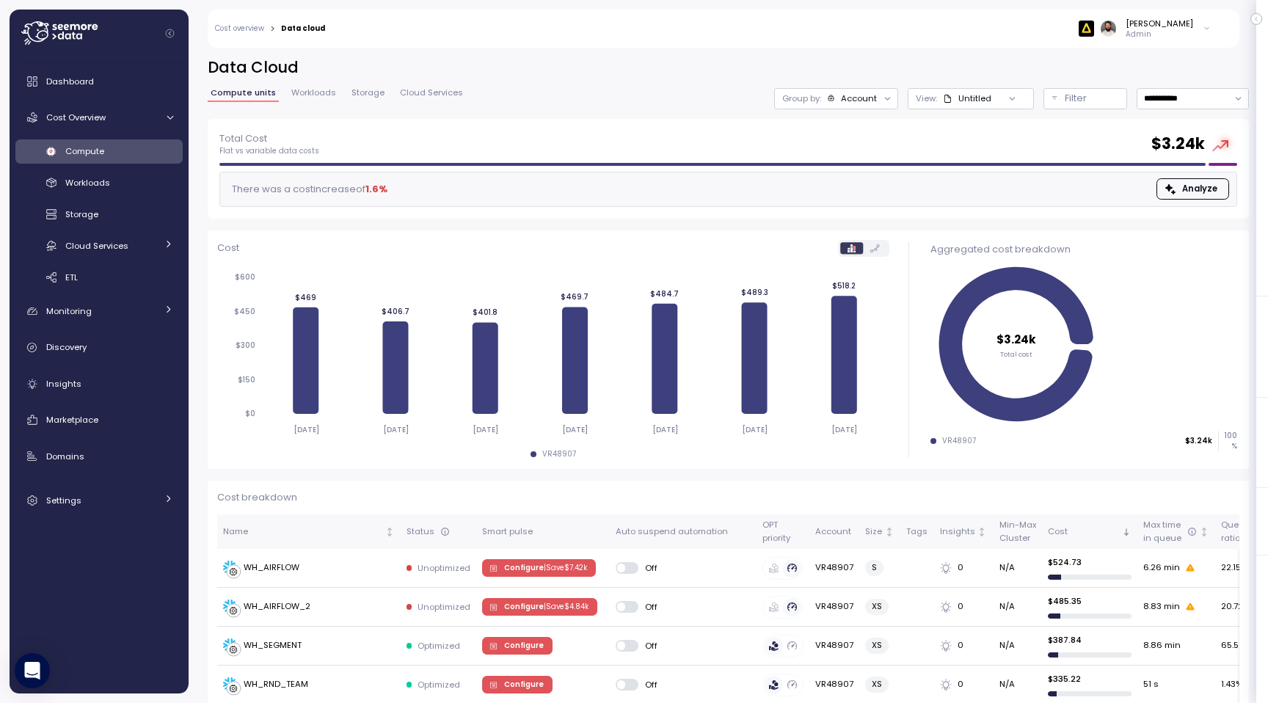
click at [837, 101] on div "Account" at bounding box center [852, 98] width 51 height 12
click at [858, 183] on p "Compute unit" at bounding box center [852, 180] width 58 height 12
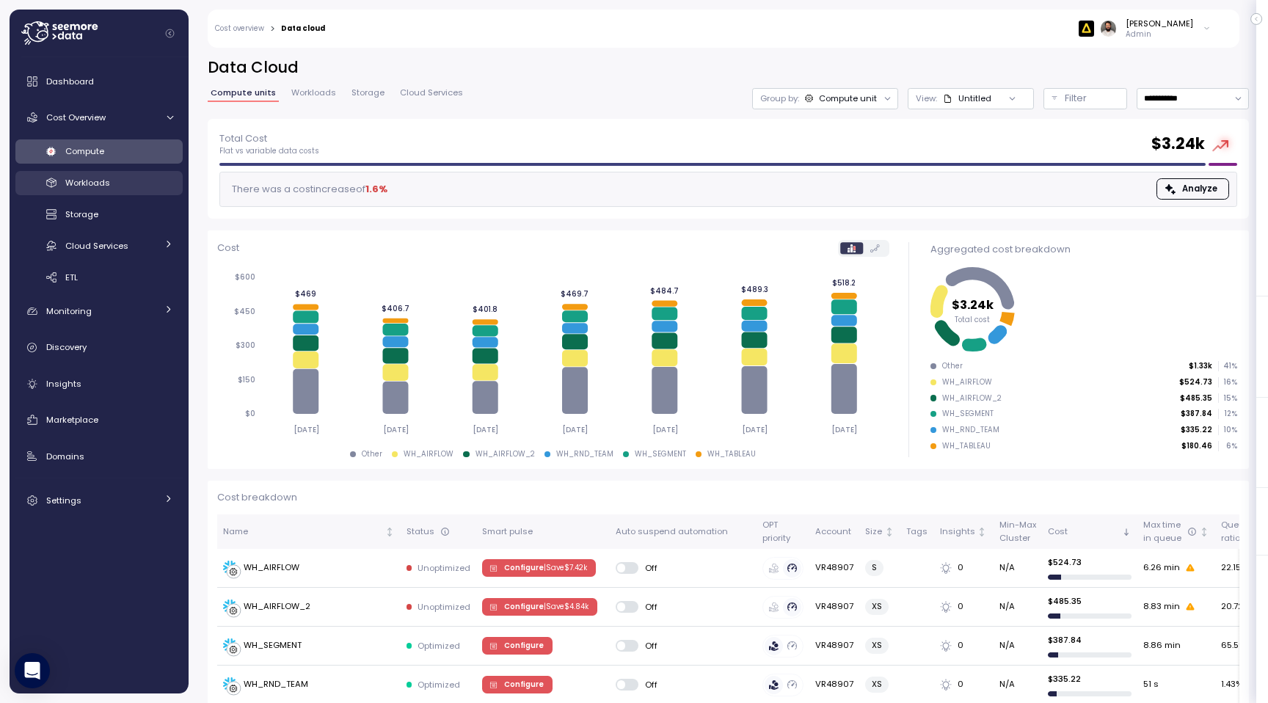
click at [124, 186] on div "Workloads" at bounding box center [119, 182] width 108 height 15
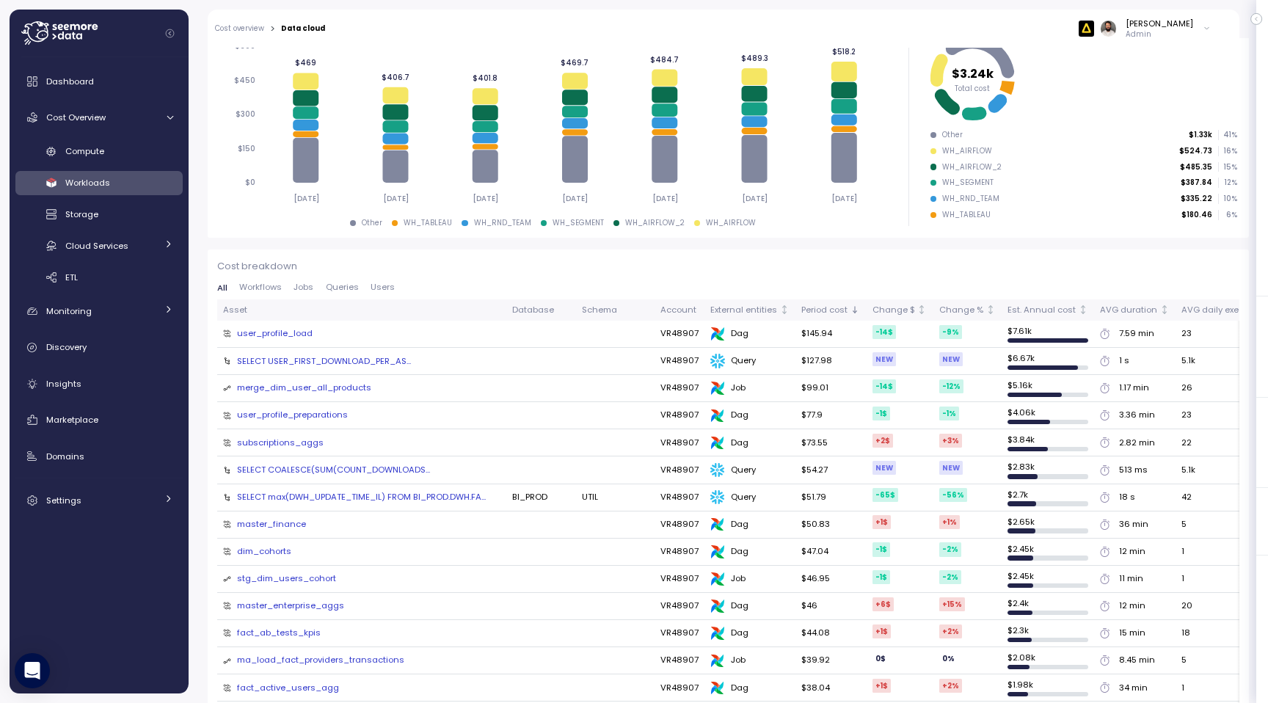
scroll to position [344, 0]
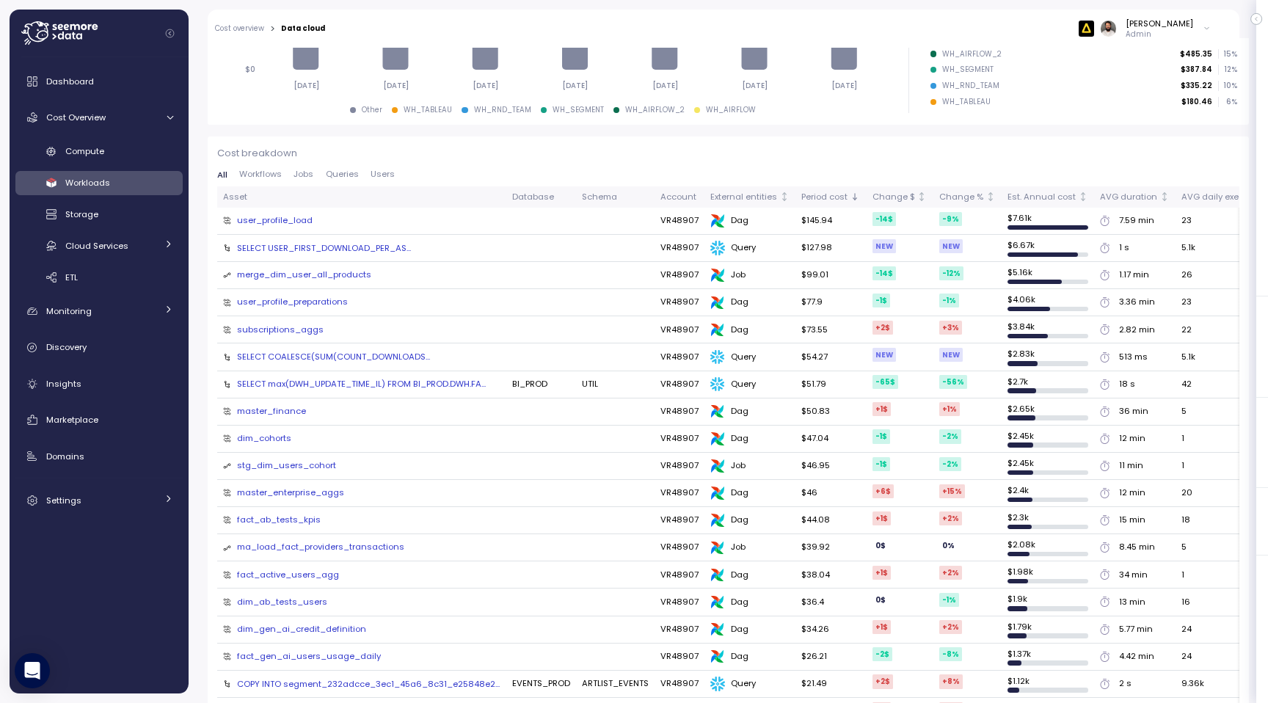
click at [344, 269] on div "merge_dim_user_all_products" at bounding box center [304, 275] width 134 height 13
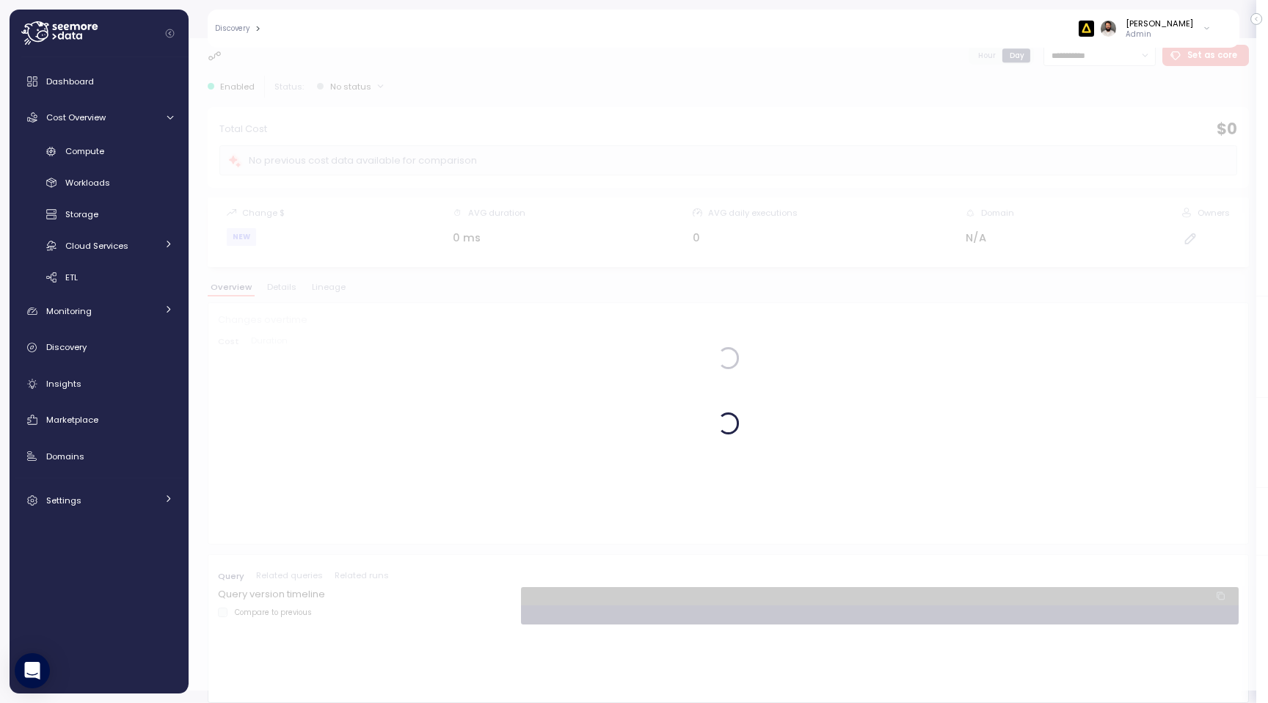
scroll to position [12, 0]
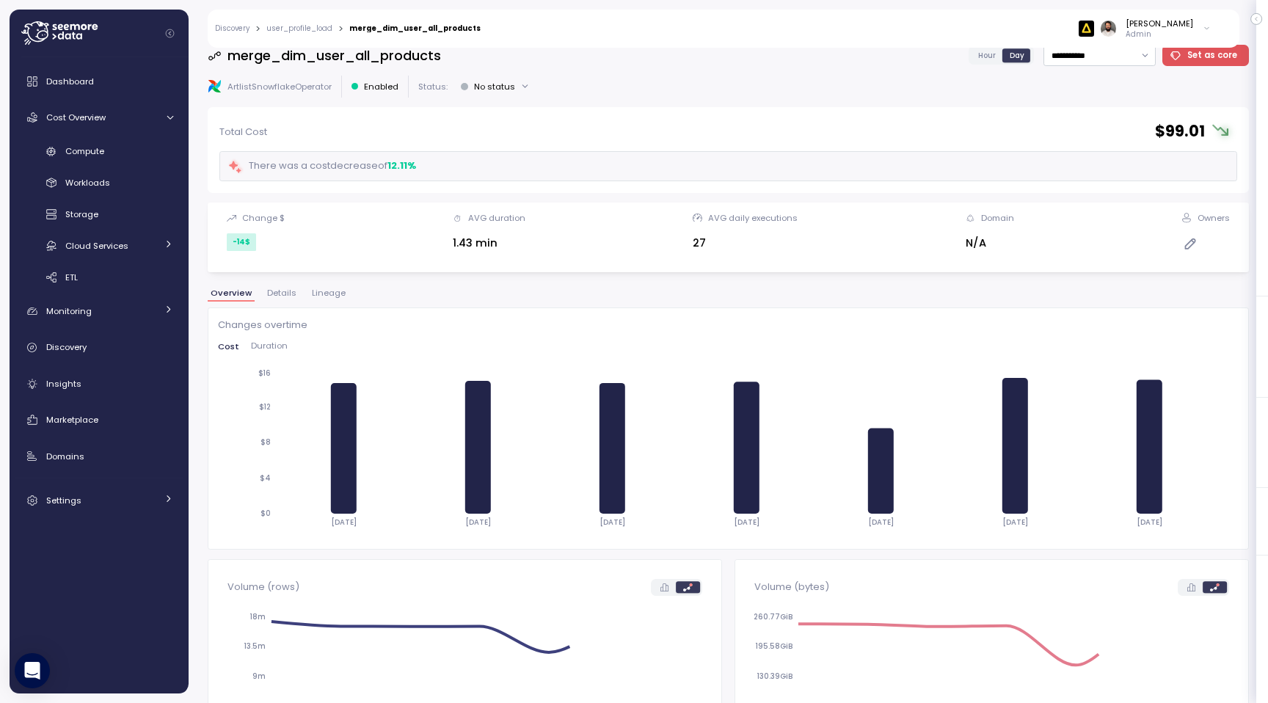
click at [332, 291] on span "Lineage" at bounding box center [329, 293] width 34 height 8
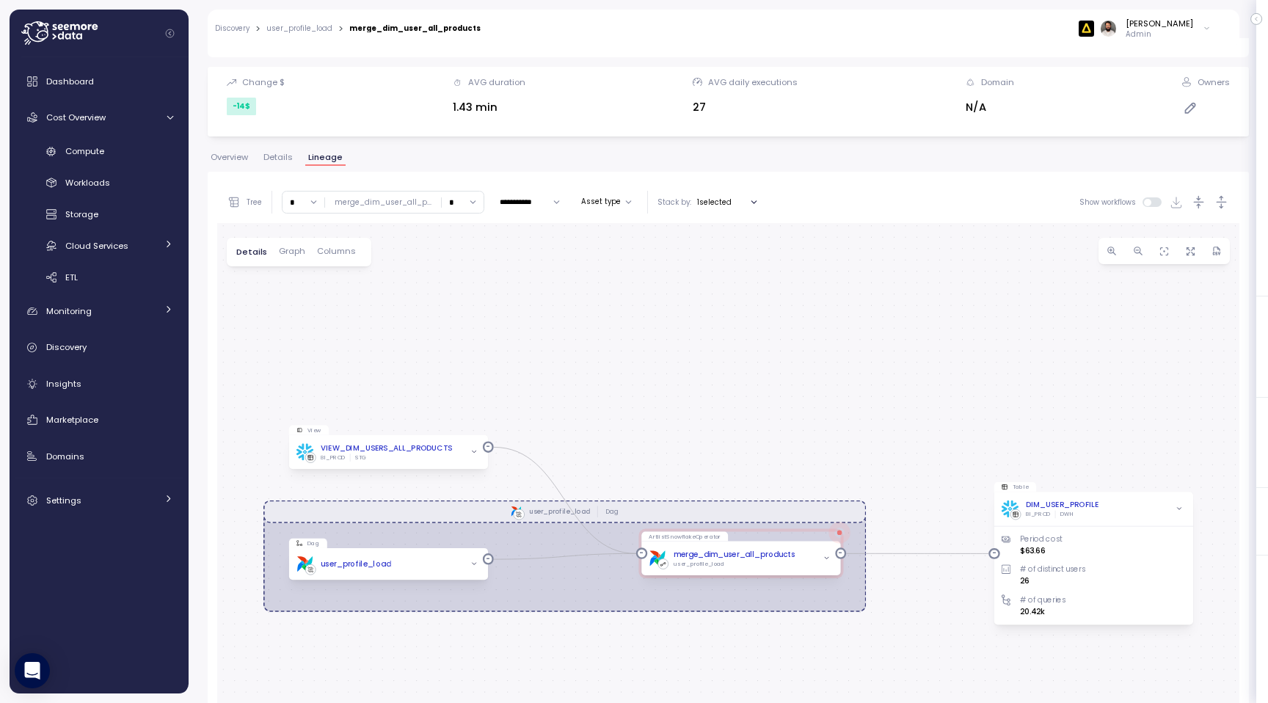
scroll to position [282, 0]
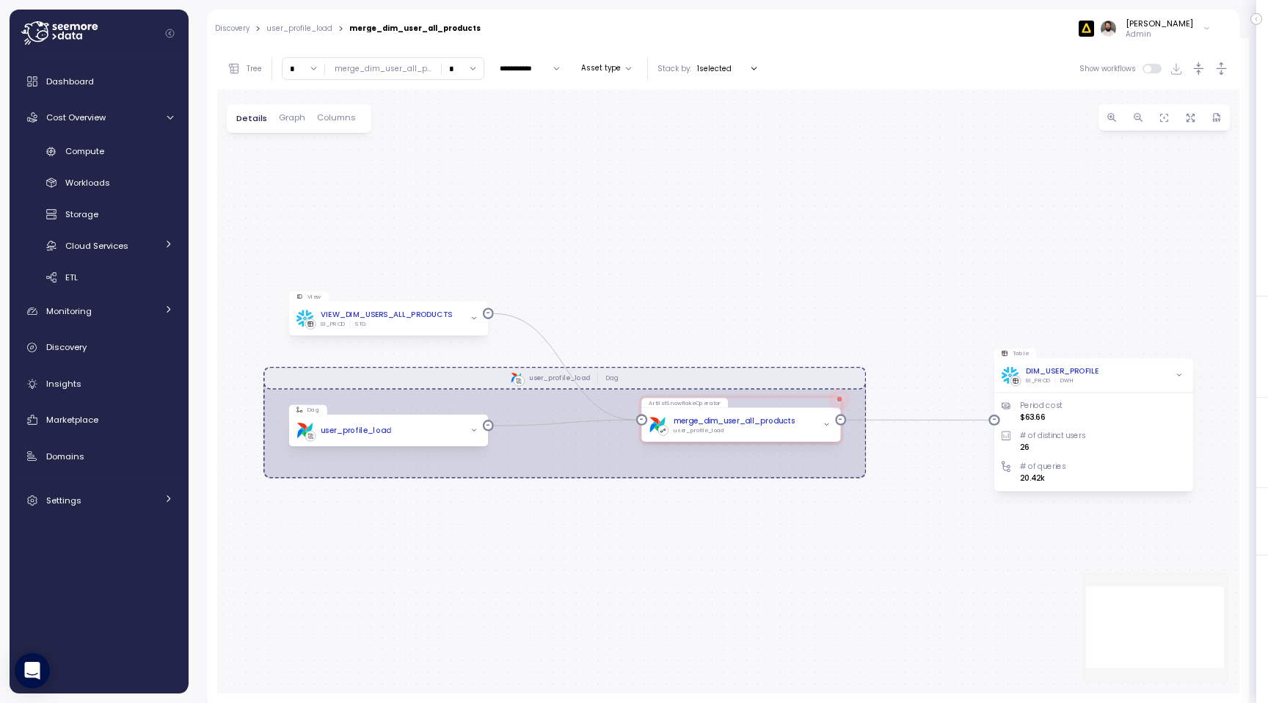
click at [290, 71] on input "*" at bounding box center [304, 68] width 42 height 21
type input "*"
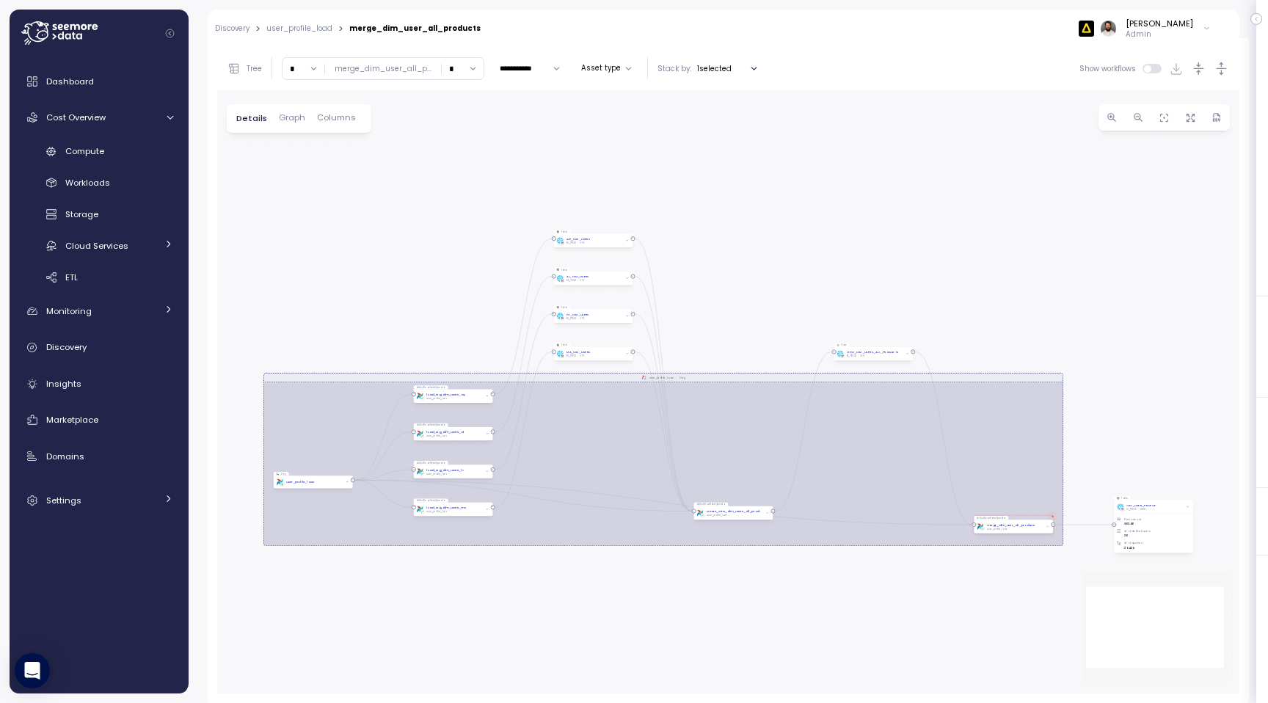
click at [315, 73] on input "*" at bounding box center [304, 68] width 42 height 21
click at [454, 62] on input "*" at bounding box center [463, 68] width 42 height 21
click at [559, 144] on div "user_profile_load Dag View VIEW_DIM_USERS_ALL_PRODUCTS BI_PROD STG ArtlistSnowf…" at bounding box center [728, 392] width 1022 height 604
click at [470, 79] on div "* ∞ 0 1 2 3 4 5 6 7 8 9 10 11 12 13 14 15 16 17 18 19 20 merge_dim_user_all_p .…" at bounding box center [383, 68] width 203 height 23
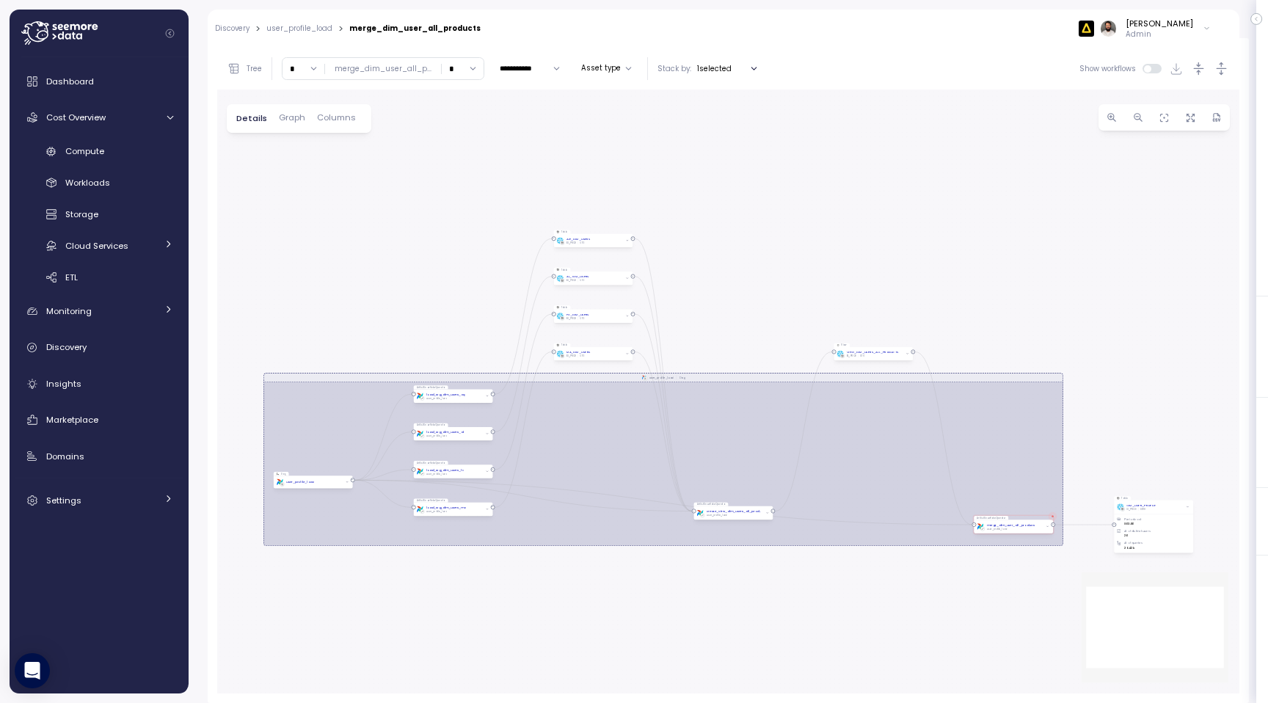
click at [121, 201] on div "Compute Workloads Storage Cloud Services Clustering columns Pipes AI Services S…" at bounding box center [98, 214] width 167 height 150
click at [116, 219] on div "Storage" at bounding box center [119, 214] width 108 height 15
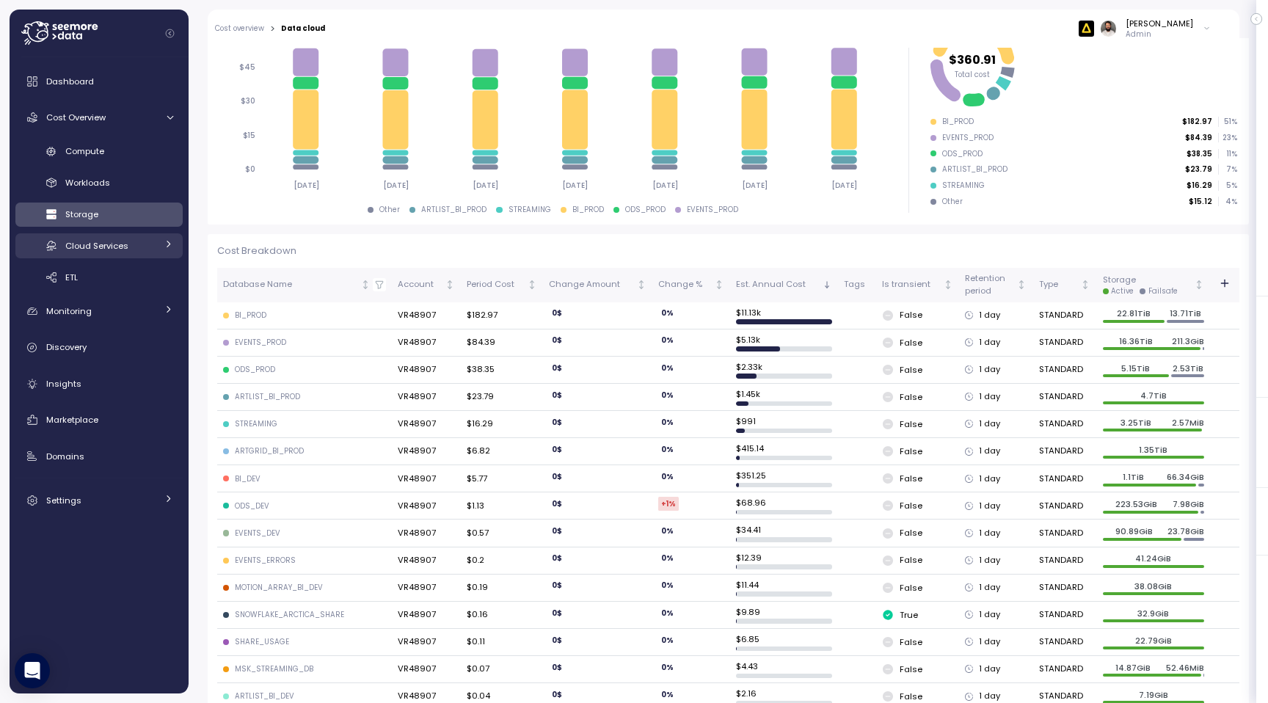
click at [125, 241] on span "Cloud Services" at bounding box center [96, 246] width 63 height 12
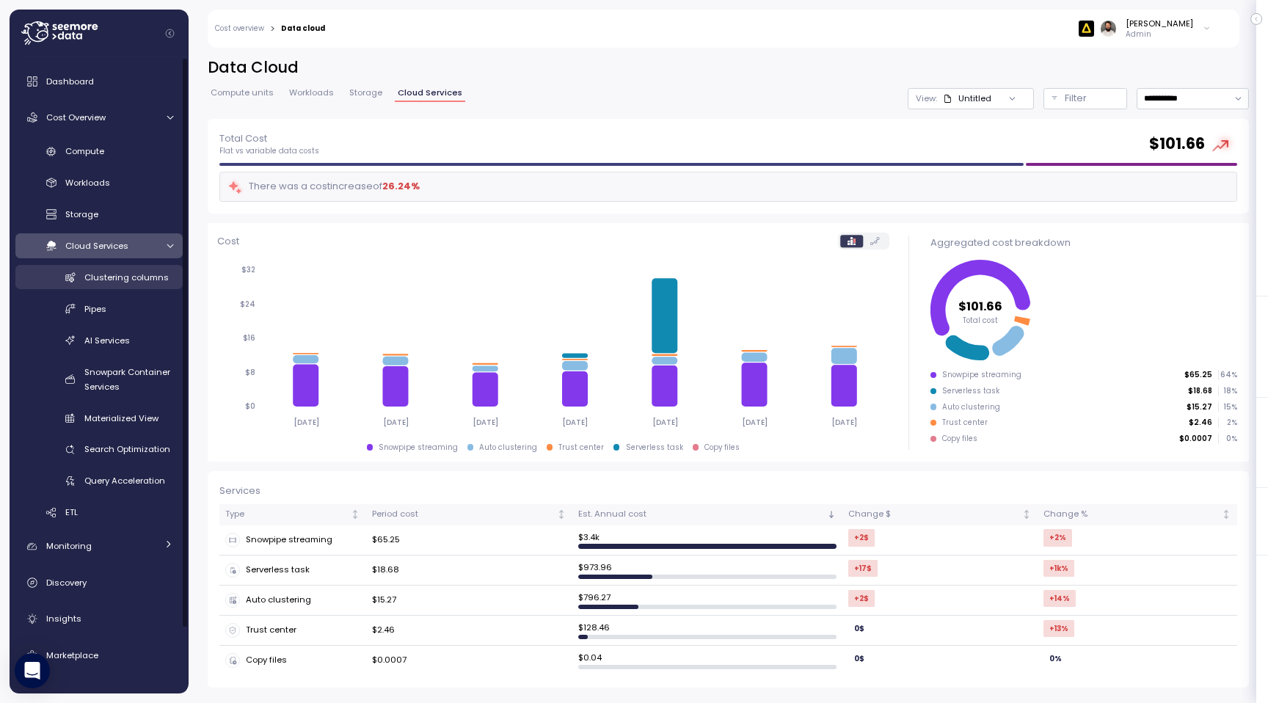
click at [126, 288] on link "Clustering columns" at bounding box center [98, 277] width 167 height 24
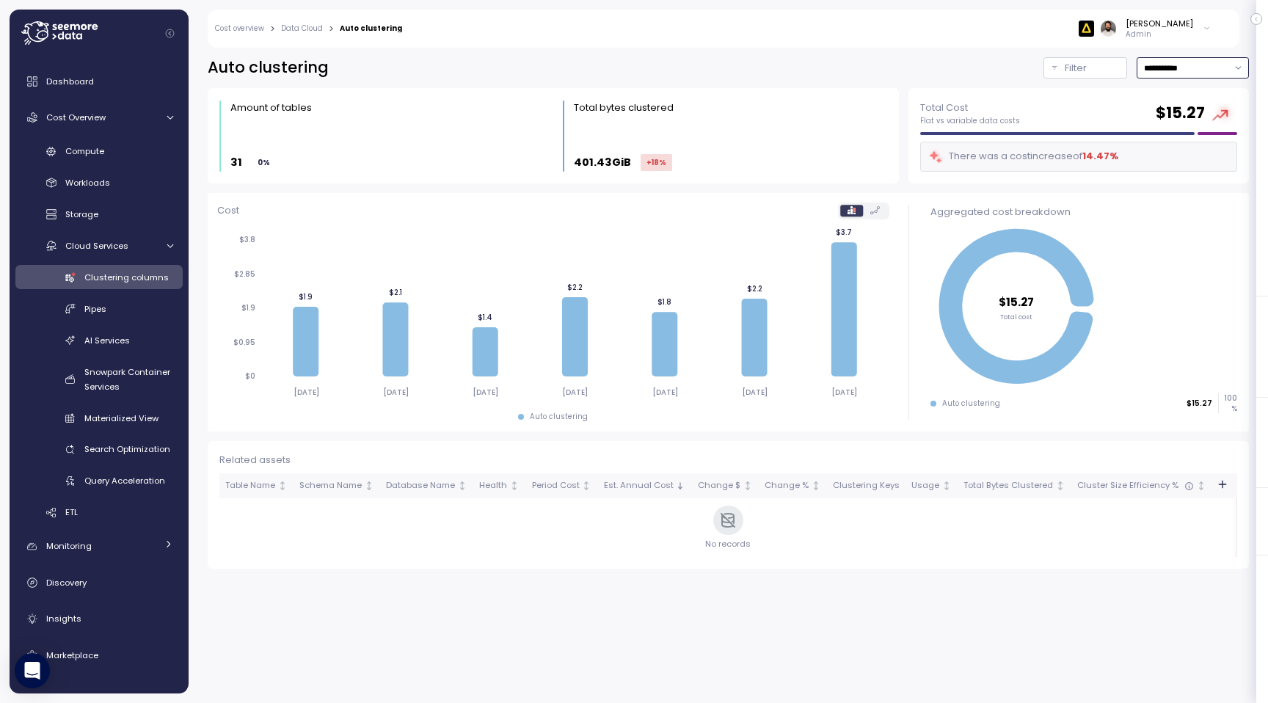
click at [1215, 61] on input "**********" at bounding box center [1193, 67] width 112 height 21
click at [1195, 164] on div "Last 14 days" at bounding box center [1191, 154] width 107 height 19
type input "**********"
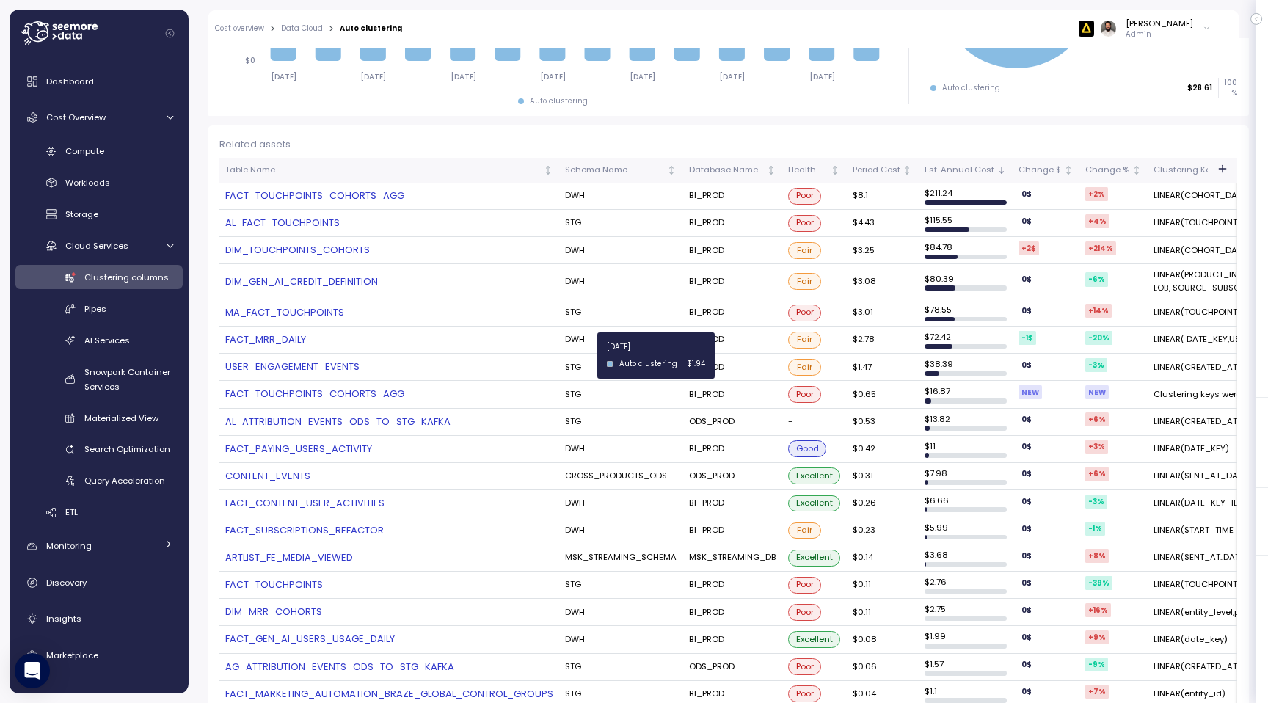
scroll to position [403, 0]
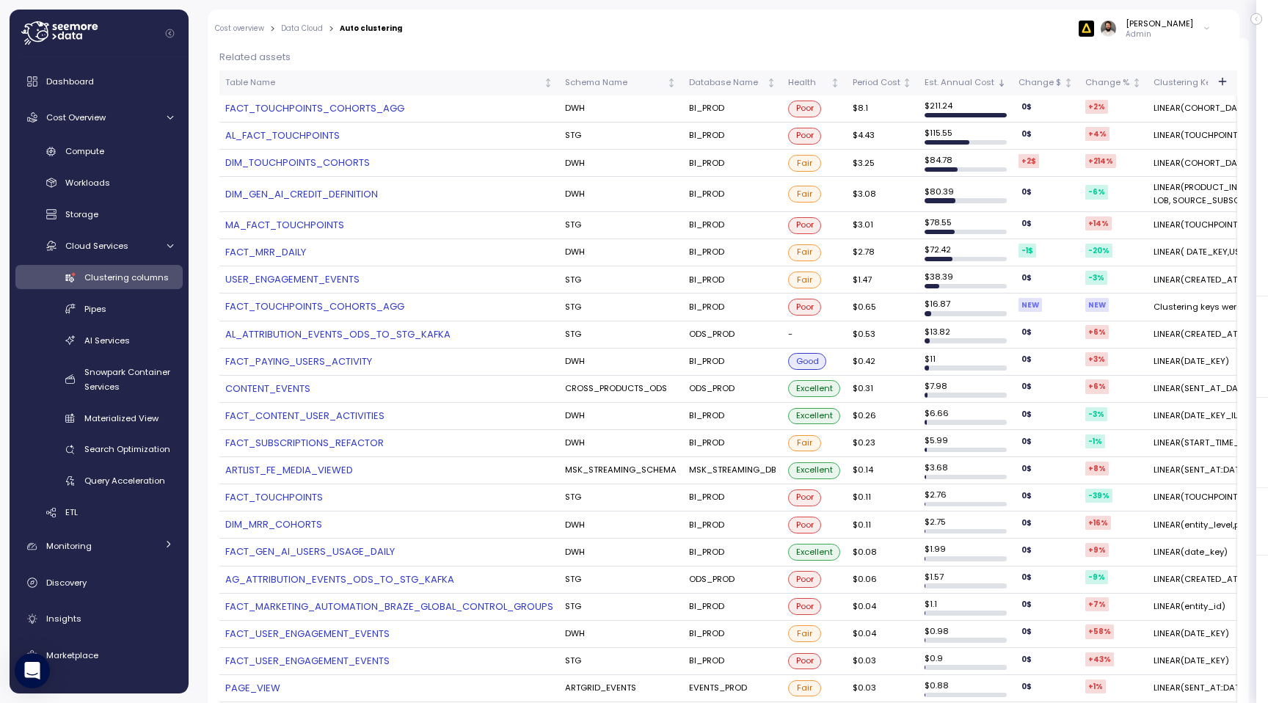
click at [266, 114] on link "FACT_TOUCHPOINTS_COHORTS_AGG" at bounding box center [389, 108] width 328 height 15
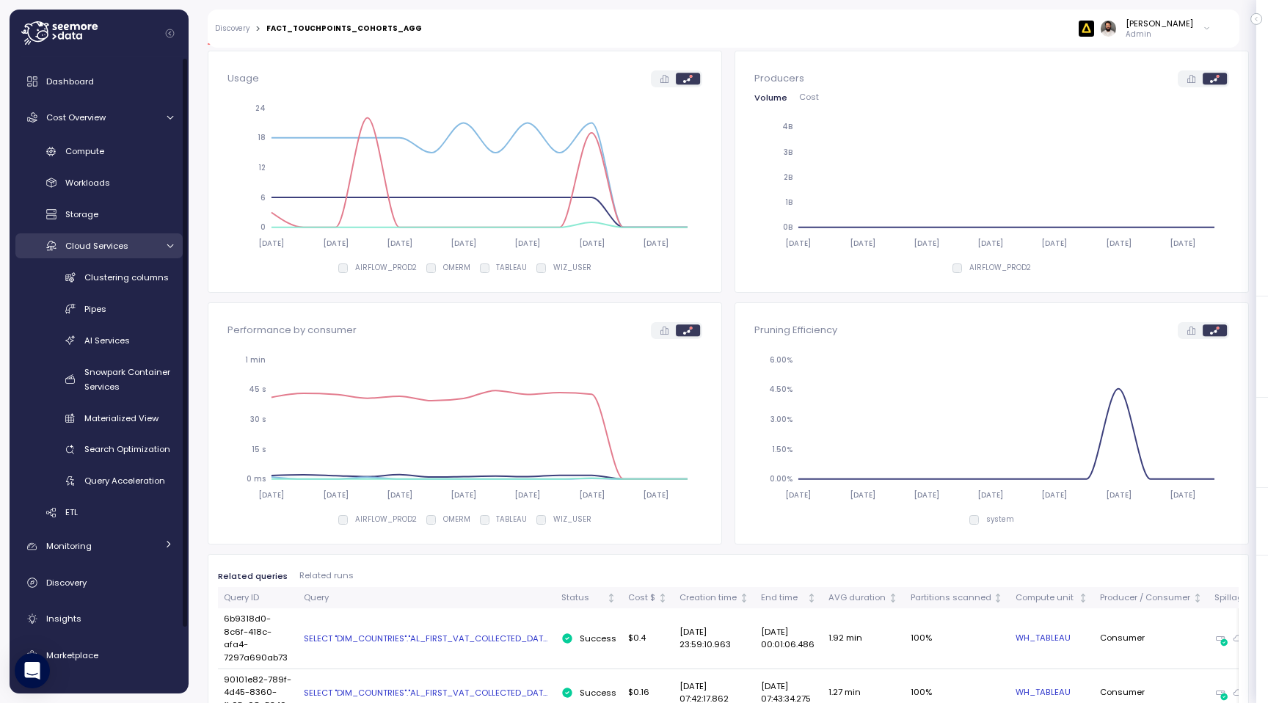
click at [147, 252] on div "Cloud Services" at bounding box center [110, 246] width 91 height 15
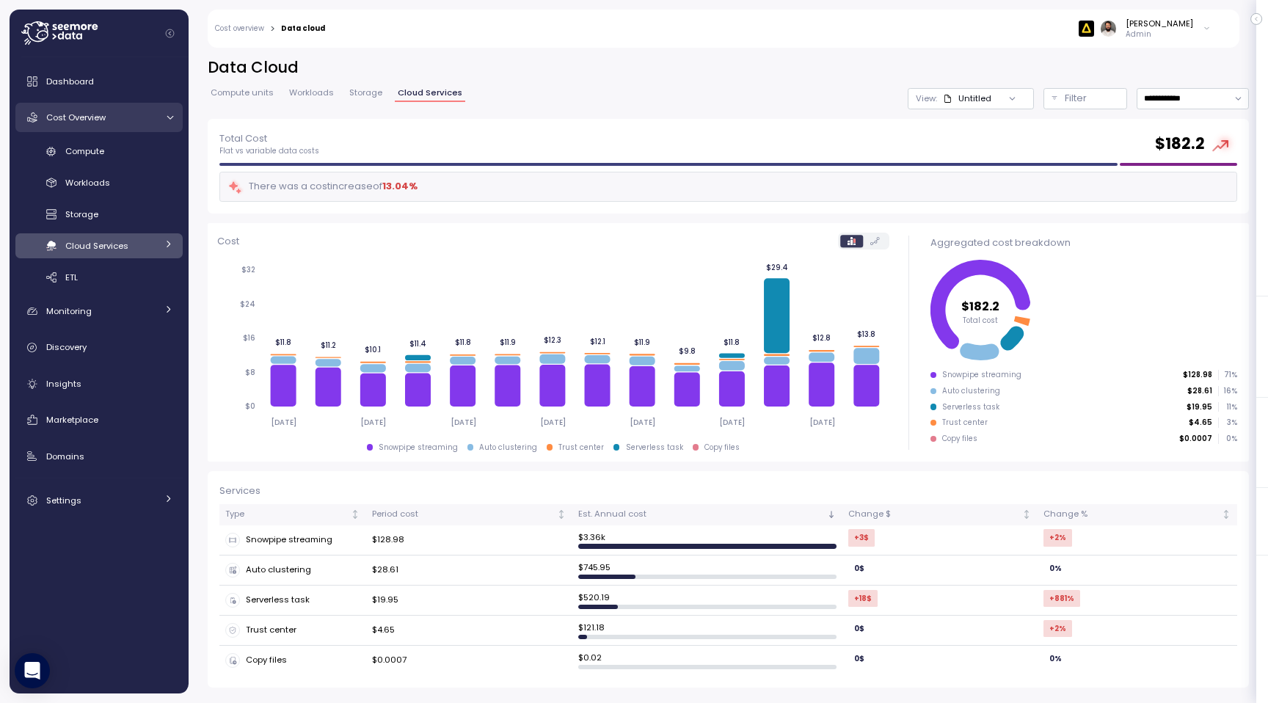
click at [144, 126] on link "Cost Overview" at bounding box center [98, 117] width 167 height 29
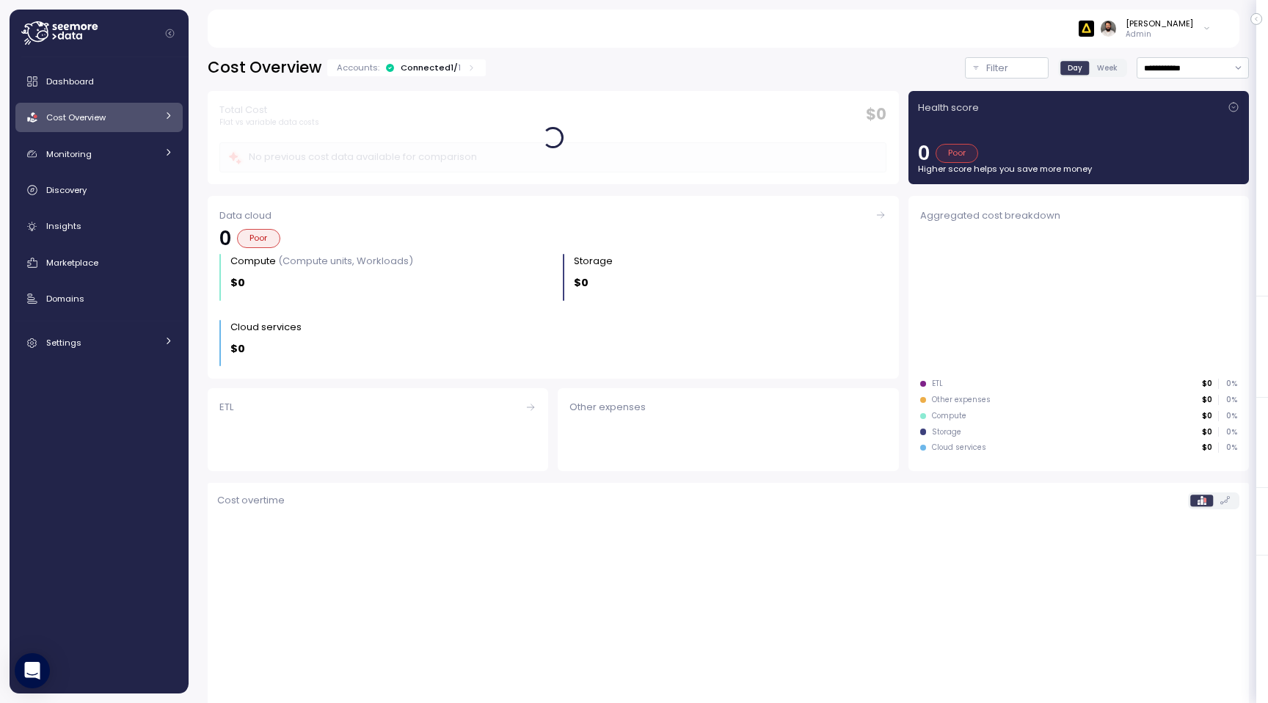
click at [144, 126] on link "Cost Overview" at bounding box center [98, 117] width 167 height 29
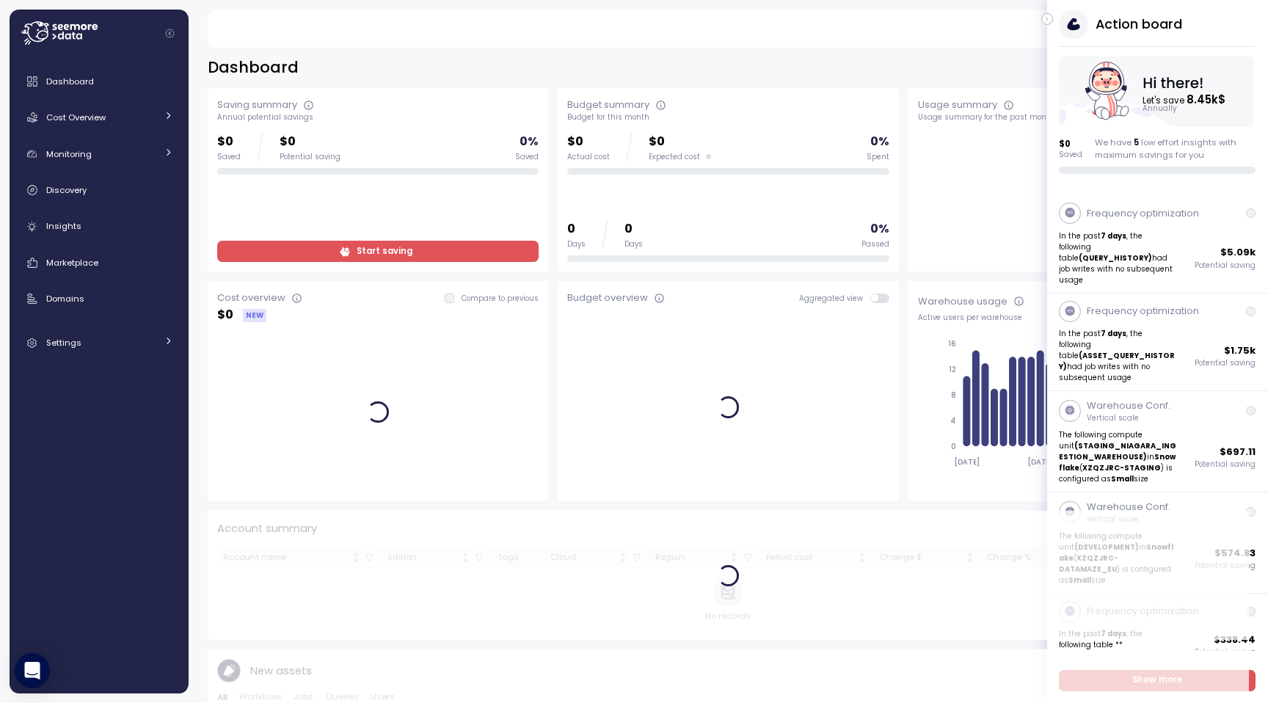
click at [1049, 19] on icon "button" at bounding box center [1047, 19] width 7 height 18
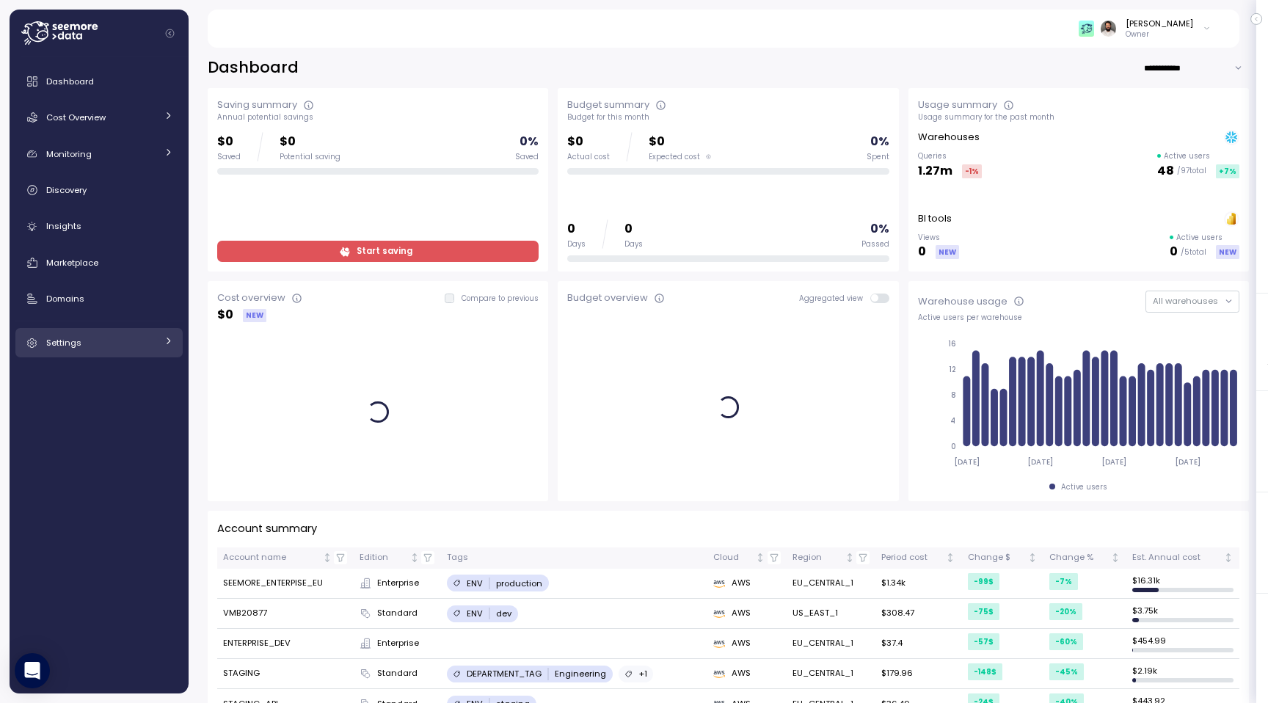
click at [141, 354] on link "Settings" at bounding box center [98, 342] width 167 height 29
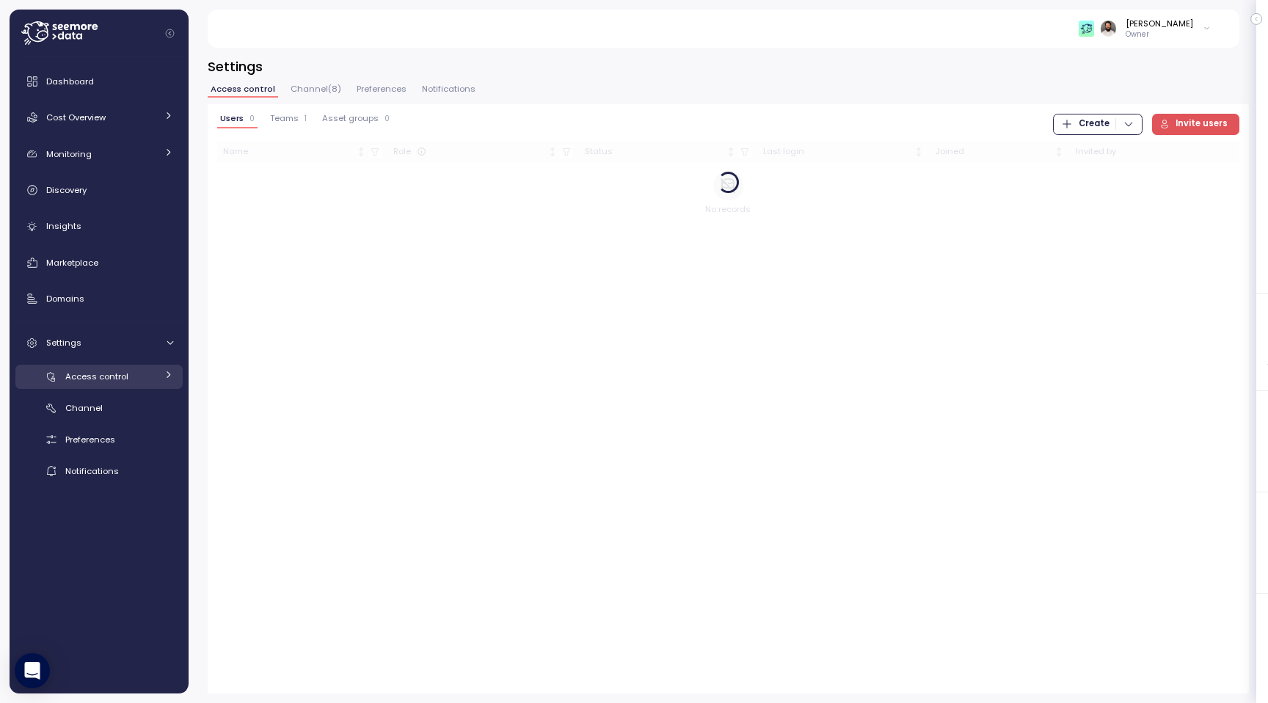
click at [137, 381] on div "Access control" at bounding box center [110, 376] width 91 height 15
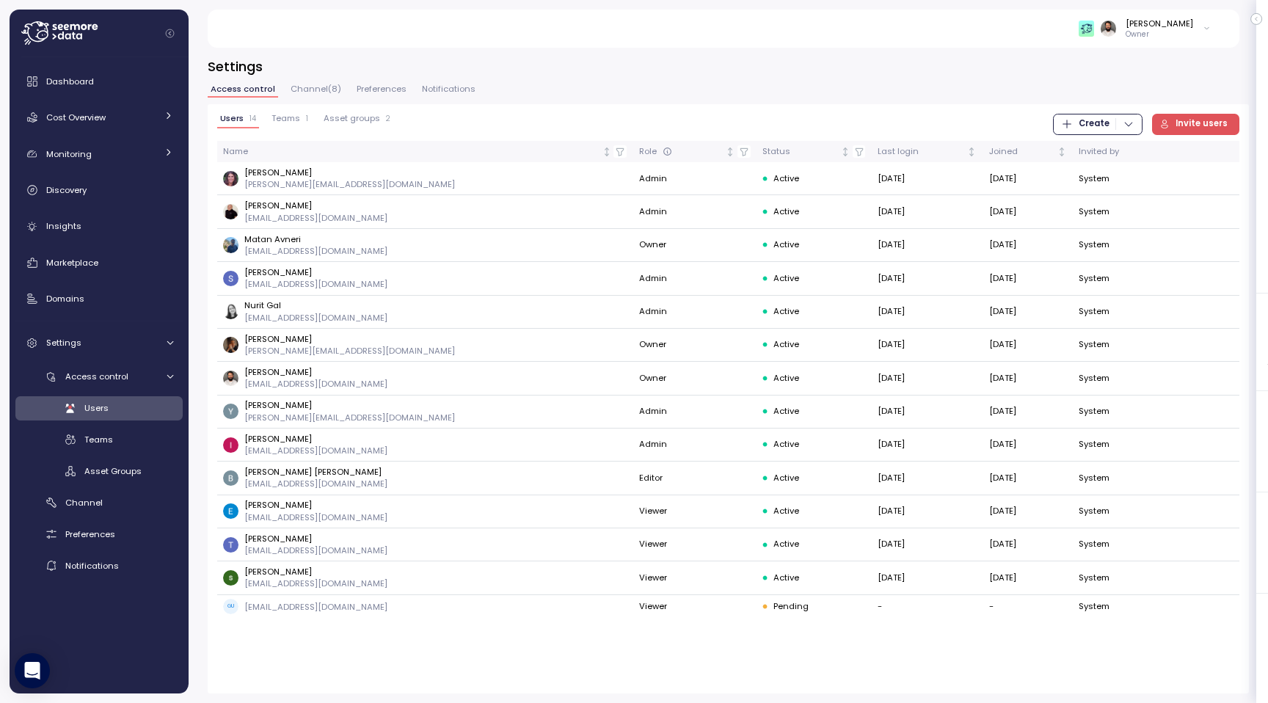
click at [293, 123] on span "Teams" at bounding box center [286, 118] width 29 height 8
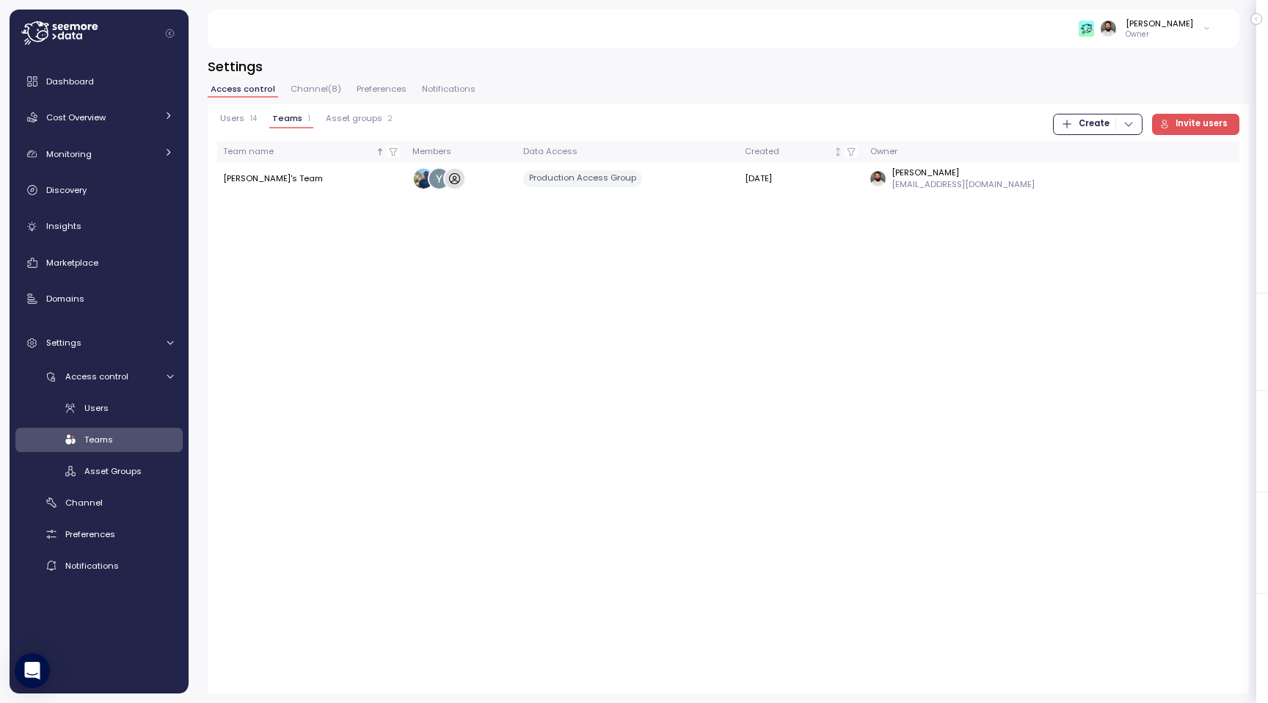
click at [376, 121] on span "Asset groups" at bounding box center [354, 118] width 57 height 8
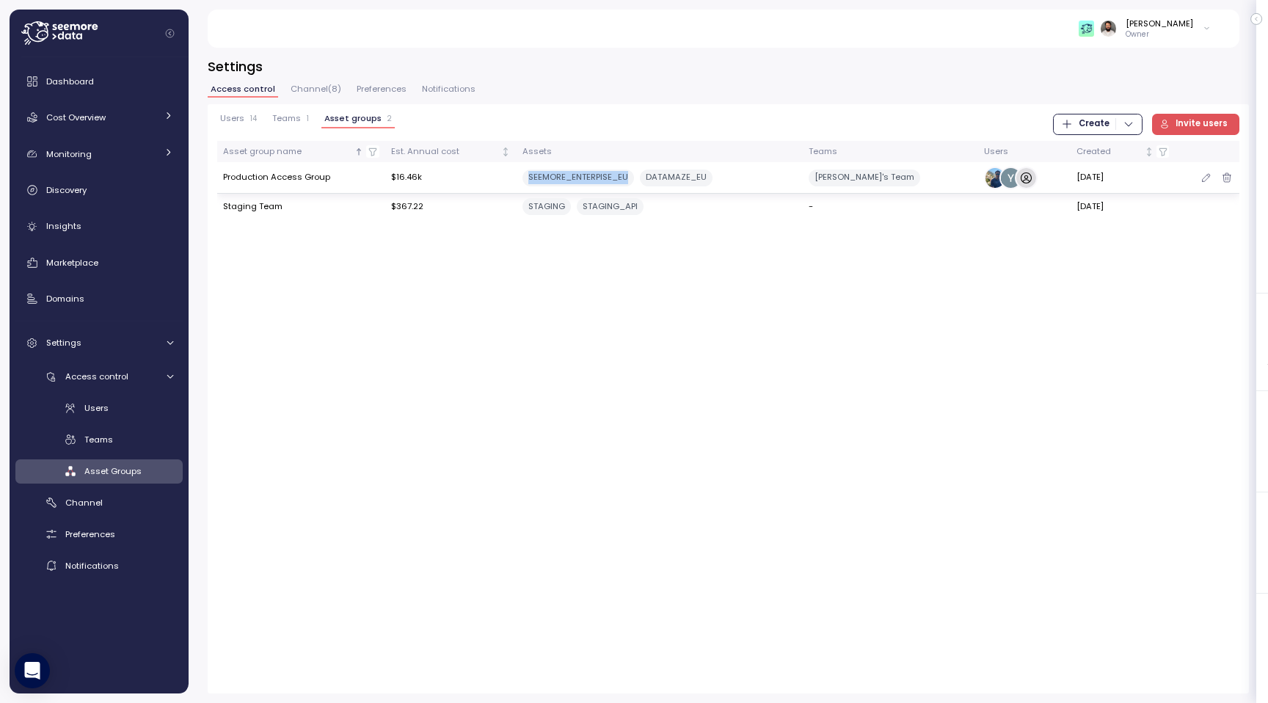
drag, startPoint x: 548, startPoint y: 183, endPoint x: 652, endPoint y: 183, distance: 104.2
click at [652, 183] on div "SEEMORE_ENTERPISE_EU DATAMAZE_EU" at bounding box center [660, 178] width 274 height 17
drag, startPoint x: 661, startPoint y: 181, endPoint x: 744, endPoint y: 181, distance: 82.9
click at [744, 181] on div "SEEMORE_ENTERPISE_EU DATAMAZE_EU" at bounding box center [660, 178] width 274 height 17
click at [1204, 182] on icon "button" at bounding box center [1207, 178] width 12 height 18
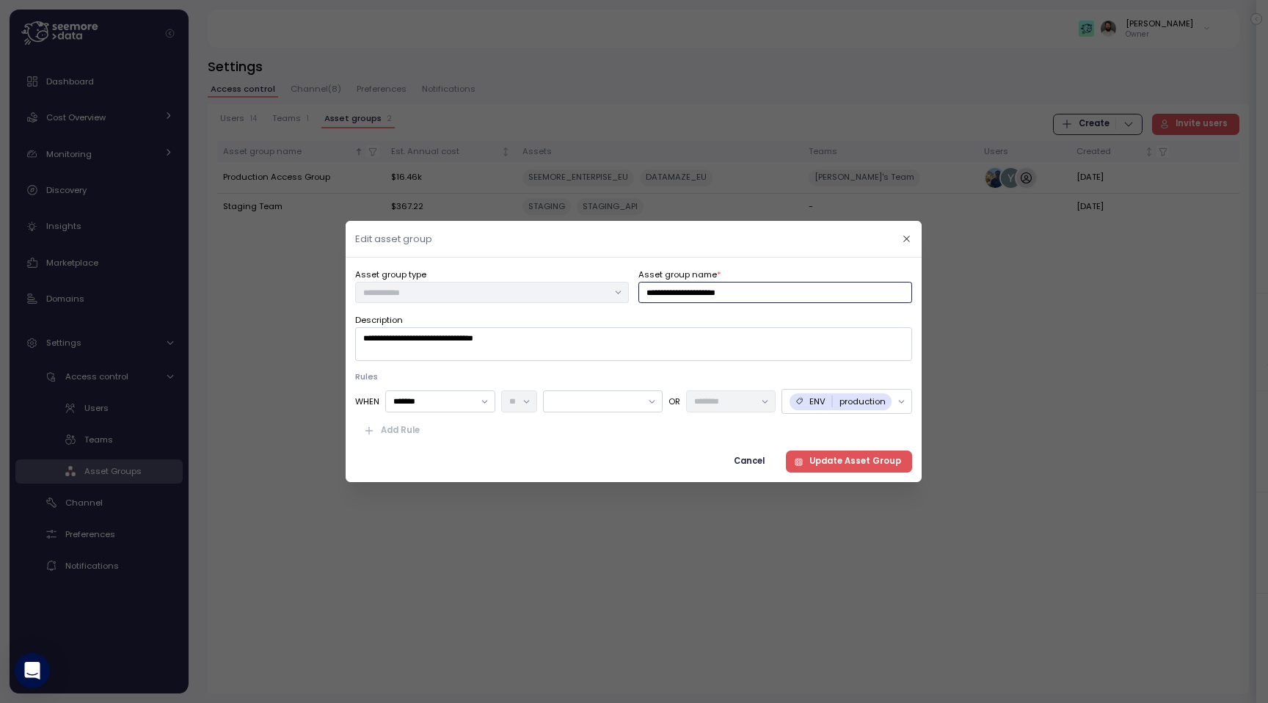
click at [723, 294] on input "**********" at bounding box center [776, 292] width 274 height 21
drag, startPoint x: 749, startPoint y: 293, endPoint x: 711, endPoint y: 293, distance: 38.2
click at [711, 293] on input "**********" at bounding box center [776, 292] width 274 height 21
click at [473, 397] on input "*******" at bounding box center [441, 401] width 110 height 21
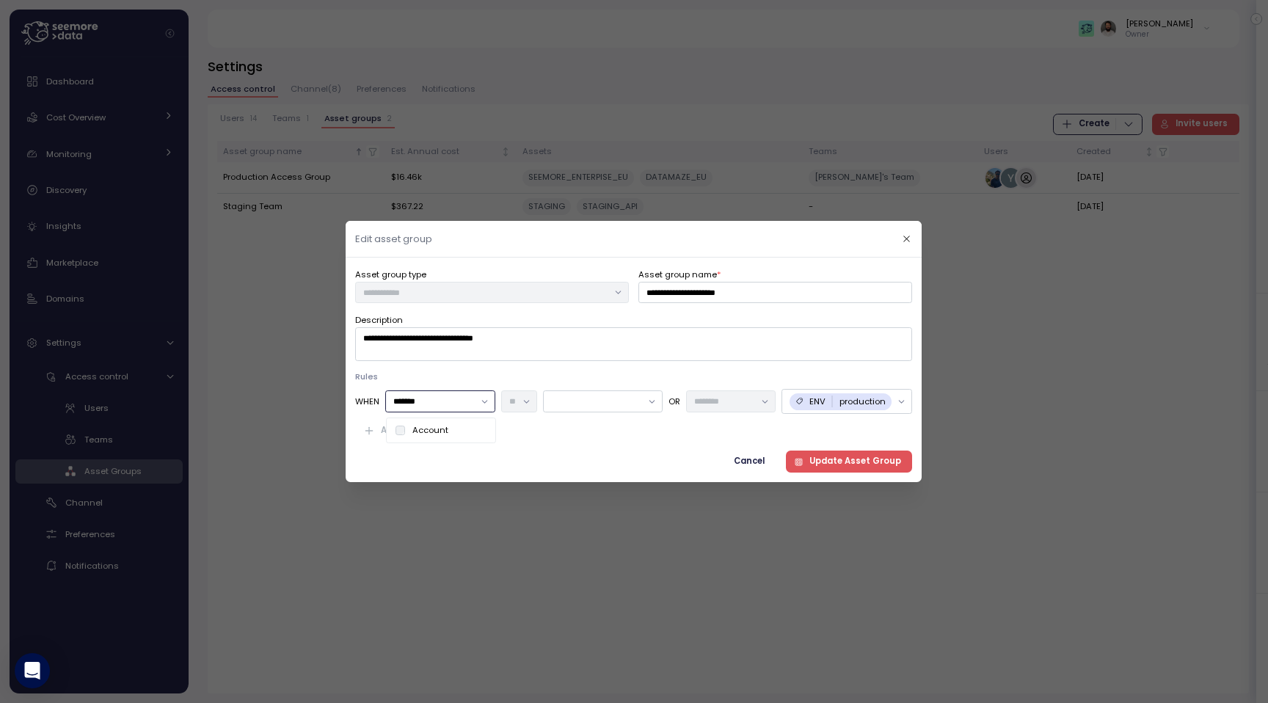
click at [473, 397] on input "*******" at bounding box center [441, 401] width 110 height 21
click at [597, 393] on div at bounding box center [604, 401] width 120 height 21
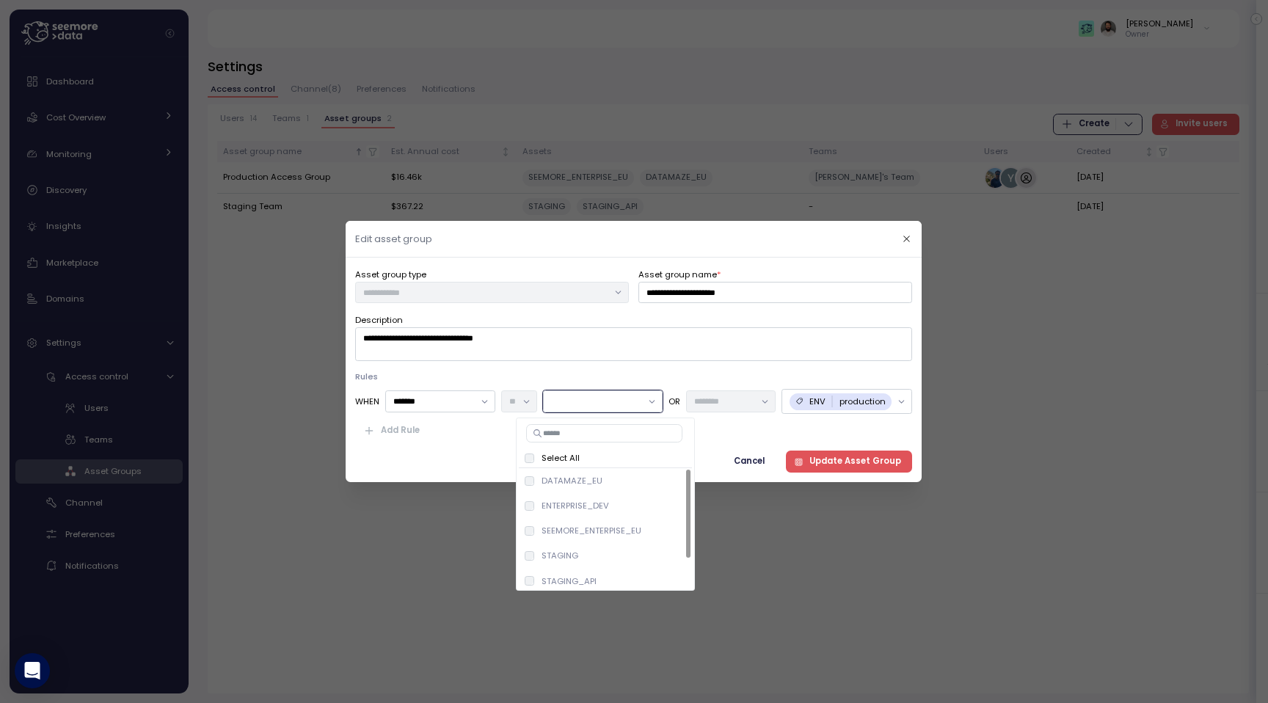
click at [895, 399] on div at bounding box center [902, 401] width 21 height 23
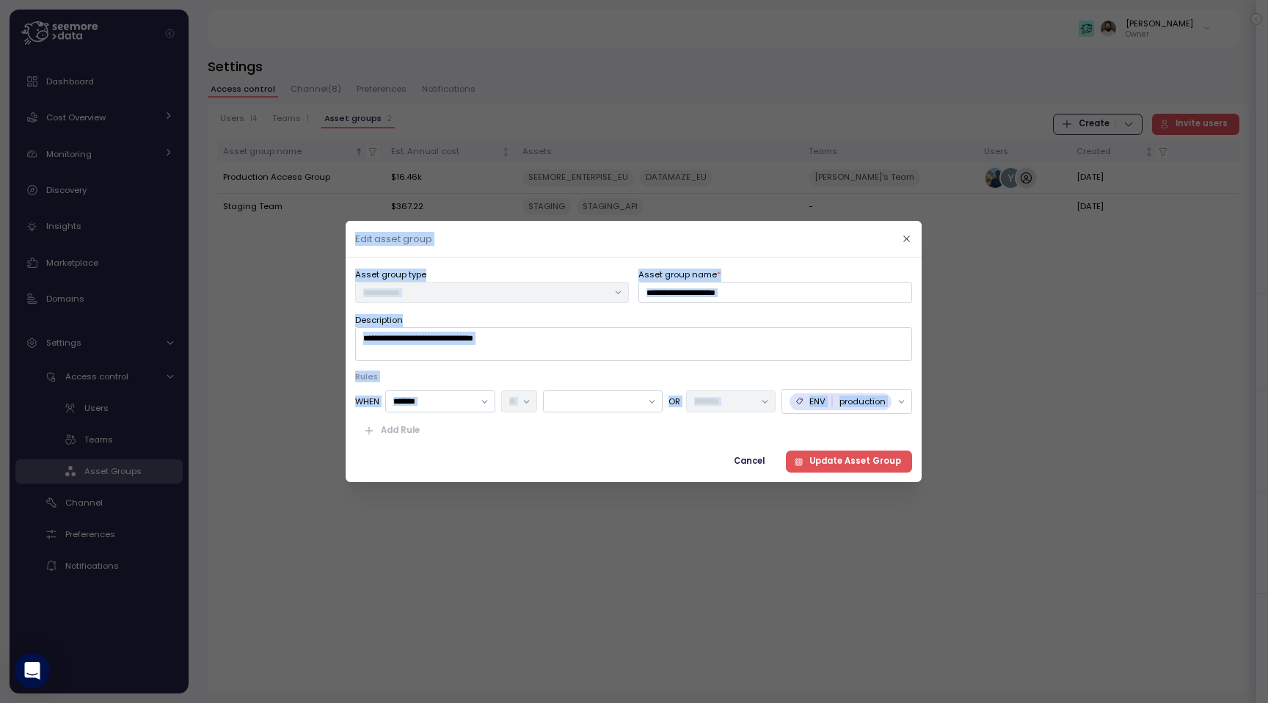
click at [895, 399] on div at bounding box center [902, 401] width 21 height 23
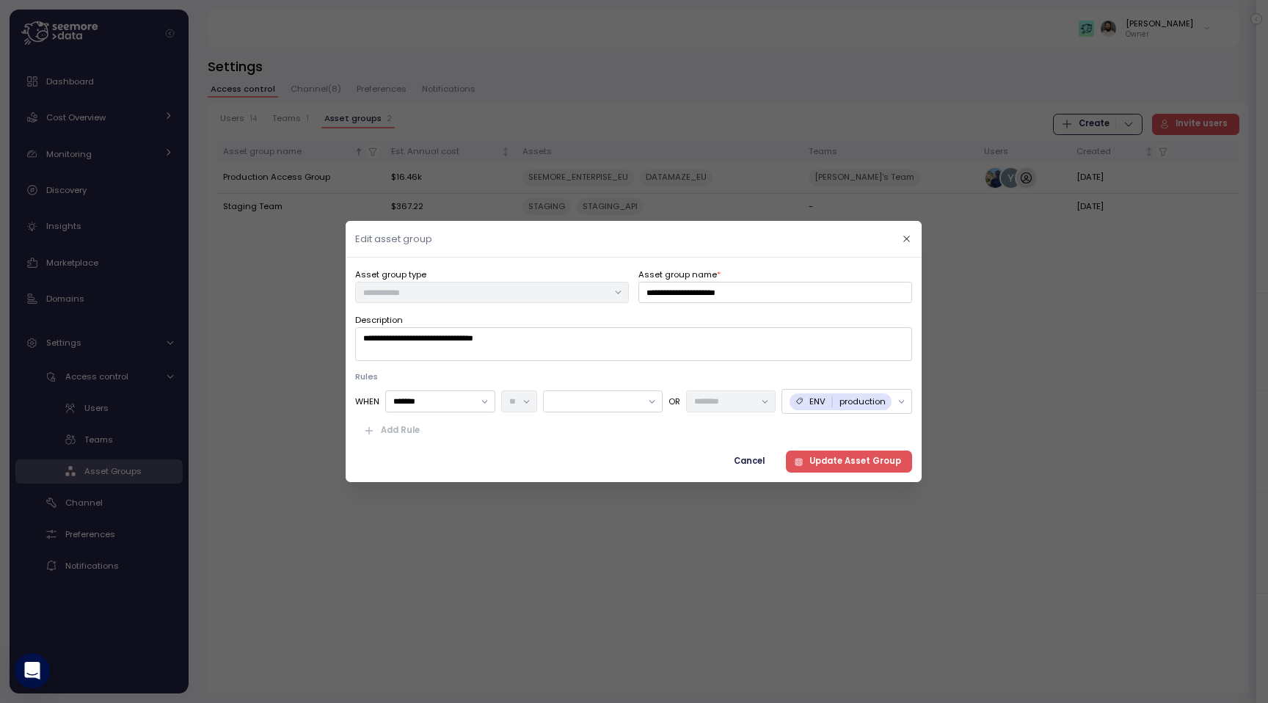
click at [901, 404] on icon at bounding box center [903, 402] width 10 height 10
click at [857, 404] on p "production" at bounding box center [863, 402] width 46 height 12
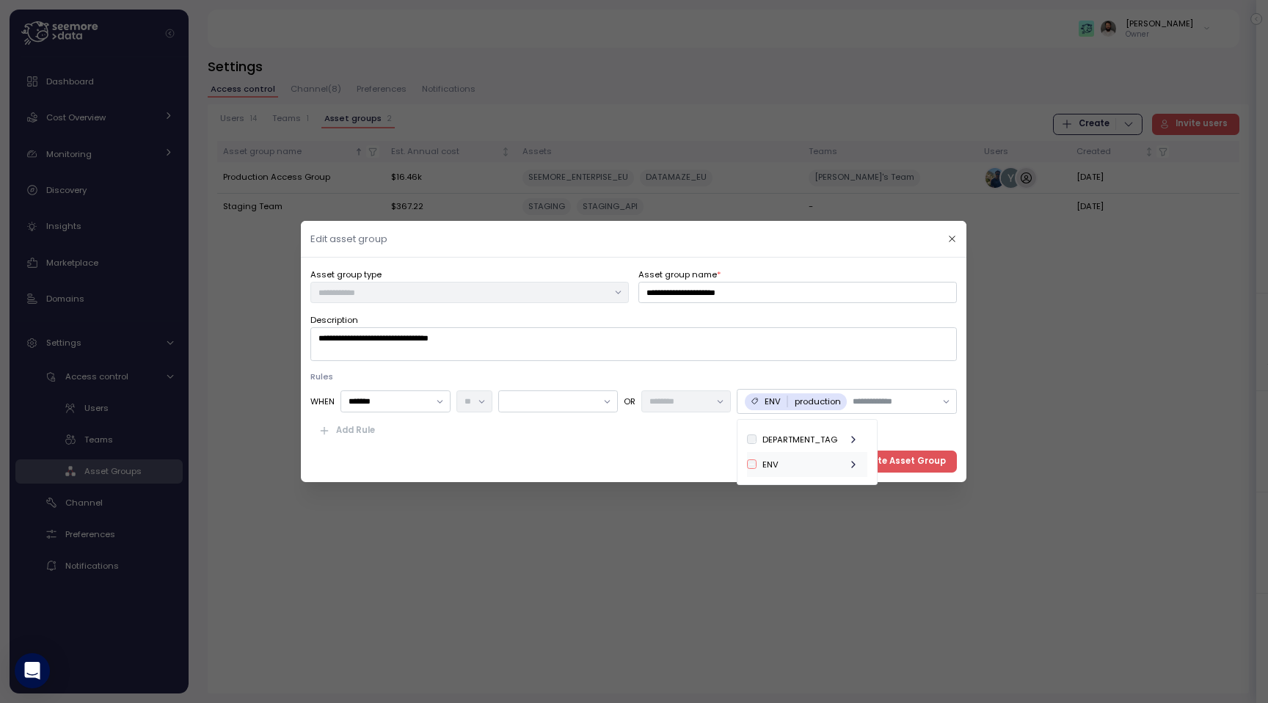
click at [835, 459] on div "ENV" at bounding box center [807, 464] width 120 height 25
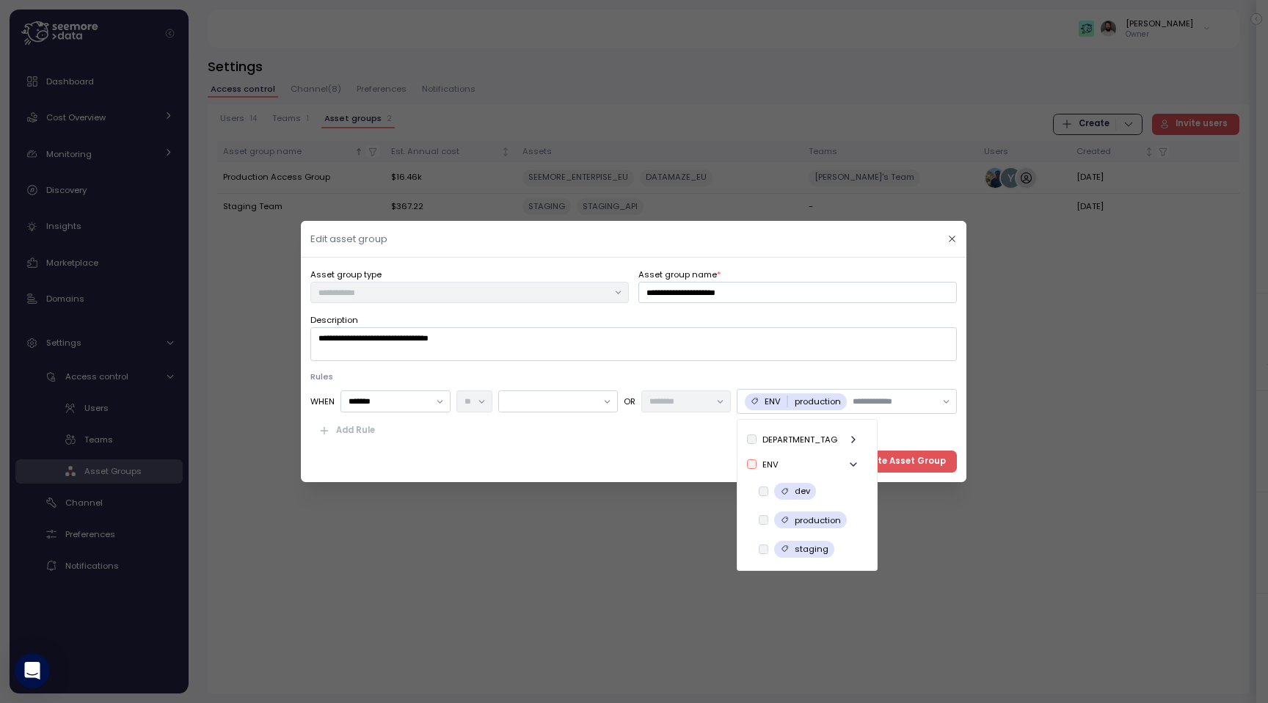
click at [879, 376] on p "Rules" at bounding box center [633, 377] width 647 height 12
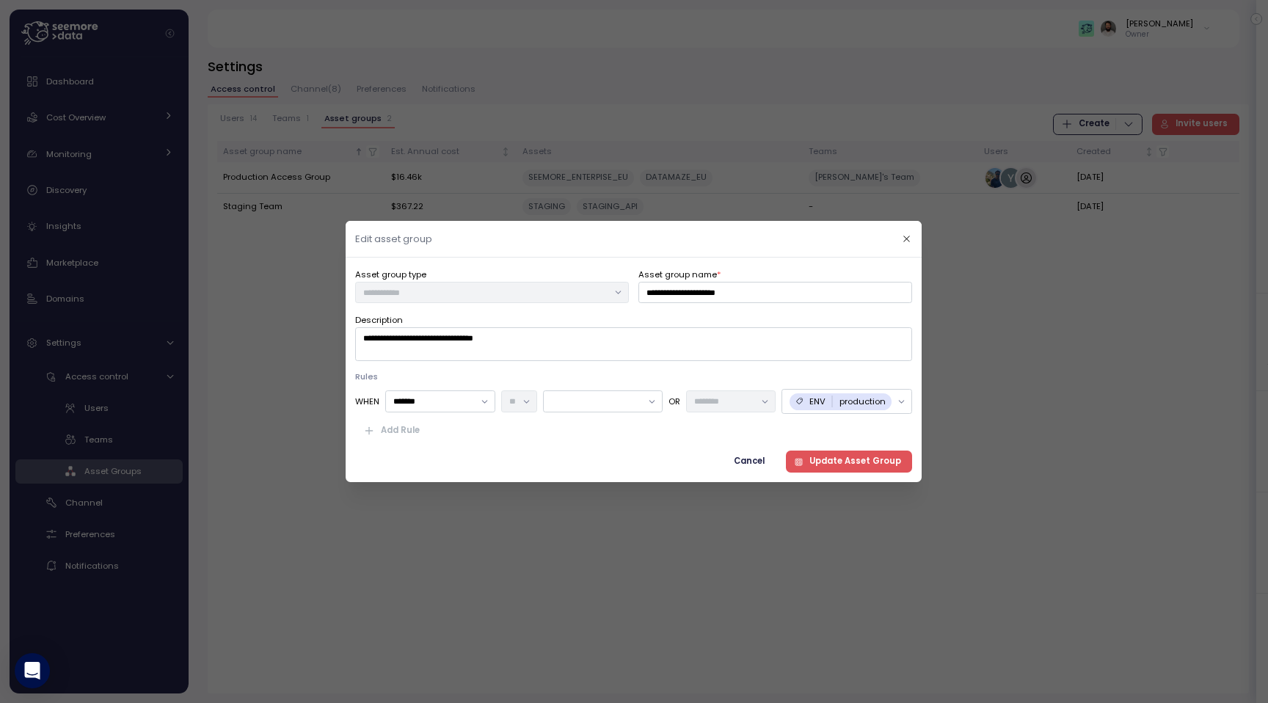
click at [834, 459] on span "Update Asset Group" at bounding box center [855, 462] width 92 height 20
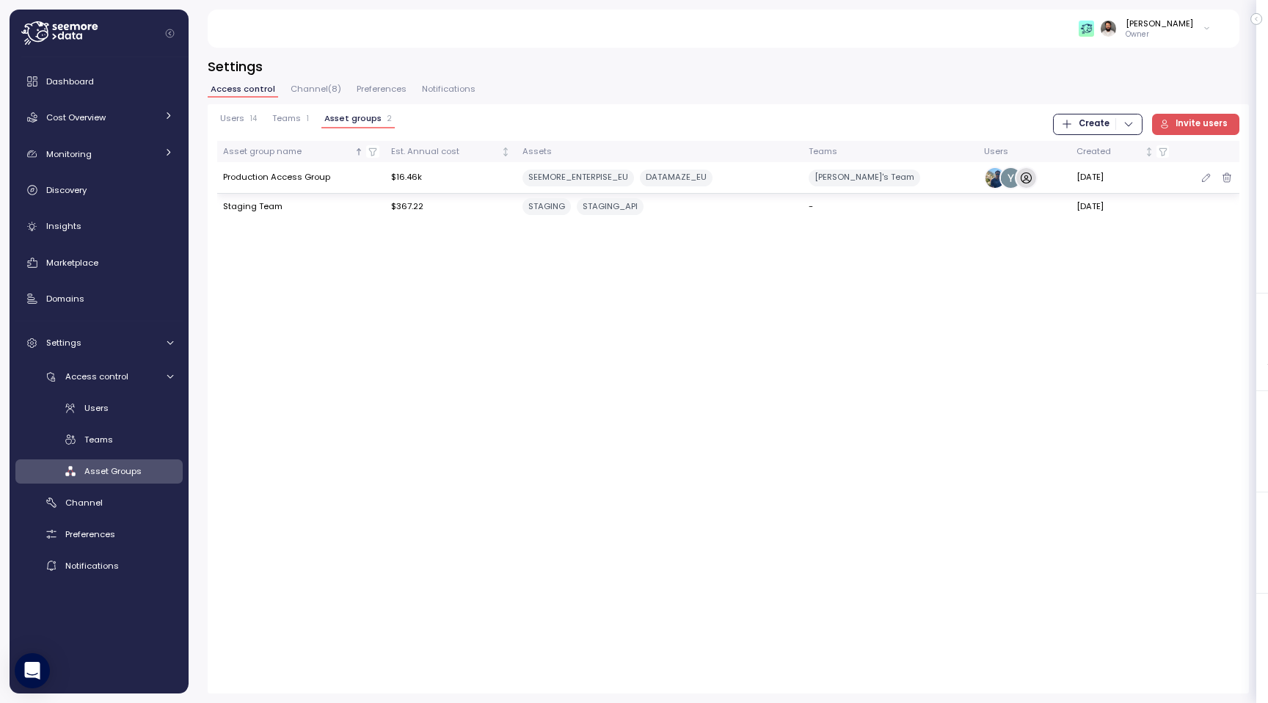
click at [759, 180] on div "SEEMORE_ENTERPISE_EU DATAMAZE_EU" at bounding box center [660, 178] width 274 height 17
click at [1215, 122] on span "Invite users" at bounding box center [1202, 124] width 52 height 20
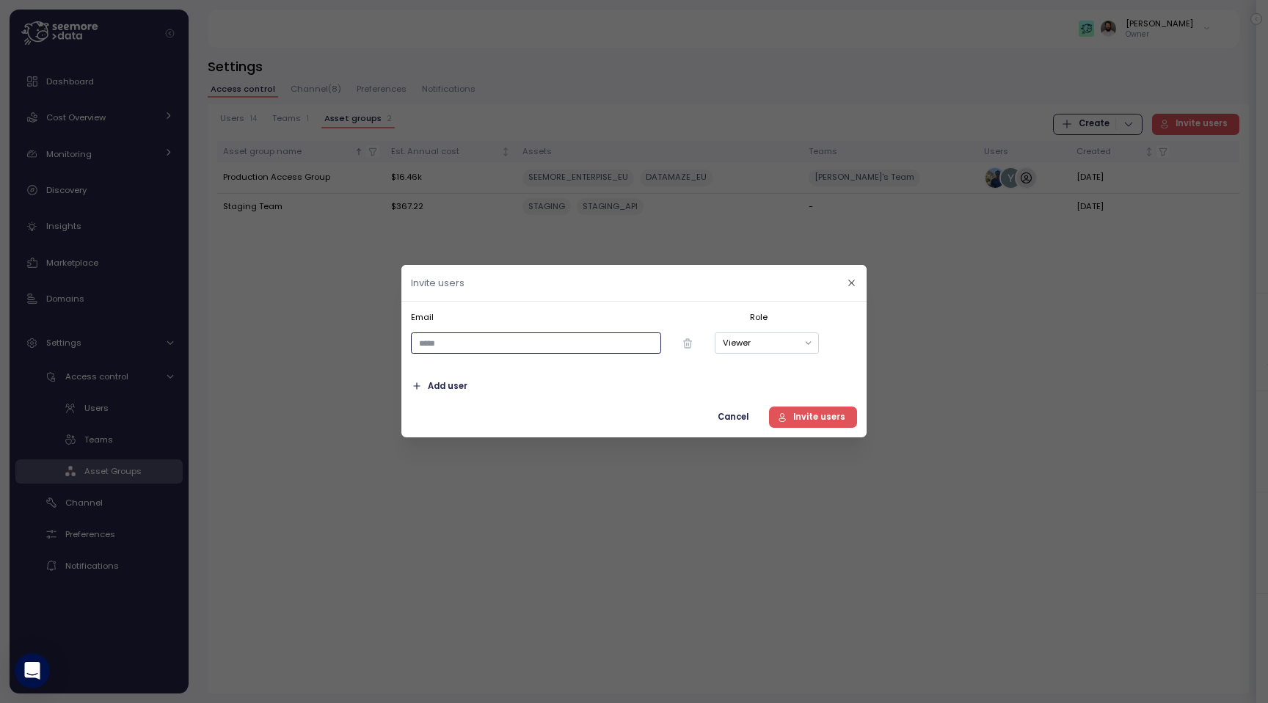
click at [647, 351] on input "email" at bounding box center [536, 343] width 250 height 21
click at [738, 420] on span "Cancel" at bounding box center [733, 417] width 31 height 20
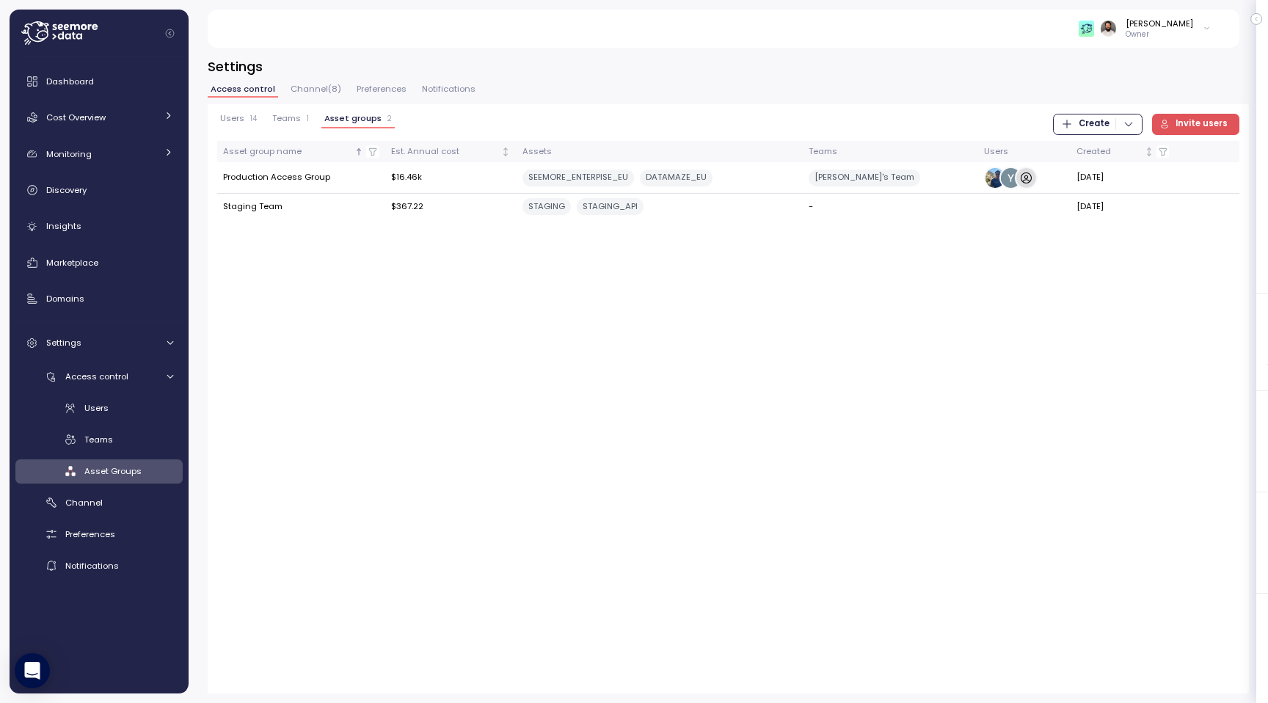
click at [283, 123] on span "Teams" at bounding box center [286, 118] width 29 height 8
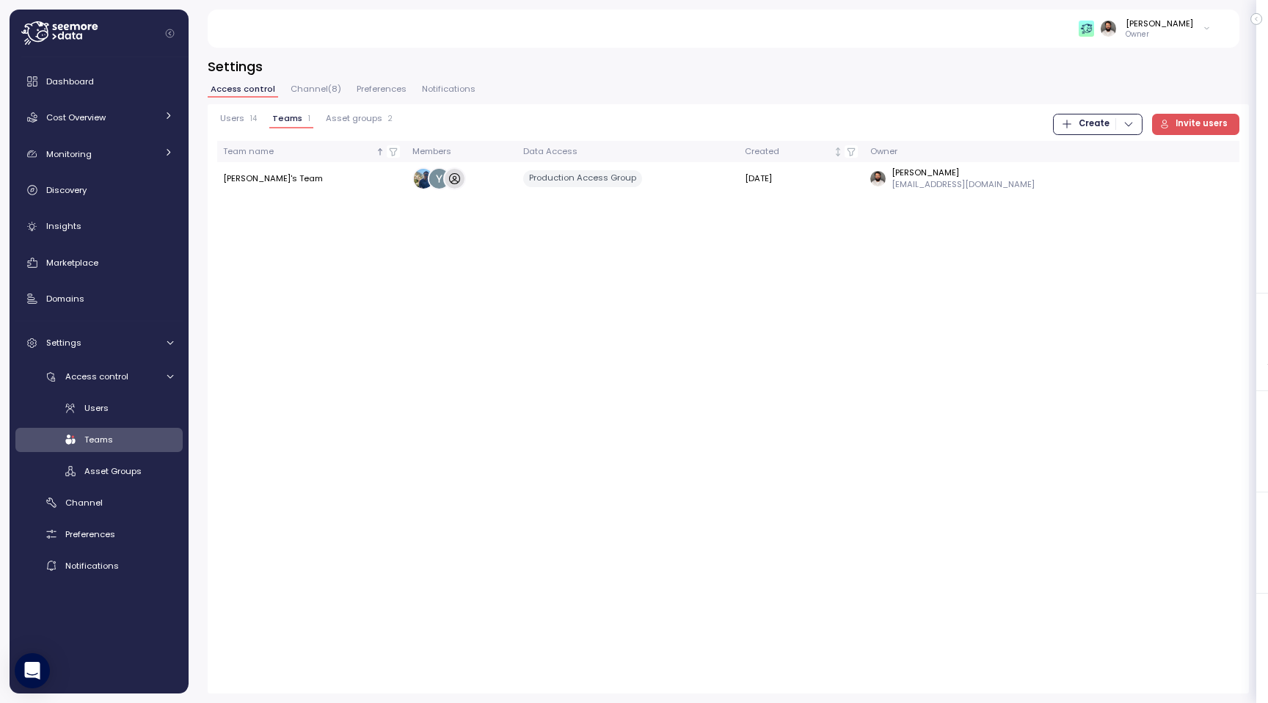
click at [1206, 128] on span "Invite users" at bounding box center [1202, 124] width 52 height 20
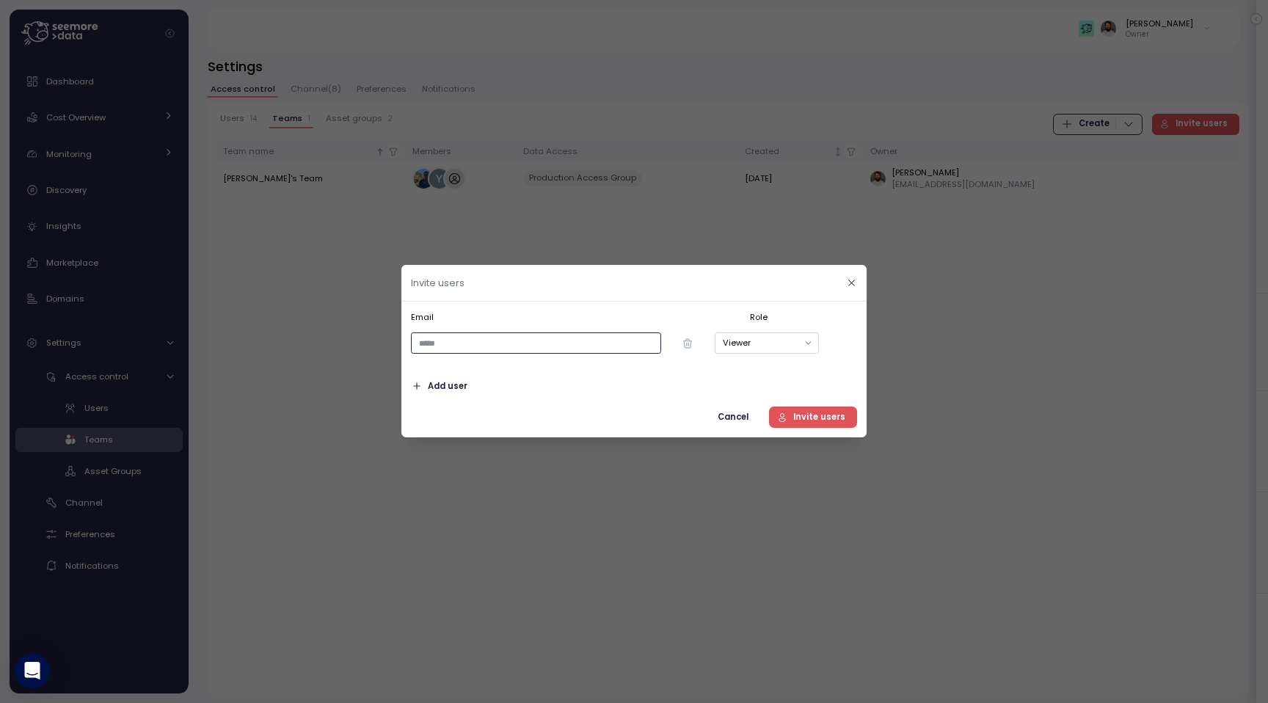
click at [619, 346] on input "email" at bounding box center [536, 343] width 250 height 21
click at [851, 279] on icon "button" at bounding box center [852, 283] width 10 height 10
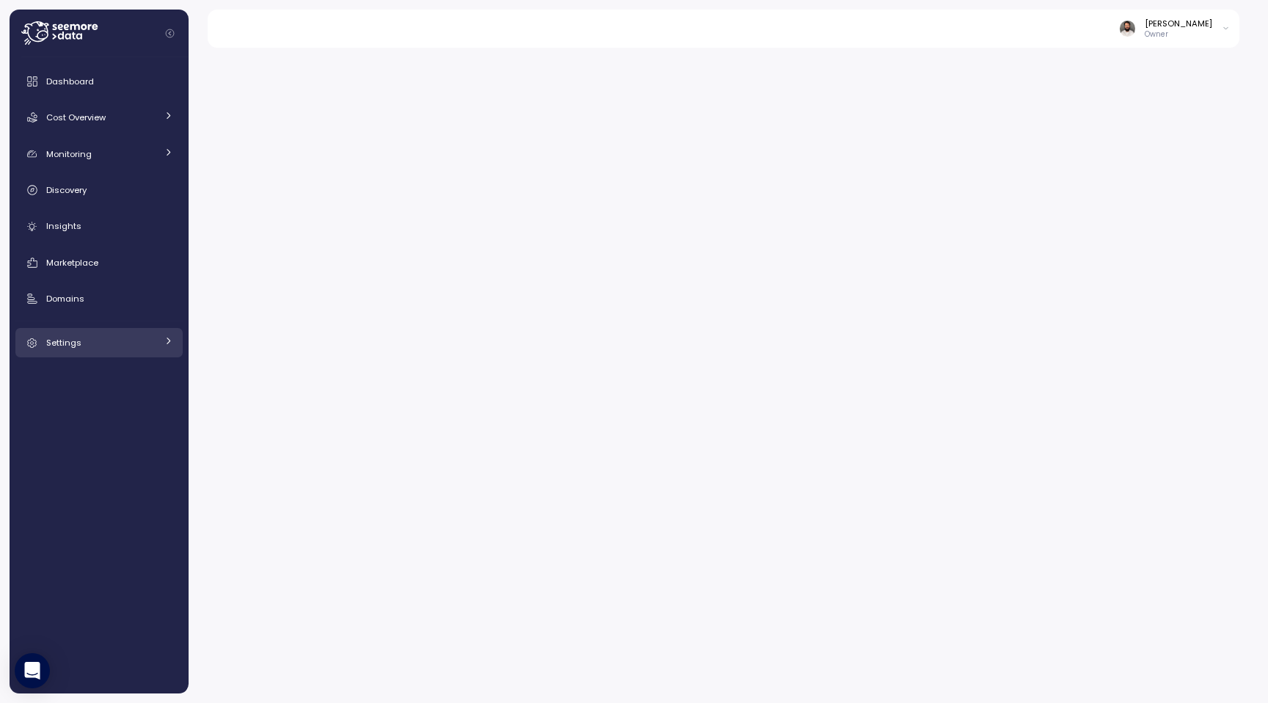
click at [92, 335] on div "Settings" at bounding box center [101, 342] width 110 height 15
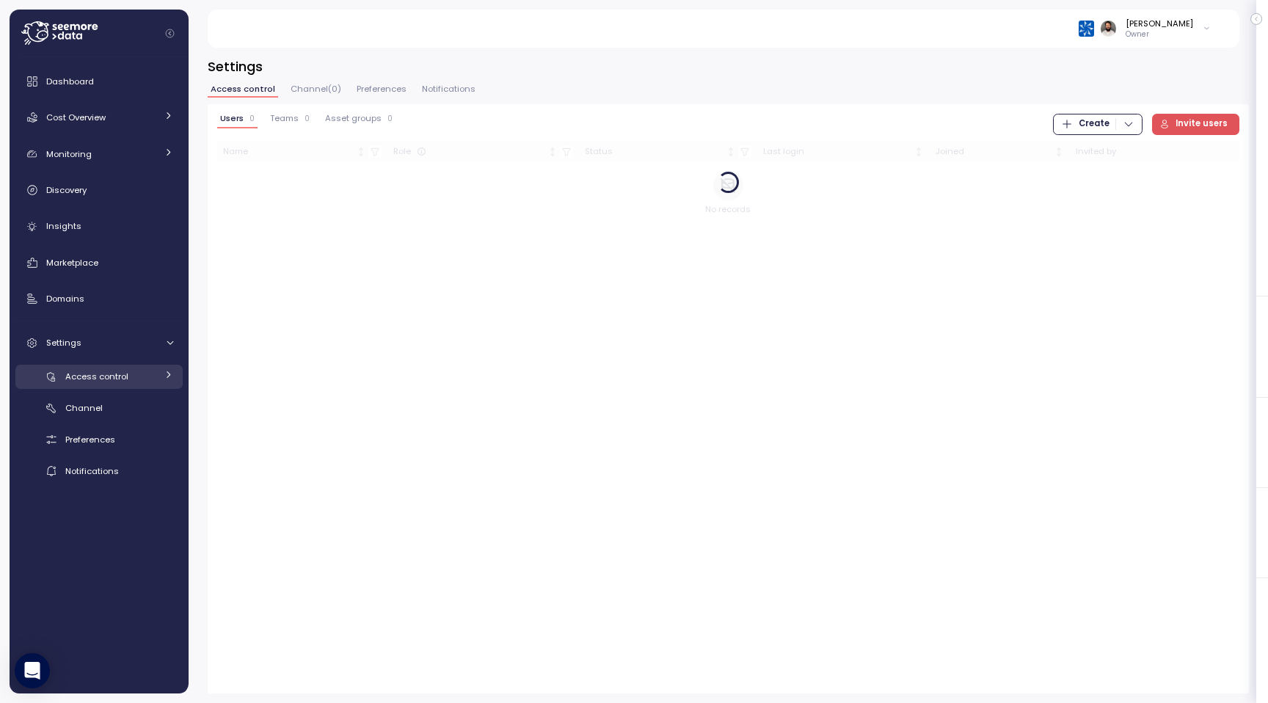
click at [118, 378] on span "Access control" at bounding box center [96, 377] width 63 height 12
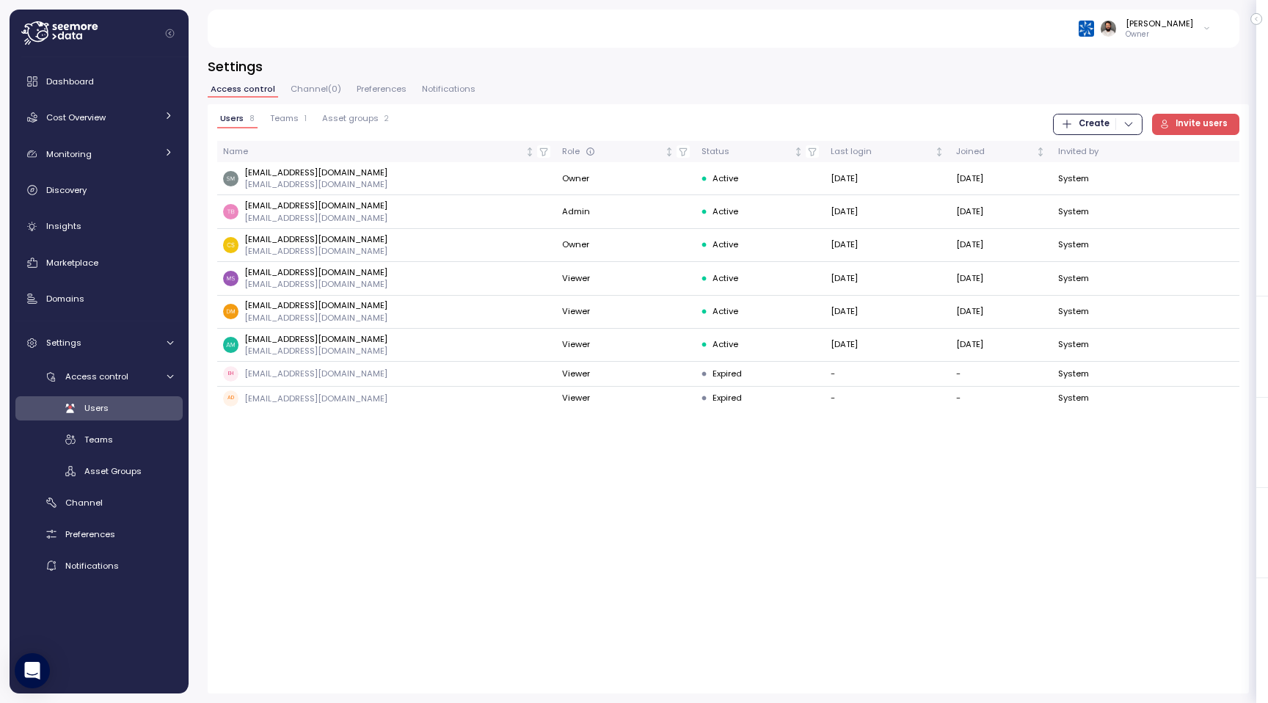
click at [1178, 128] on span "Invite users" at bounding box center [1194, 124] width 68 height 20
click at [292, 118] on span "Teams" at bounding box center [284, 118] width 29 height 8
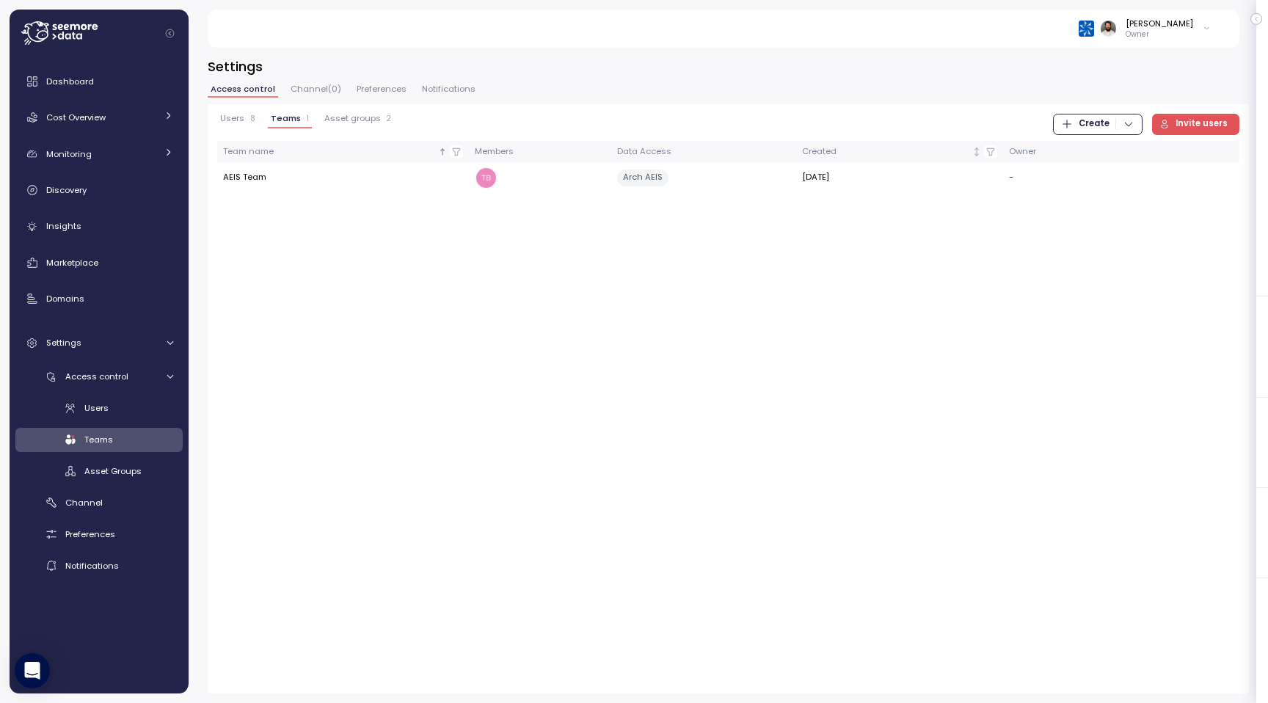
click at [1215, 118] on span "Invite users" at bounding box center [1202, 124] width 52 height 20
click at [108, 534] on span "Preferences" at bounding box center [90, 534] width 50 height 12
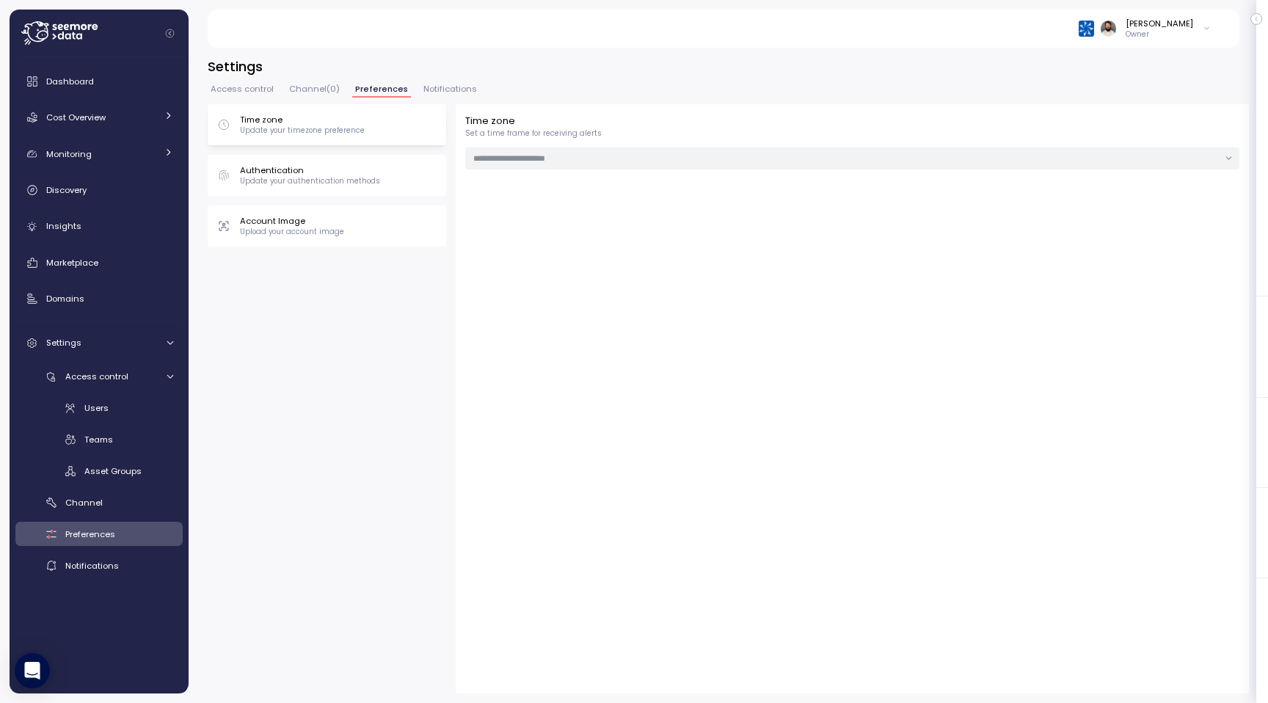
type input "***"
click at [230, 93] on span "Access control" at bounding box center [242, 89] width 63 height 8
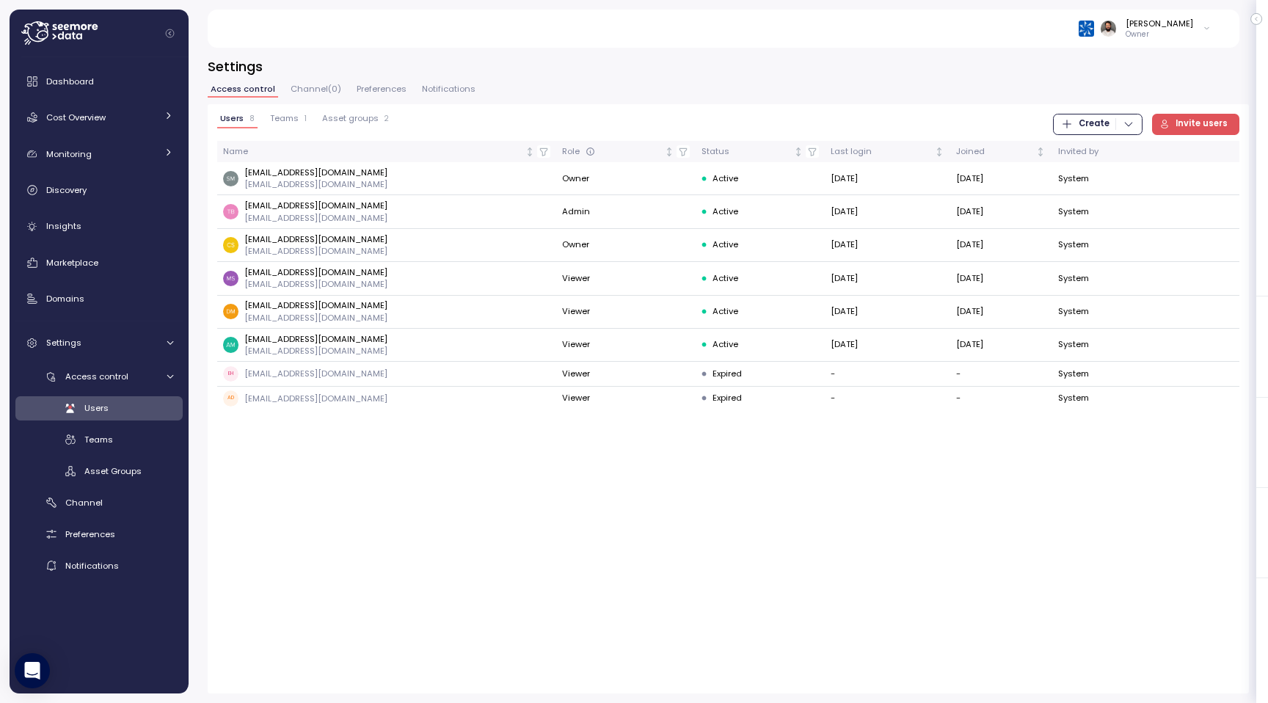
click at [386, 89] on span "Preferences" at bounding box center [382, 89] width 50 height 8
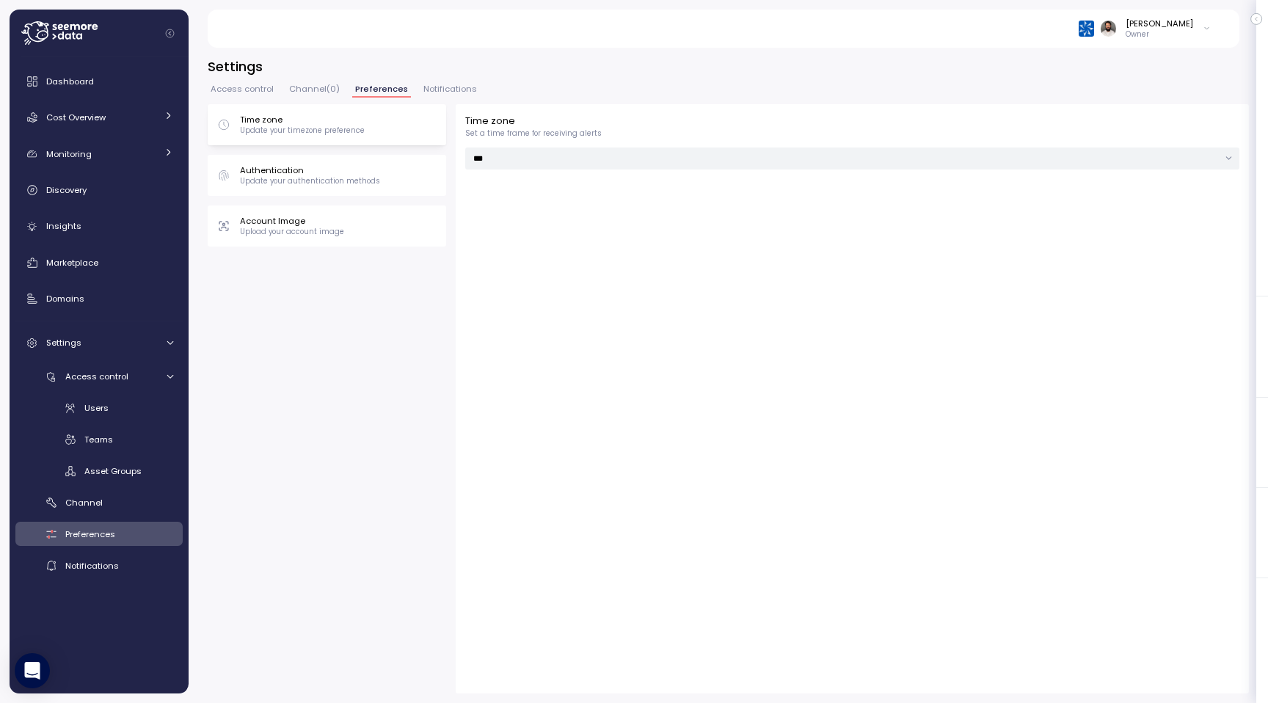
click at [363, 176] on p "Update your authentication methods" at bounding box center [310, 181] width 140 height 10
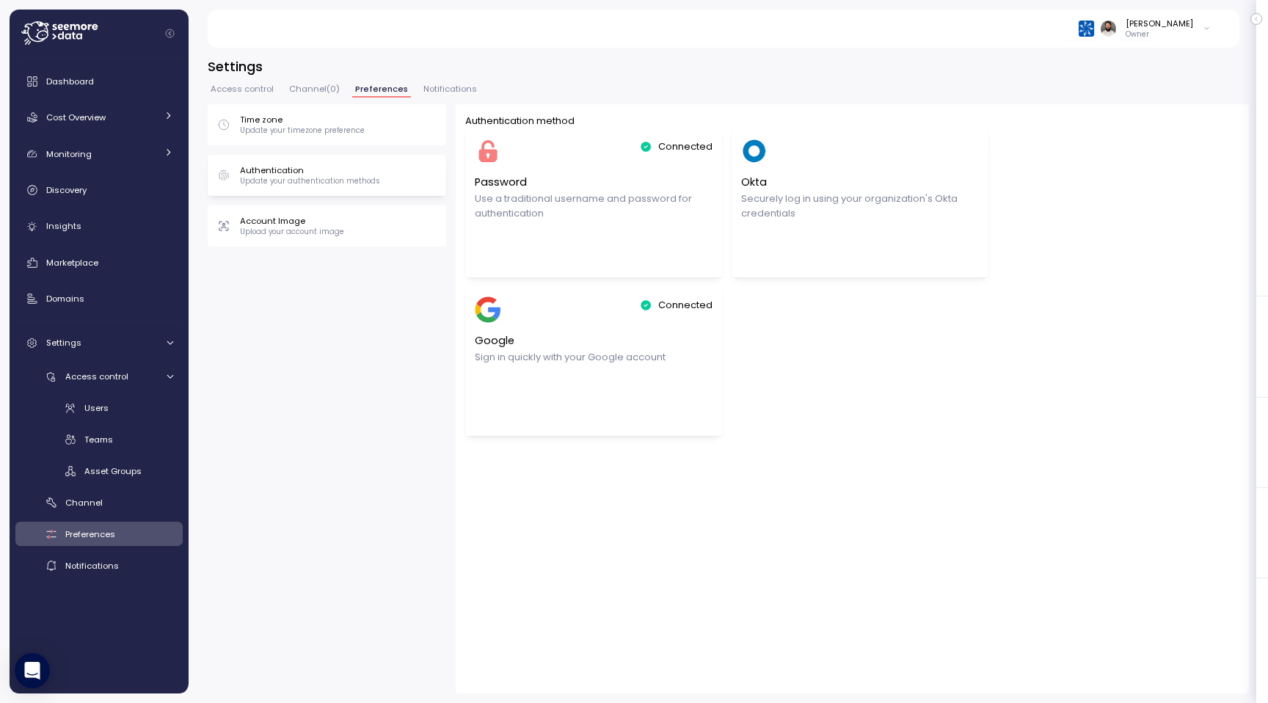
click at [335, 126] on p "Update your timezone preference" at bounding box center [302, 130] width 125 height 10
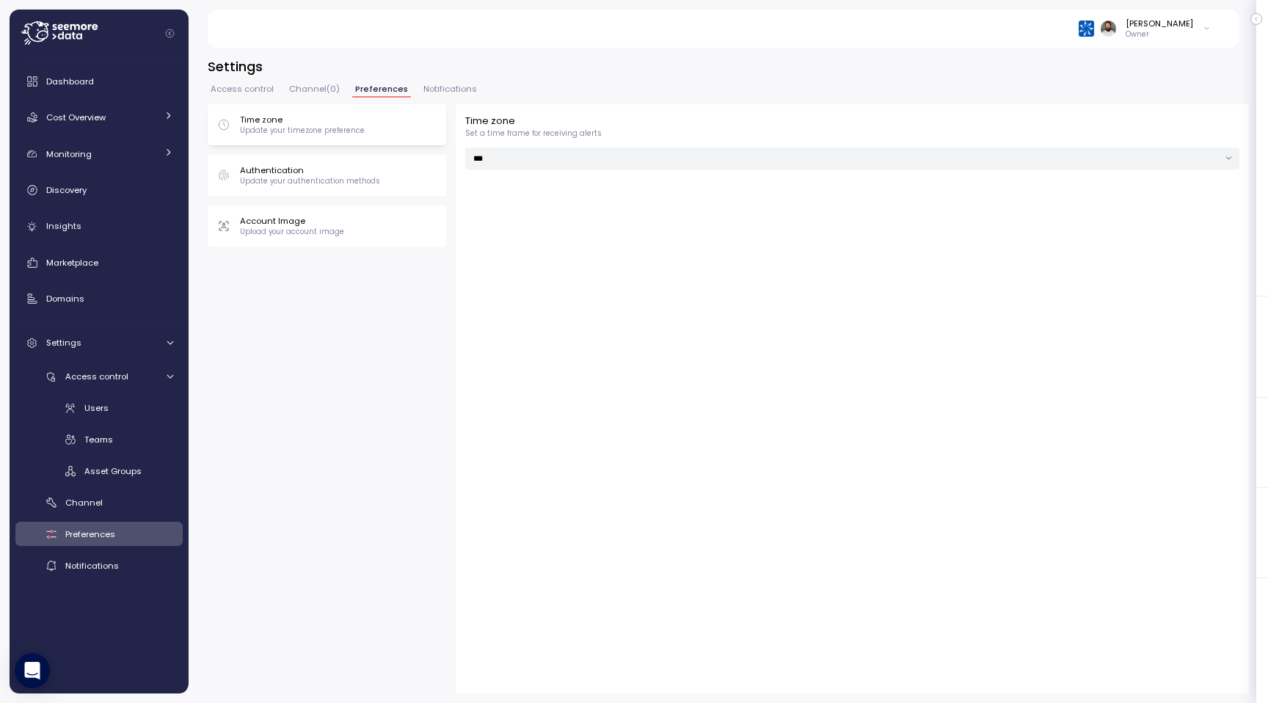
click at [328, 241] on div "Account Image Upload your account image" at bounding box center [327, 225] width 239 height 41
click at [313, 97] on button "Channel ( 0 )" at bounding box center [314, 91] width 57 height 12
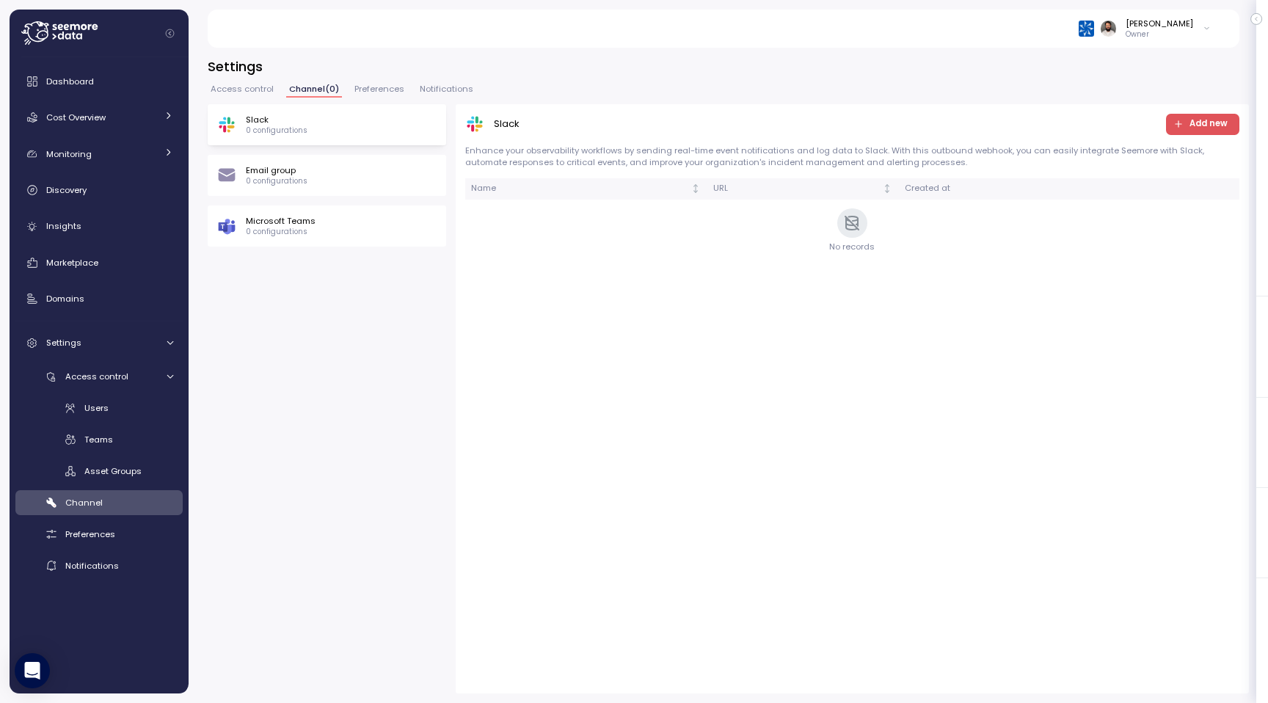
click at [251, 95] on button "Access control" at bounding box center [242, 91] width 69 height 12
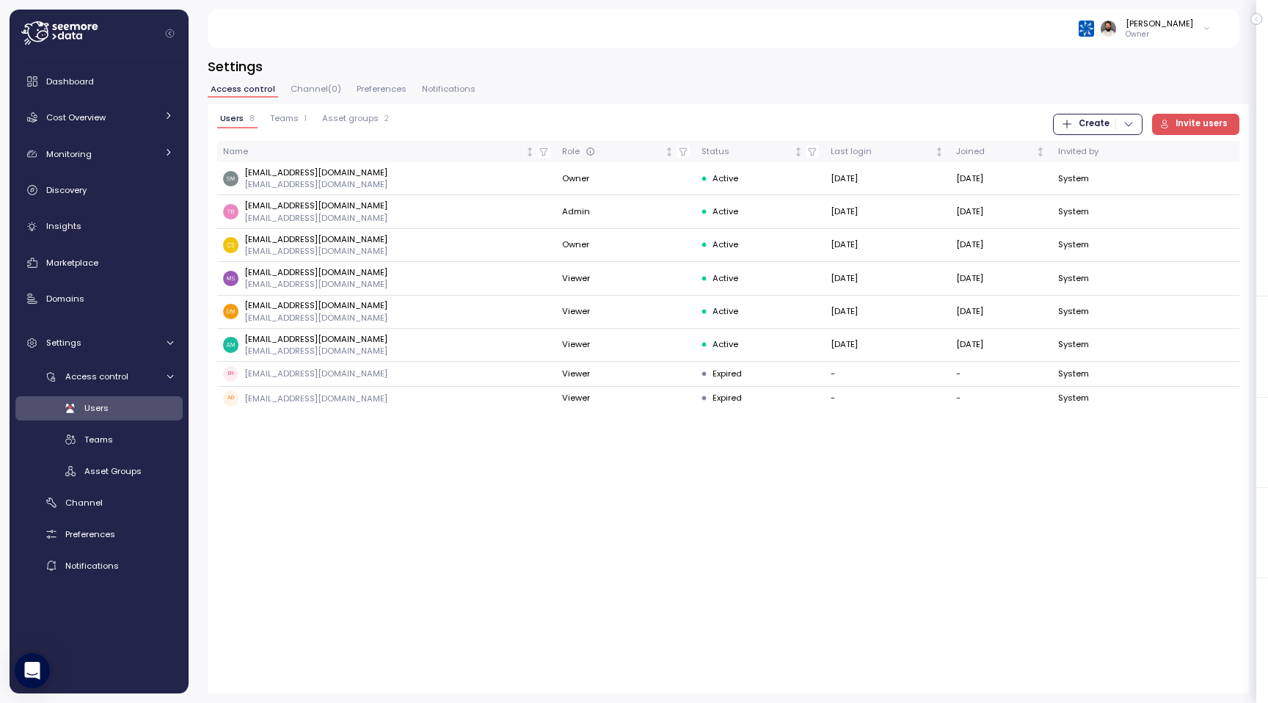
click at [433, 88] on span "Notifications" at bounding box center [449, 89] width 54 height 8
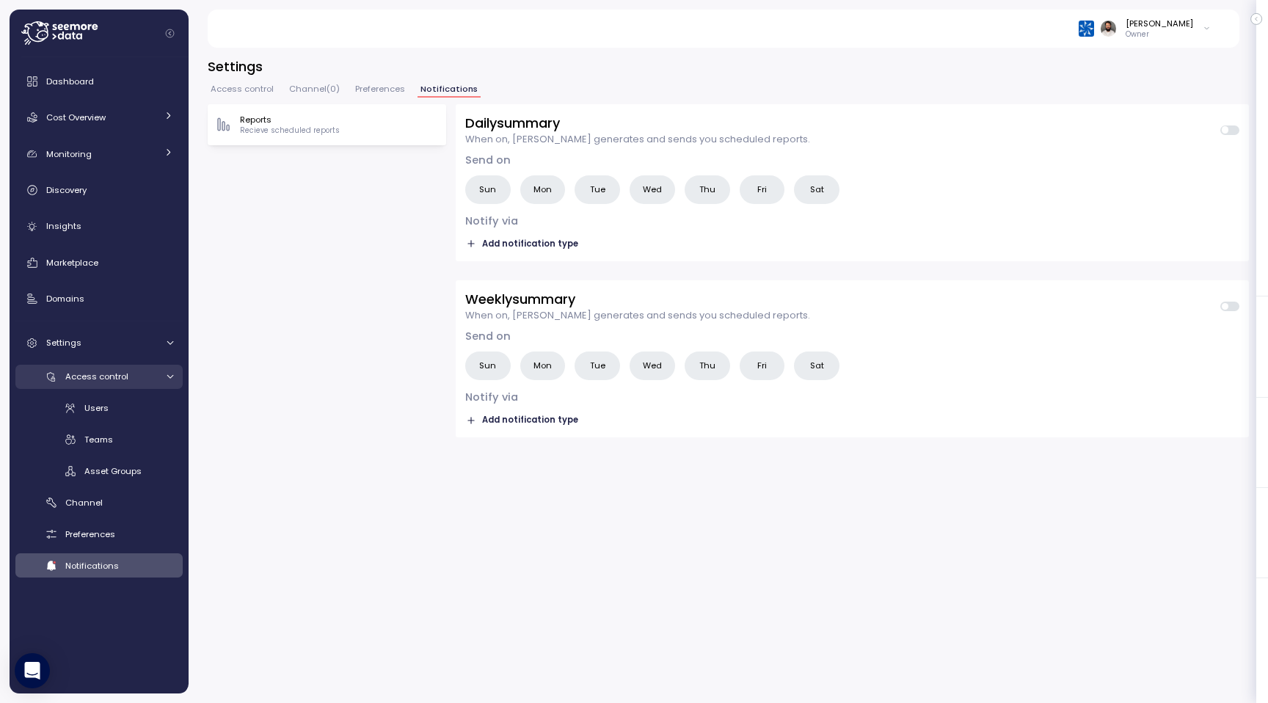
click at [153, 379] on div "Access control" at bounding box center [110, 376] width 91 height 15
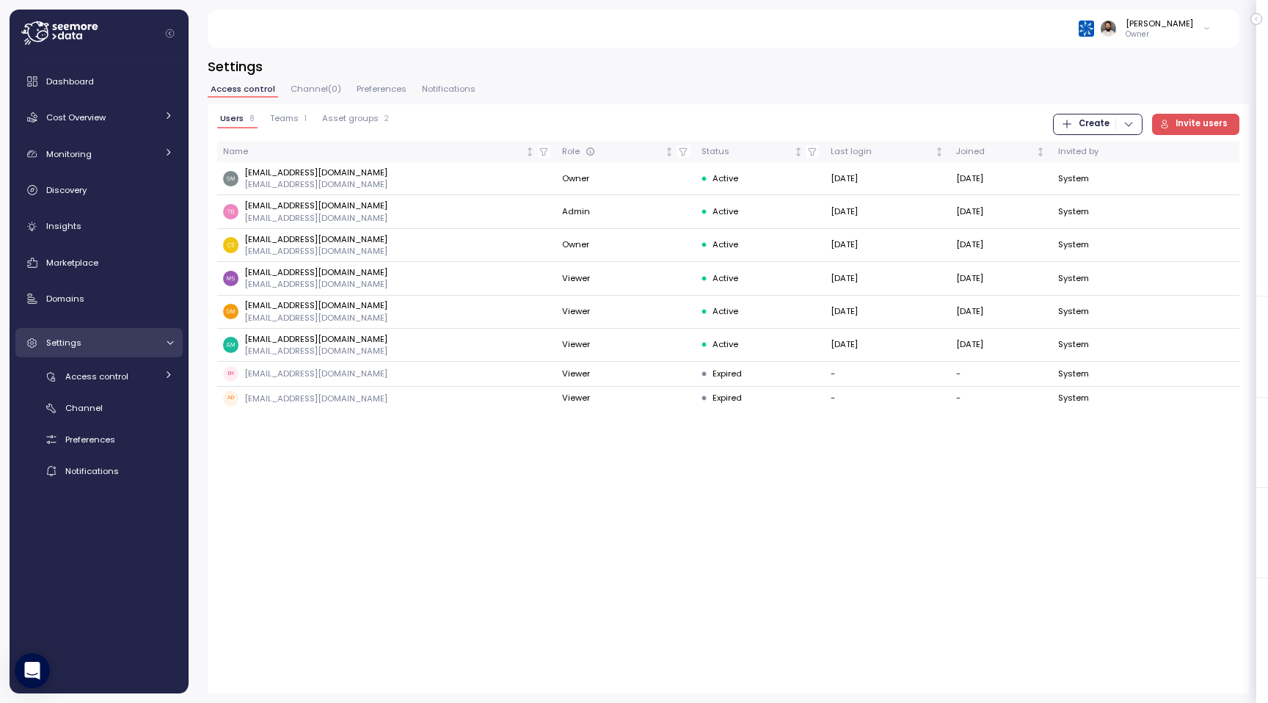
click at [162, 353] on link "Settings" at bounding box center [98, 342] width 167 height 29
click at [145, 391] on div "Access control Users Teams Asset Groups Channel Preferences Notifications" at bounding box center [98, 424] width 167 height 119
click at [153, 378] on div "Access control" at bounding box center [110, 376] width 91 height 15
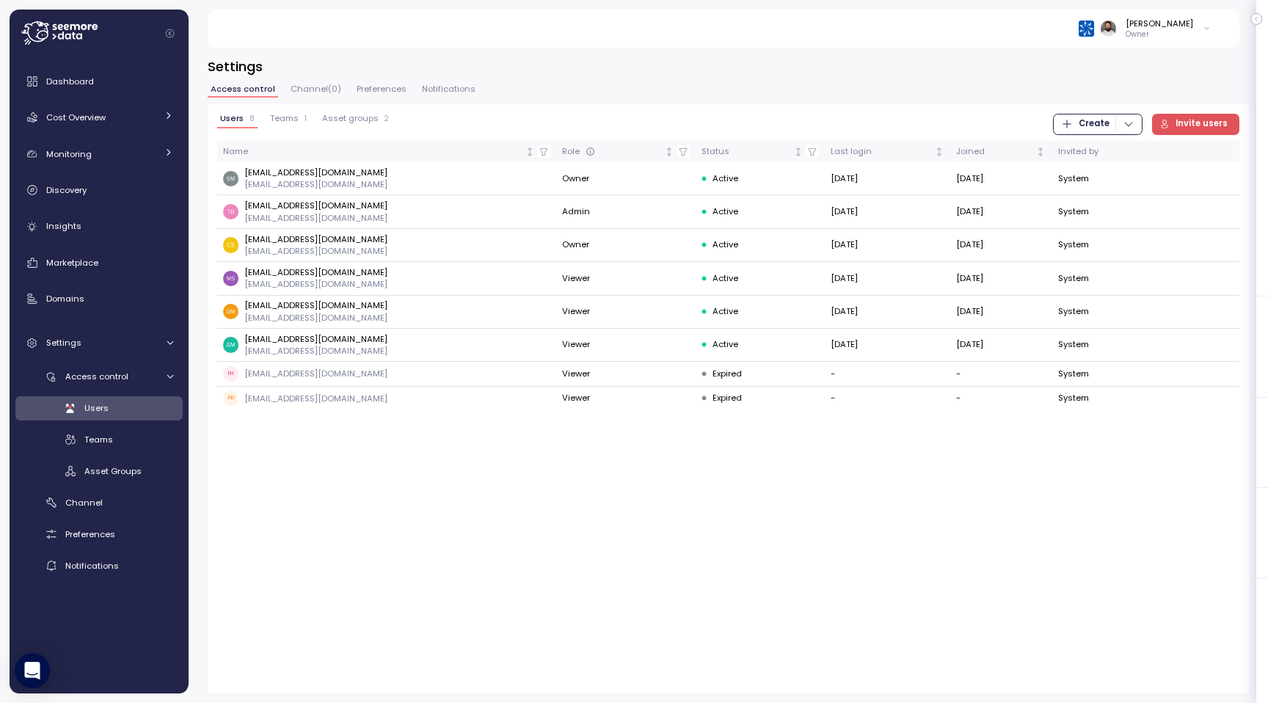
click at [325, 92] on span "Channel ( 0 )" at bounding box center [316, 89] width 51 height 8
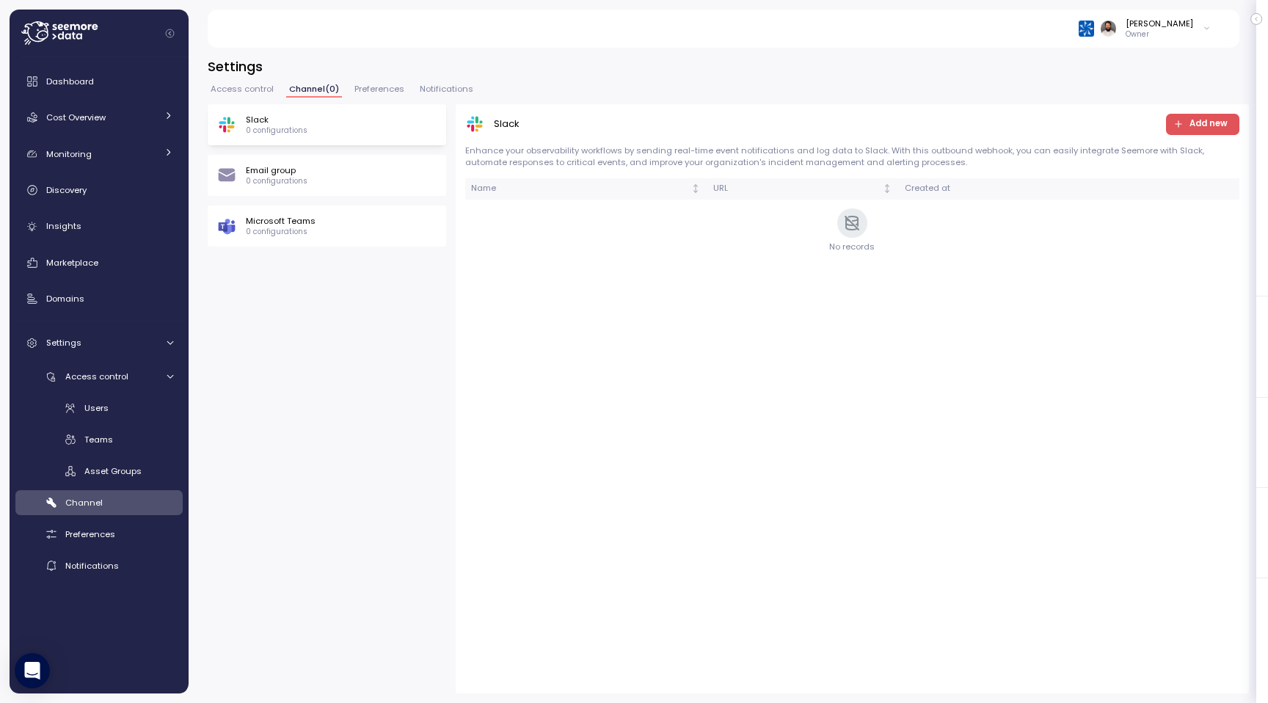
click at [381, 93] on span "Preferences" at bounding box center [379, 89] width 50 height 8
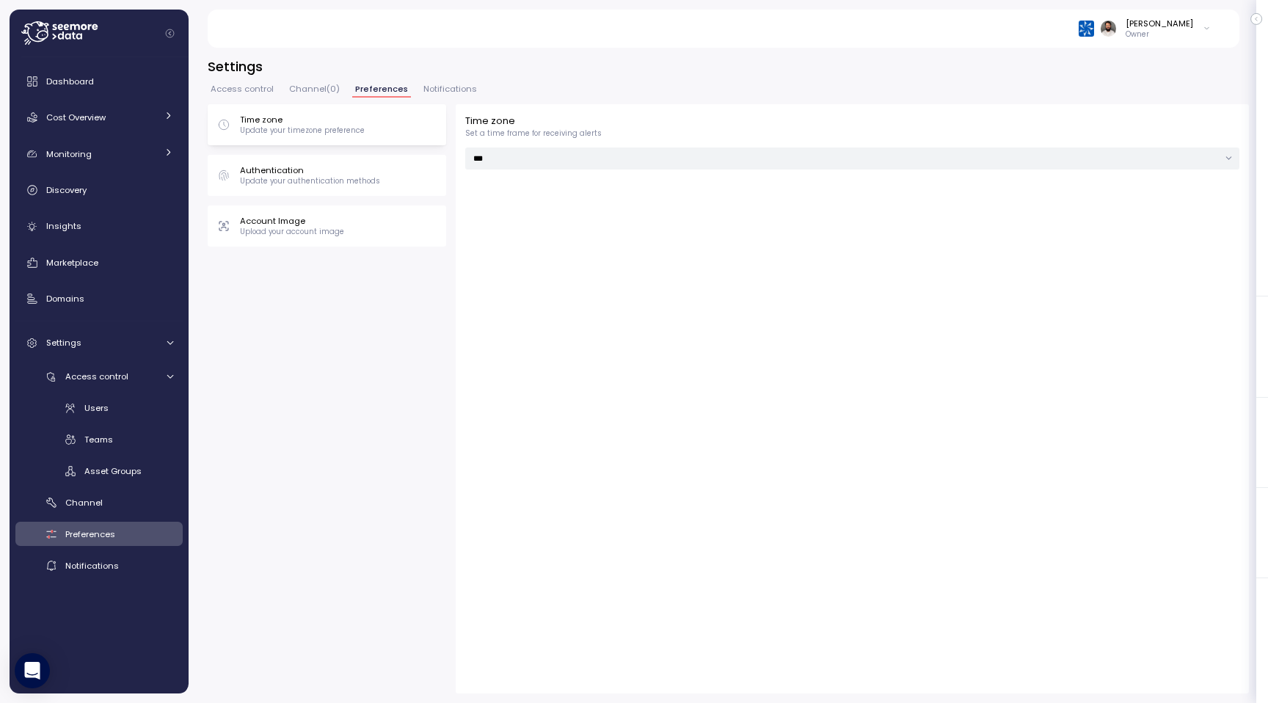
click at [305, 91] on span "Channel ( 0 )" at bounding box center [314, 89] width 51 height 8
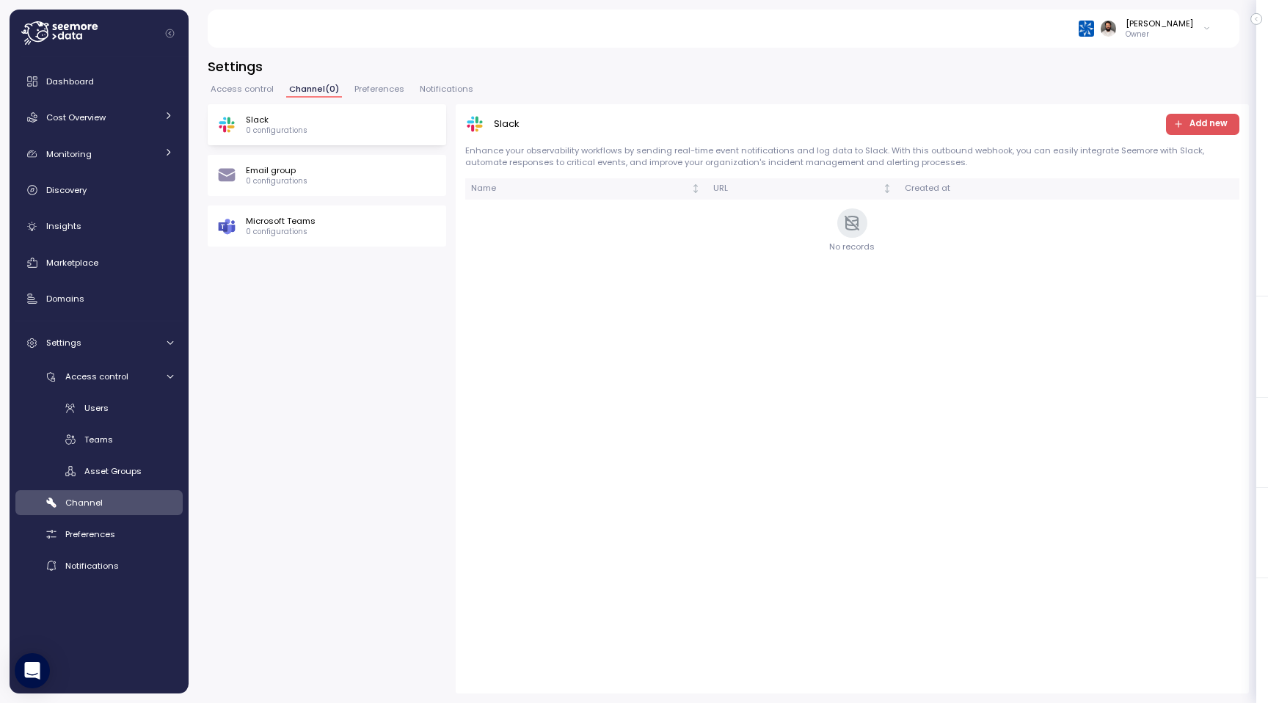
click at [292, 184] on p "0 configurations" at bounding box center [277, 181] width 62 height 10
click at [281, 240] on div "Microsoft Teams 0 configurations" at bounding box center [327, 225] width 239 height 41
click at [437, 81] on div "Settings Access control Channel ( 0 ) Preferences Notifications Slack 0 configu…" at bounding box center [728, 375] width 1041 height 636
click at [437, 86] on span "Notifications" at bounding box center [447, 89] width 54 height 8
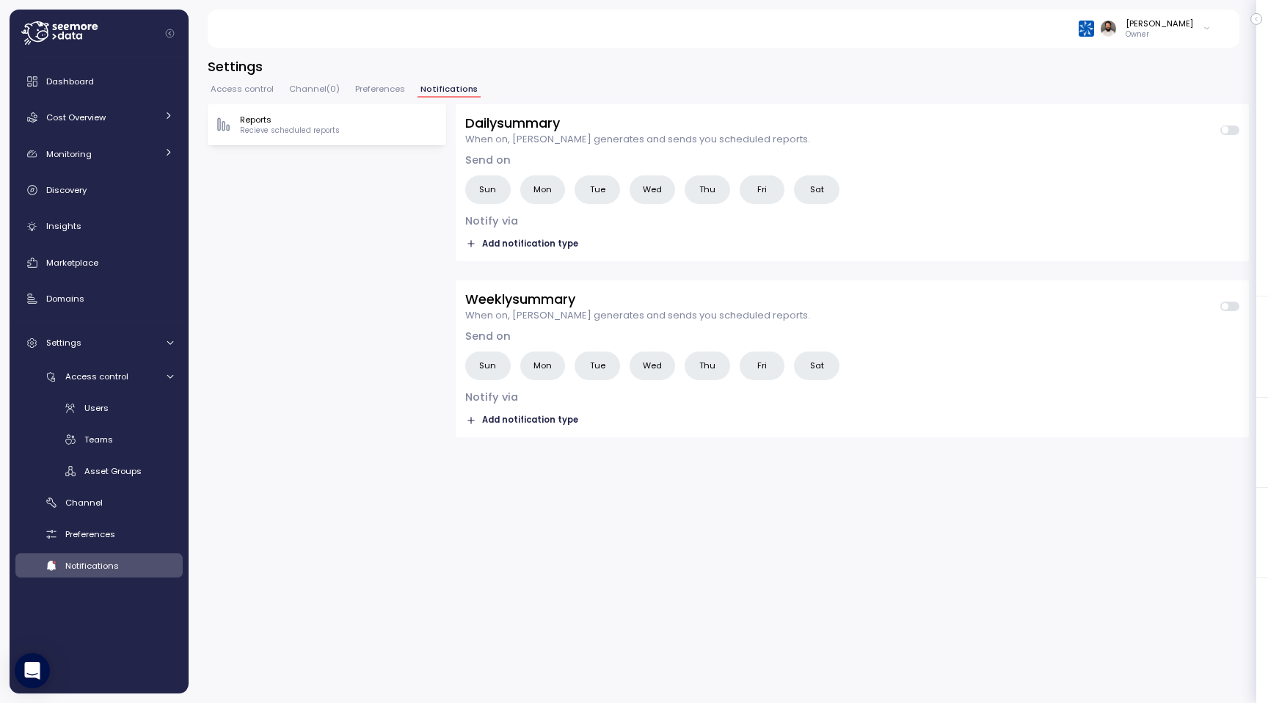
click at [379, 92] on span "Preferences" at bounding box center [380, 89] width 50 height 8
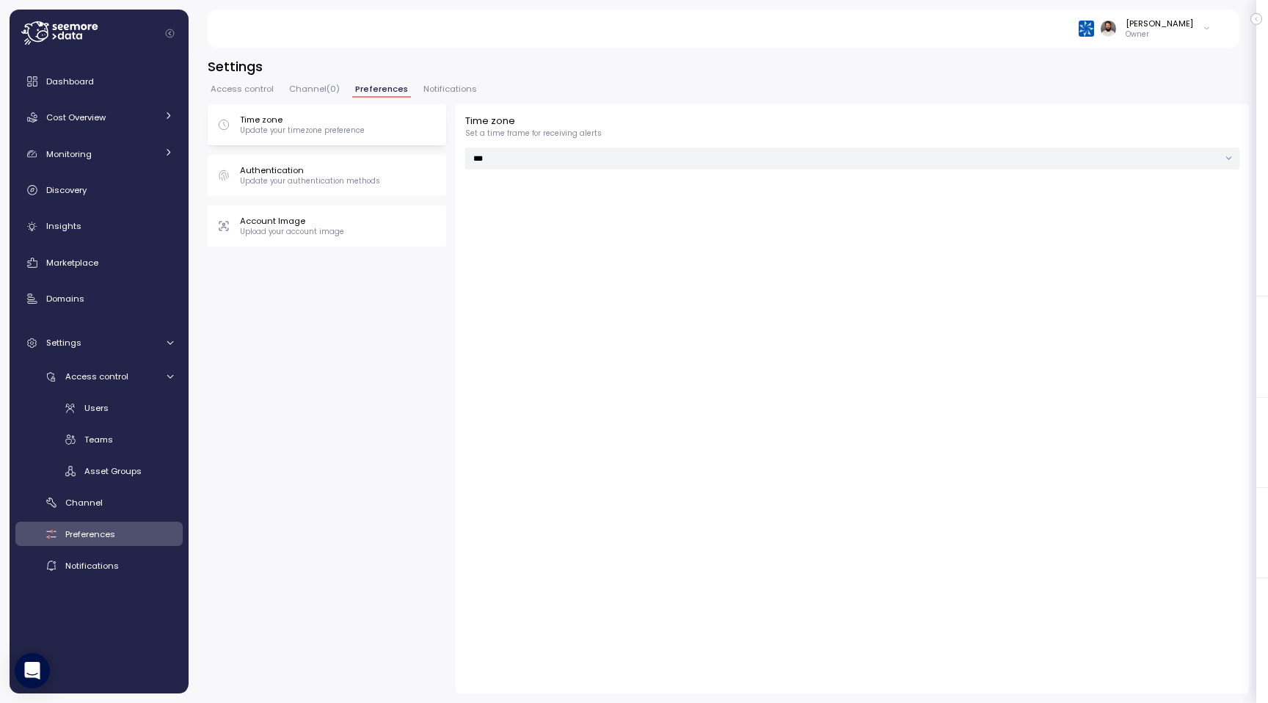
click at [316, 92] on span "Channel ( 0 )" at bounding box center [314, 89] width 51 height 8
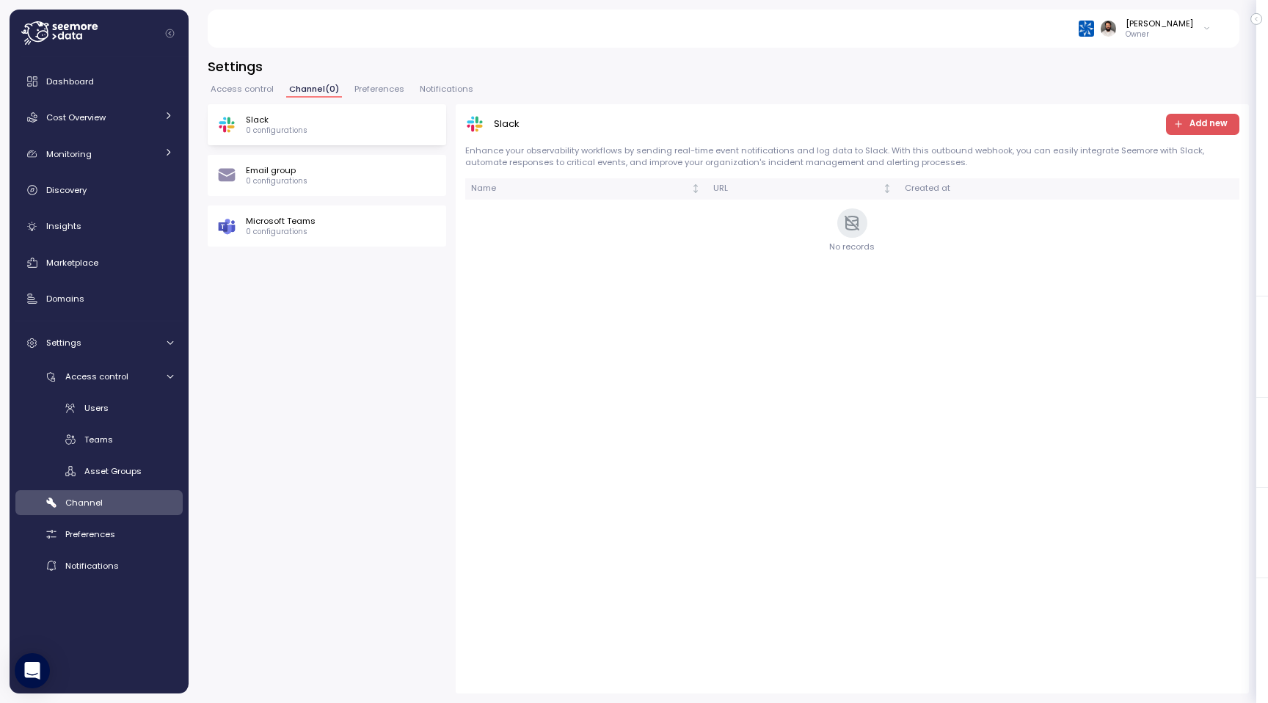
click at [248, 93] on span "Access control" at bounding box center [242, 89] width 63 height 8
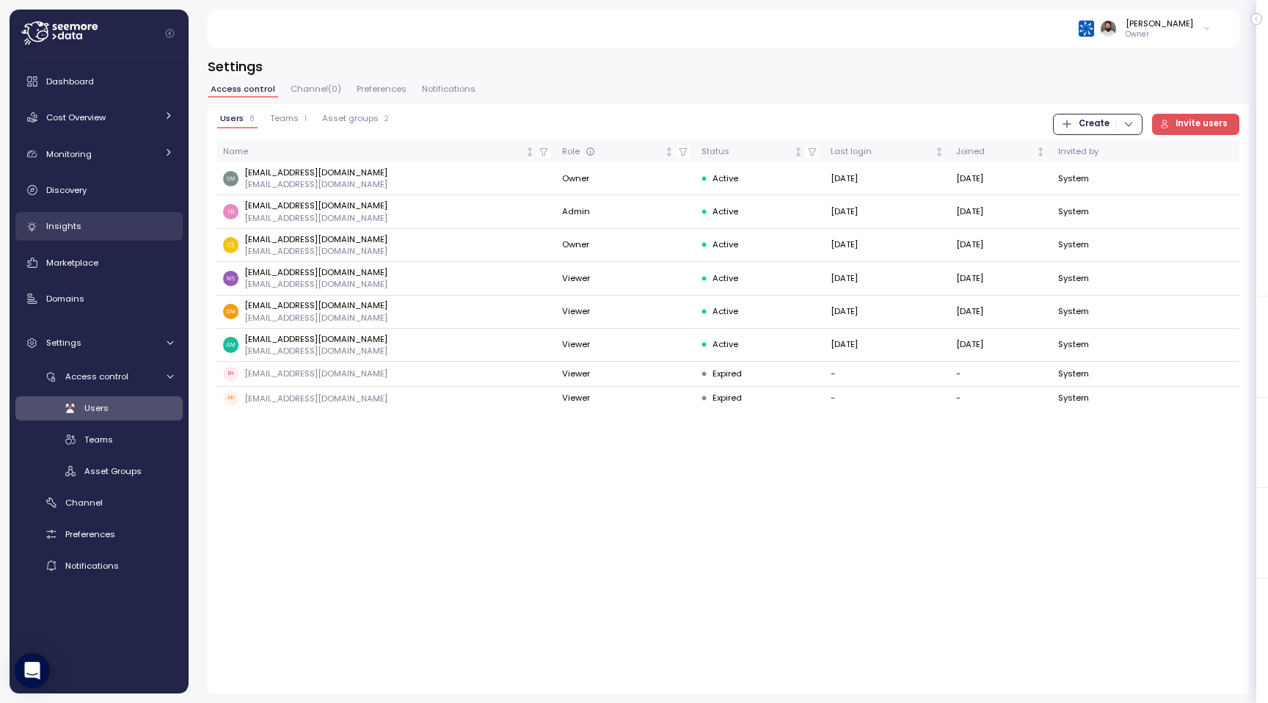
click at [97, 222] on div "Insights" at bounding box center [109, 226] width 127 height 15
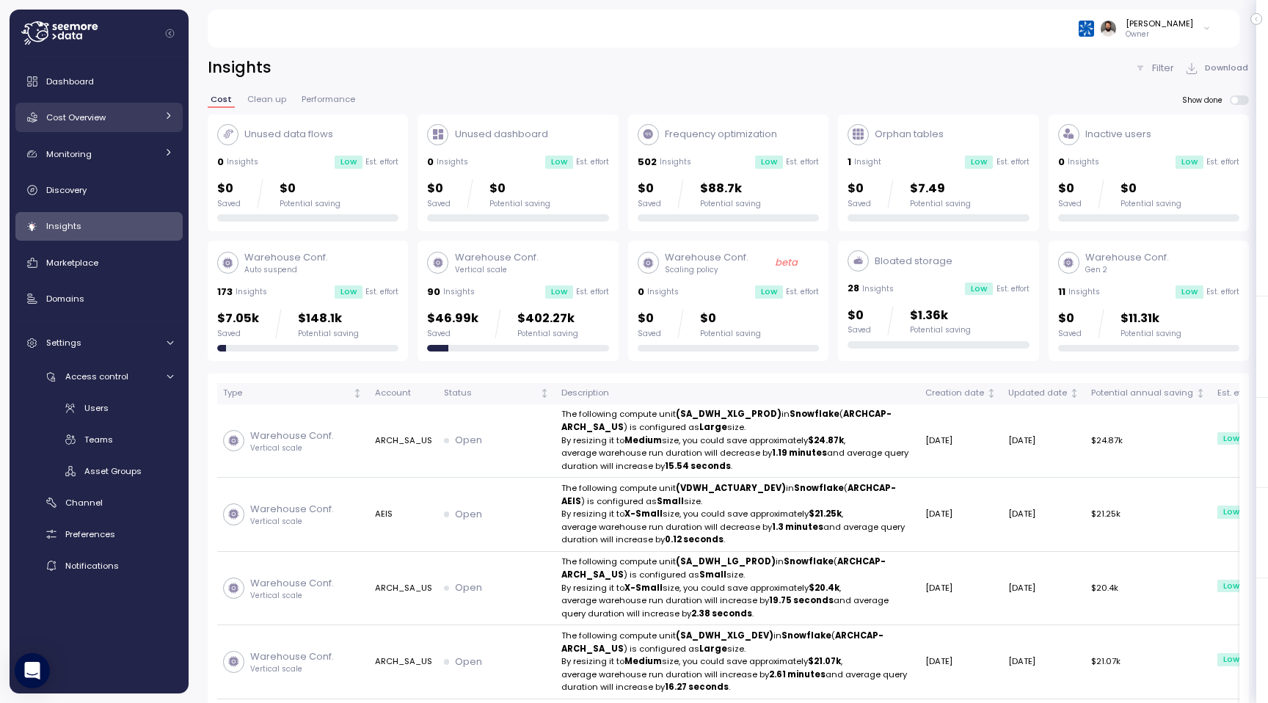
click at [131, 122] on div "Cost Overview" at bounding box center [101, 117] width 110 height 15
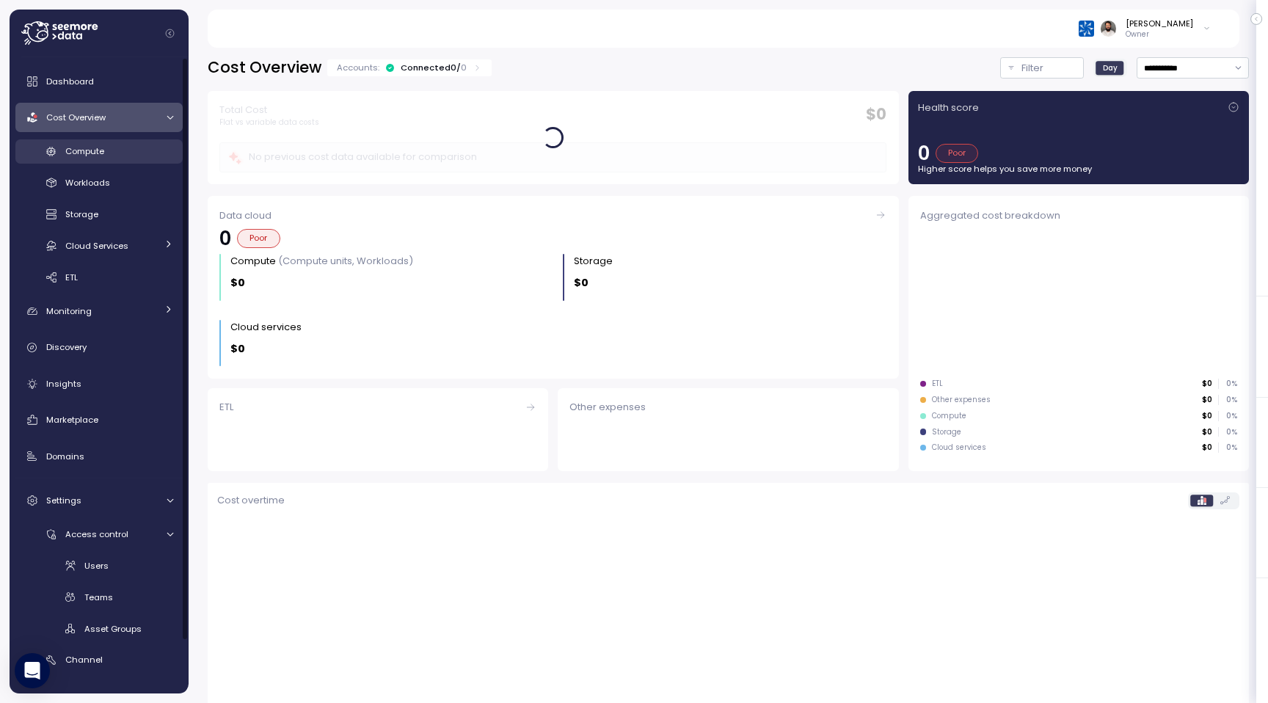
click at [128, 150] on div "Compute" at bounding box center [119, 151] width 108 height 15
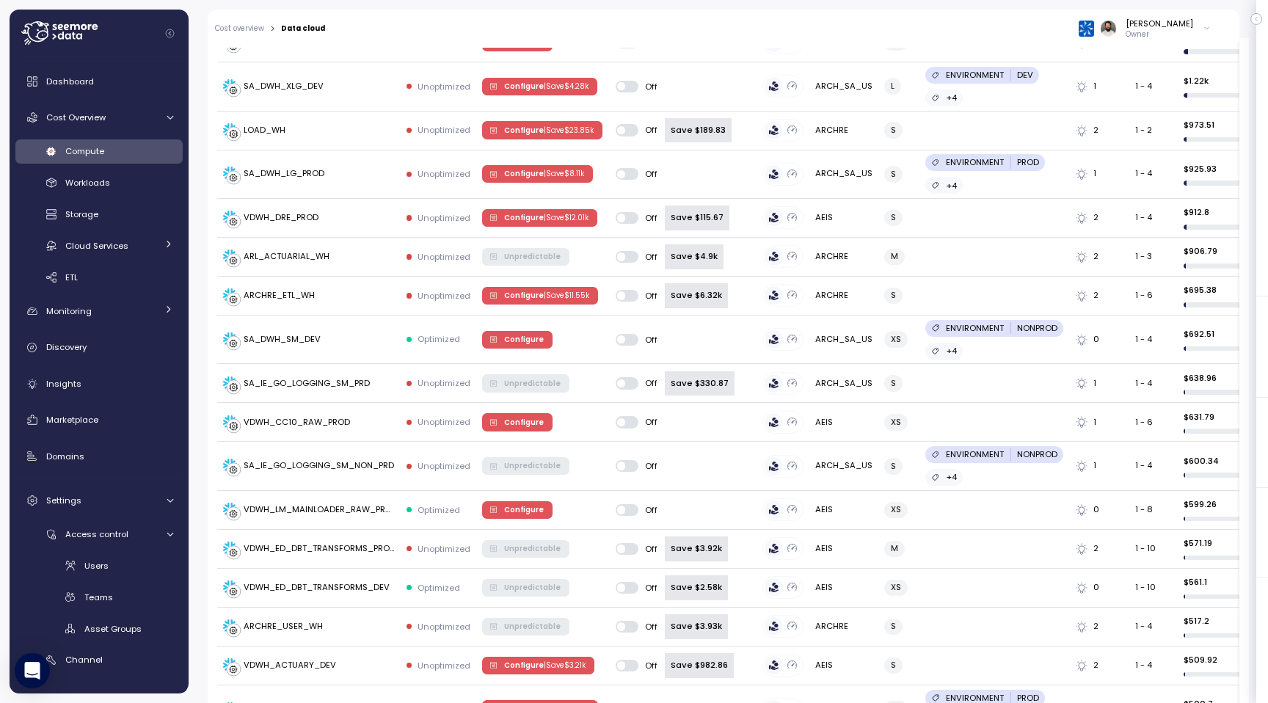
scroll to position [356, 0]
